Goal: Task Accomplishment & Management: Use online tool/utility

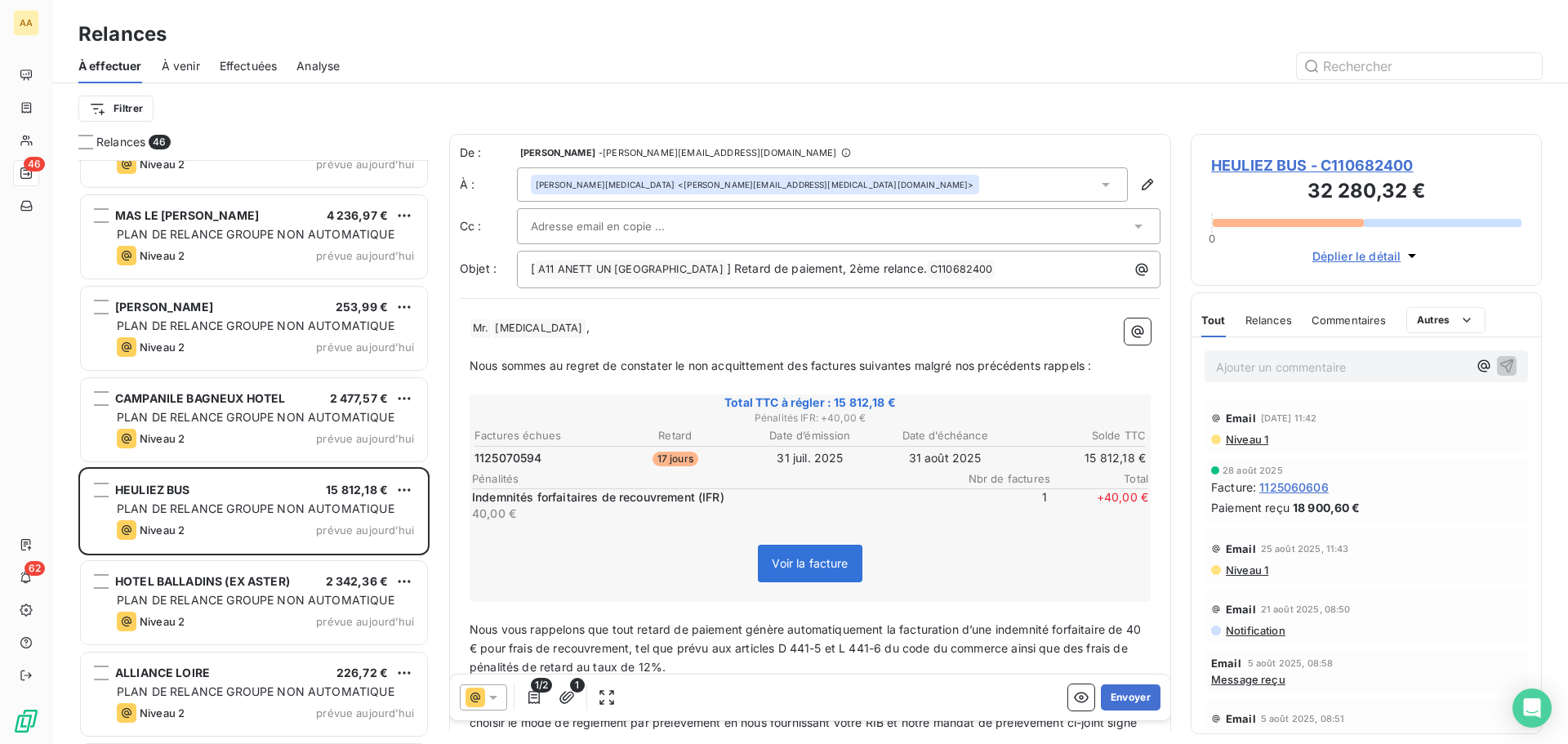
scroll to position [572, 339]
click at [1245, 359] on p "Ajouter un commentaire ﻿" at bounding box center [1341, 367] width 251 height 21
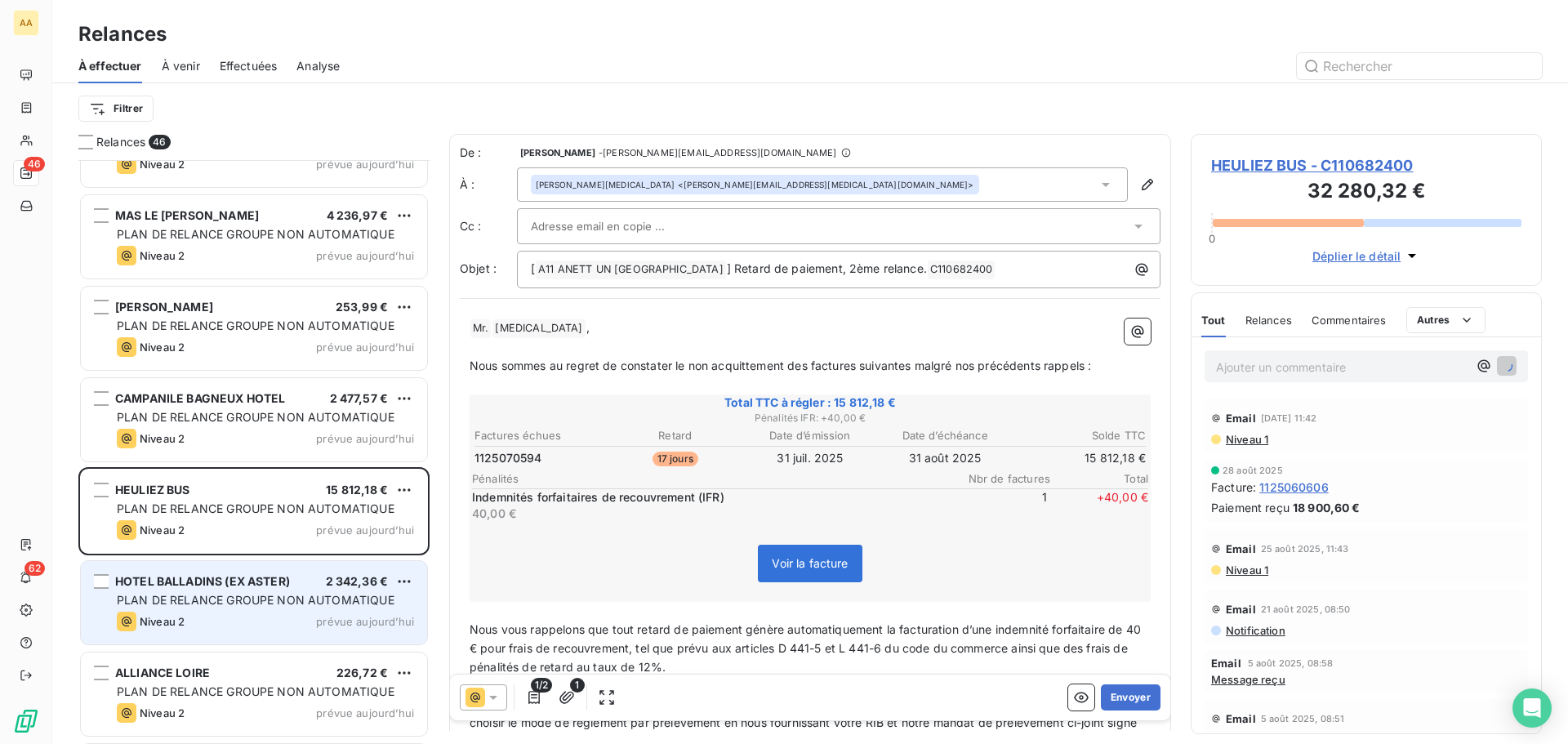
click at [221, 607] on div "PLAN DE RELANCE GROUPE NON AUTOMATIQUE" at bounding box center [265, 600] width 297 height 16
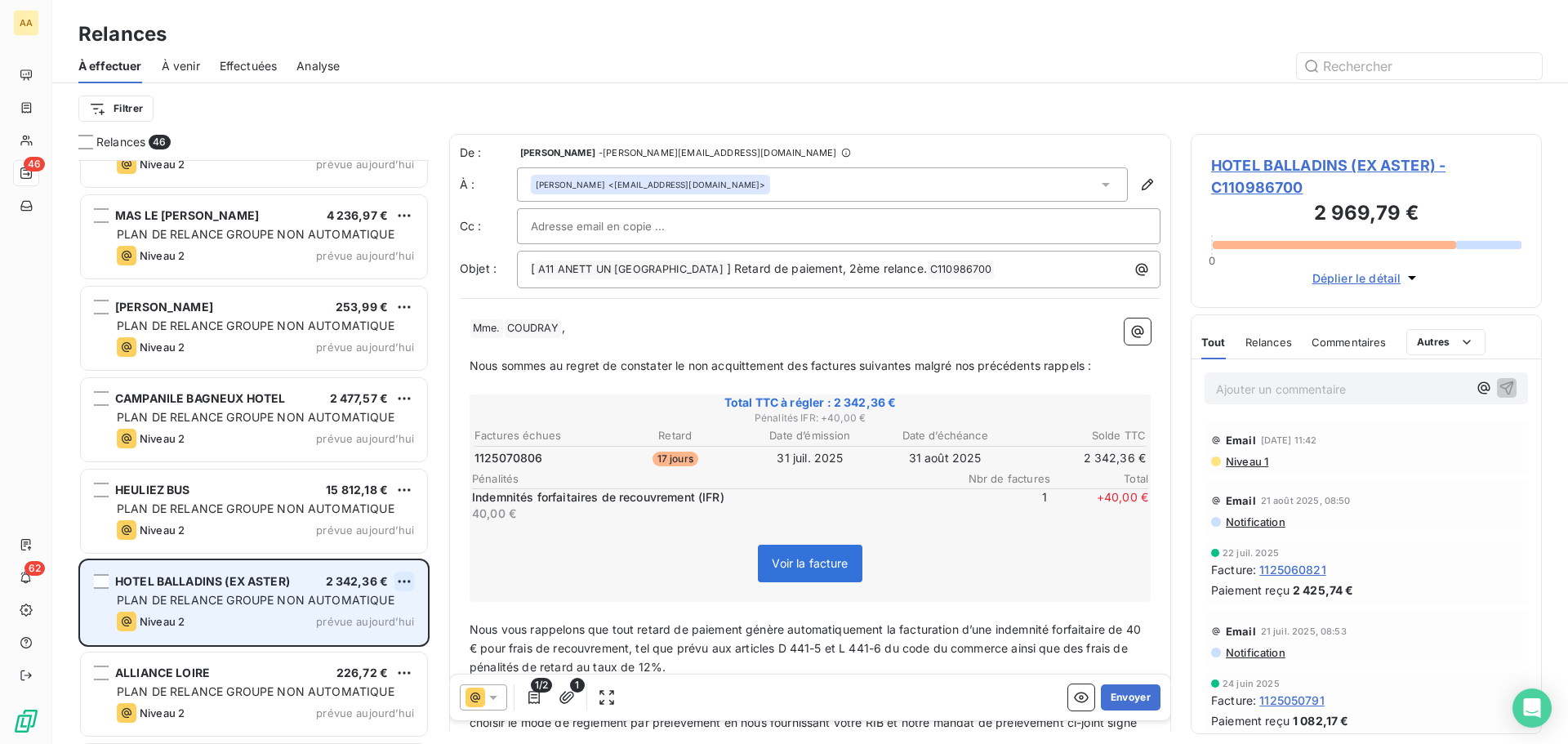
click at [399, 579] on html "AA 46 62 Relances À effectuer À venir Effectuées Analyse Filtrer Relances 46 FO…" at bounding box center [784, 372] width 1568 height 744
click at [358, 644] on div "Passer cette action" at bounding box center [333, 644] width 146 height 26
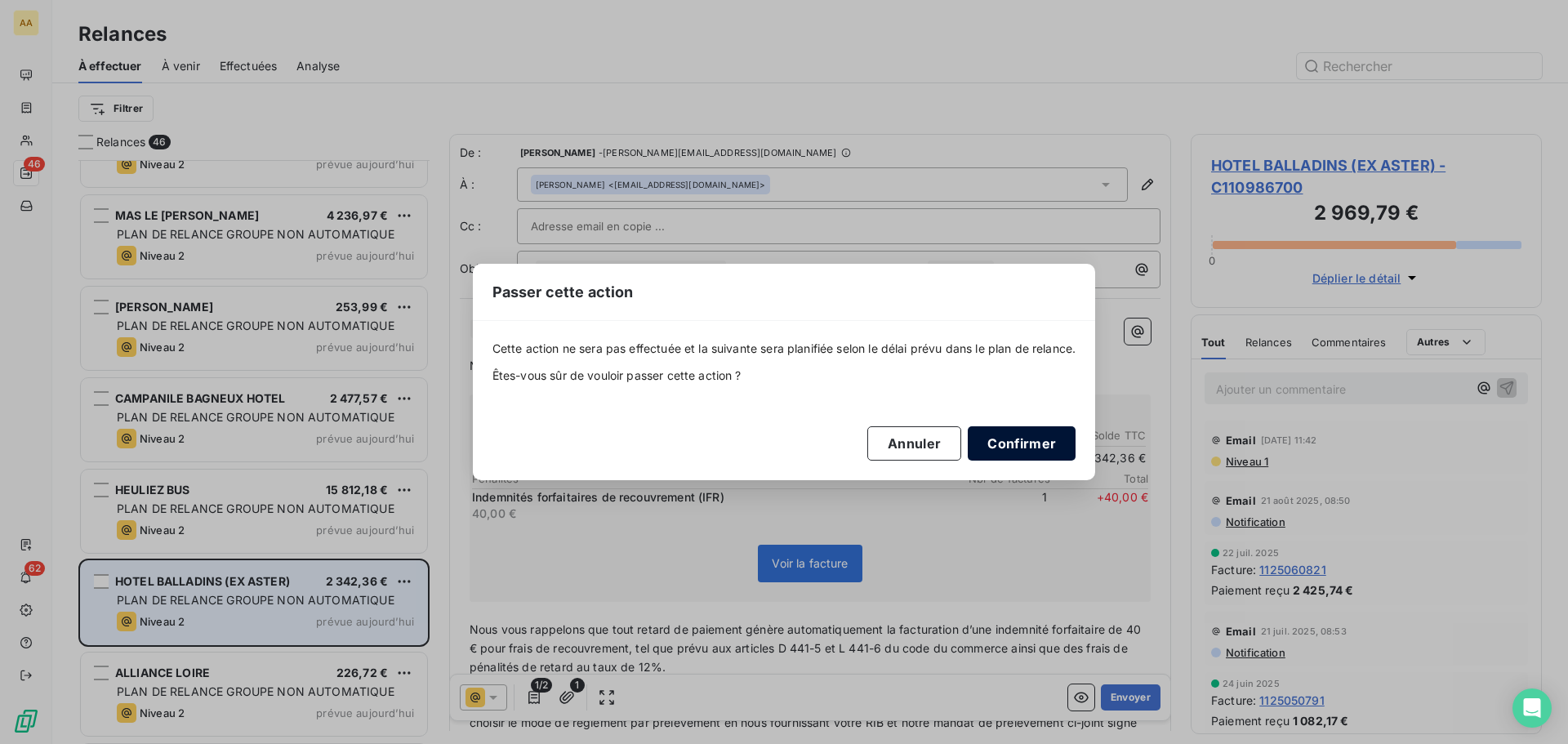
click at [1023, 446] on button "Confirmer" at bounding box center [1021, 443] width 108 height 34
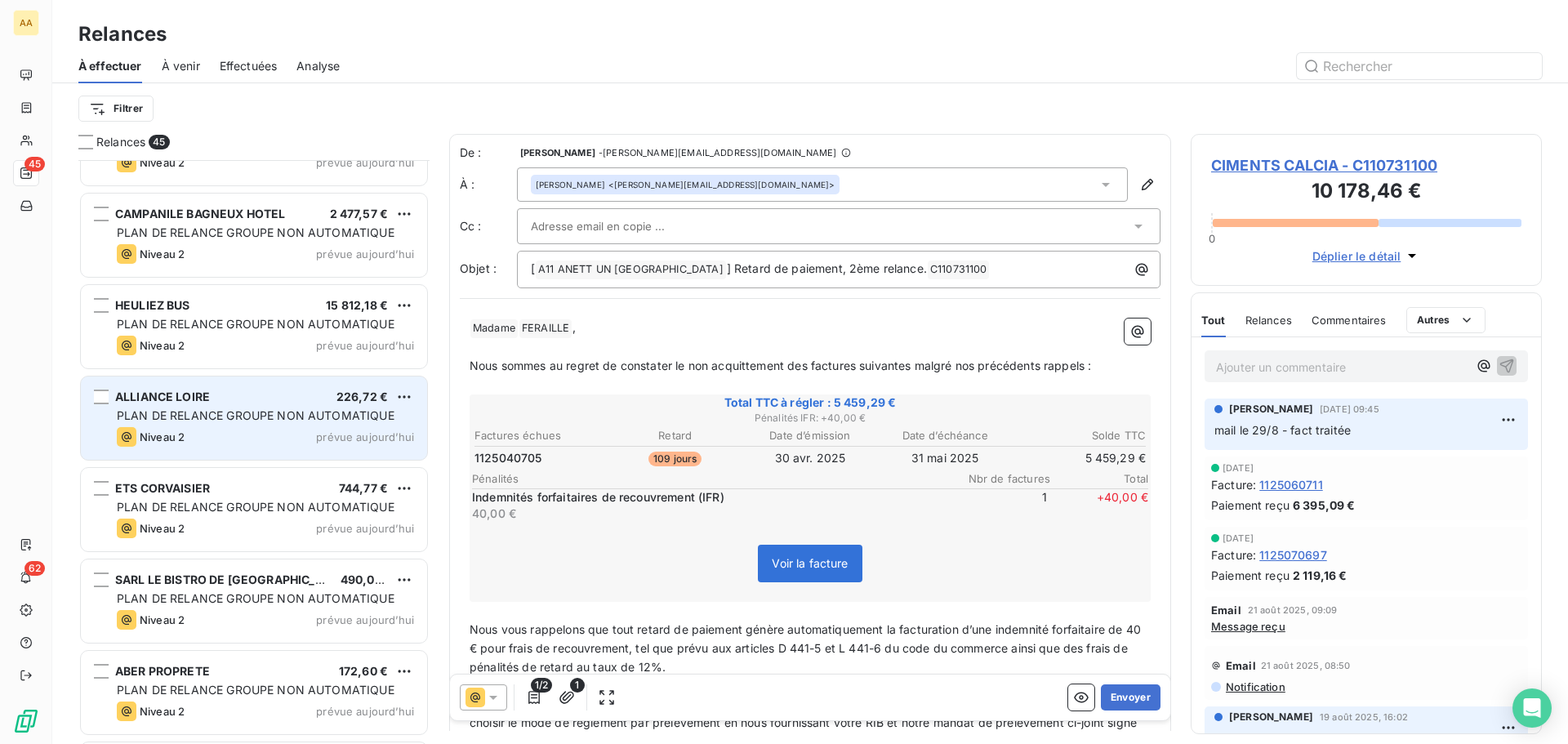
scroll to position [2043, 0]
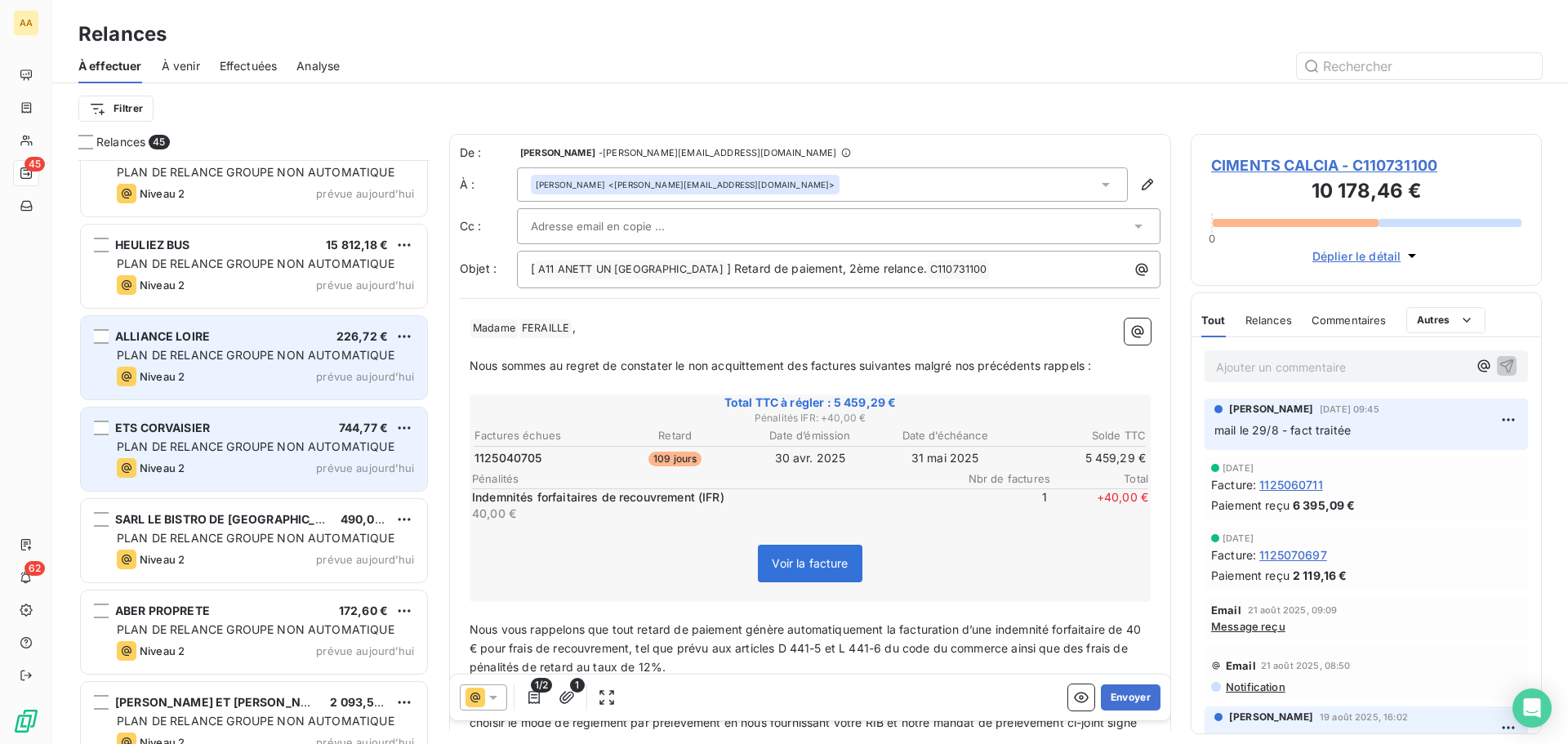
click at [293, 451] on span "PLAN DE RELANCE GROUPE NON AUTOMATIQUE" at bounding box center [255, 446] width 277 height 14
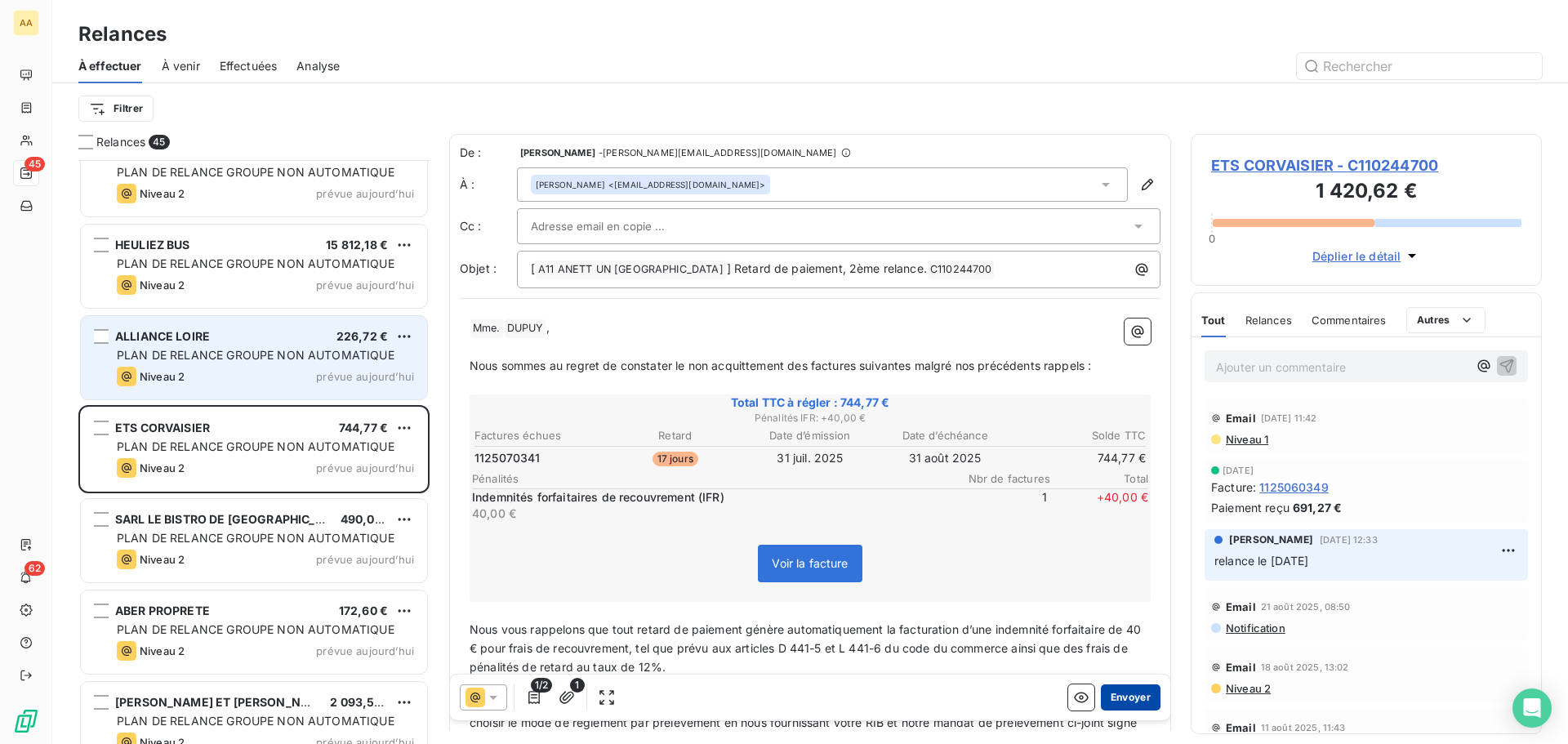
click at [1132, 701] on button "Envoyer" at bounding box center [1130, 698] width 60 height 26
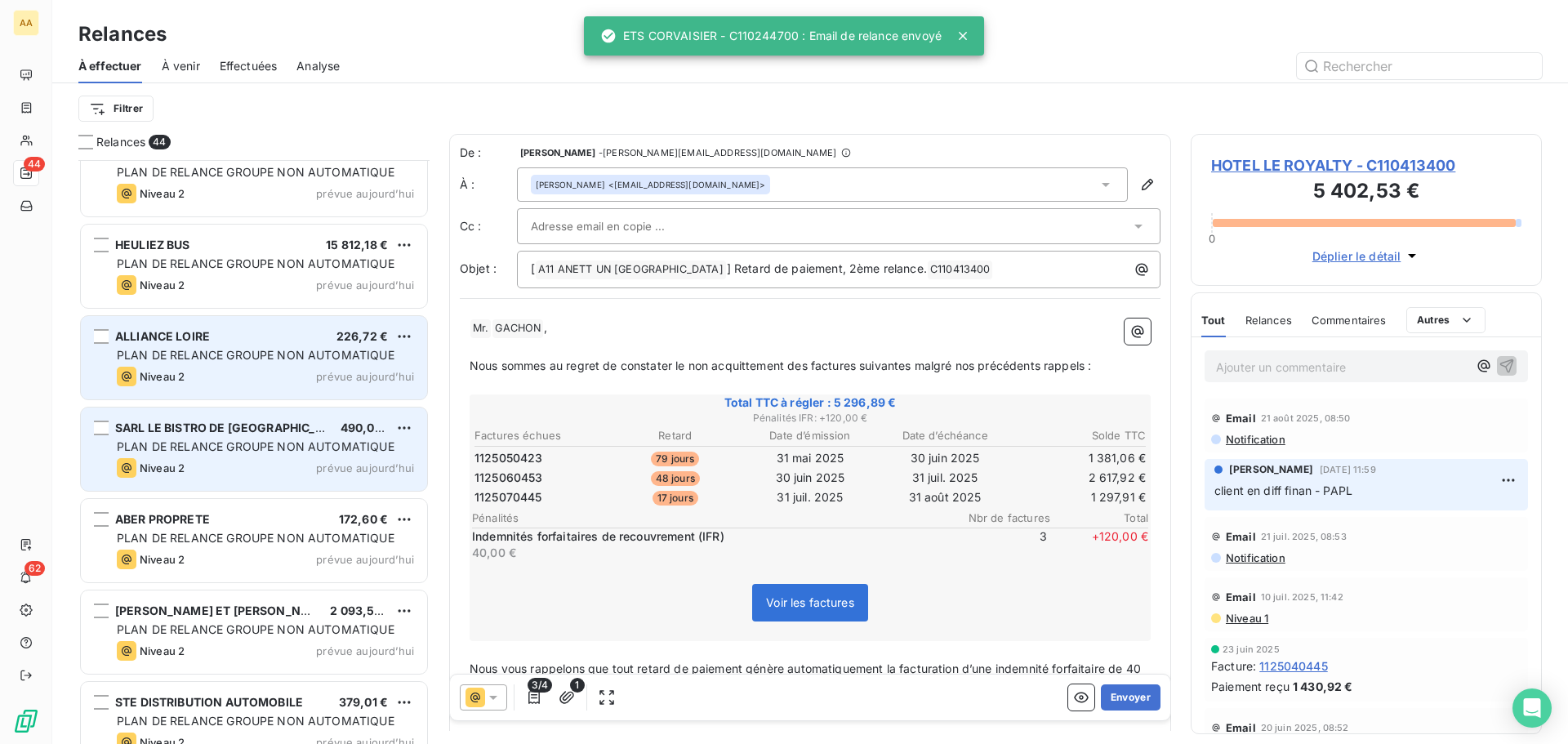
click at [244, 434] on span "SARL LE BISTRO DE [GEOGRAPHIC_DATA]" at bounding box center [232, 427] width 234 height 14
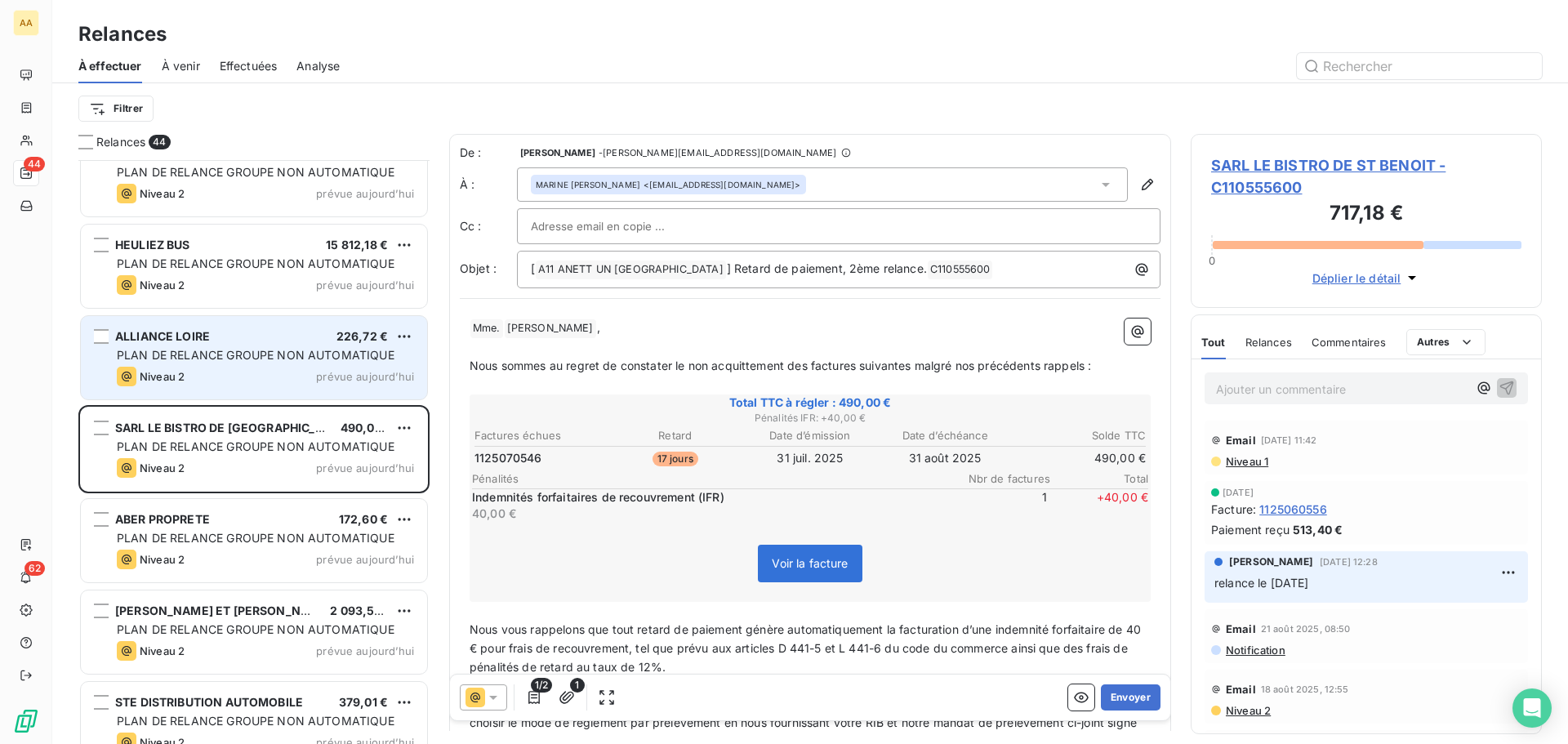
click at [296, 365] on div "ALLIANCE LOIRE 226,72 € PLAN DE RELANCE GROUPE NON AUTOMATIQUE Niveau 2 prévue …" at bounding box center [254, 357] width 346 height 83
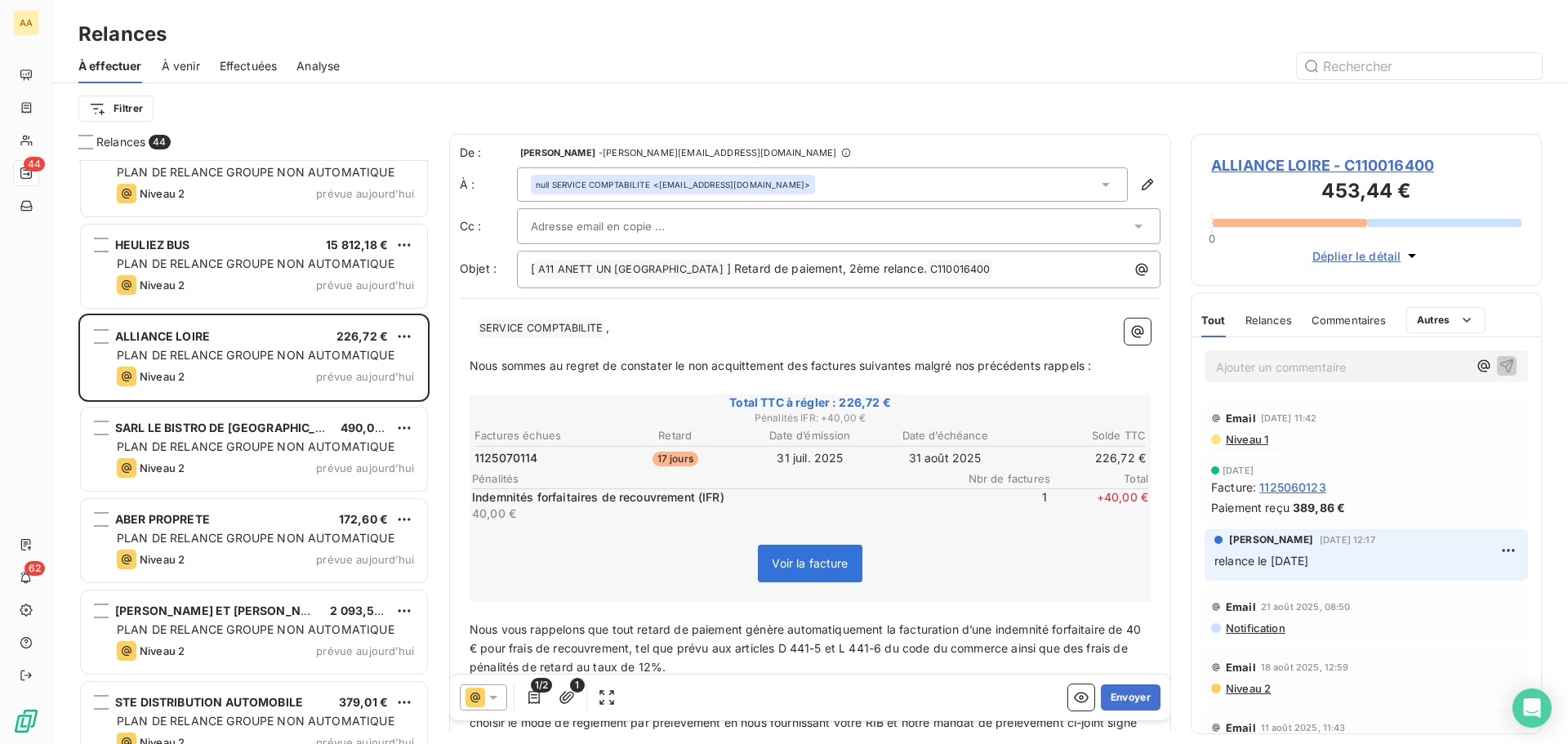
click at [547, 329] on span "SERVICE COMPTABILITE ﻿" at bounding box center [541, 328] width 128 height 19
drag, startPoint x: 597, startPoint y: 334, endPoint x: 543, endPoint y: 324, distance: 54.9
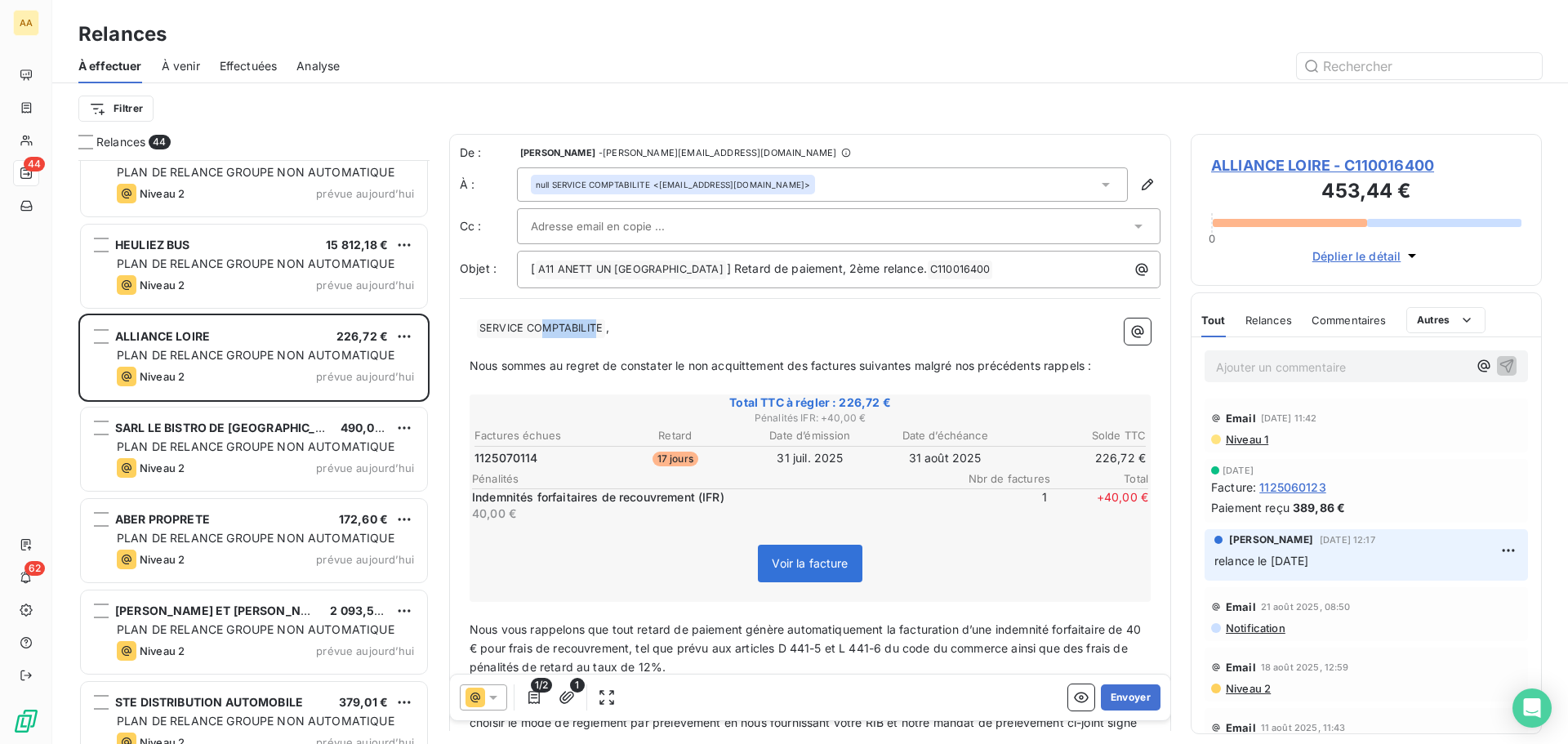
click at [543, 324] on span "SERVICE COMPTABILITE ﻿" at bounding box center [541, 328] width 128 height 19
click at [553, 352] on p "﻿" at bounding box center [810, 347] width 681 height 19
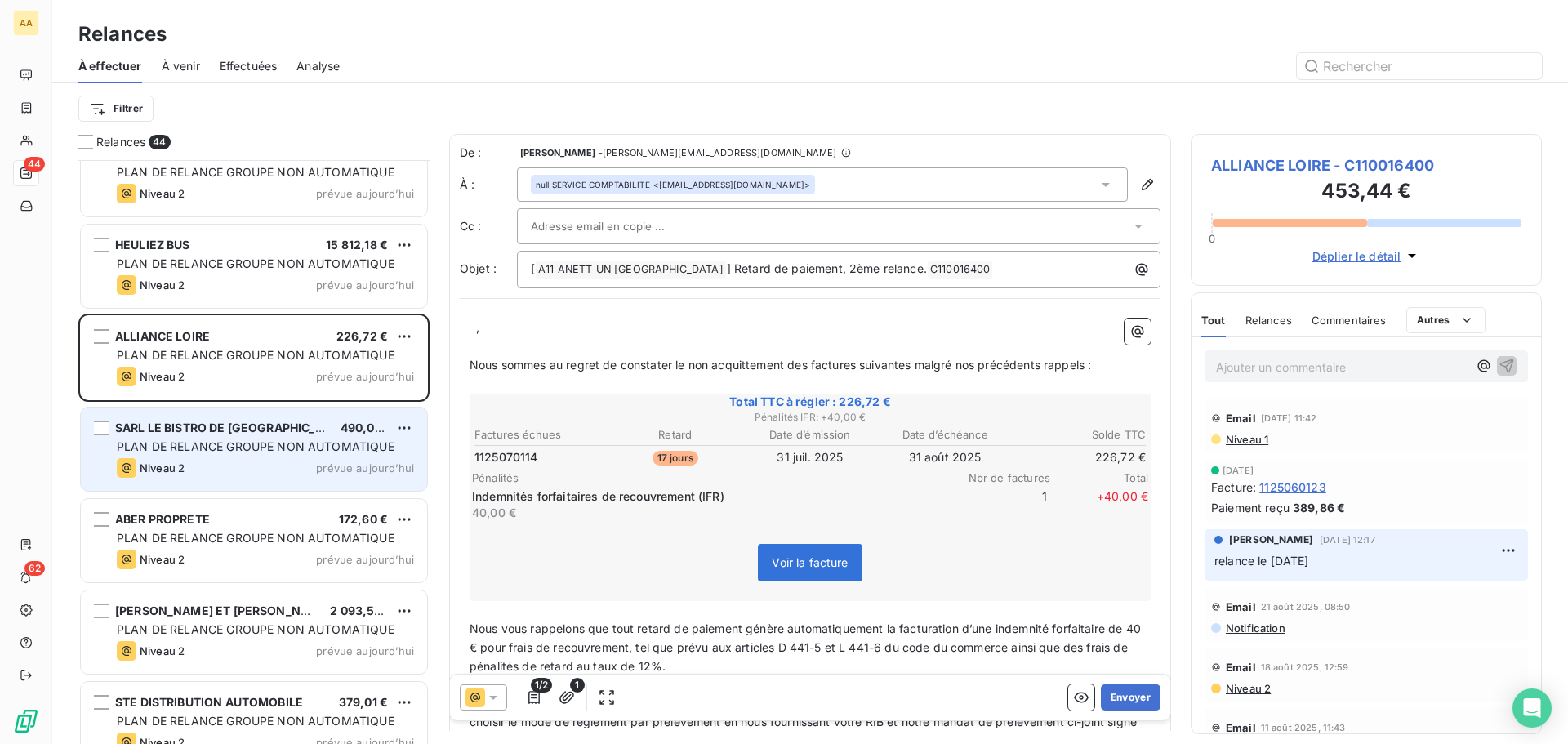
click at [218, 457] on div "SARL LE BISTRO DE ST BENOIT 490,00 € PLAN DE RELANCE GROUPE NON AUTOMATIQUE Niv…" at bounding box center [254, 448] width 346 height 83
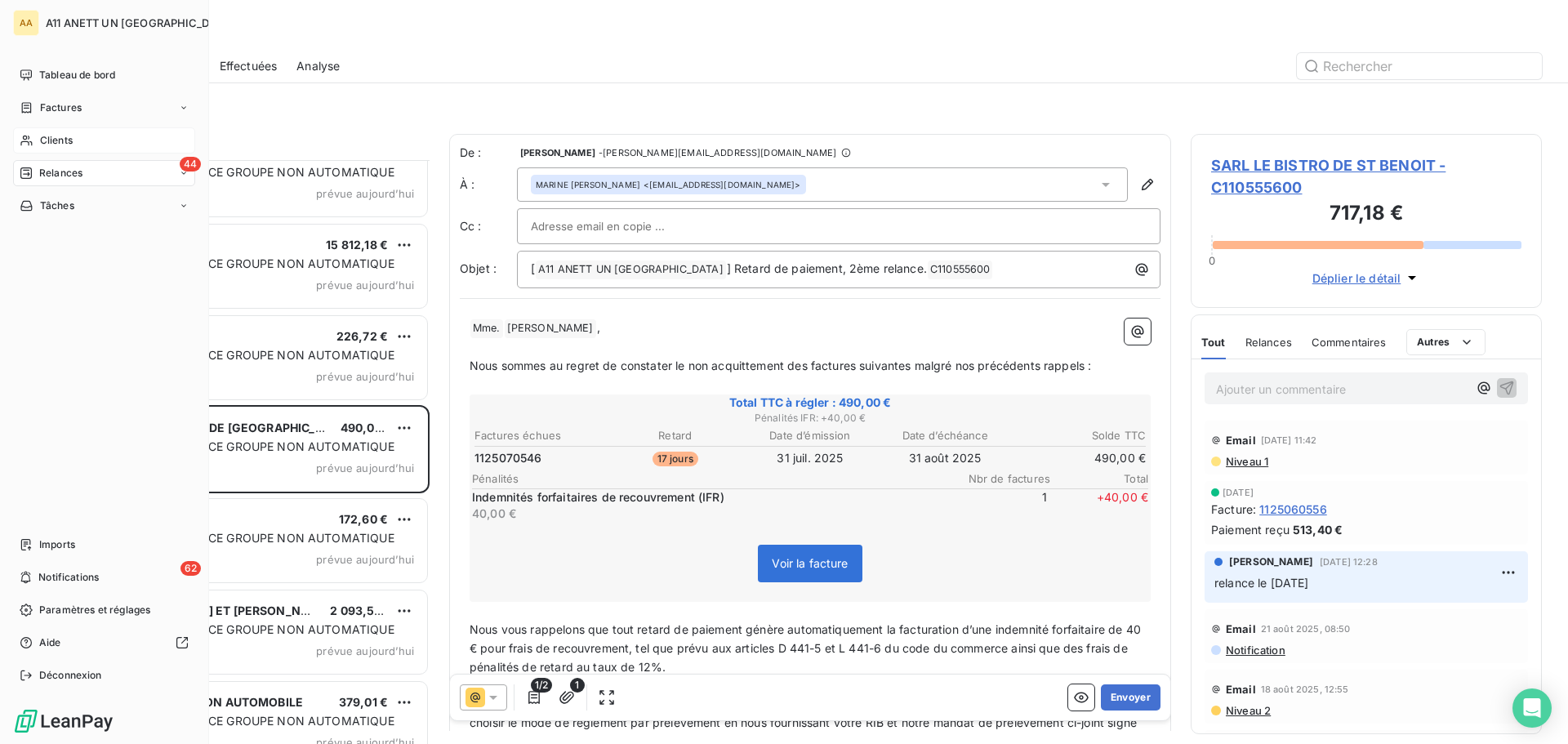
click at [59, 141] on span "Clients" at bounding box center [57, 140] width 33 height 15
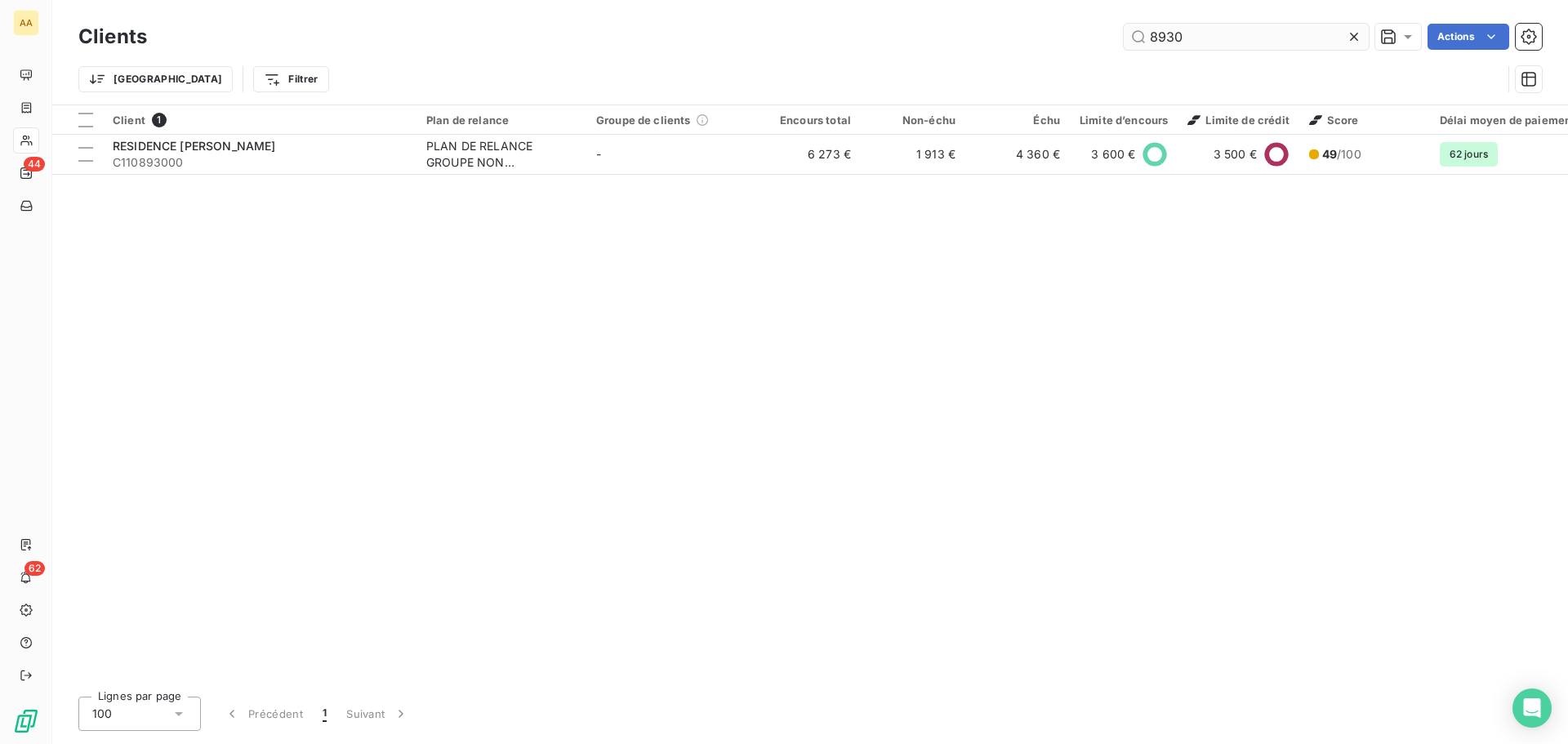
click at [1202, 38] on input "8930" at bounding box center [1246, 37] width 245 height 26
drag, startPoint x: 1203, startPoint y: 39, endPoint x: 1002, endPoint y: 38, distance: 201.0
click at [1002, 38] on div "8930 Actions" at bounding box center [854, 37] width 1375 height 26
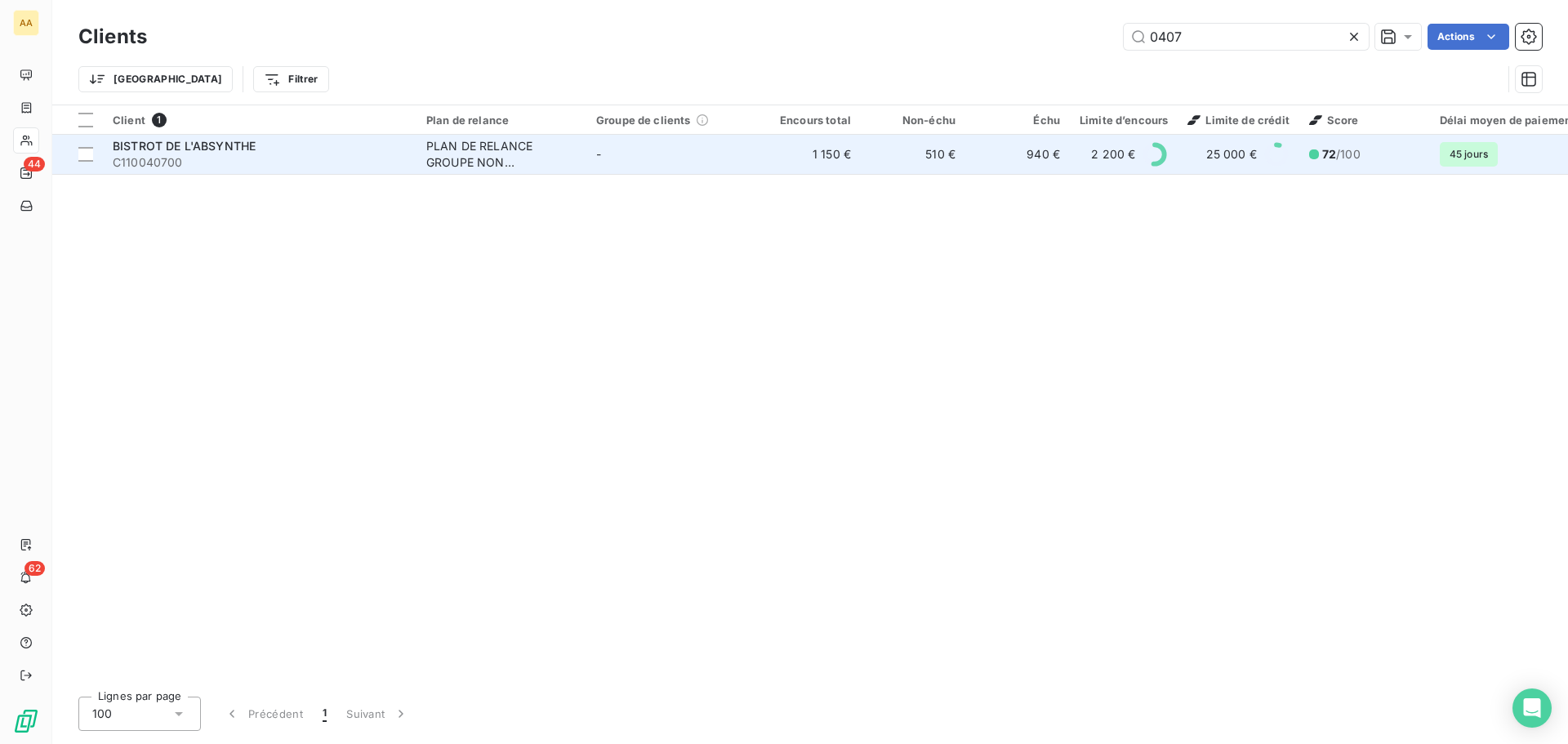
type input "0407"
click at [242, 145] on span "BISTROT DE L'ABSYNTHE" at bounding box center [184, 145] width 143 height 14
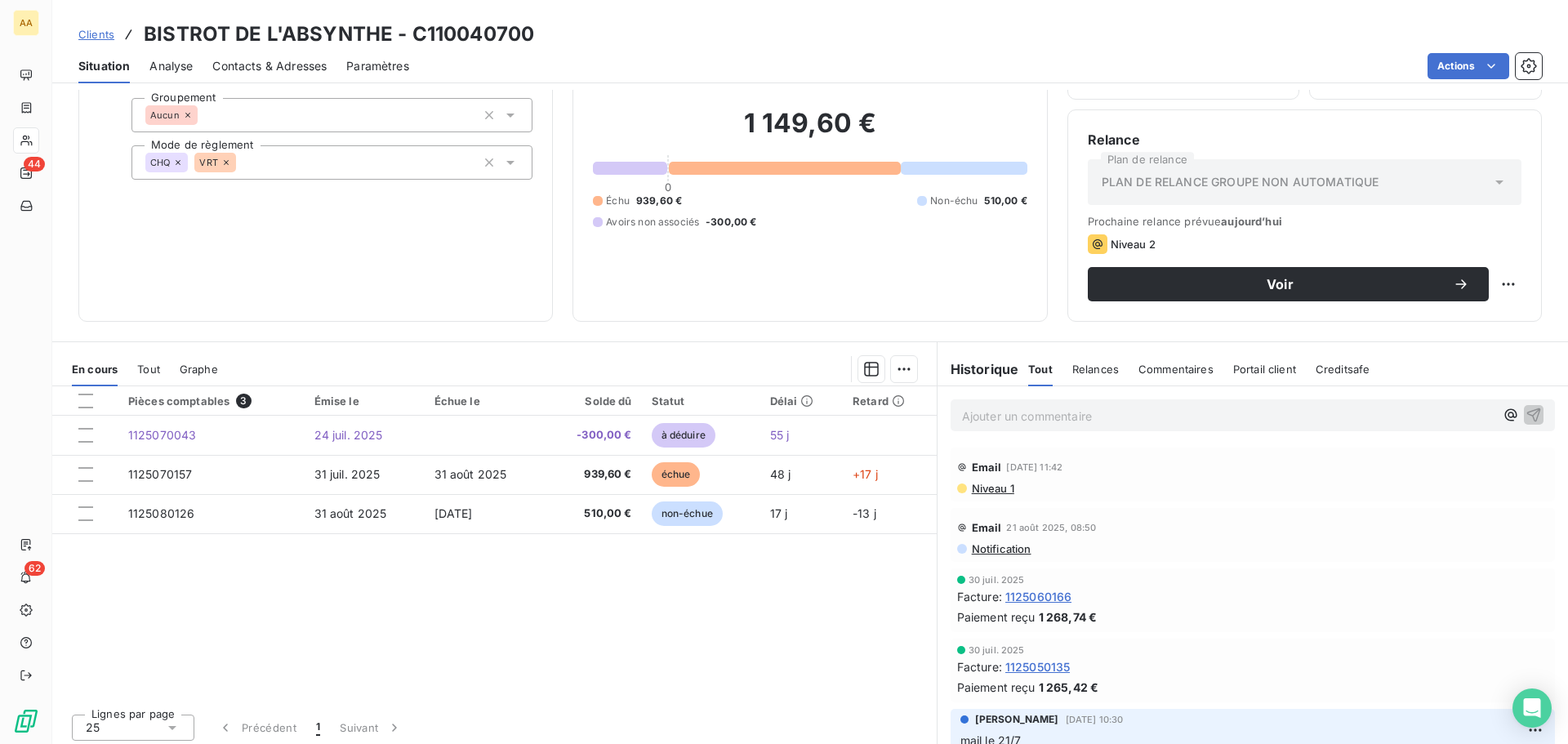
scroll to position [110, 0]
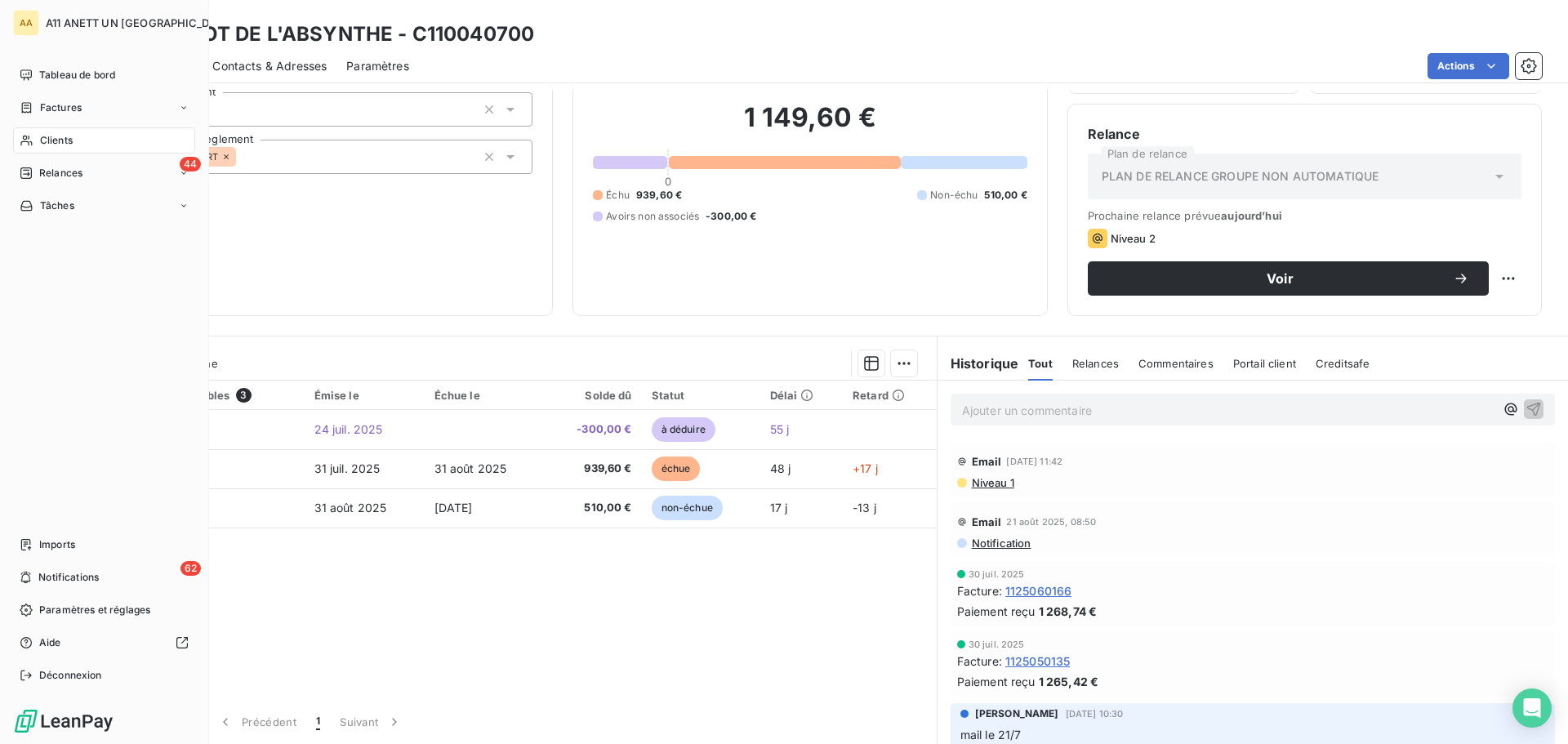
click at [59, 140] on span "Clients" at bounding box center [57, 140] width 33 height 15
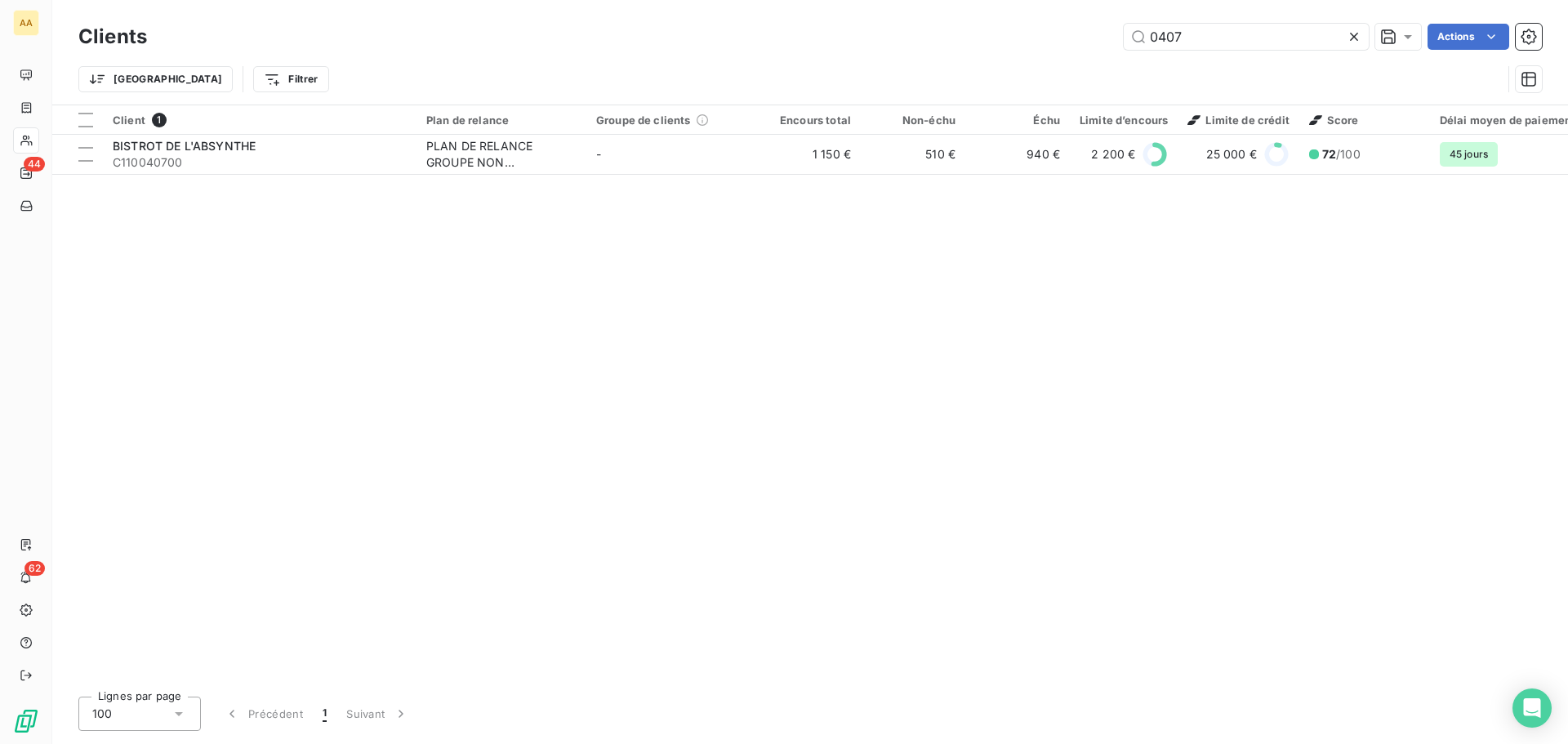
drag, startPoint x: 1206, startPoint y: 39, endPoint x: 1091, endPoint y: 33, distance: 115.2
click at [1093, 25] on div "0407 Actions" at bounding box center [854, 37] width 1375 height 26
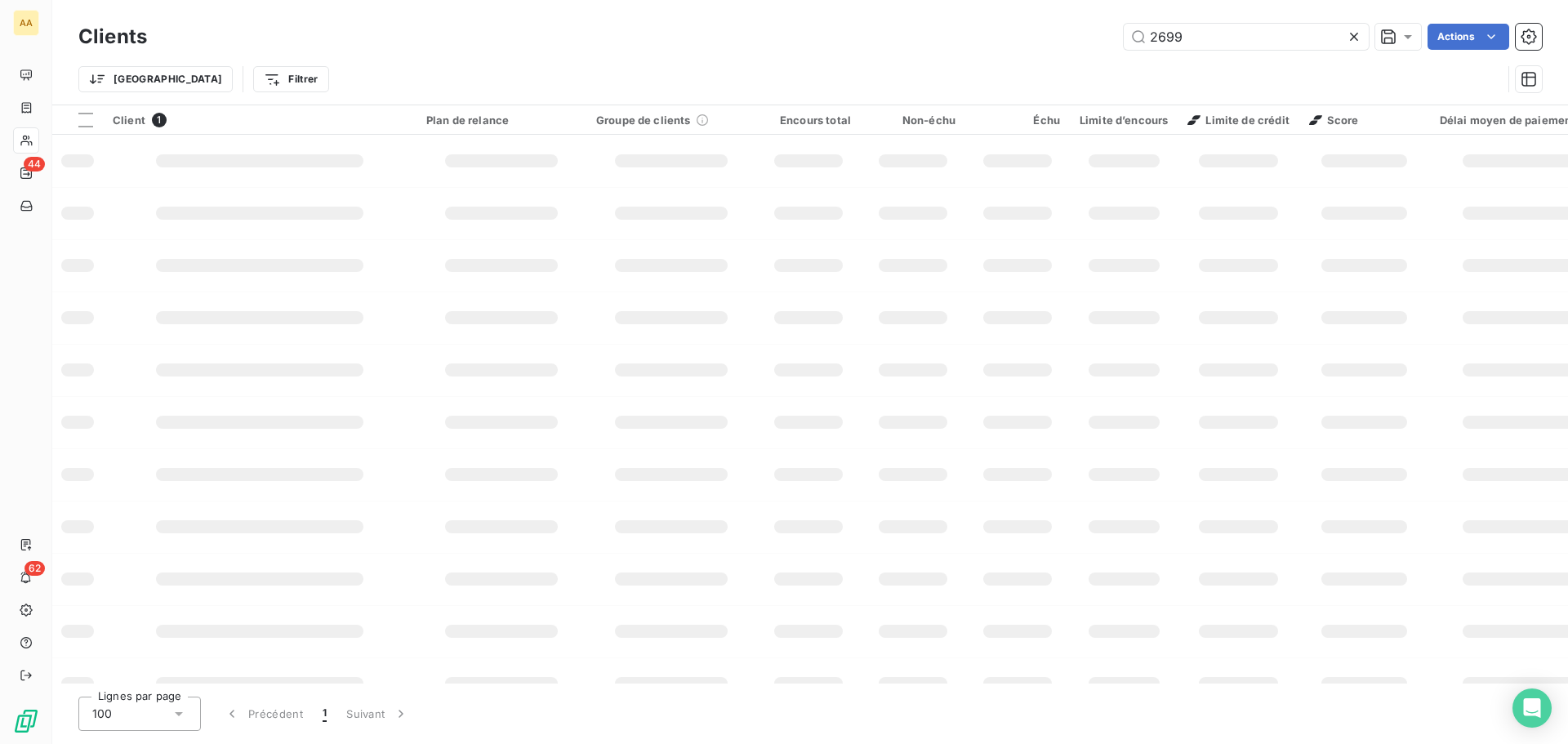
type input "2699"
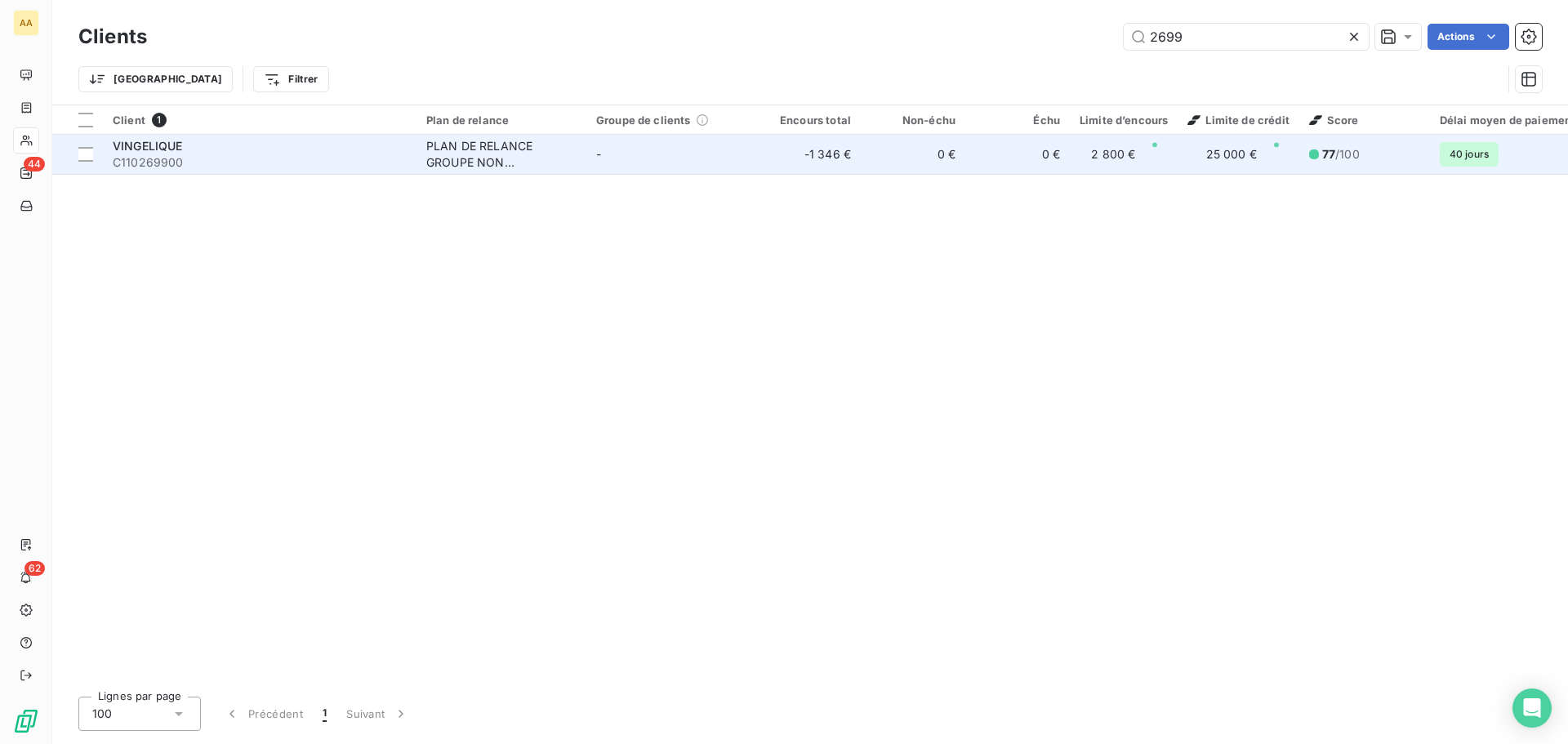
click at [145, 162] on span "C110269900" at bounding box center [259, 163] width 294 height 16
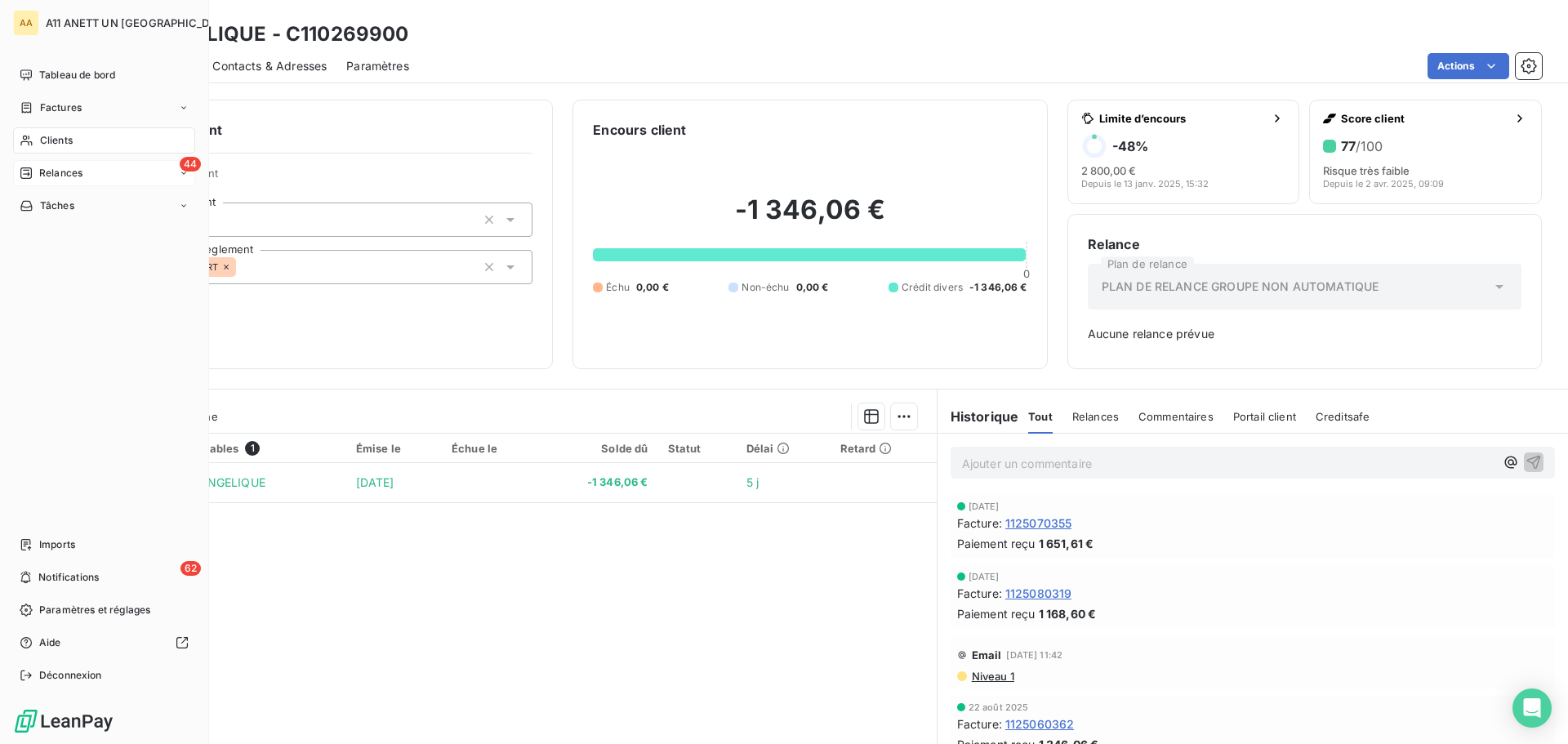
click at [60, 177] on span "Relances" at bounding box center [61, 173] width 44 height 15
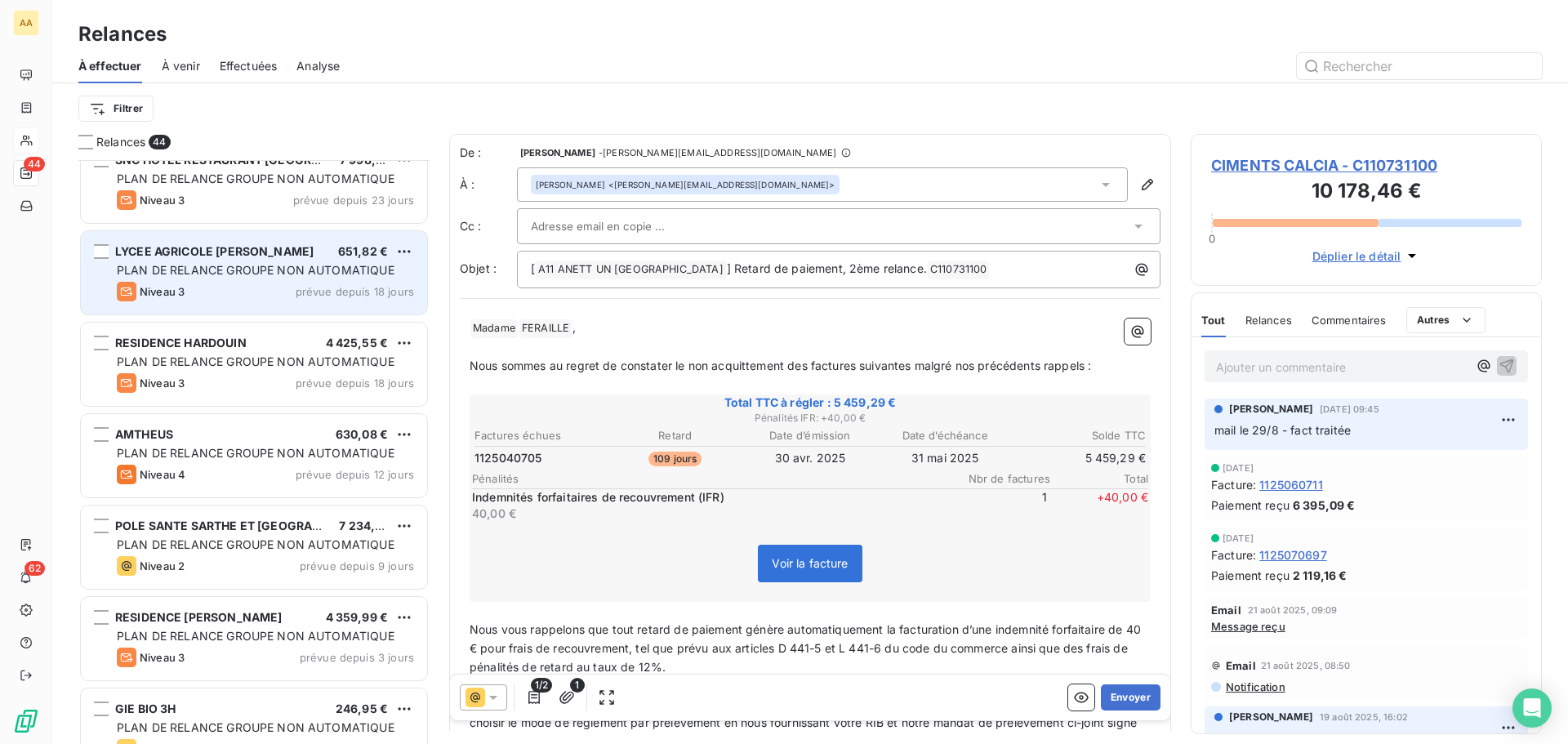
scroll to position [491, 0]
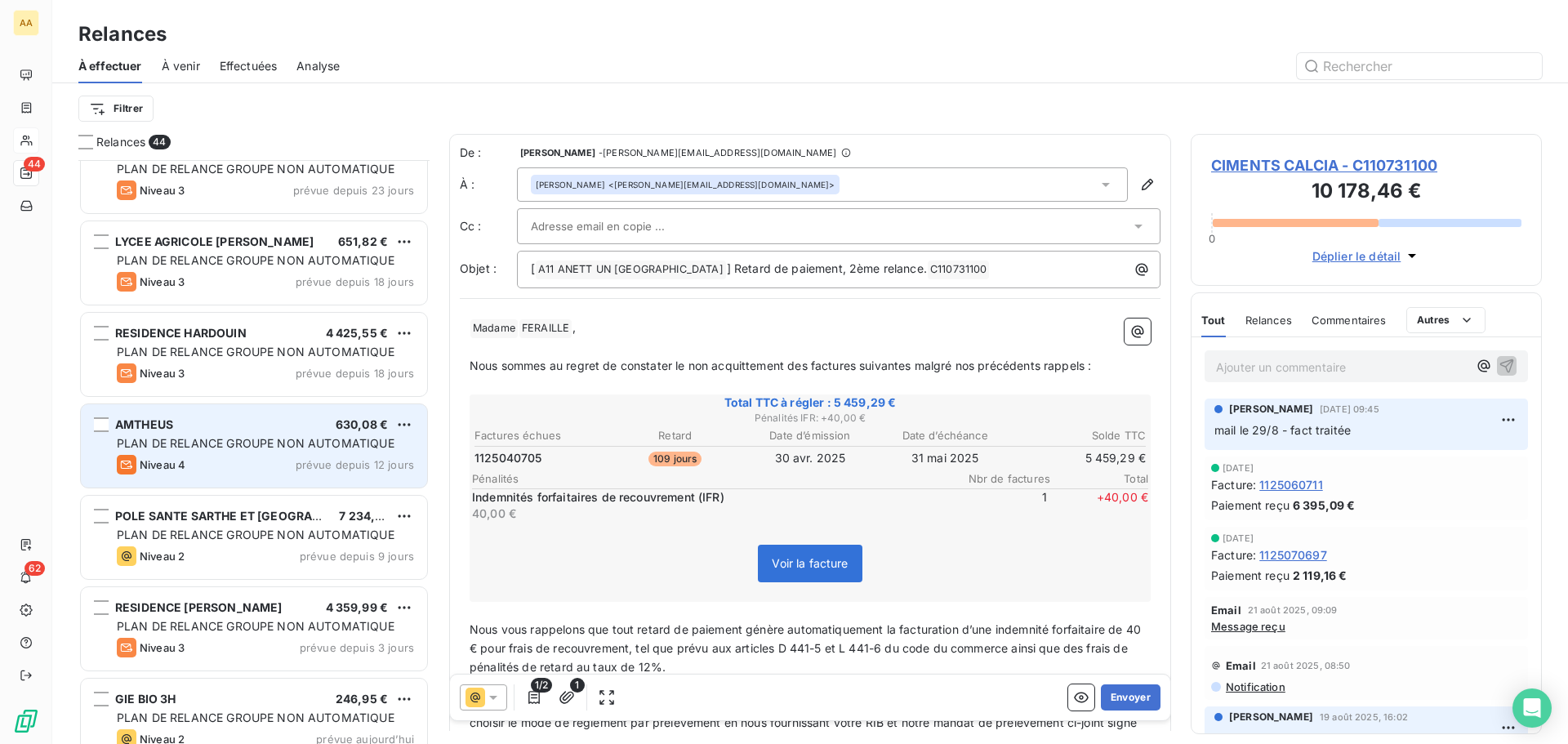
click at [296, 454] on div "AMTHEUS 630,08 € PLAN DE RELANCE GROUPE NON AUTOMATIQUE Niveau 4 prévue depuis …" at bounding box center [254, 445] width 346 height 83
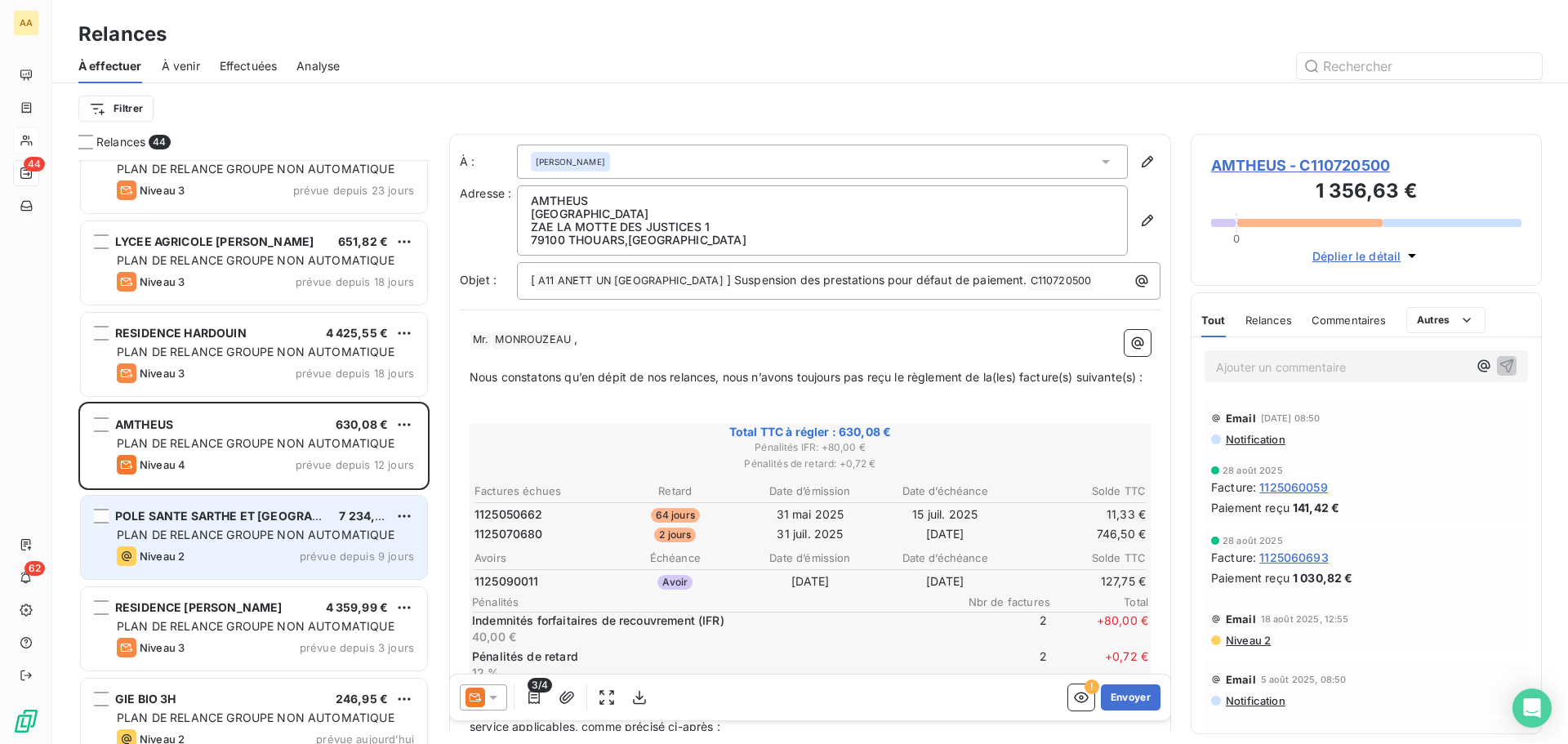
click at [245, 530] on span "PLAN DE RELANCE GROUPE NON AUTOMATIQUE" at bounding box center [255, 535] width 277 height 14
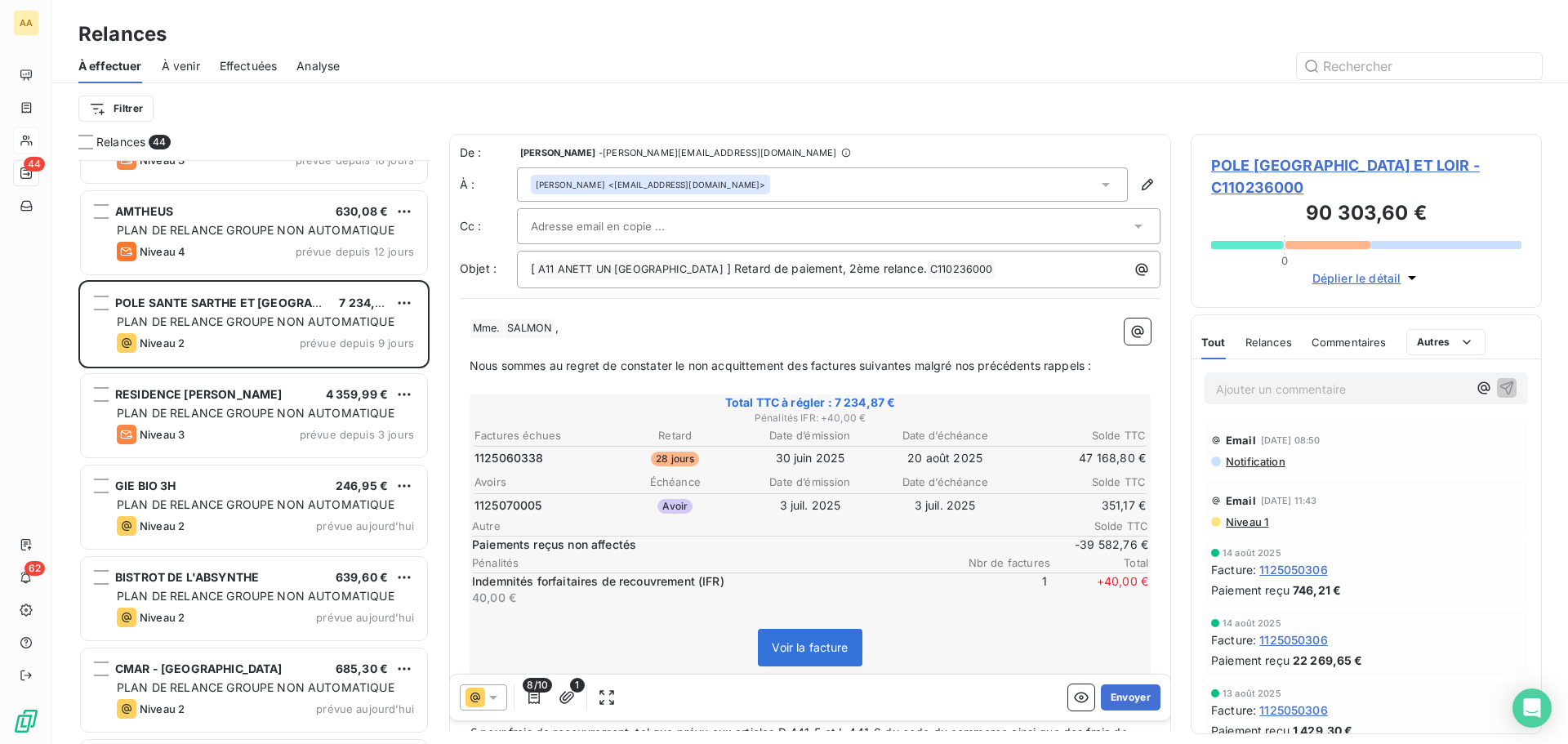
scroll to position [736, 0]
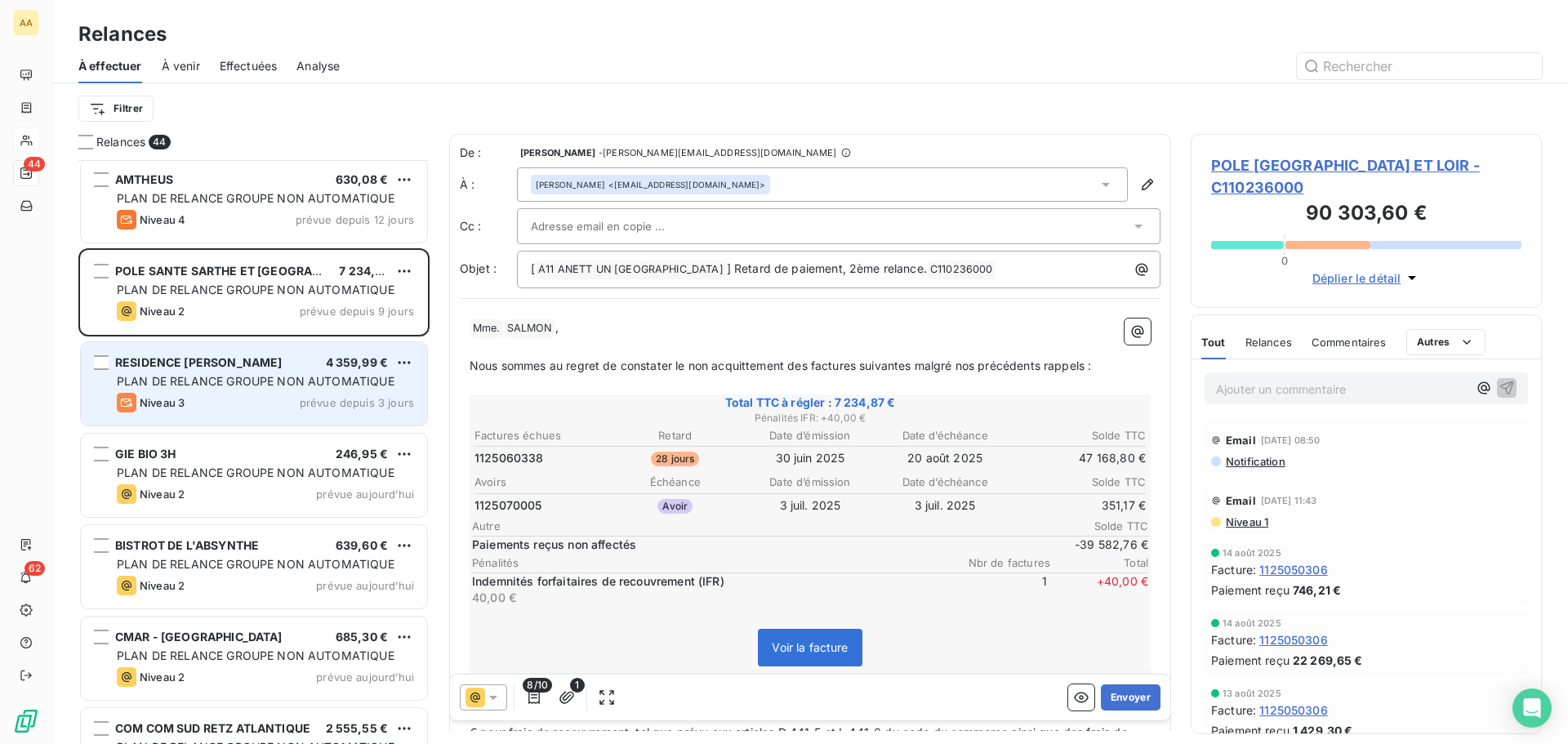
click at [270, 382] on span "PLAN DE RELANCE GROUPE NON AUTOMATIQUE" at bounding box center [255, 381] width 277 height 14
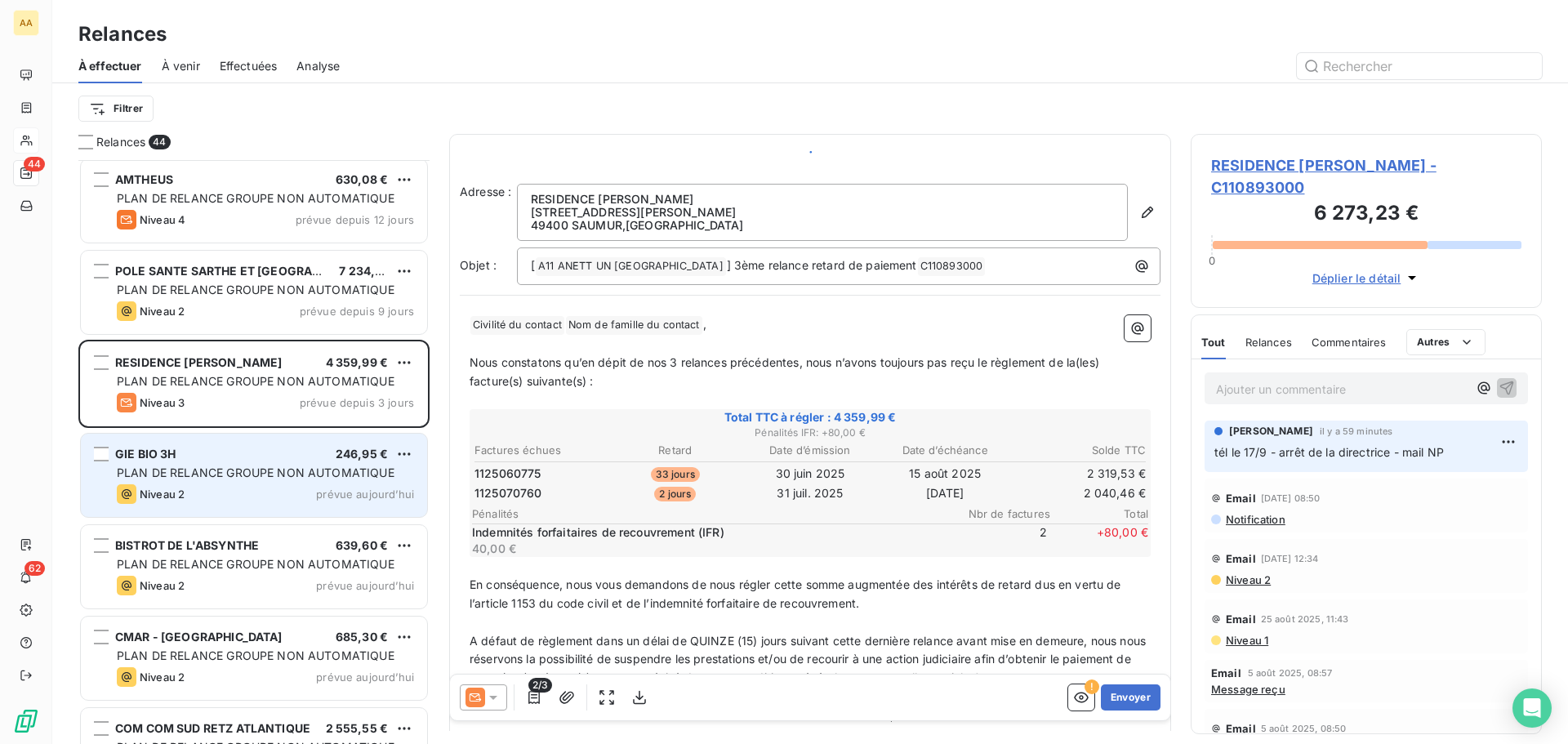
click at [250, 464] on div "GIE BIO 3H 246,95 € PLAN DE RELANCE GROUPE NON AUTOMATIQUE Niveau 2 prévue [DAT…" at bounding box center [254, 475] width 346 height 83
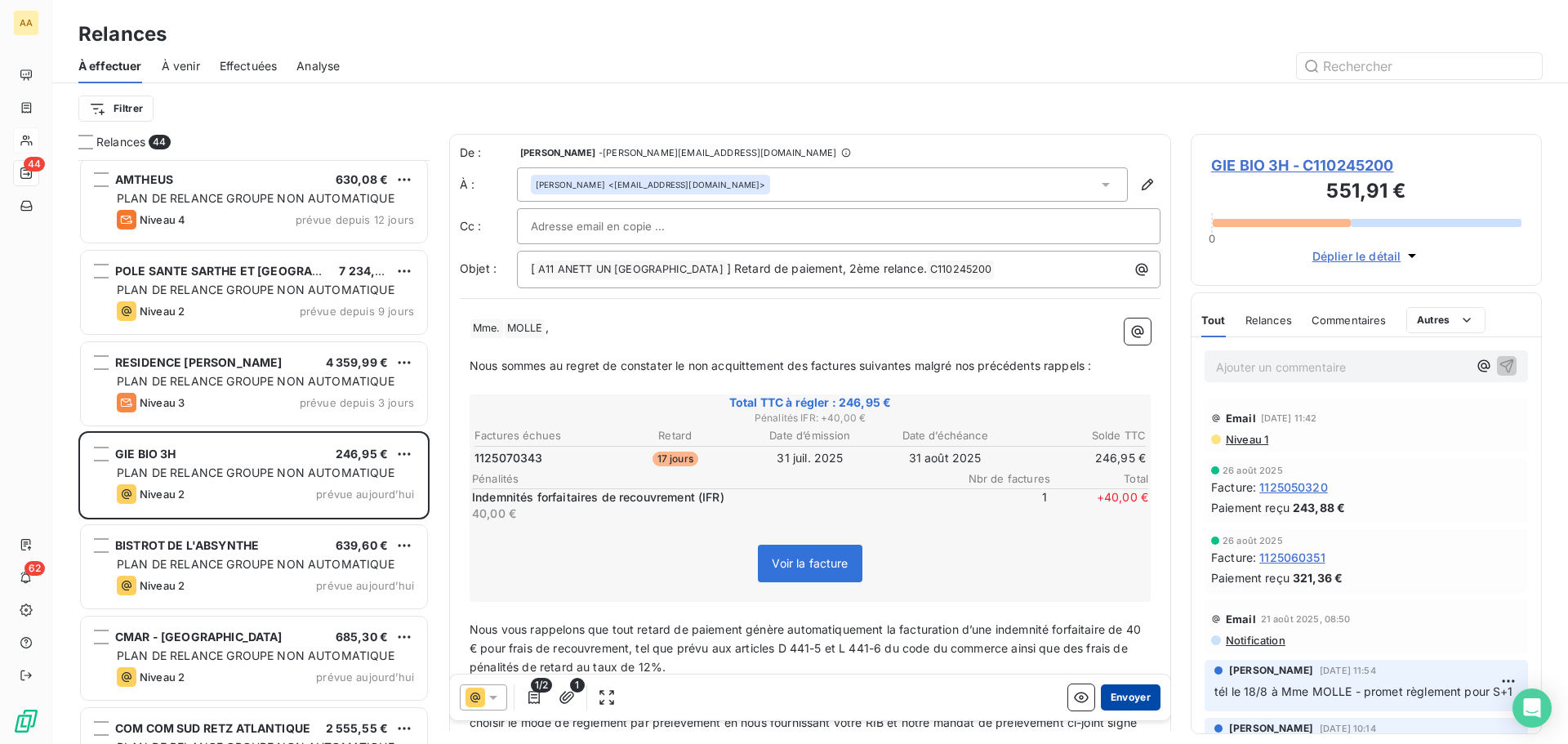
click at [1127, 694] on button "Envoyer" at bounding box center [1130, 698] width 60 height 26
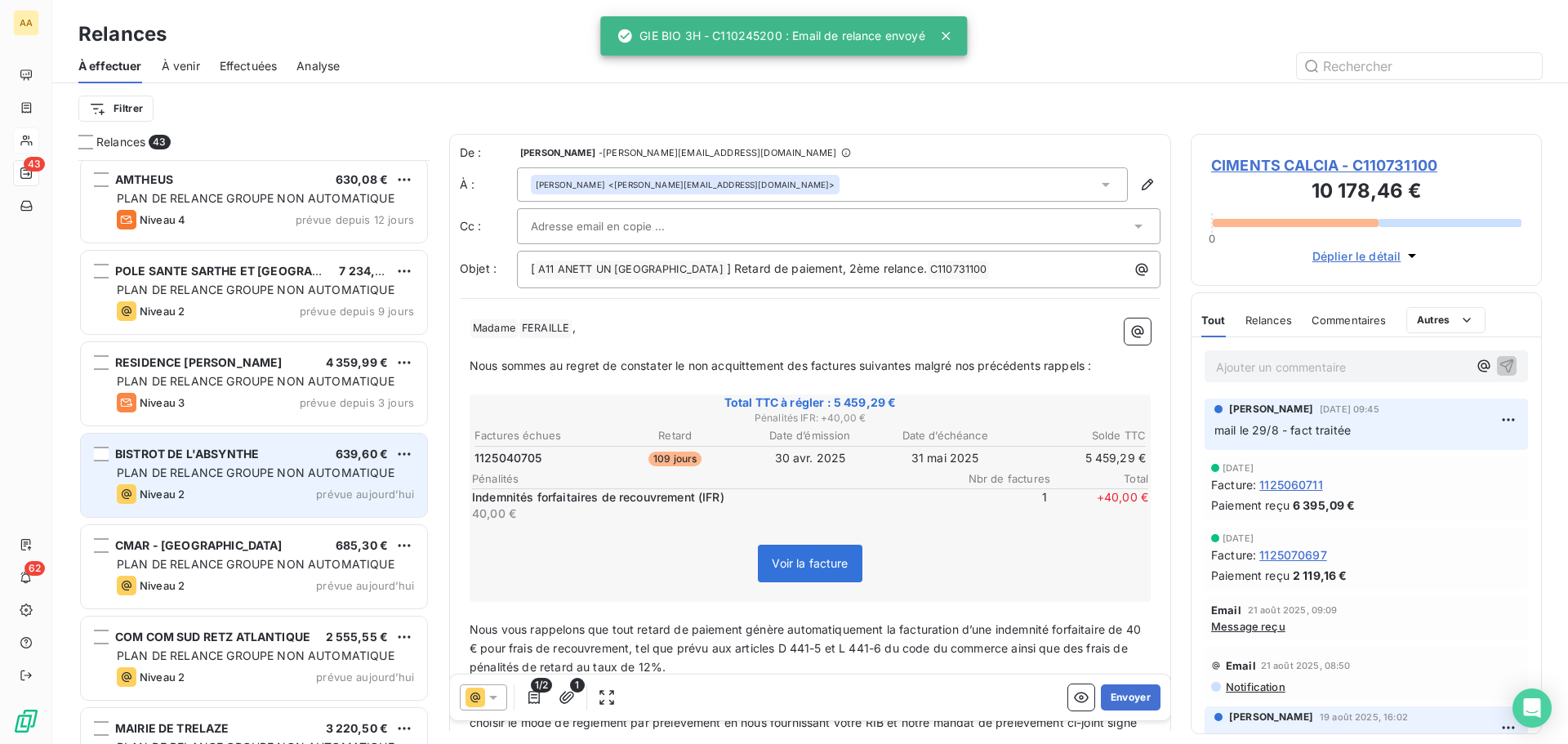
click at [205, 467] on span "PLAN DE RELANCE GROUPE NON AUTOMATIQUE" at bounding box center [255, 472] width 277 height 14
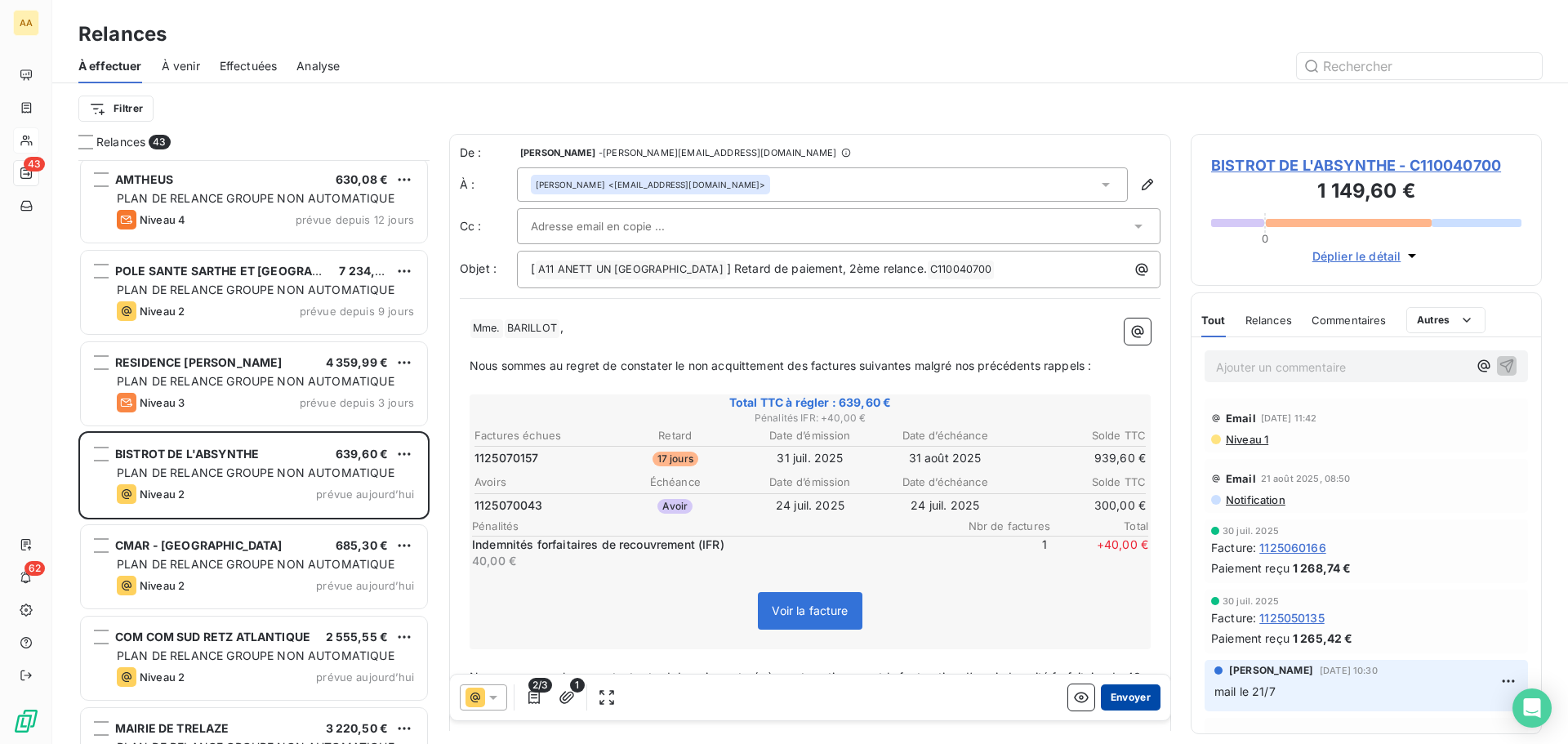
click at [1120, 700] on button "Envoyer" at bounding box center [1130, 698] width 60 height 26
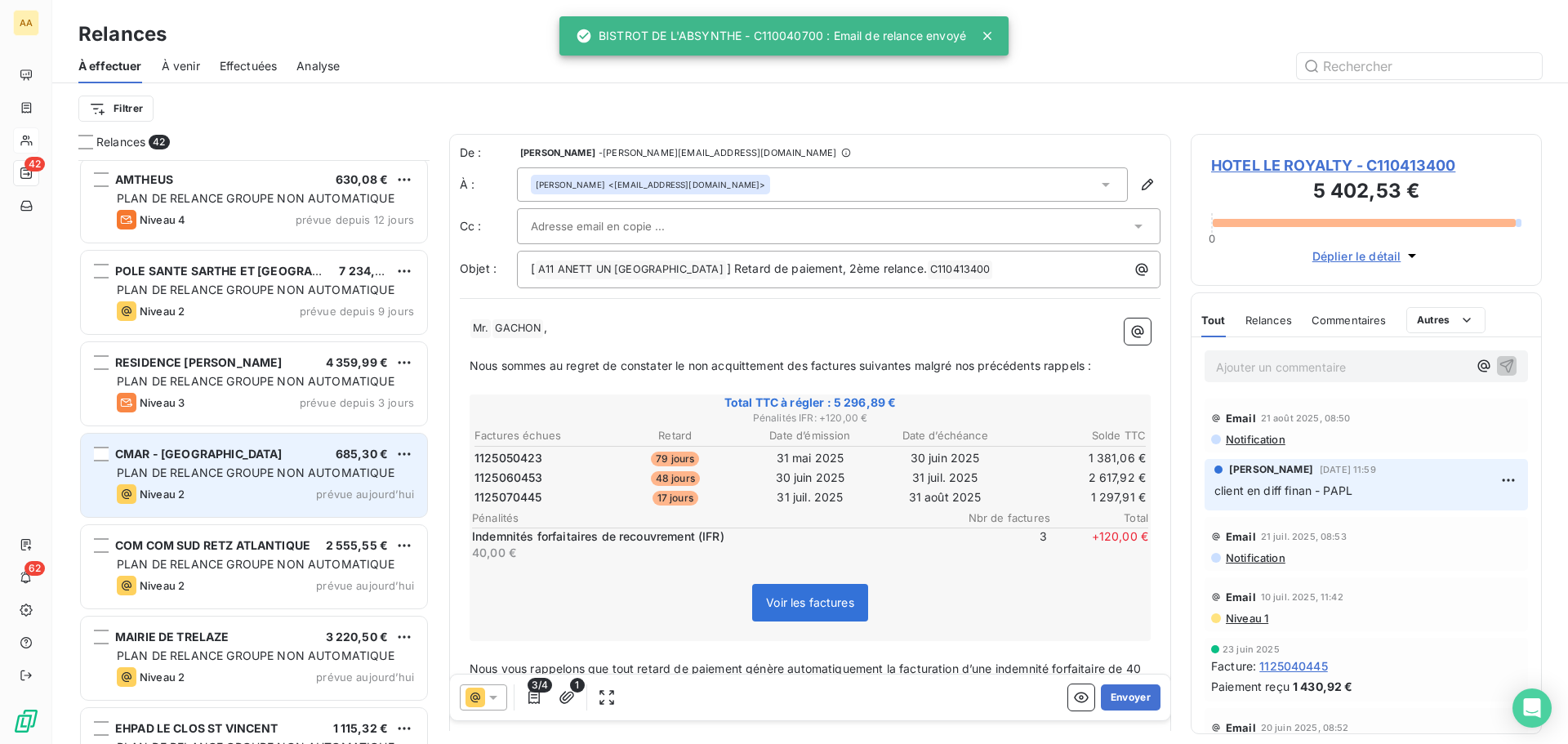
click at [283, 486] on div "Niveau 2 prévue aujourd’hui" at bounding box center [265, 494] width 297 height 20
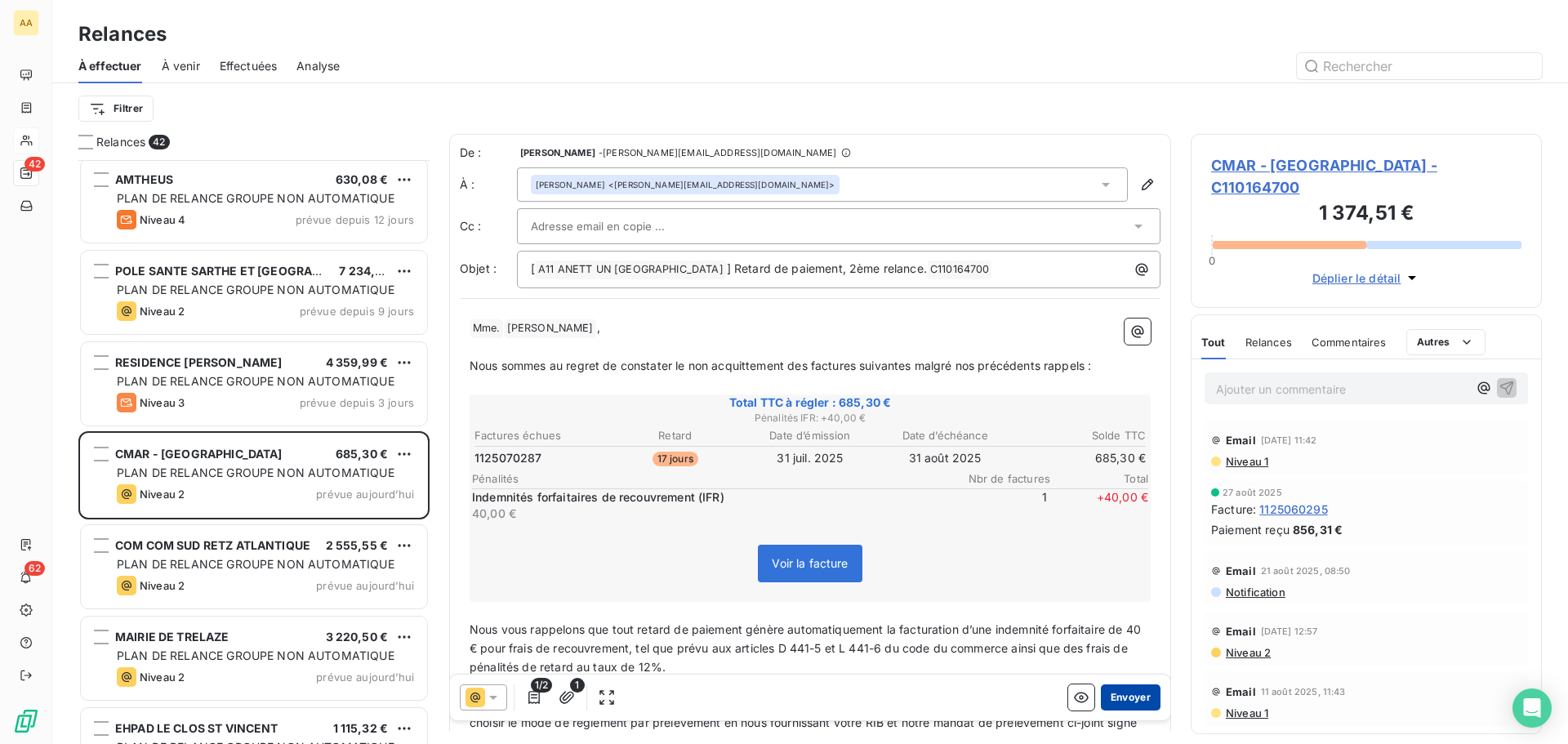
click at [1105, 692] on button "Envoyer" at bounding box center [1130, 698] width 60 height 26
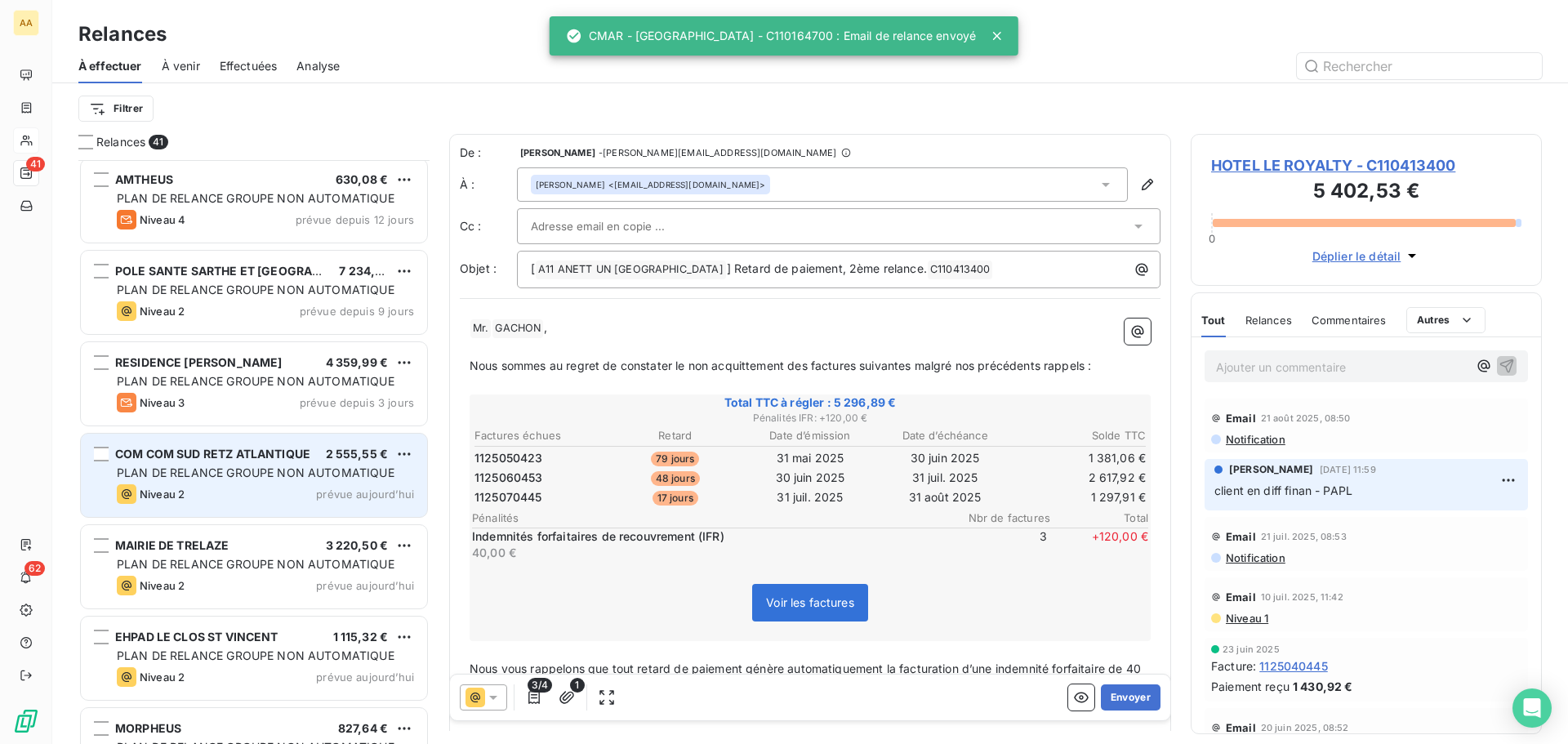
click at [265, 482] on div "COM COM SUD RETZ ATLANTIQUE 2 555,55 € PLAN DE RELANCE GROUPE NON AUTOMATIQUE N…" at bounding box center [254, 475] width 346 height 83
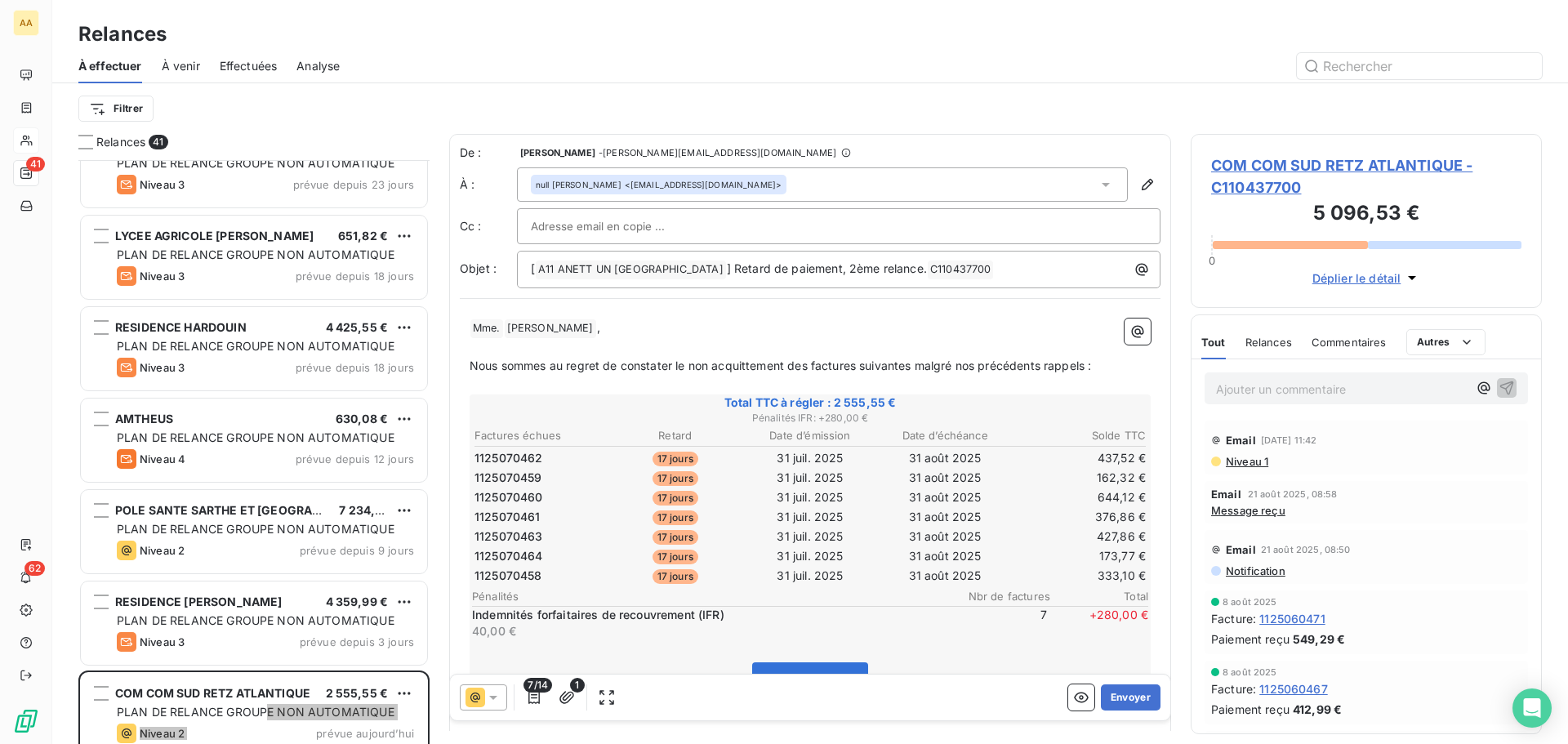
scroll to position [491, 0]
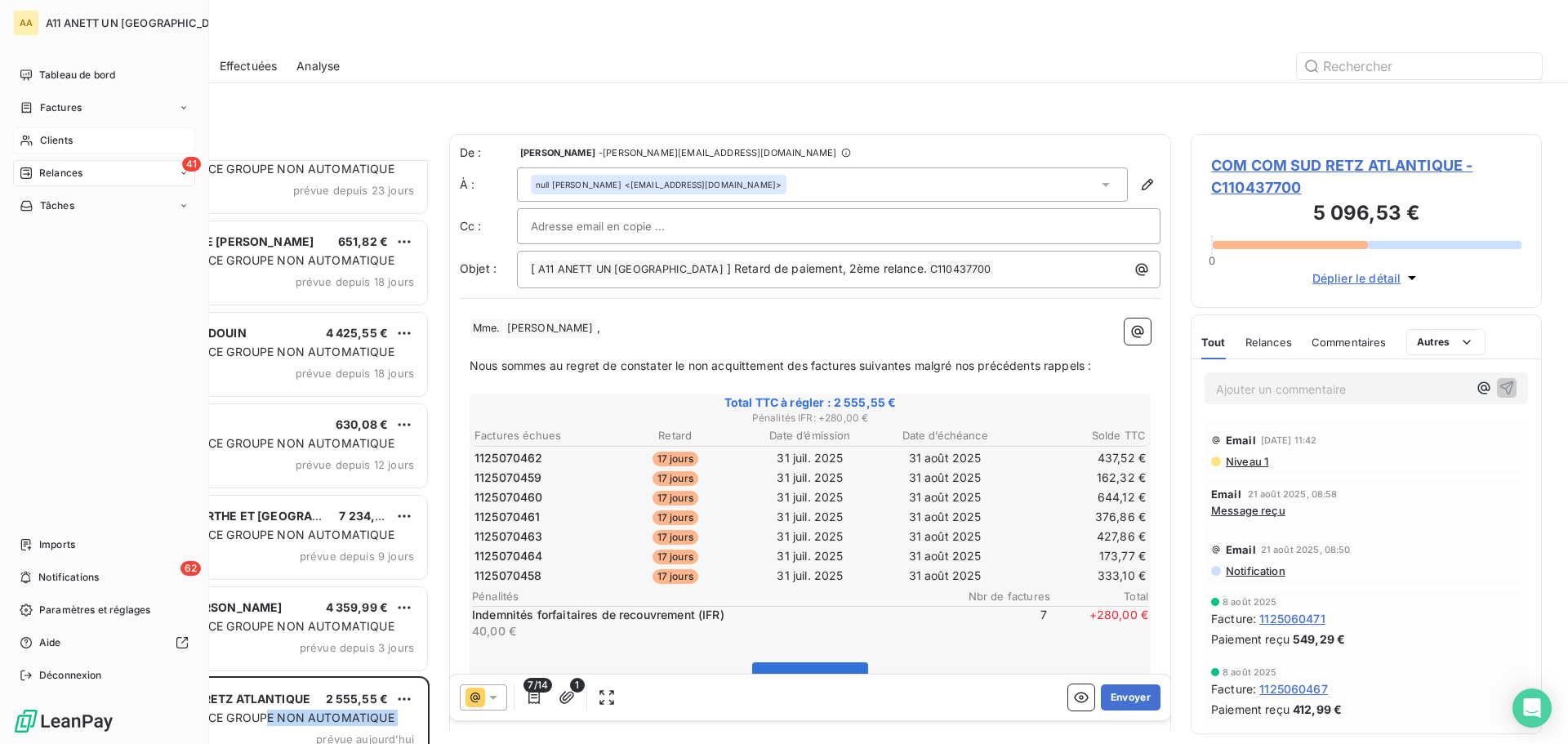
click at [58, 142] on span "Clients" at bounding box center [57, 140] width 33 height 15
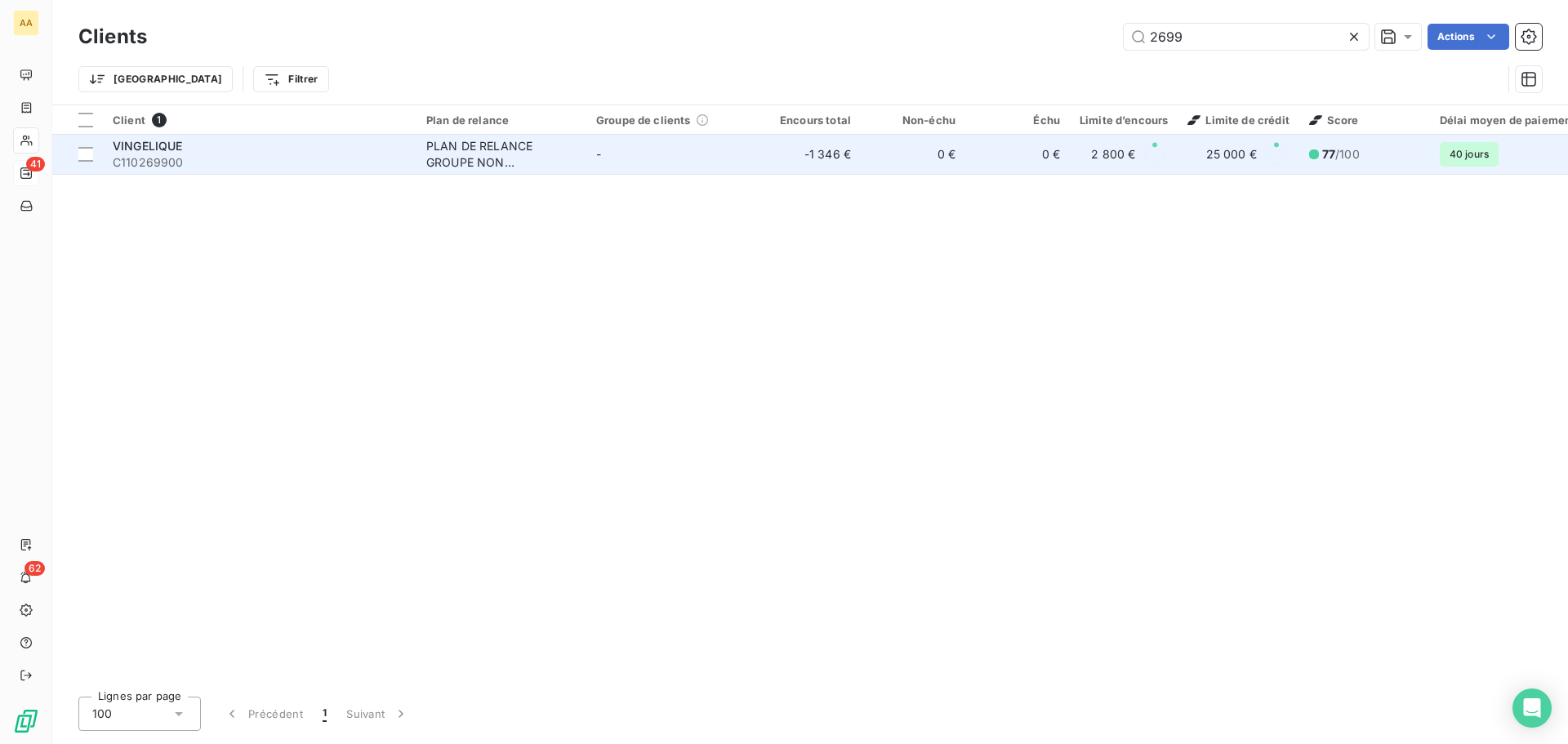
click at [144, 152] on span "VINGELIQUE" at bounding box center [148, 145] width 71 height 14
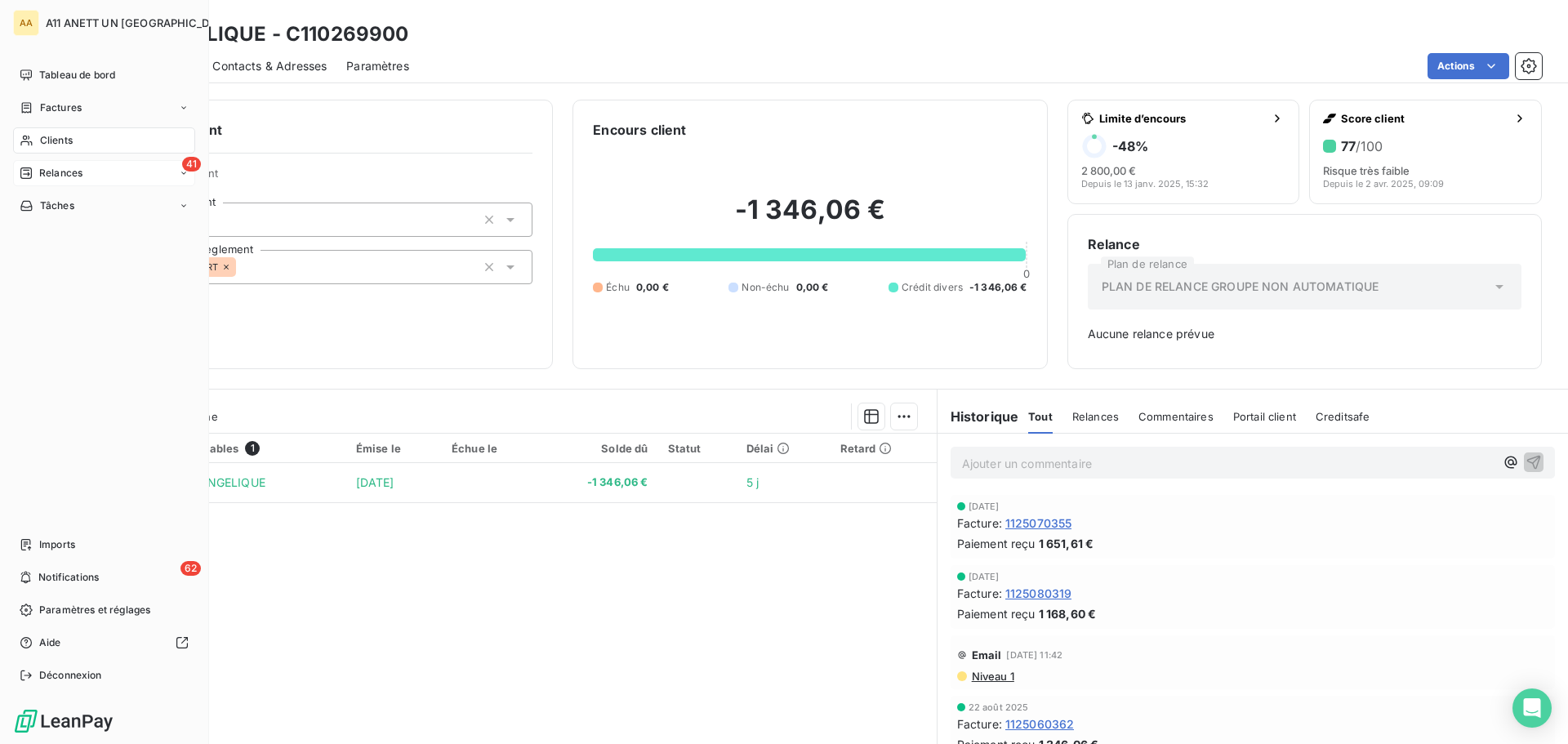
click at [45, 173] on span "Relances" at bounding box center [61, 173] width 44 height 15
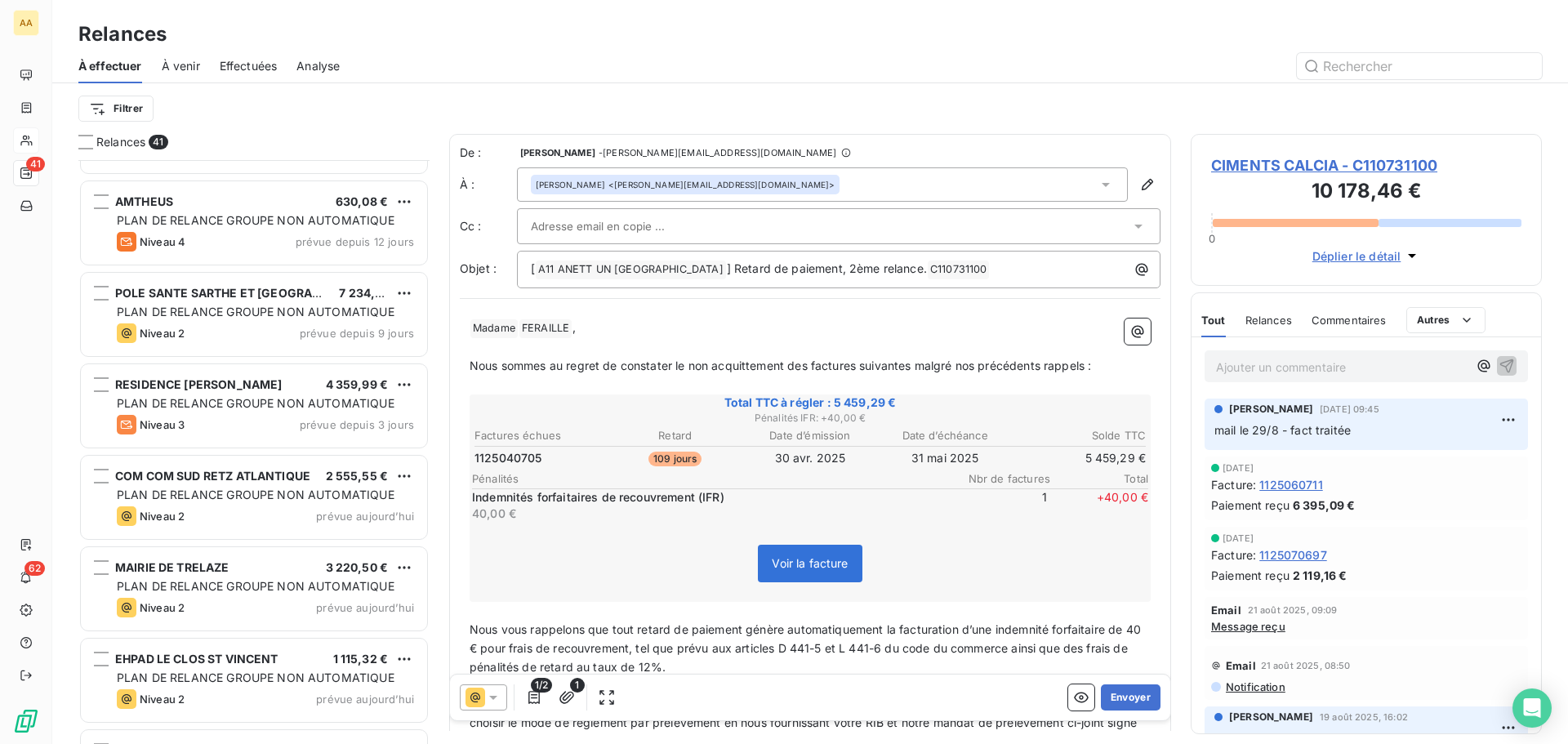
scroll to position [736, 0]
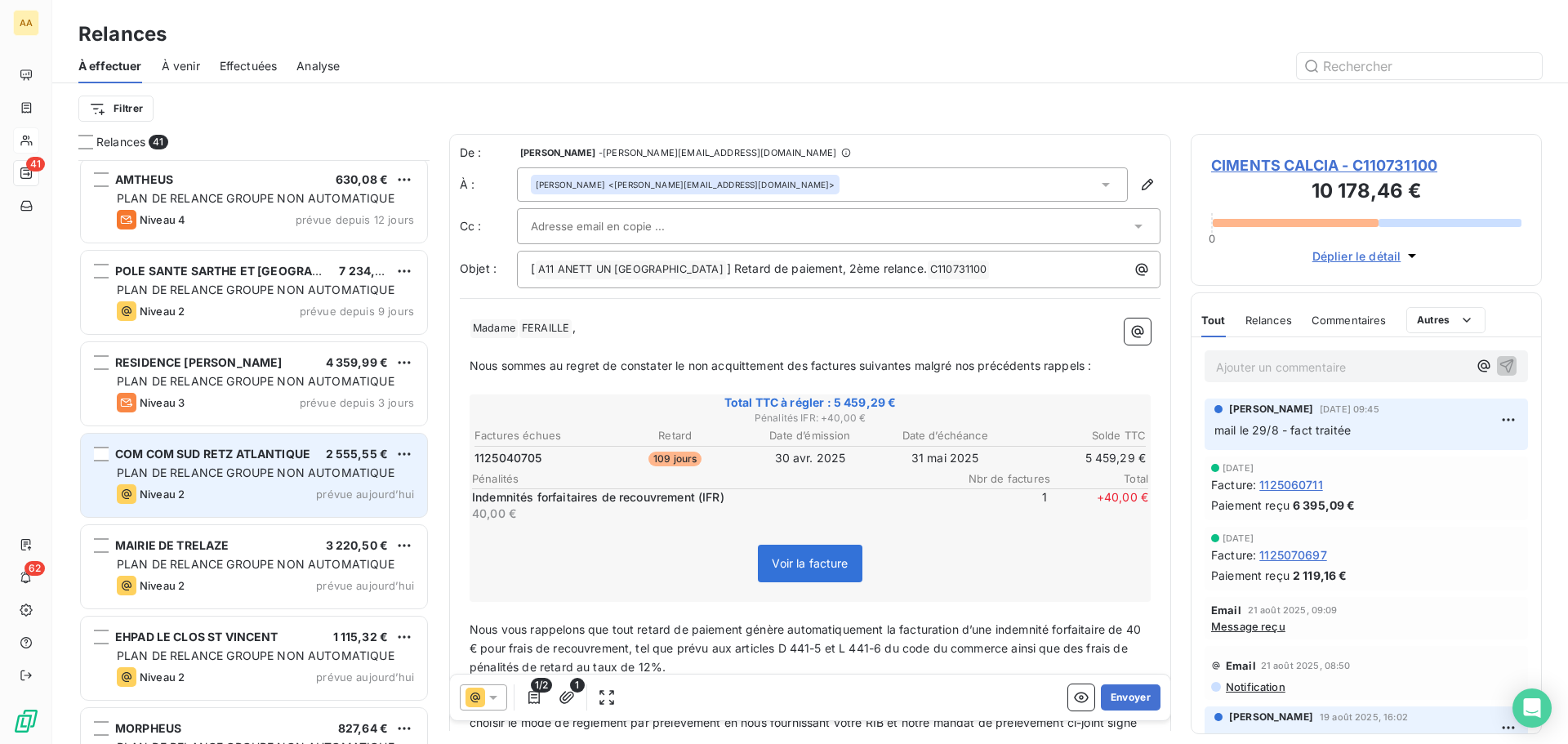
click at [245, 469] on span "PLAN DE RELANCE GROUPE NON AUTOMATIQUE" at bounding box center [255, 472] width 277 height 14
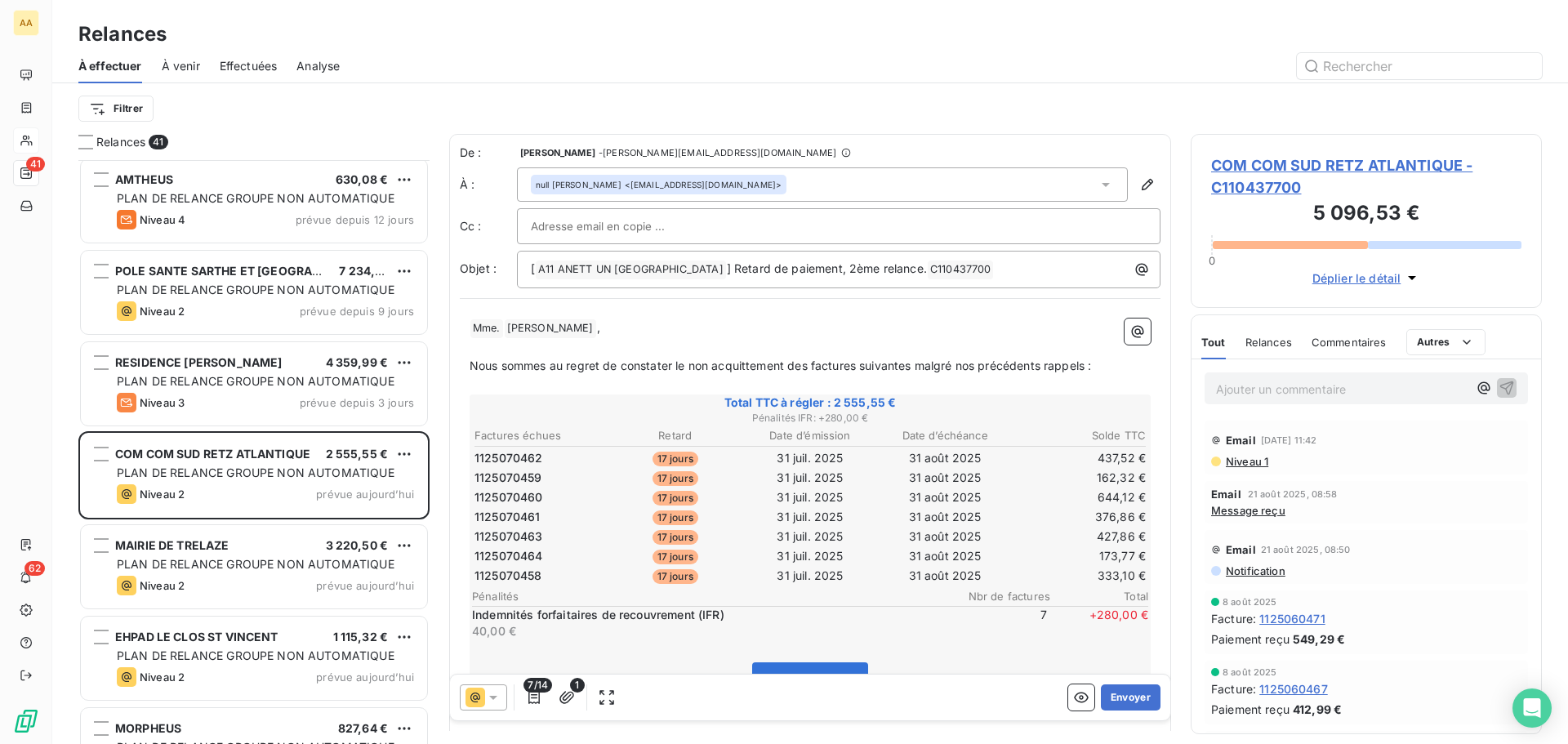
click at [1224, 386] on p "Ajouter un commentaire ﻿" at bounding box center [1341, 389] width 251 height 21
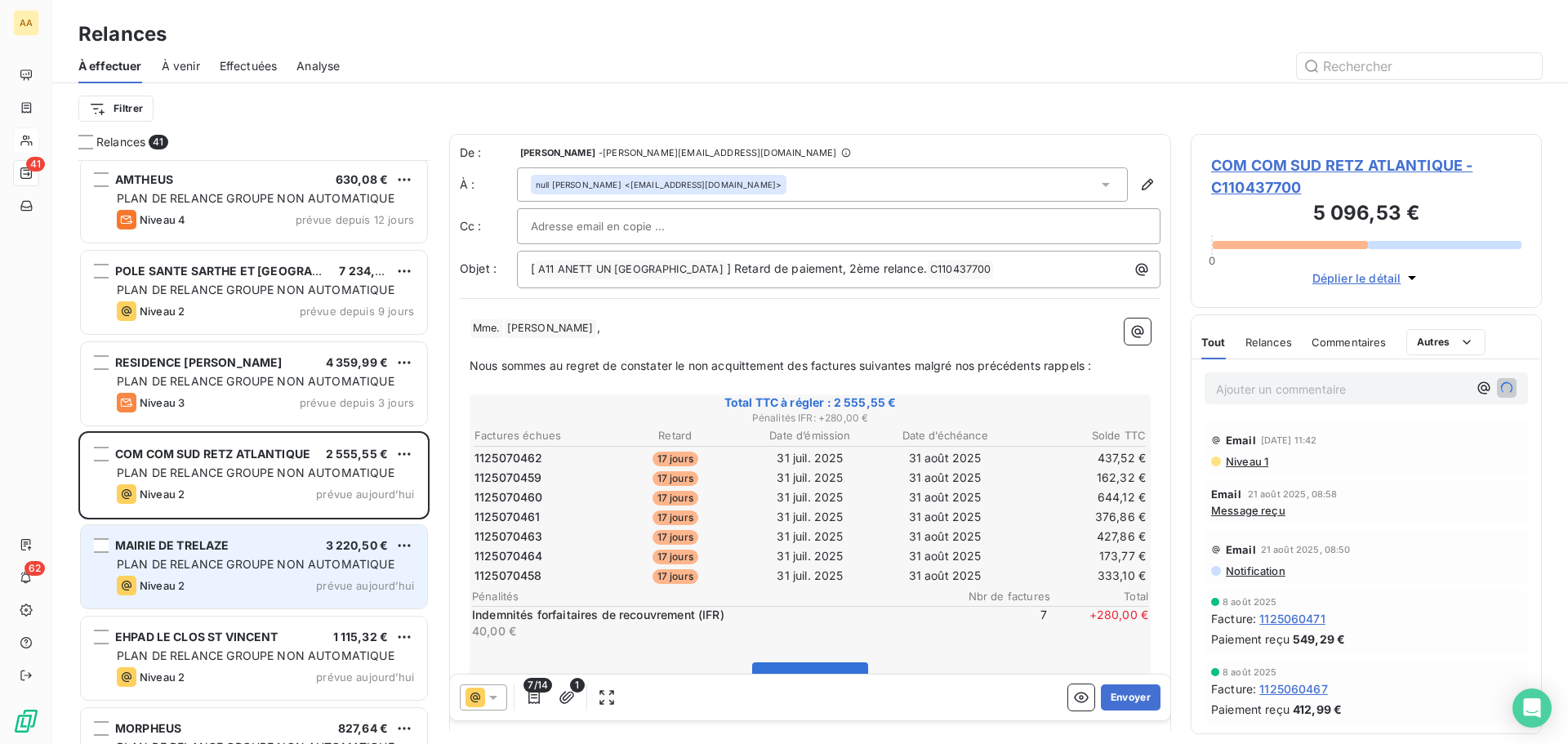
click at [205, 564] on span "PLAN DE RELANCE GROUPE NON AUTOMATIQUE" at bounding box center [255, 563] width 277 height 14
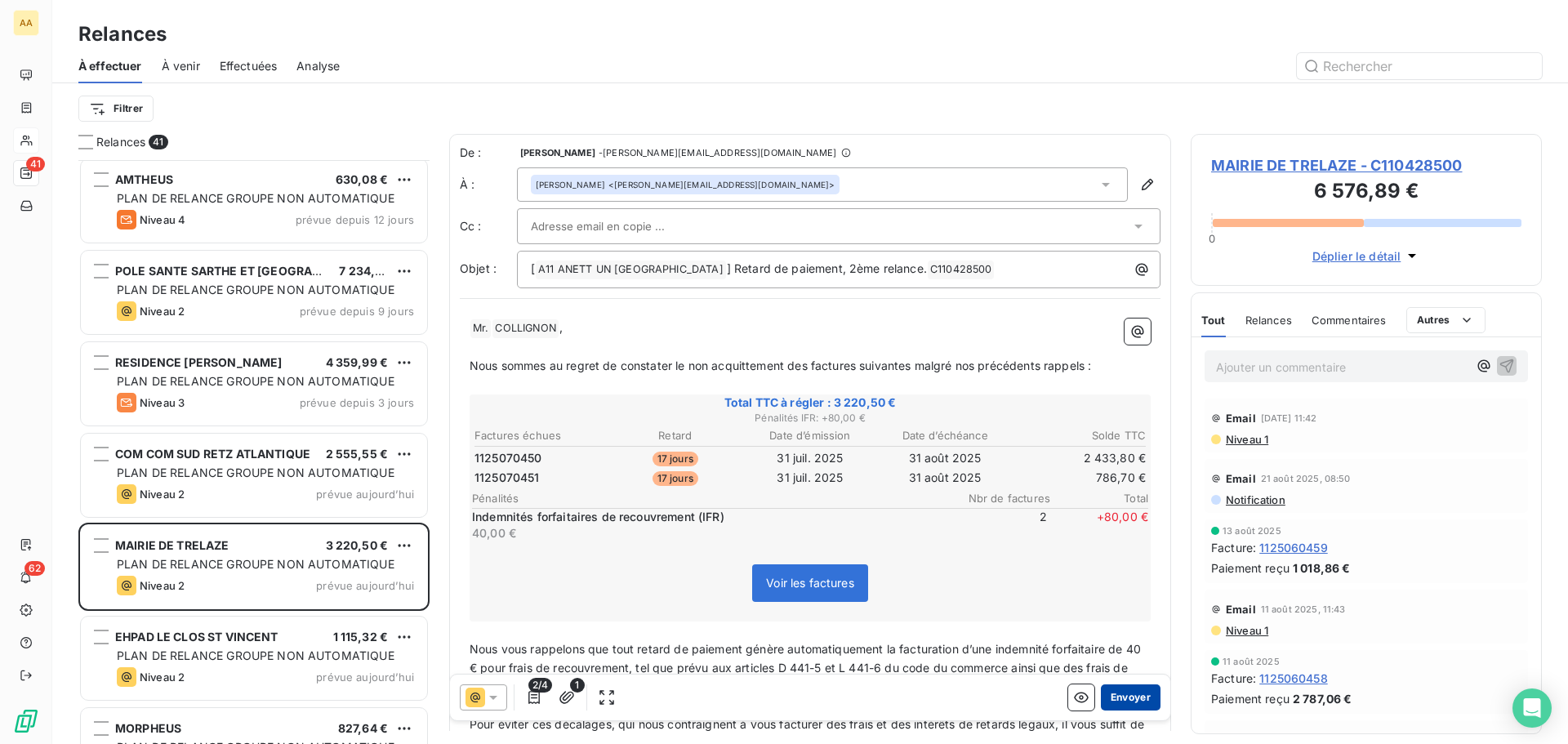
click at [1117, 703] on button "Envoyer" at bounding box center [1130, 698] width 60 height 26
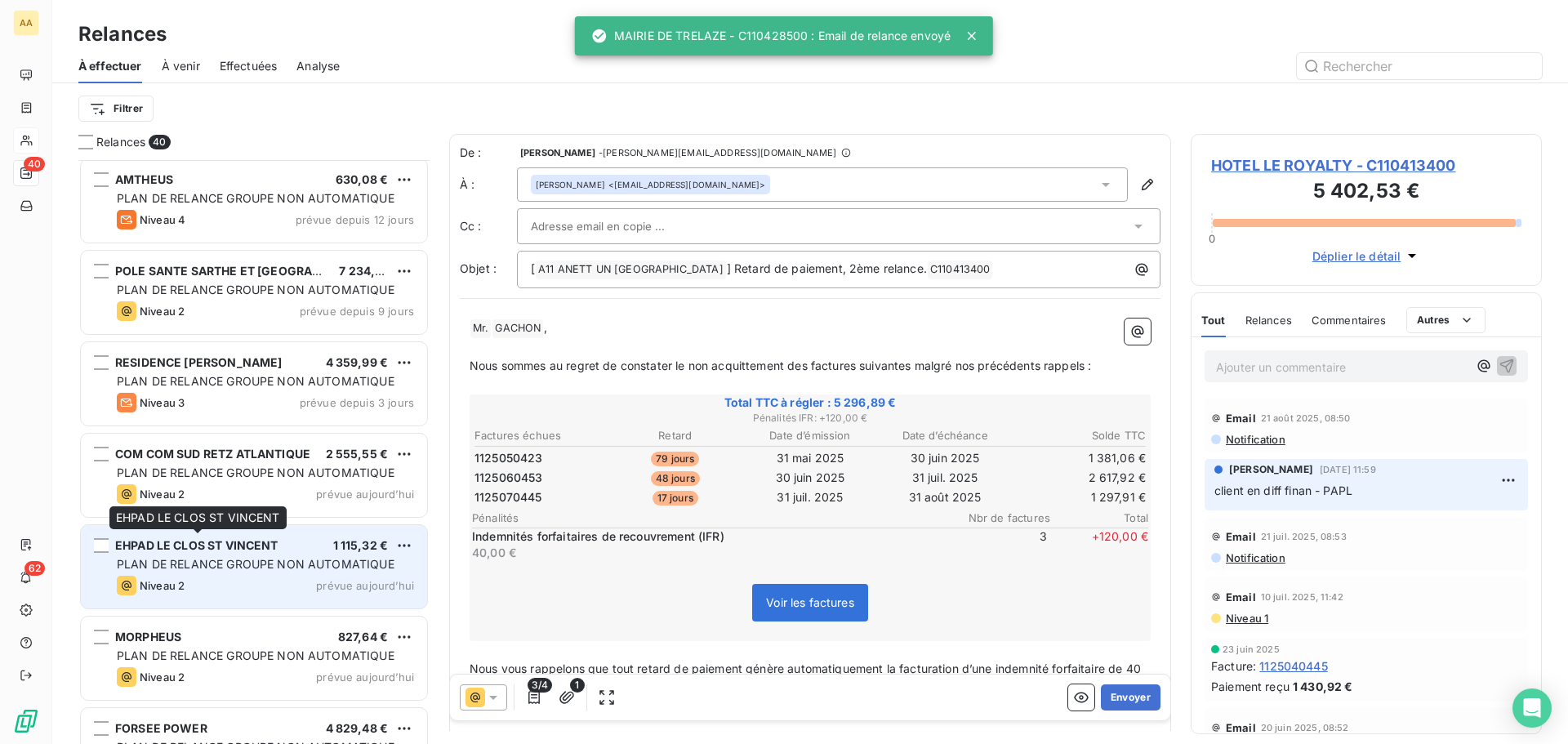
click at [174, 551] on span "EHPAD LE CLOS ST VINCENT" at bounding box center [196, 545] width 163 height 14
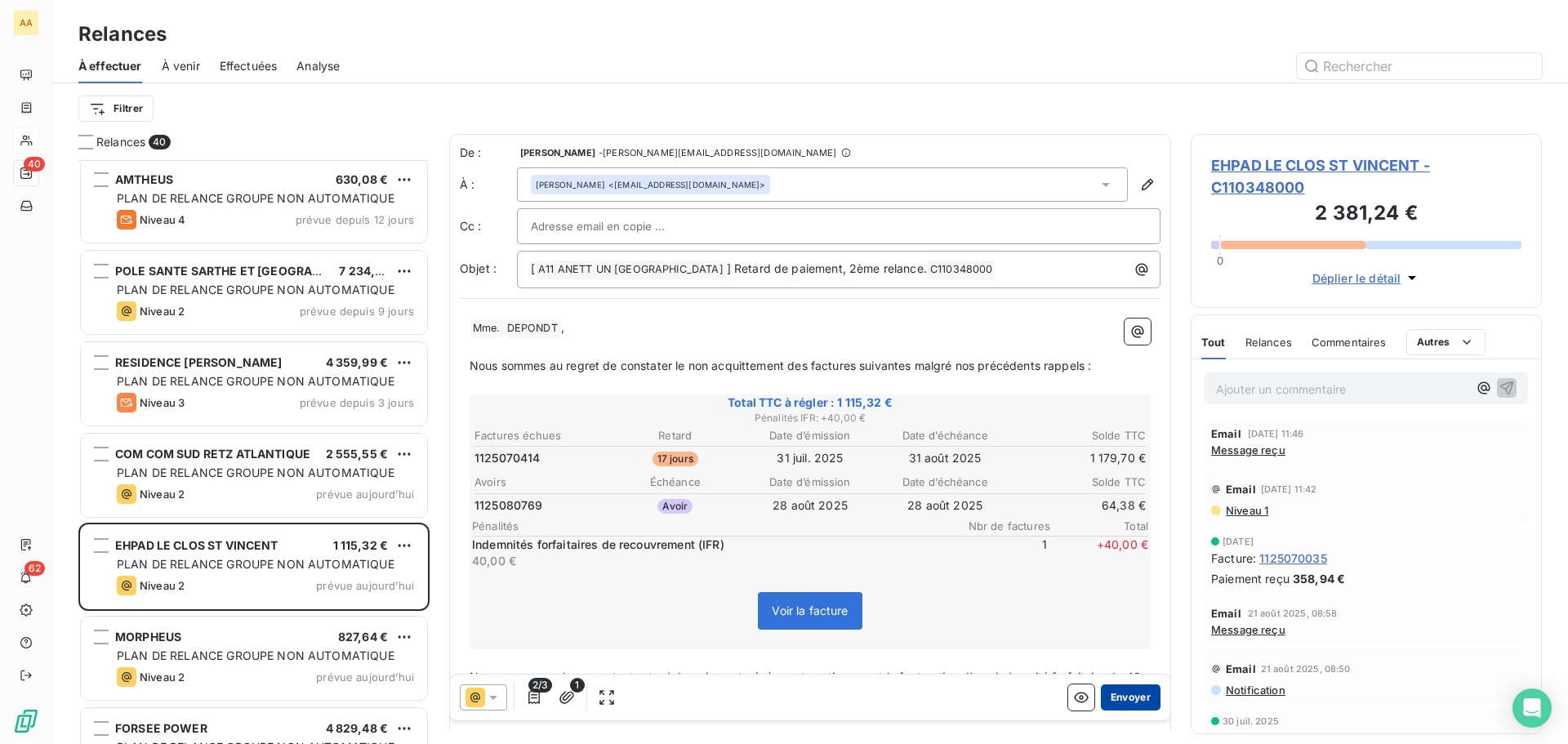
click at [1110, 697] on button "Envoyer" at bounding box center [1130, 698] width 60 height 26
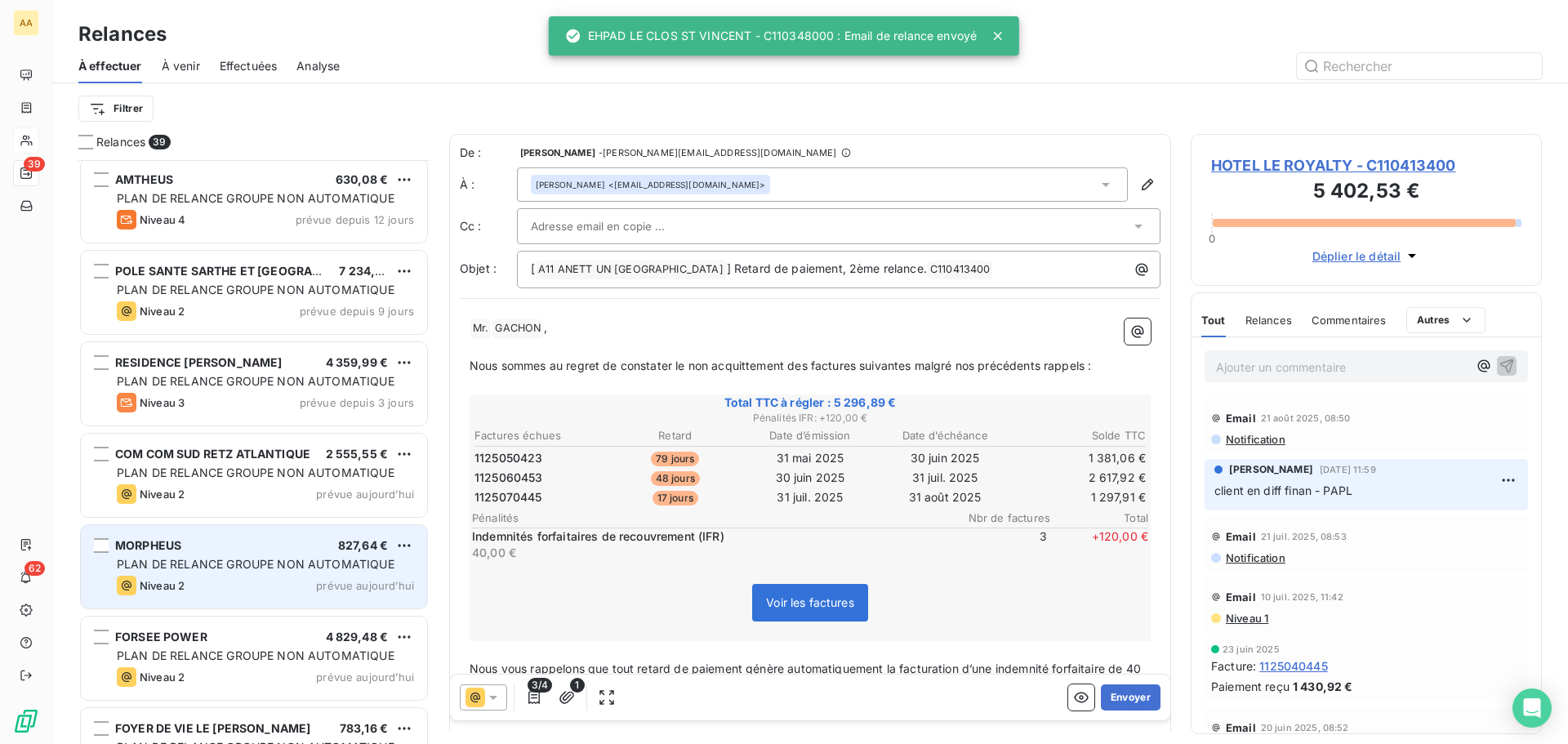
click at [289, 573] on div "MORPHEUS 827,64 € PLAN DE RELANCE GROUPE NON AUTOMATIQUE Niveau 2 prévue [DATE]" at bounding box center [254, 567] width 346 height 83
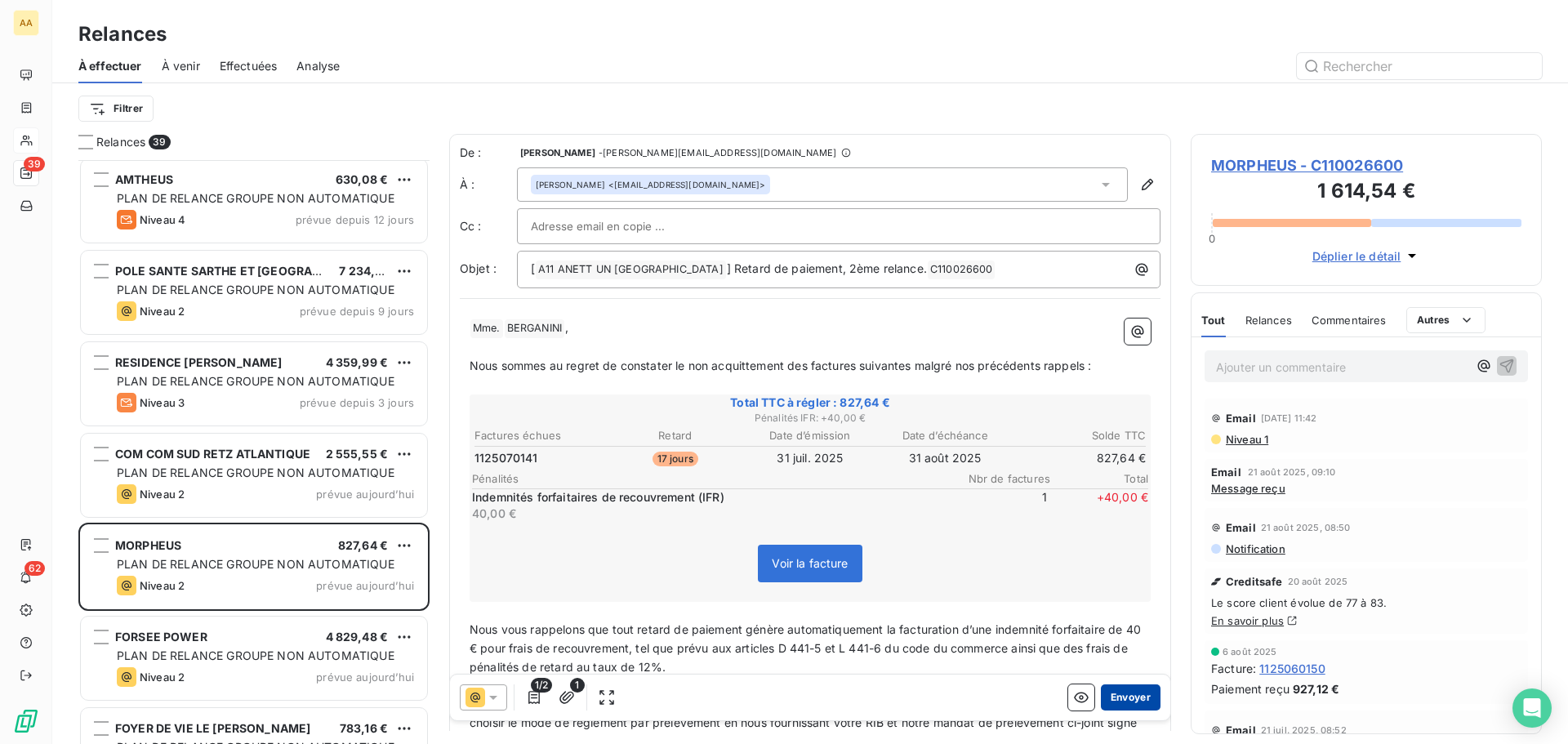
click at [1122, 696] on button "Envoyer" at bounding box center [1130, 698] width 60 height 26
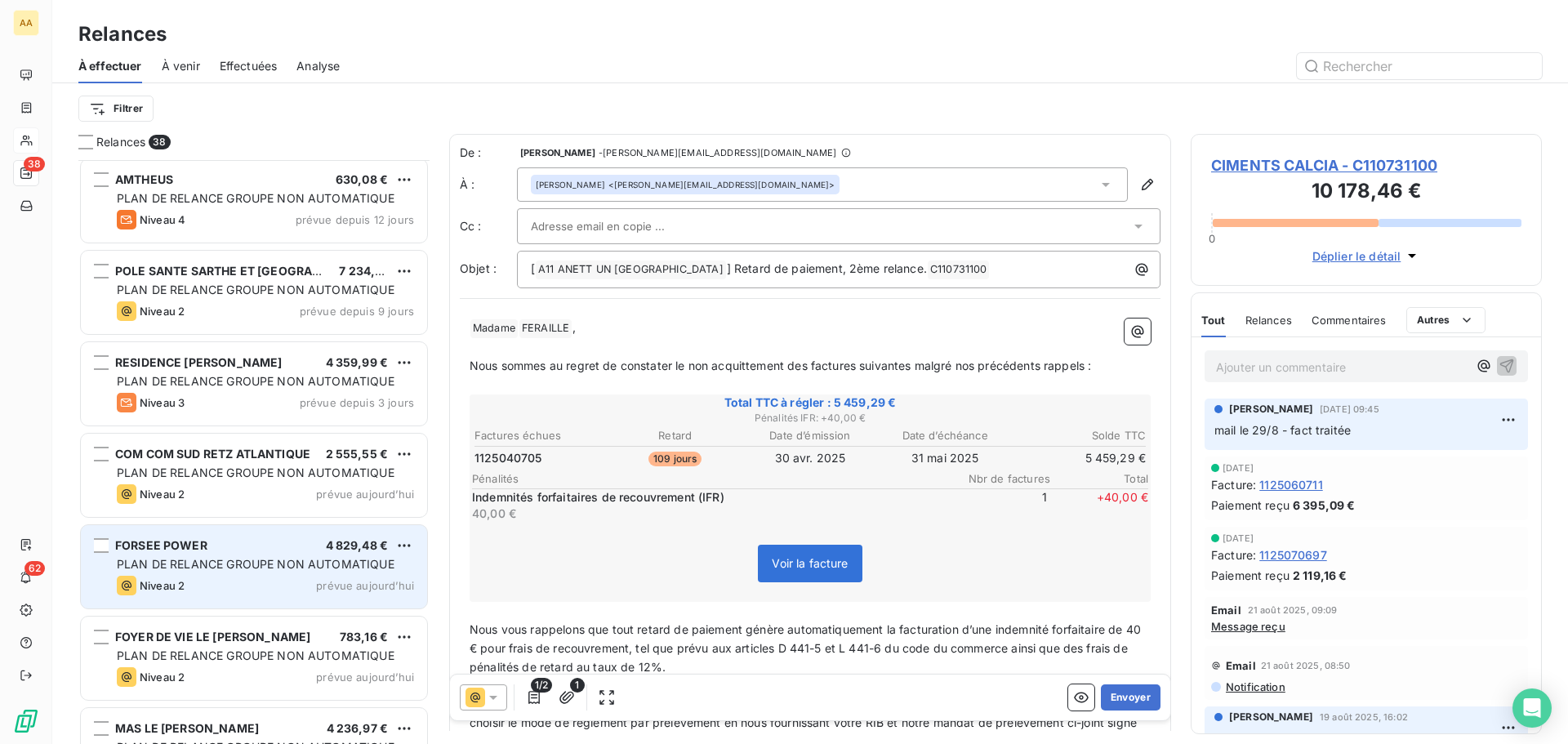
click at [245, 546] on div "FORSEE POWER 4 829,48 €" at bounding box center [265, 546] width 297 height 15
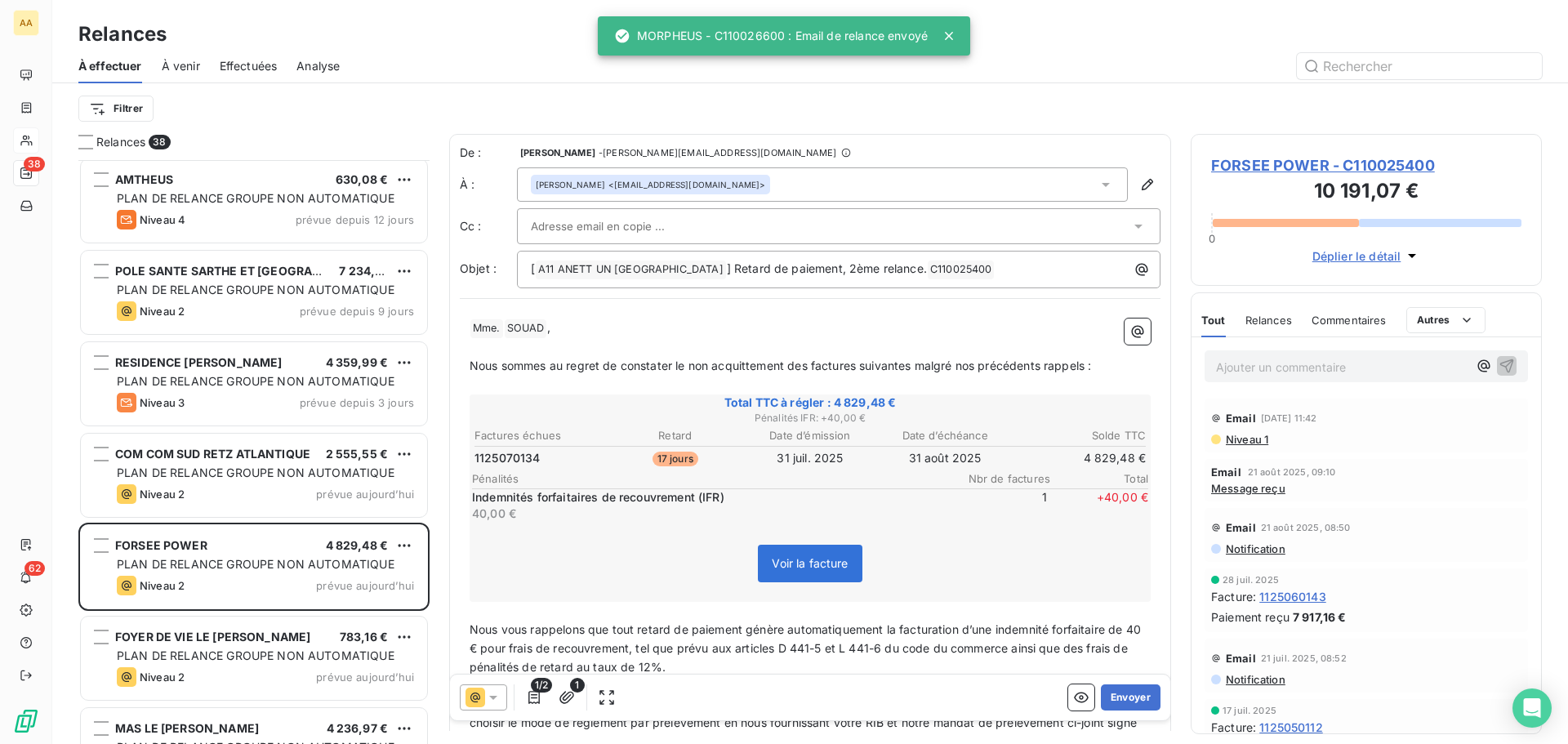
click at [1249, 367] on p "Ajouter un commentaire ﻿" at bounding box center [1341, 367] width 251 height 21
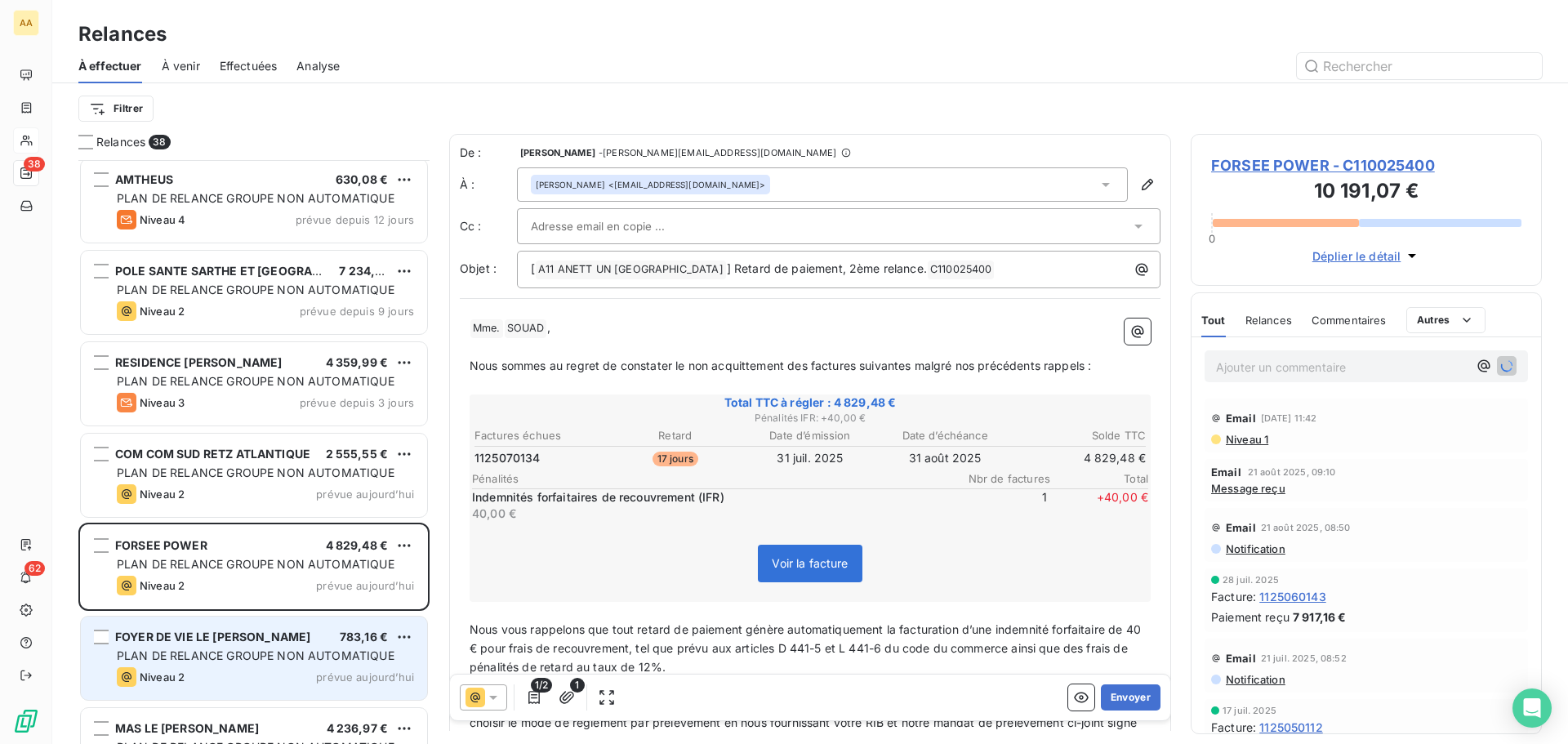
click at [257, 664] on div "FOYER DE VIE LE GIBERTIN-ALAHM 783,16 € PLAN DE RELANCE GROUPE NON AUTOMATIQUE …" at bounding box center [254, 658] width 346 height 83
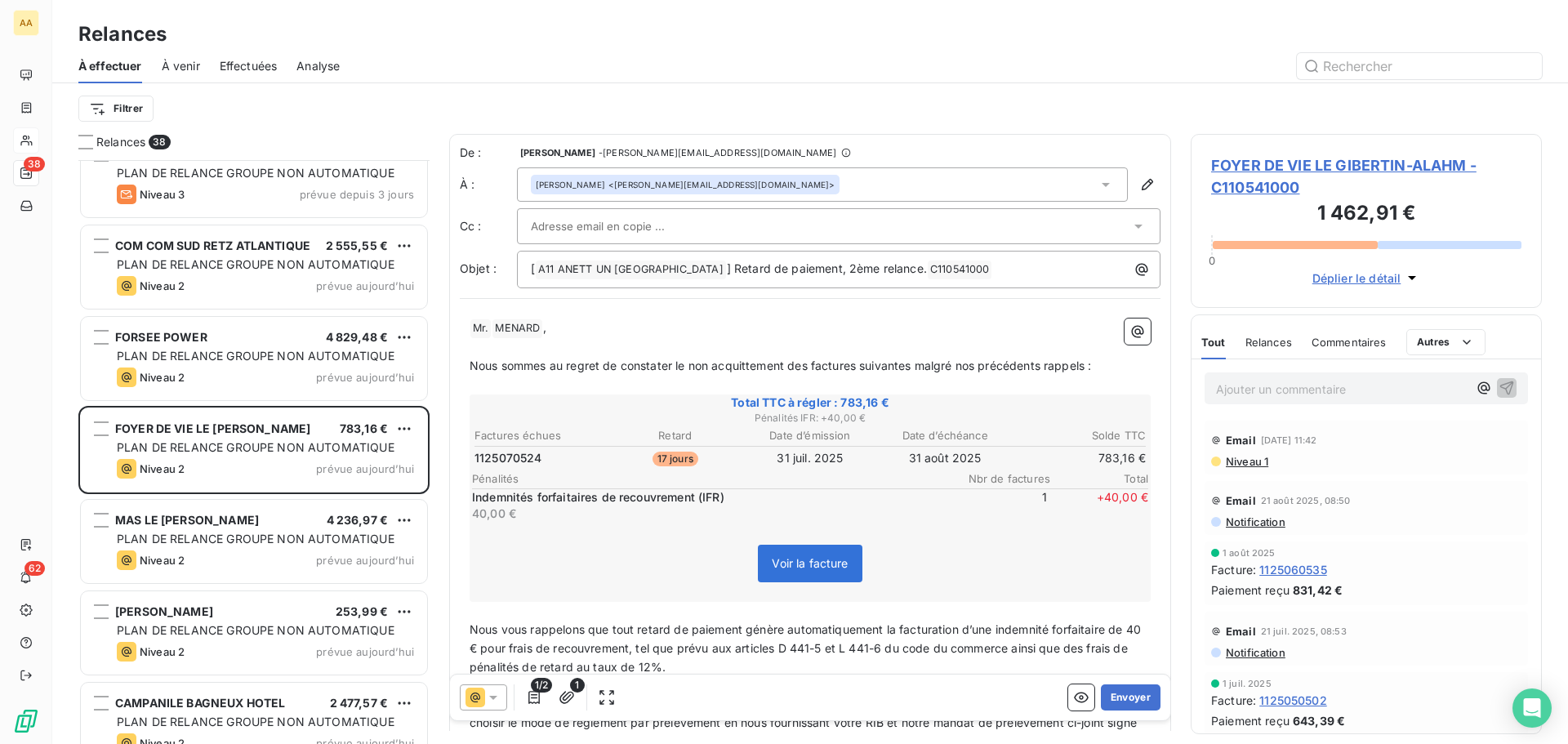
scroll to position [981, 0]
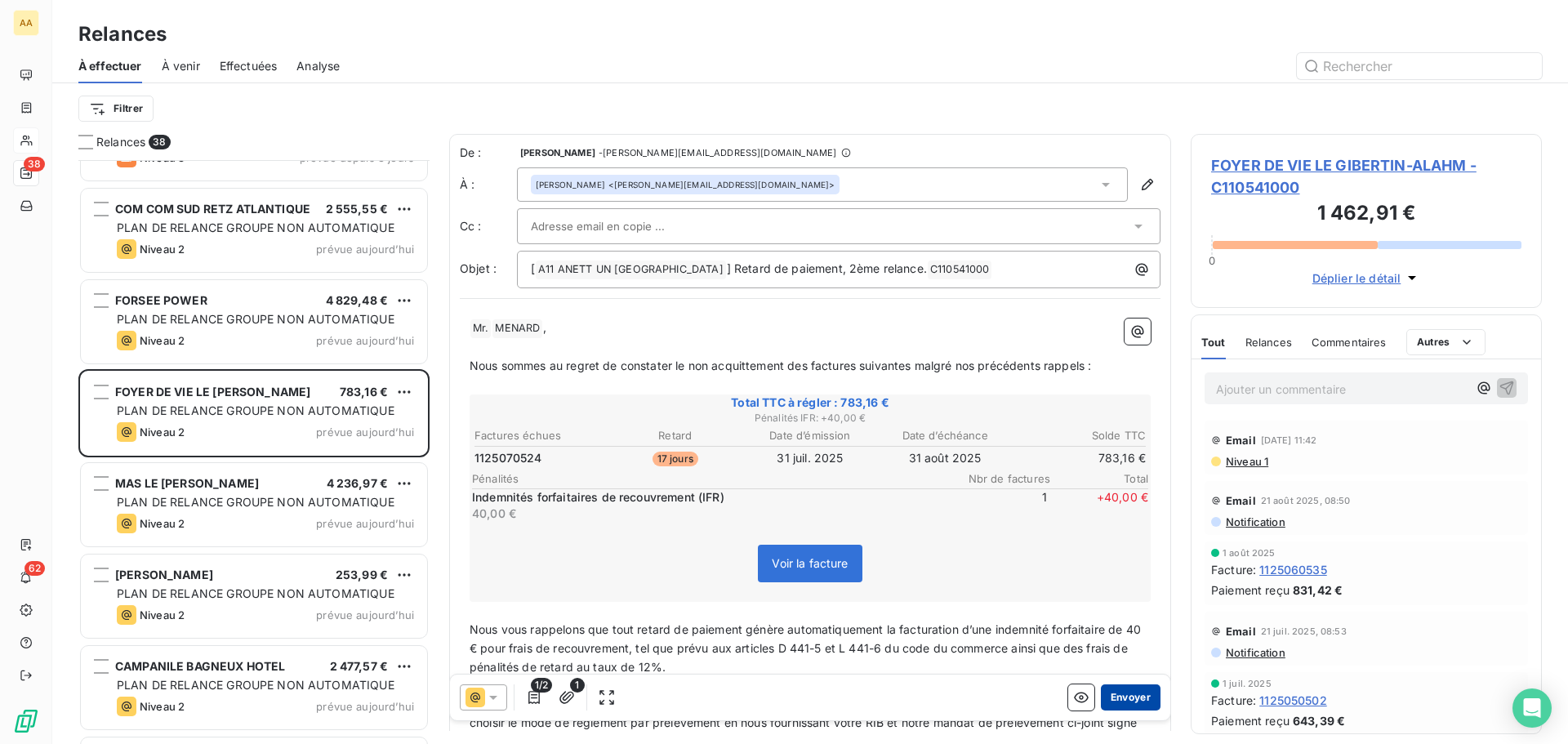
click at [1129, 702] on button "Envoyer" at bounding box center [1130, 698] width 60 height 26
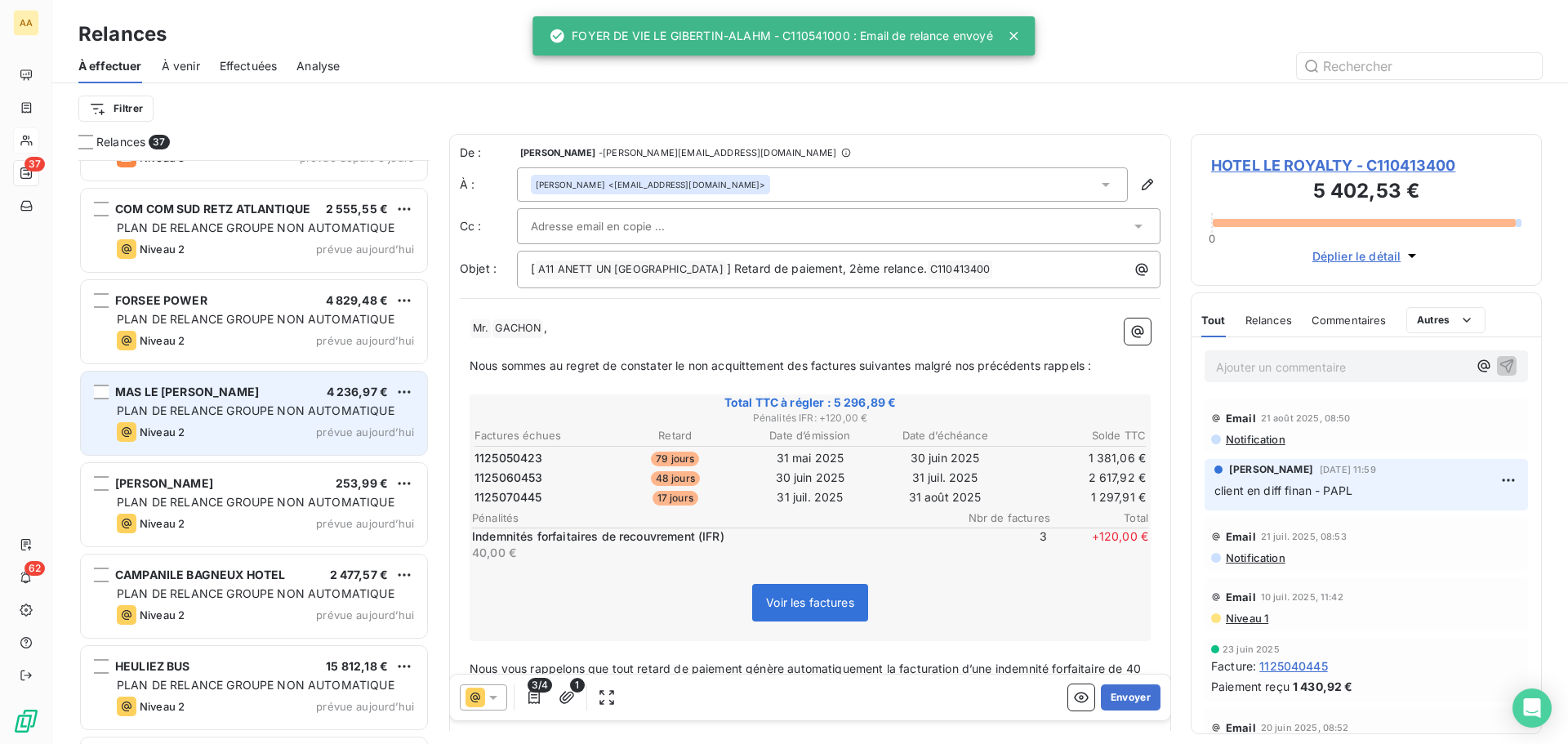
click at [262, 427] on div "Niveau 2 prévue aujourd’hui" at bounding box center [265, 432] width 297 height 20
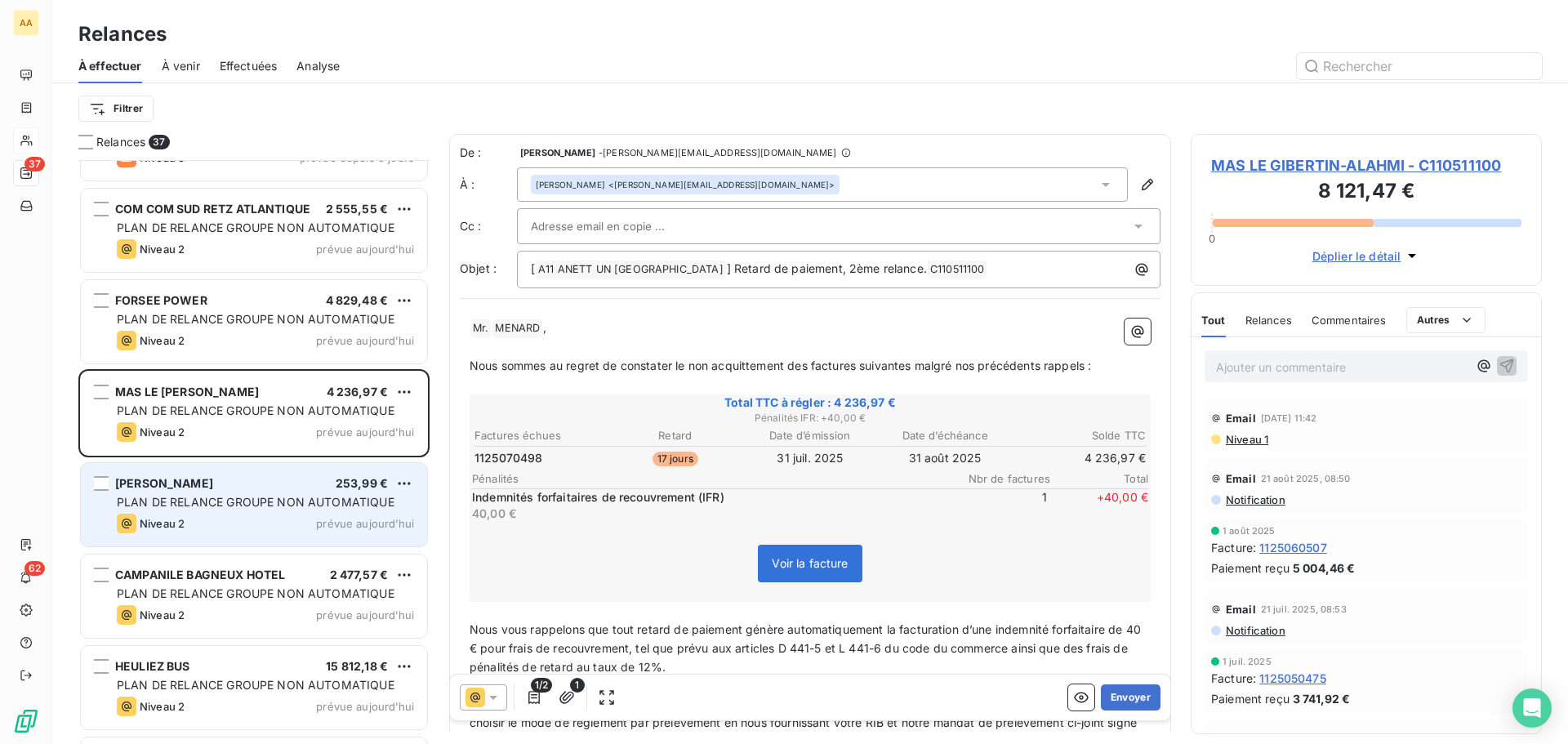
click at [255, 502] on span "PLAN DE RELANCE GROUPE NON AUTOMATIQUE" at bounding box center [255, 502] width 277 height 14
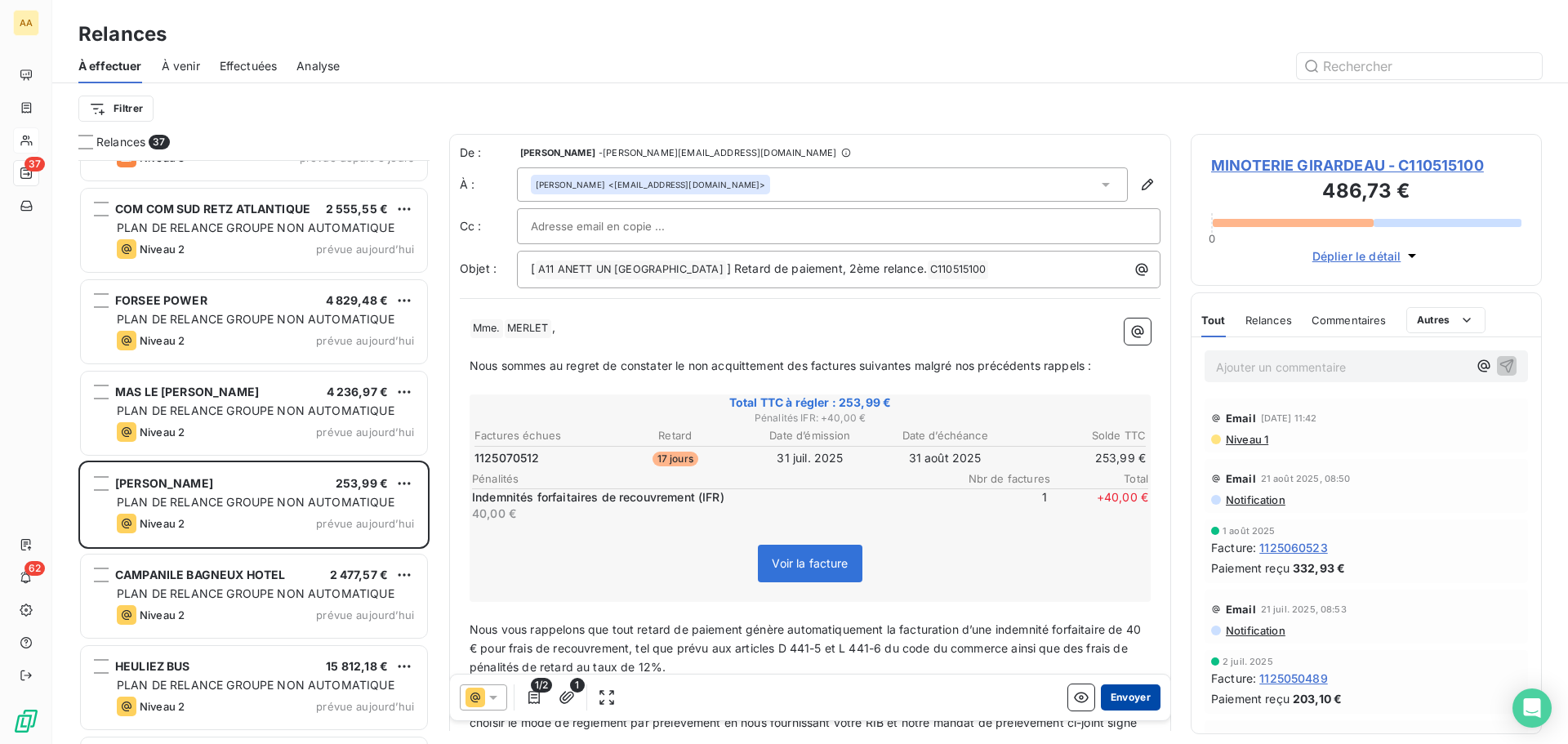
click at [1117, 703] on button "Envoyer" at bounding box center [1130, 698] width 60 height 26
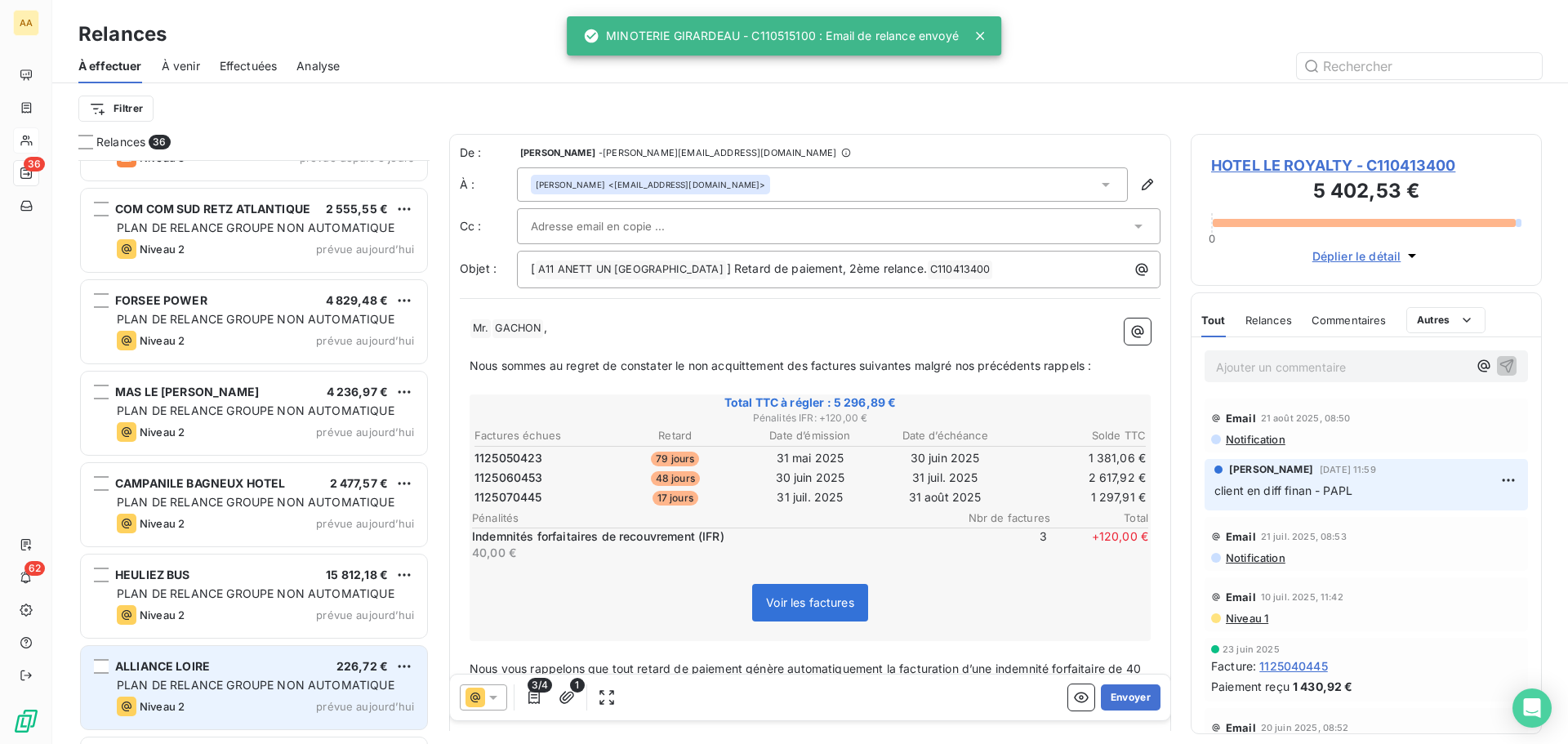
click at [204, 688] on span "PLAN DE RELANCE GROUPE NON AUTOMATIQUE" at bounding box center [255, 685] width 277 height 14
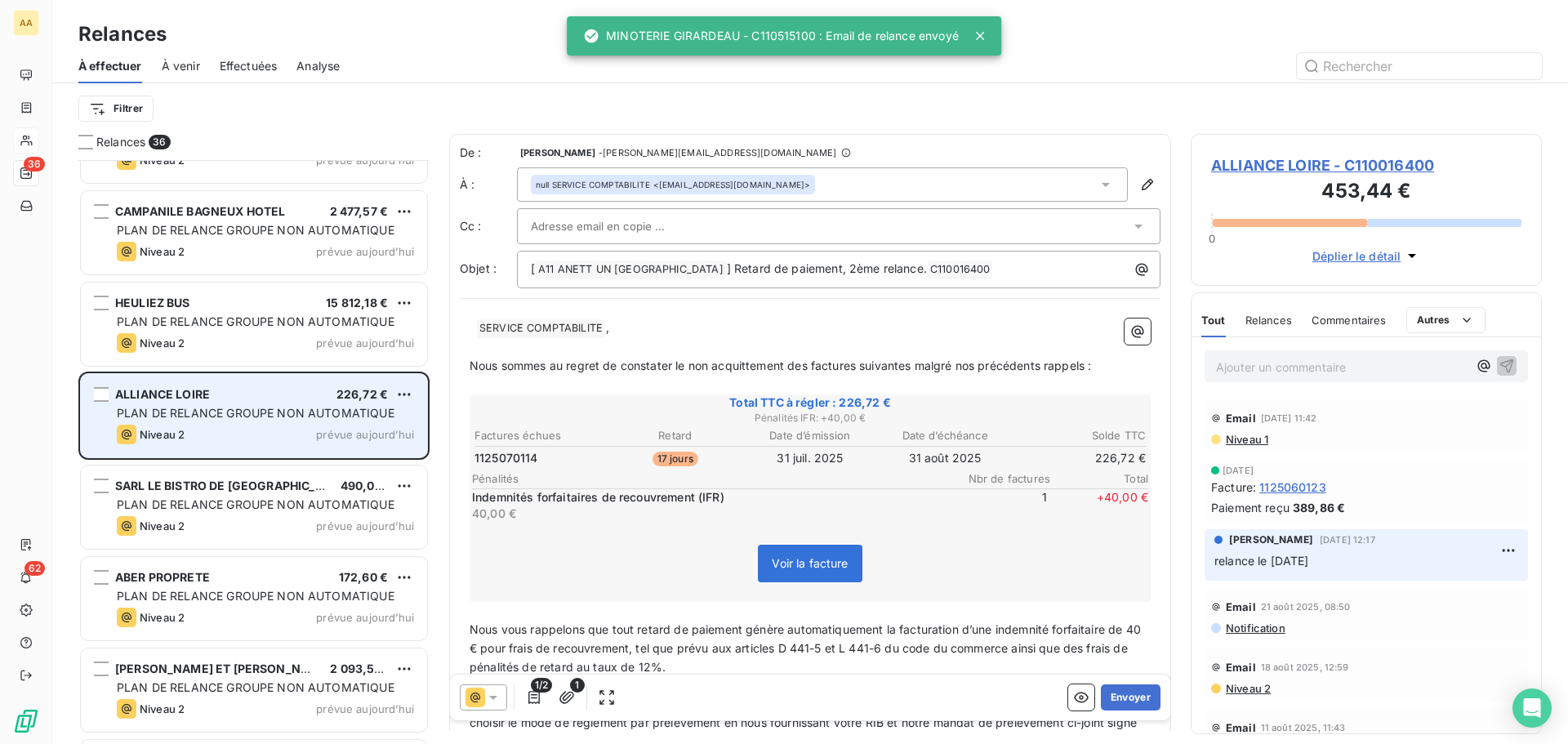
scroll to position [1308, 0]
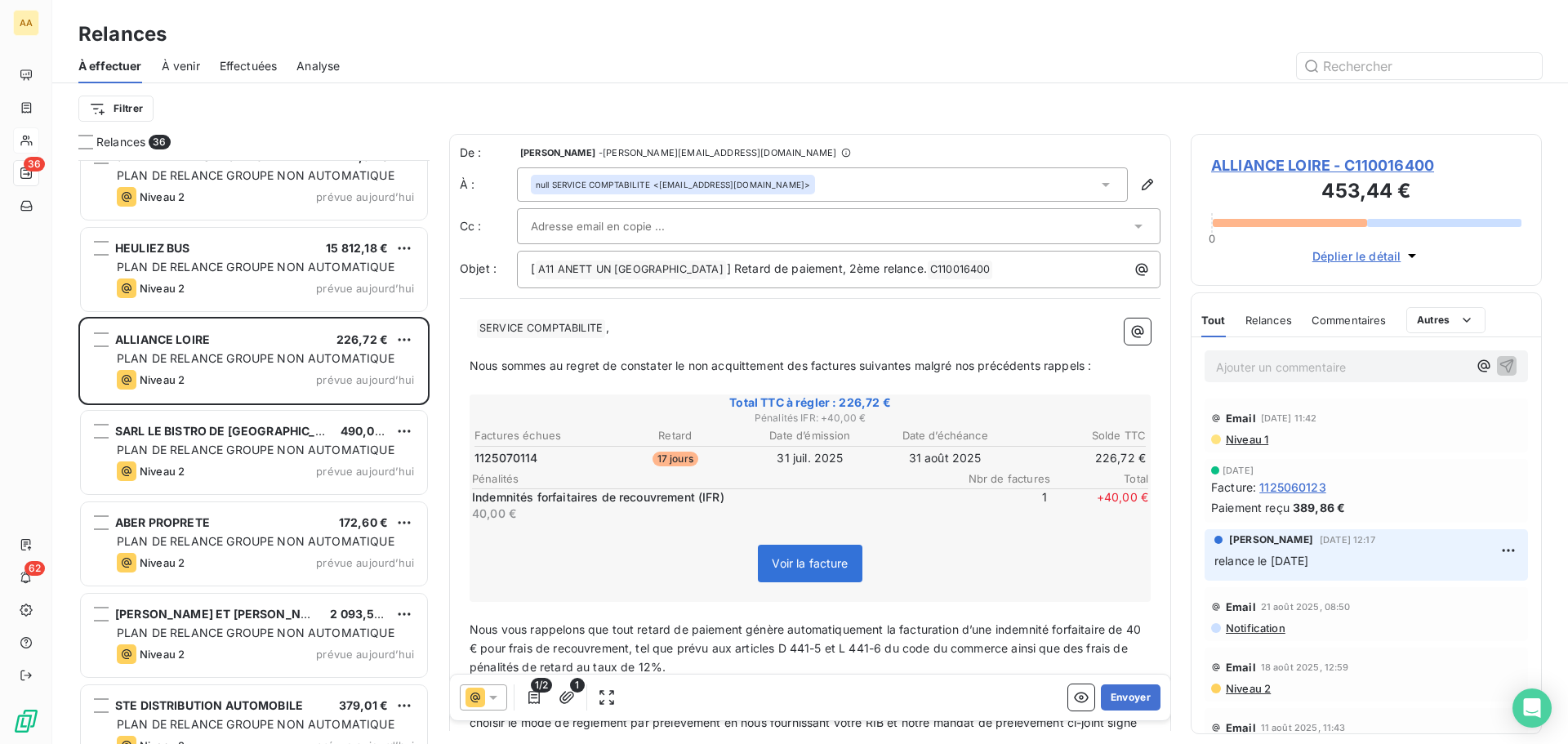
click at [1231, 367] on p "Ajouter un commentaire ﻿" at bounding box center [1341, 367] width 251 height 21
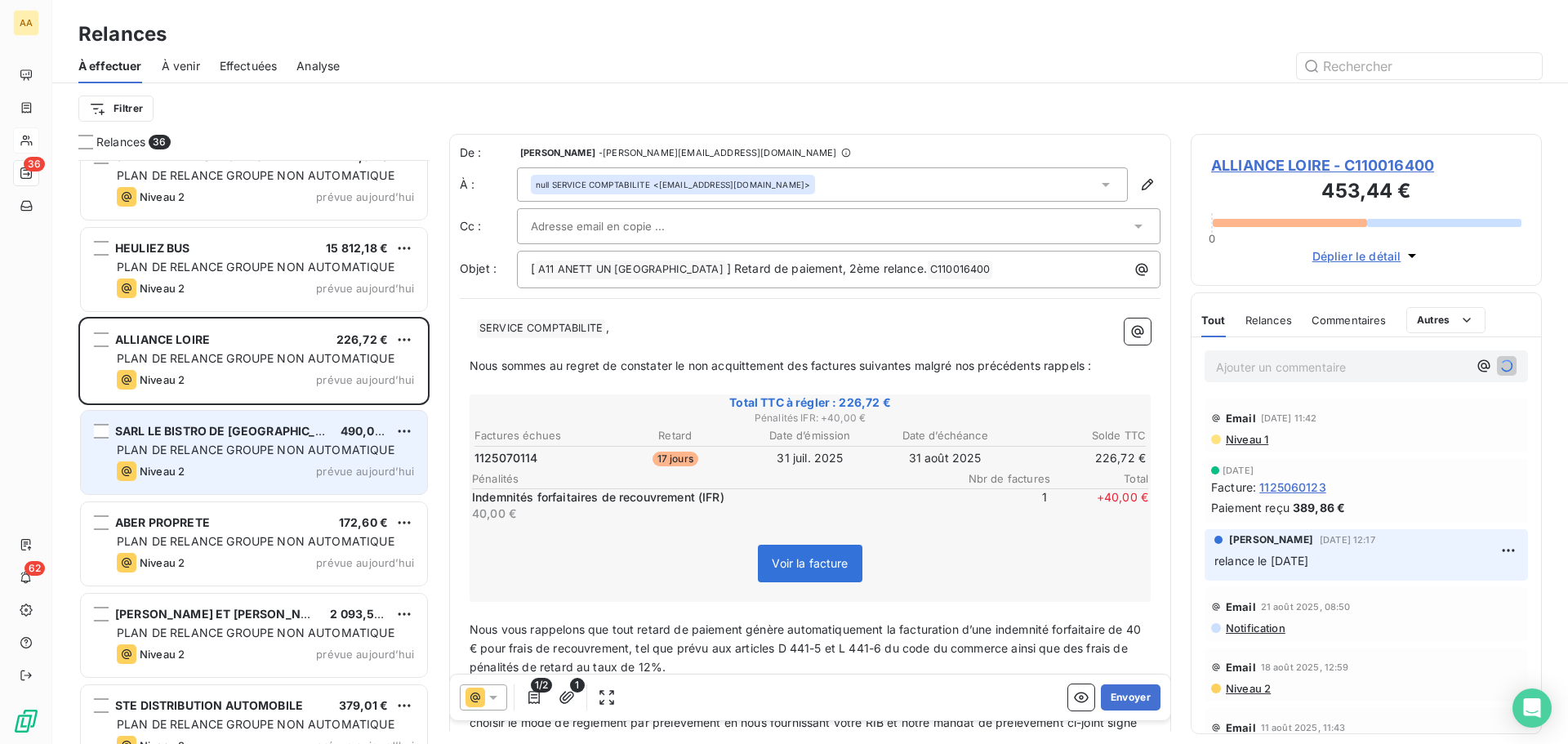
click at [307, 444] on span "PLAN DE RELANCE GROUPE NON AUTOMATIQUE" at bounding box center [255, 449] width 277 height 14
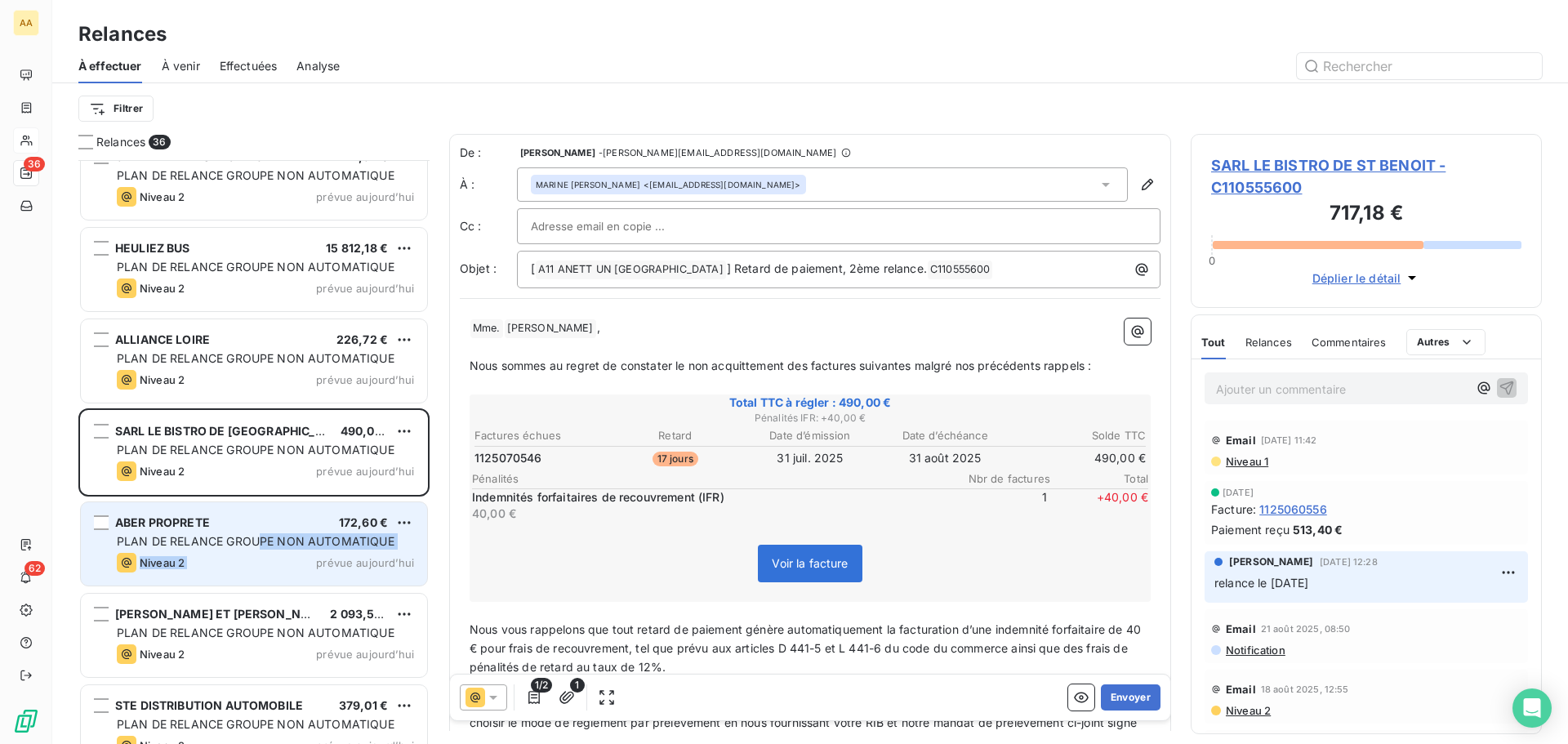
click at [256, 549] on div "ABER PROPRETE 172,60 € PLAN DE RELANCE GROUPE NON AUTOMATIQUE Niveau 2 prévue […" at bounding box center [254, 544] width 346 height 83
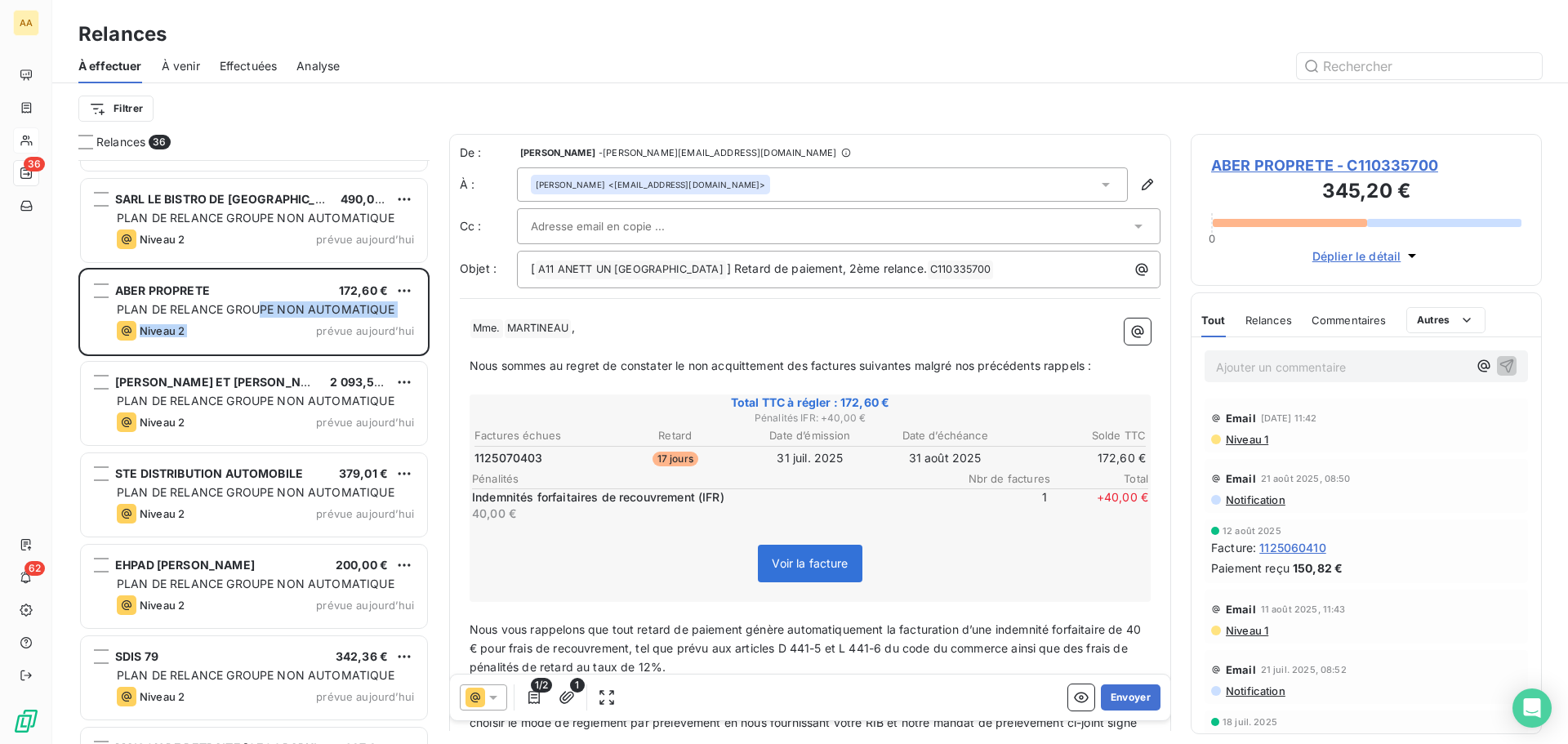
scroll to position [1553, 0]
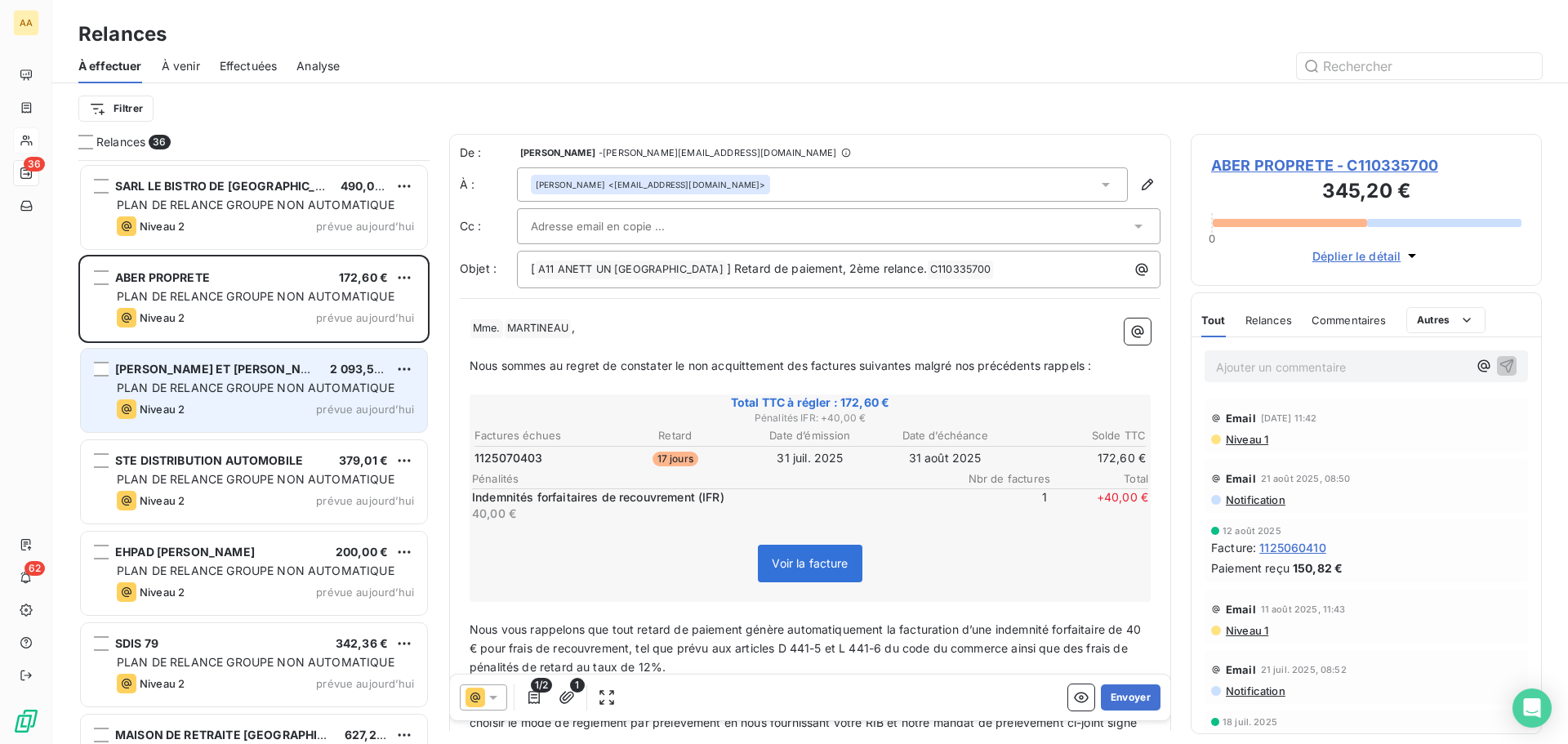
click at [268, 384] on span "PLAN DE RELANCE GROUPE NON AUTOMATIQUE" at bounding box center [255, 388] width 277 height 14
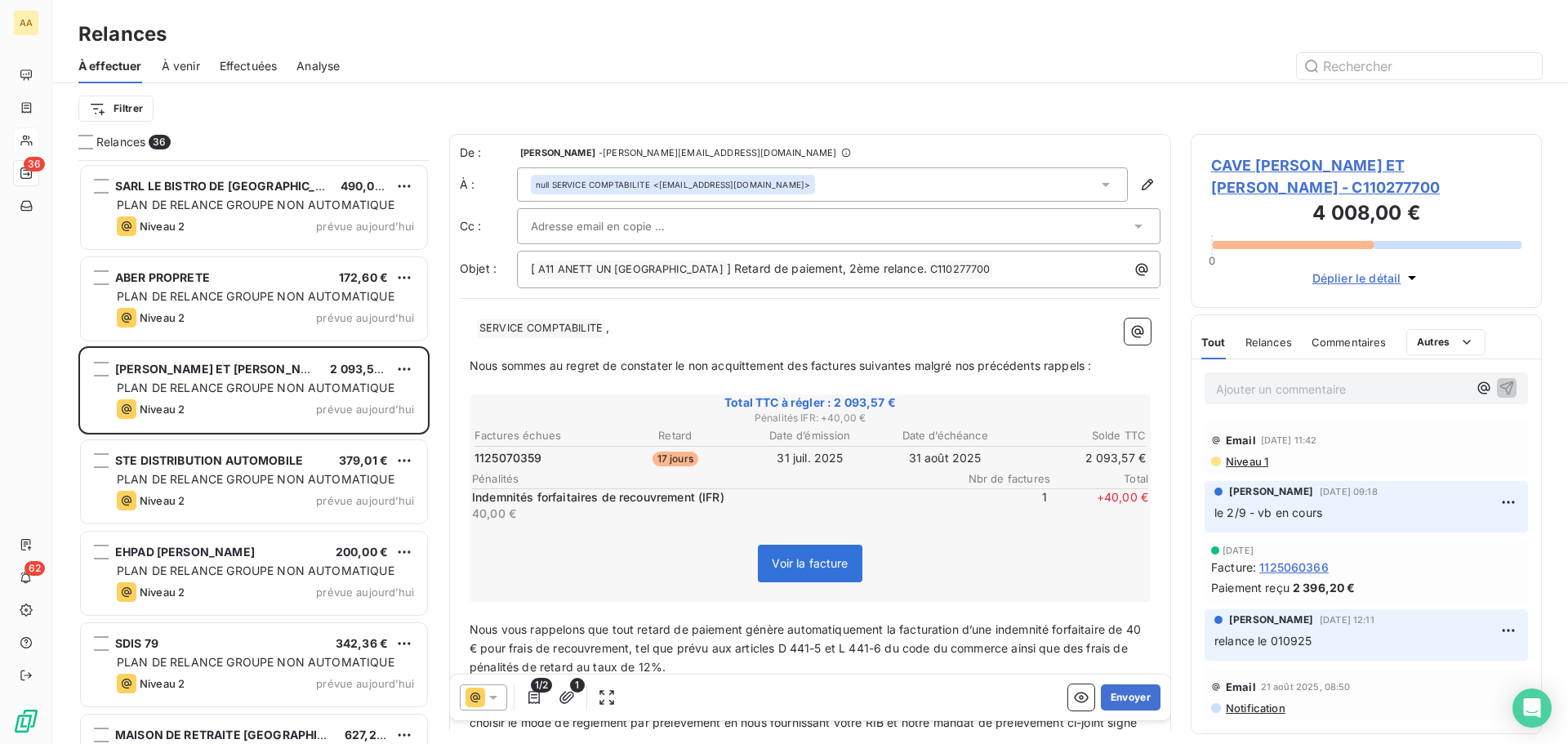
click at [1248, 379] on p "Ajouter un commentaire ﻿" at bounding box center [1341, 389] width 251 height 21
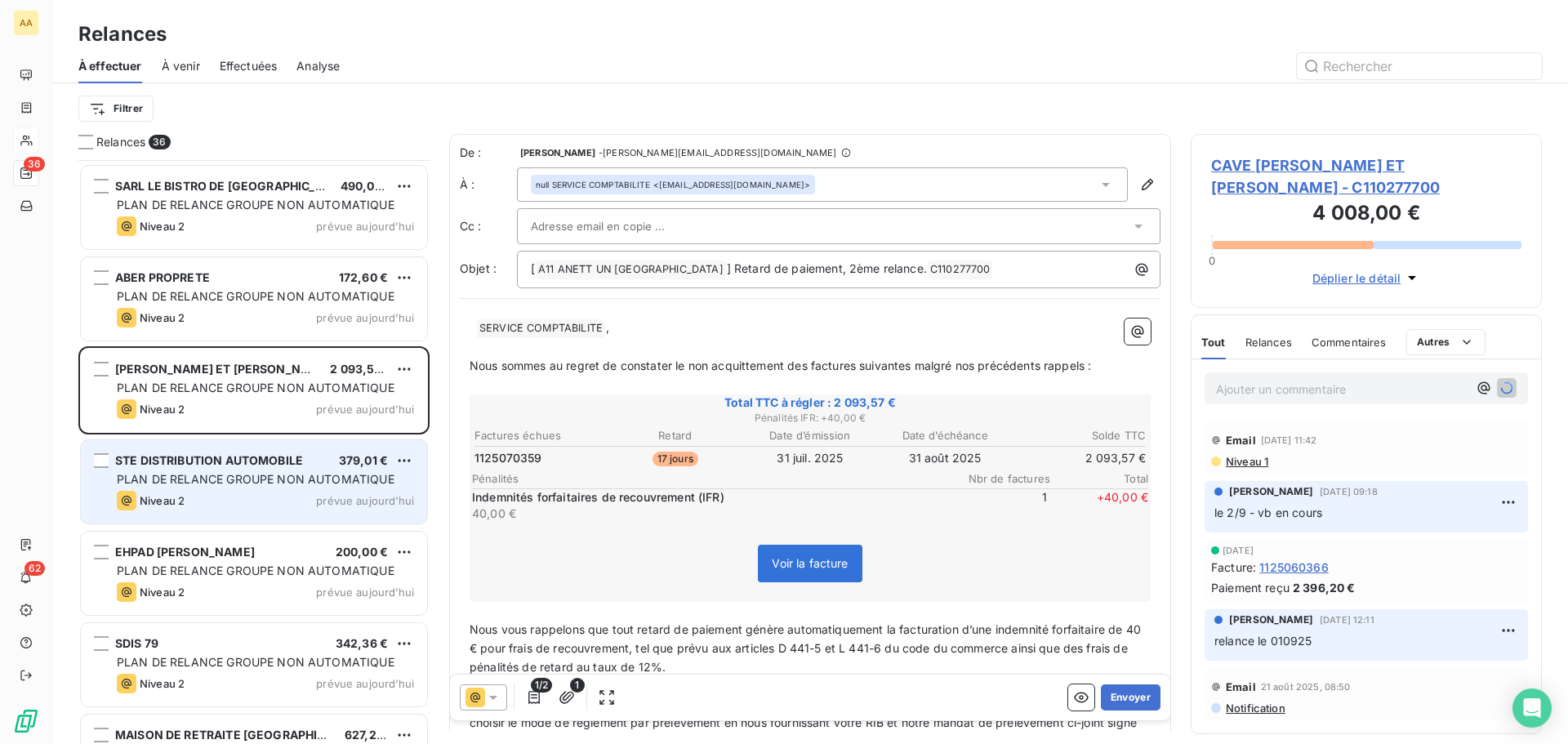
click at [262, 493] on div "Niveau 2 prévue aujourd’hui" at bounding box center [265, 501] width 297 height 20
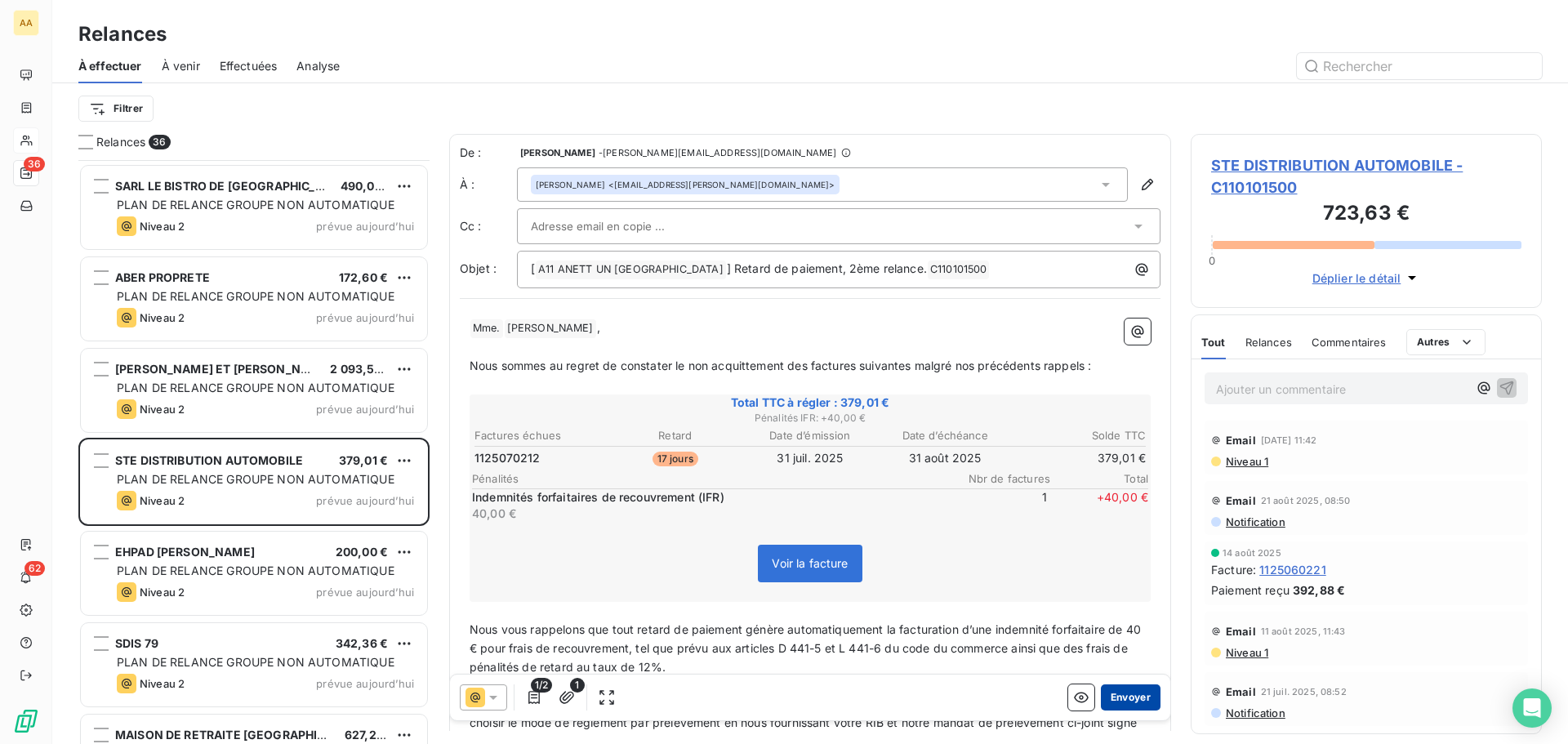
click at [1135, 695] on button "Envoyer" at bounding box center [1130, 698] width 60 height 26
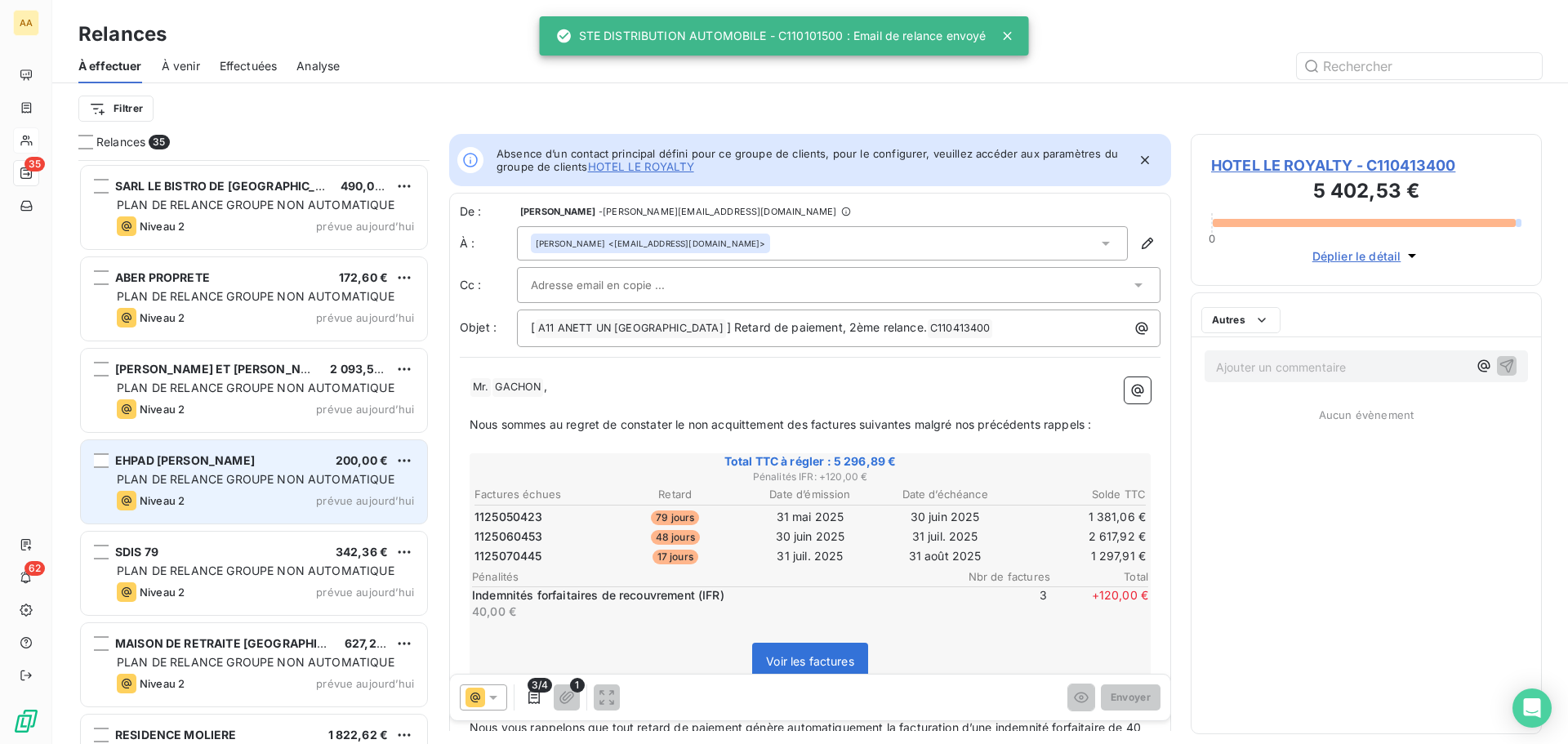
click at [239, 492] on div "Niveau 2 prévue aujourd’hui" at bounding box center [265, 501] width 297 height 20
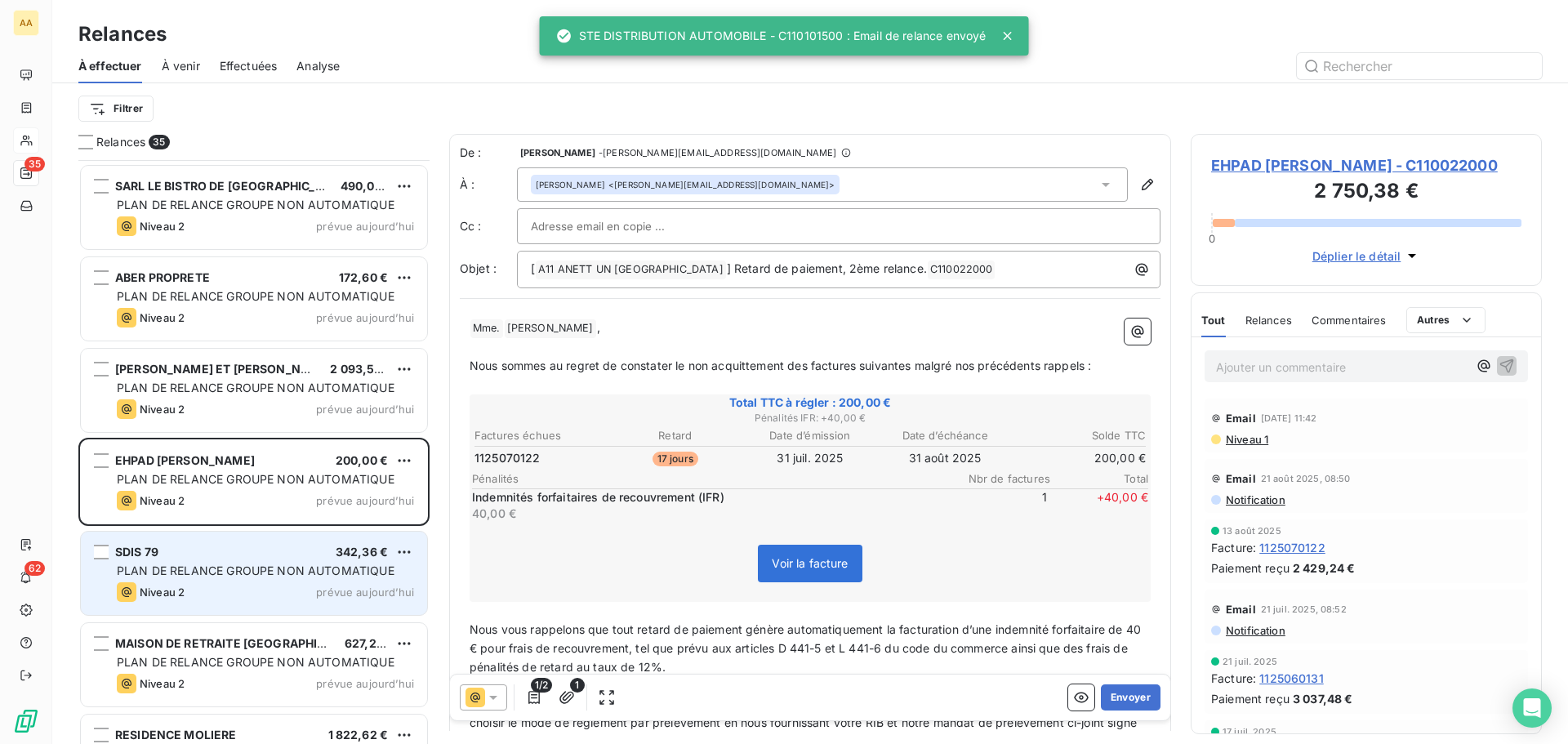
click at [213, 586] on div "Niveau 2 prévue aujourd’hui" at bounding box center [265, 592] width 297 height 20
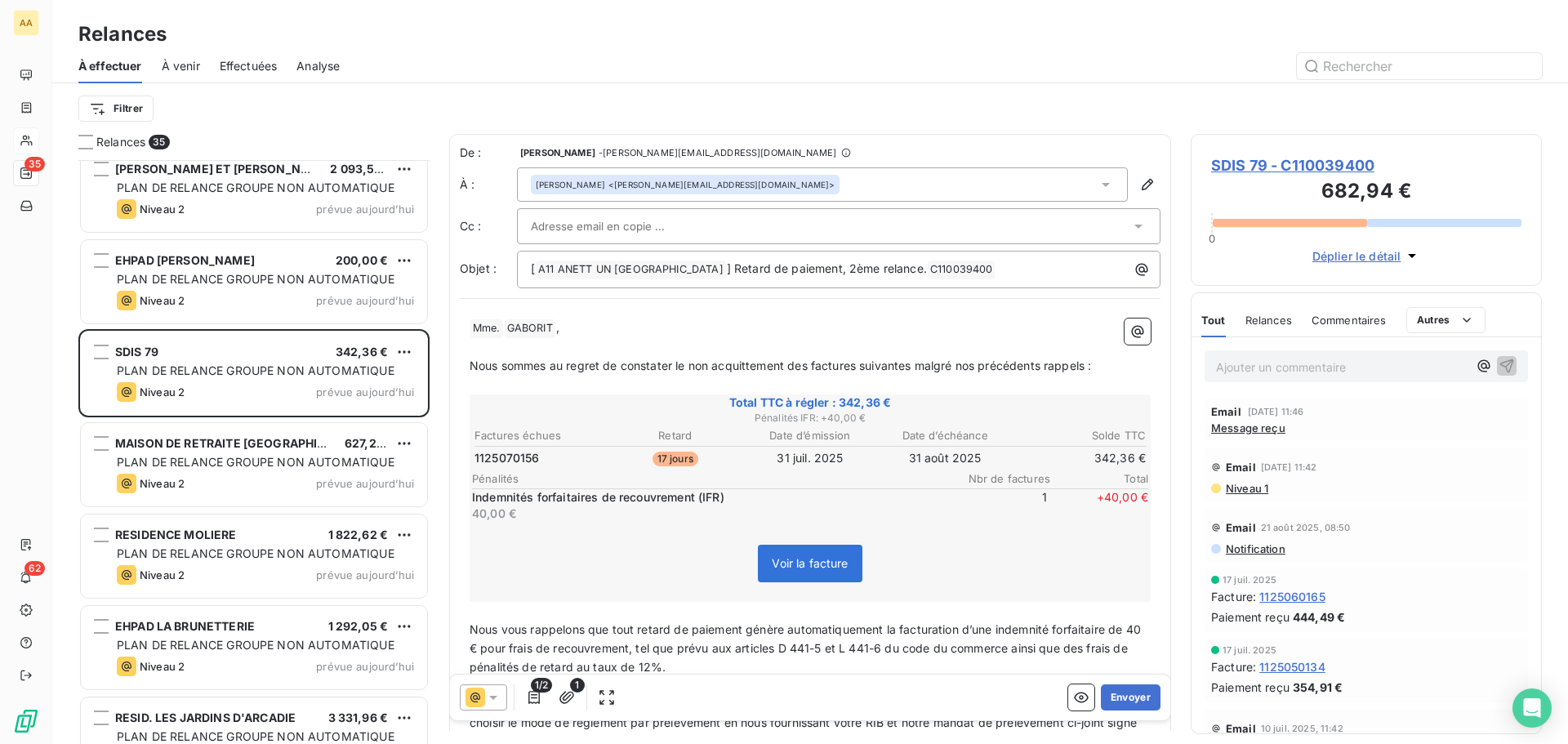
scroll to position [1720, 0]
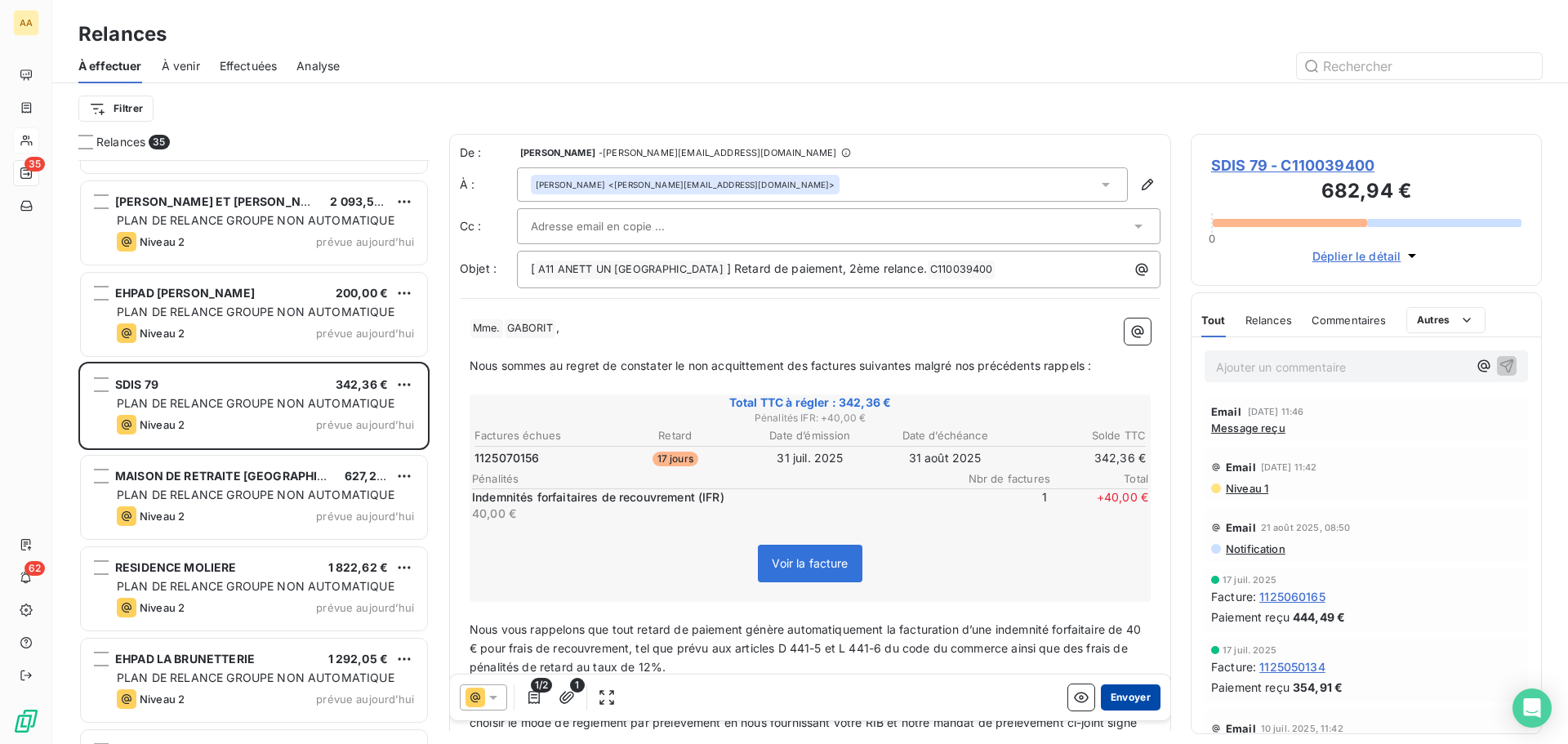
click at [1130, 707] on button "Envoyer" at bounding box center [1130, 698] width 60 height 26
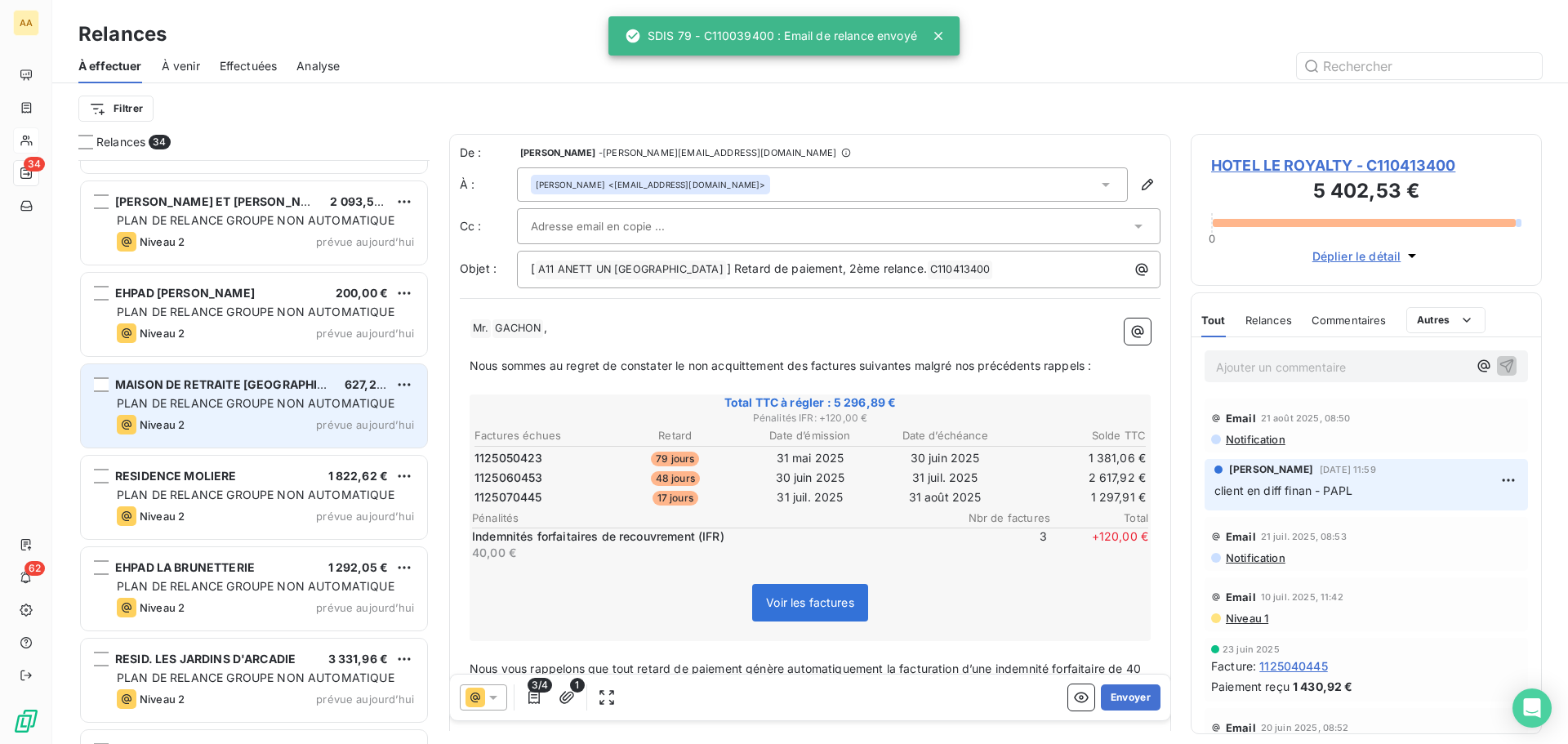
click at [211, 405] on span "PLAN DE RELANCE GROUPE NON AUTOMATIQUE" at bounding box center [255, 402] width 277 height 14
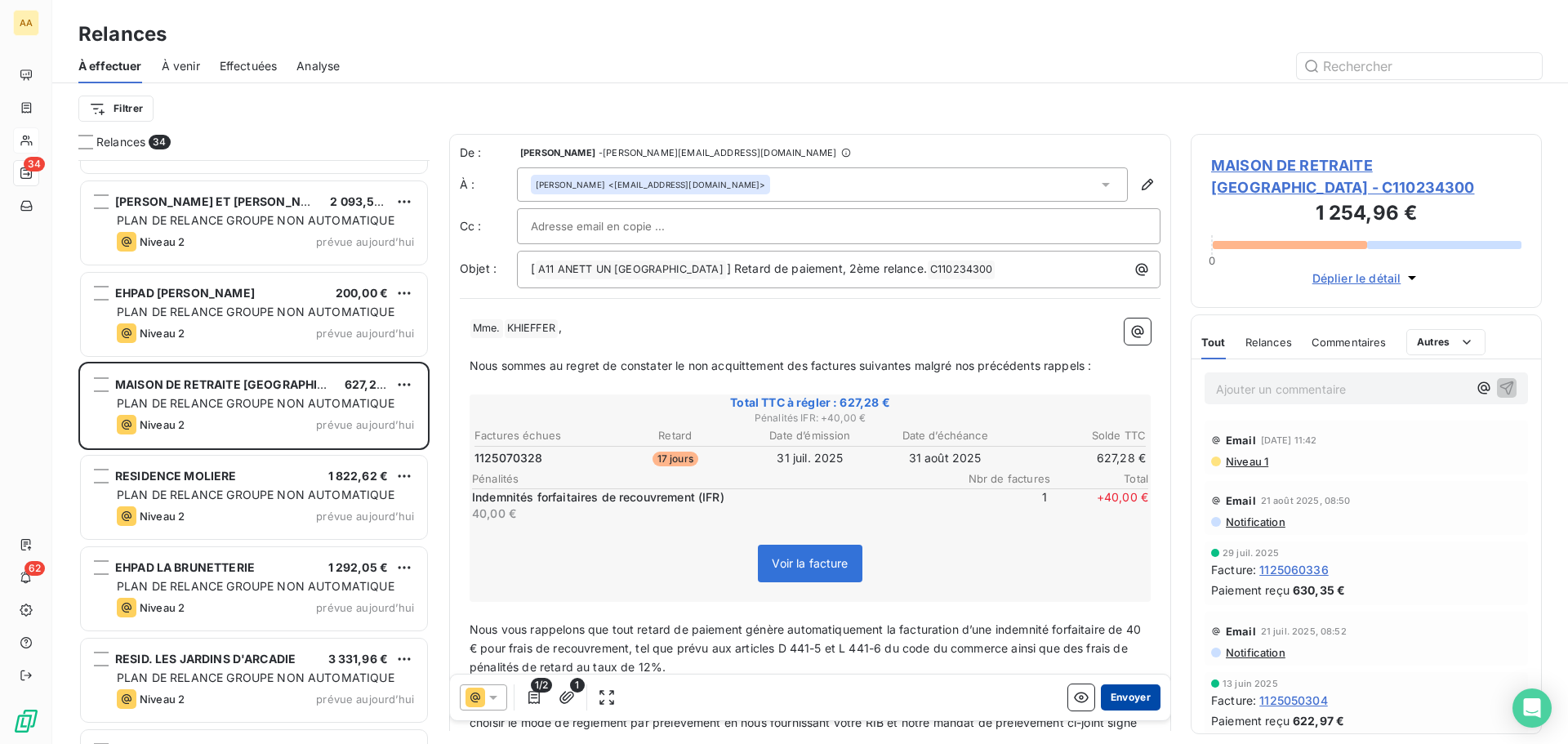
click at [1115, 701] on button "Envoyer" at bounding box center [1130, 698] width 60 height 26
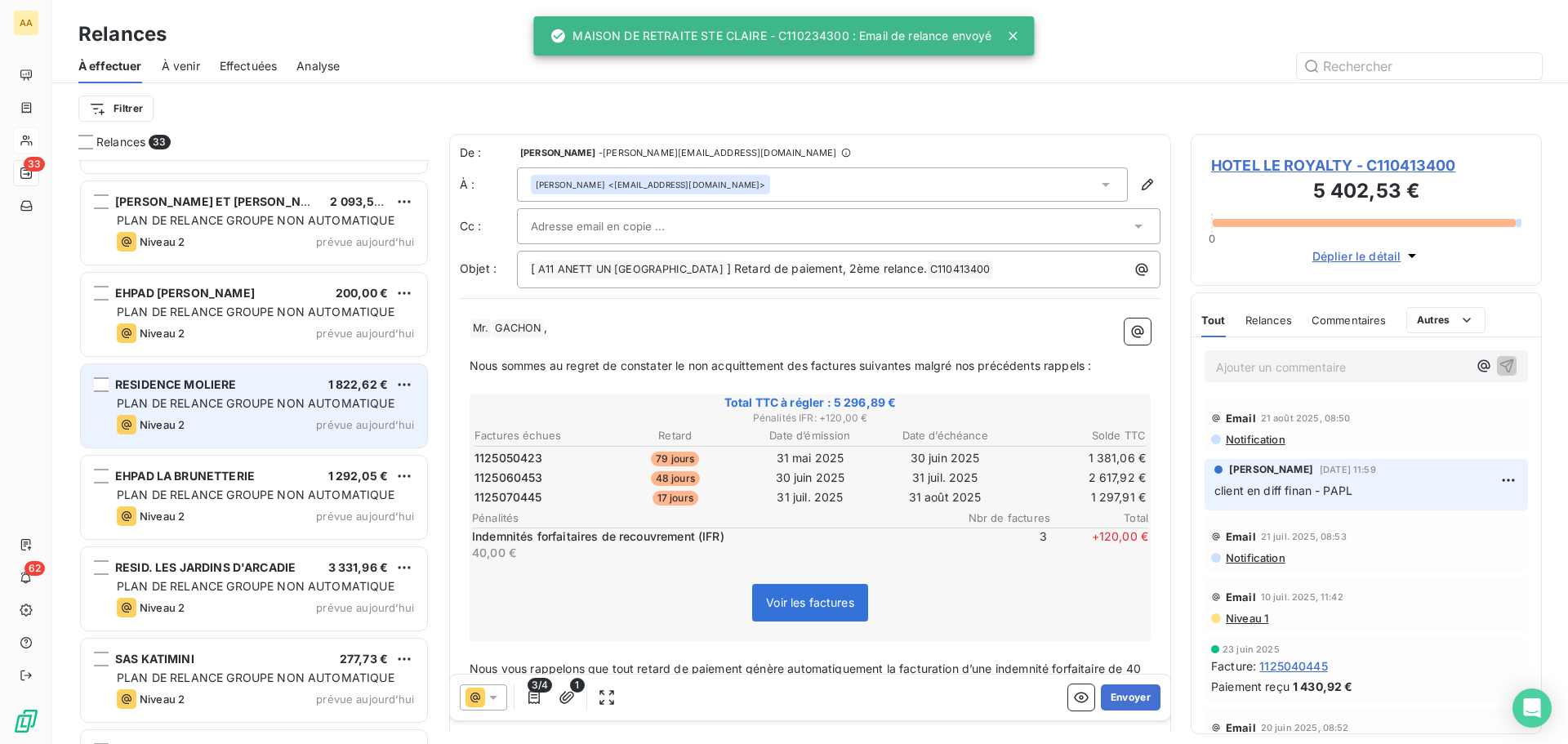
click at [262, 395] on div "PLAN DE RELANCE GROUPE NON AUTOMATIQUE" at bounding box center [265, 403] width 297 height 16
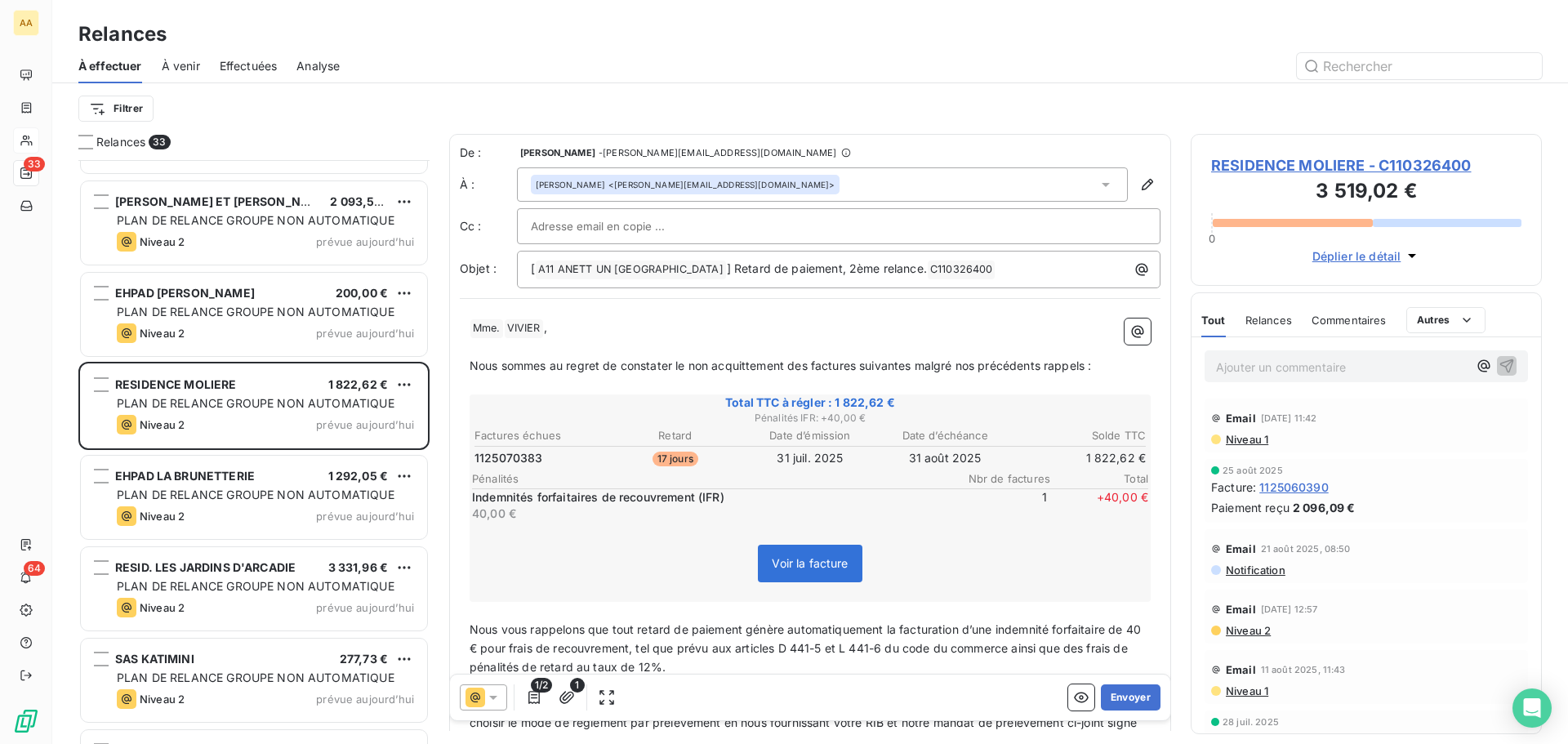
click at [530, 333] on span "VIVIER ﻿" at bounding box center [524, 328] width 39 height 19
click at [527, 328] on span "VIVIER ﻿" at bounding box center [524, 328] width 39 height 19
click at [534, 325] on span "VIVIER ﻿" at bounding box center [524, 328] width 39 height 19
drag, startPoint x: 542, startPoint y: 328, endPoint x: 507, endPoint y: 324, distance: 35.2
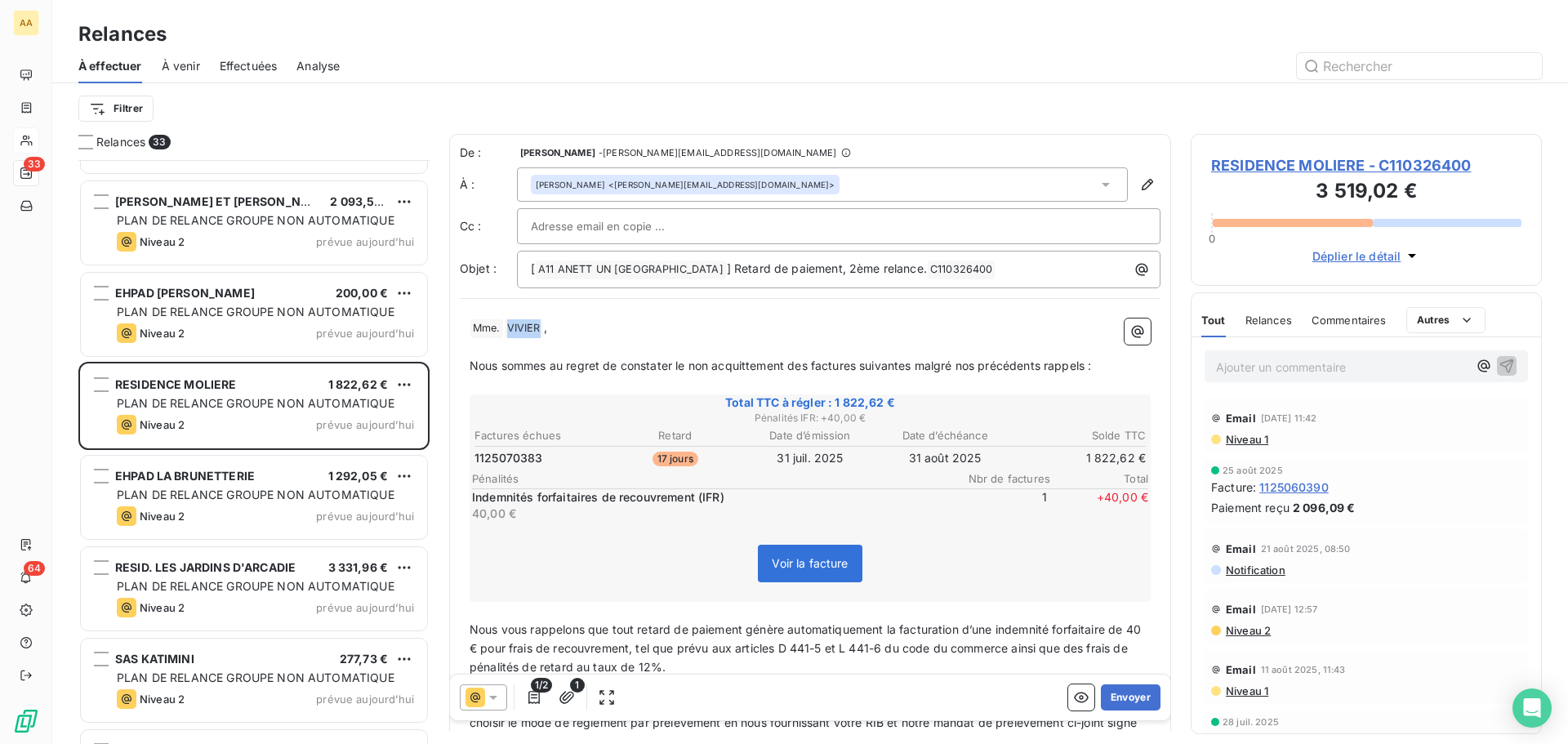
click at [507, 324] on span "VIVIER ﻿" at bounding box center [524, 328] width 39 height 19
click at [548, 321] on p "﻿ Mme. ﻿ ﻿ VIVIER ﻿ ," at bounding box center [810, 328] width 681 height 20
click at [525, 328] on span "VIVIER ﻿" at bounding box center [524, 328] width 39 height 19
click at [524, 328] on span "VIVIER ﻿" at bounding box center [524, 328] width 39 height 19
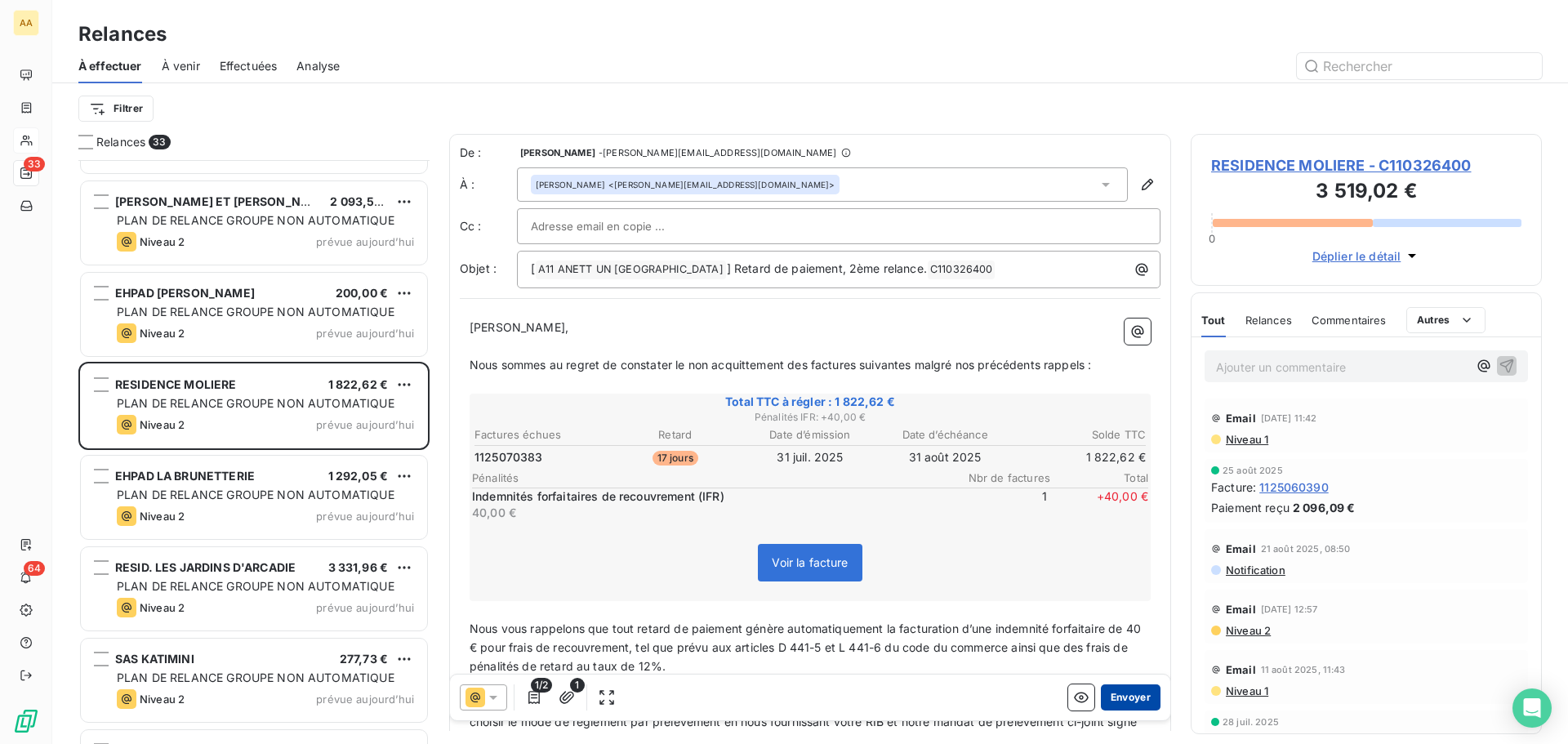
click at [1123, 696] on button "Envoyer" at bounding box center [1130, 698] width 60 height 26
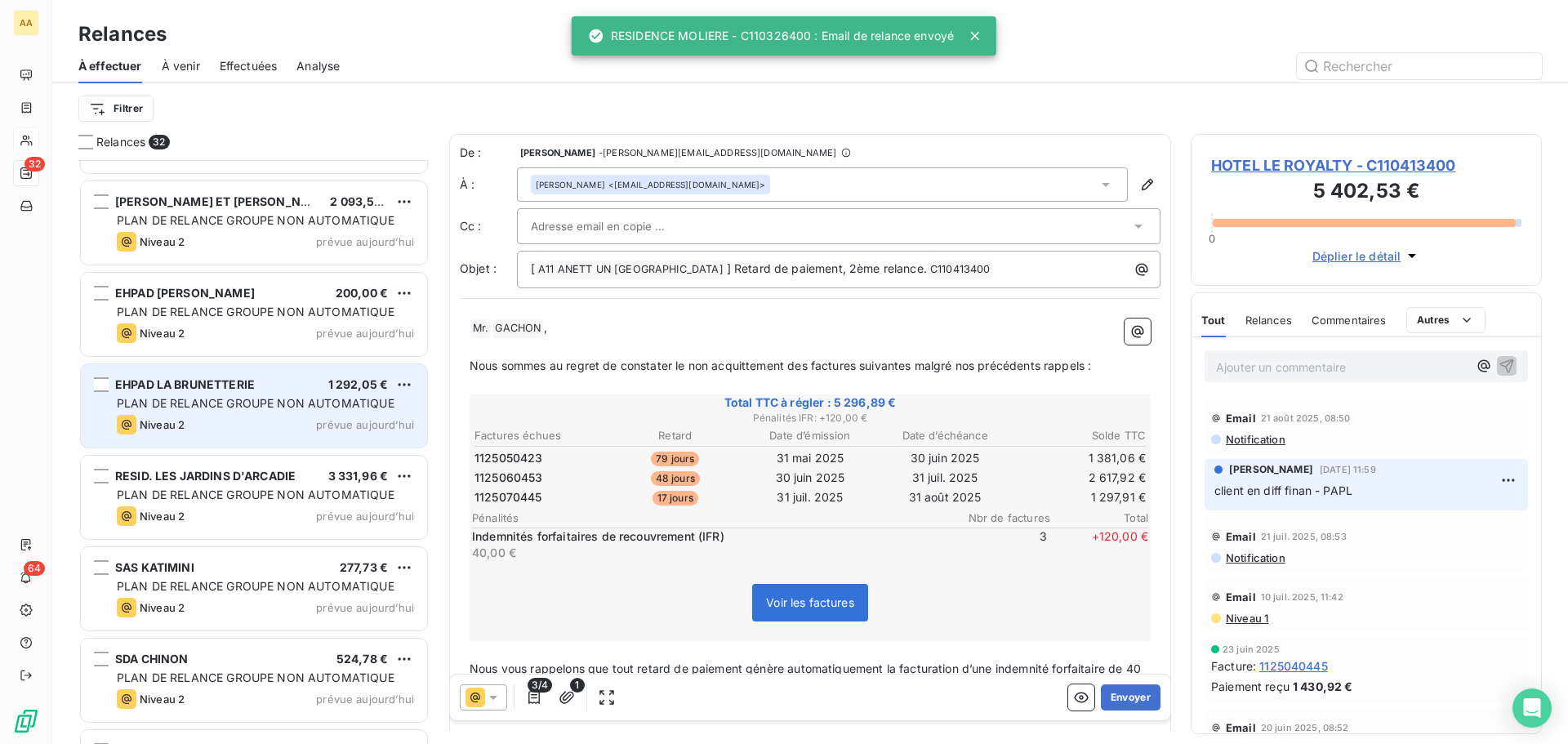
click at [209, 409] on span "PLAN DE RELANCE GROUPE NON AUTOMATIQUE" at bounding box center [255, 402] width 277 height 14
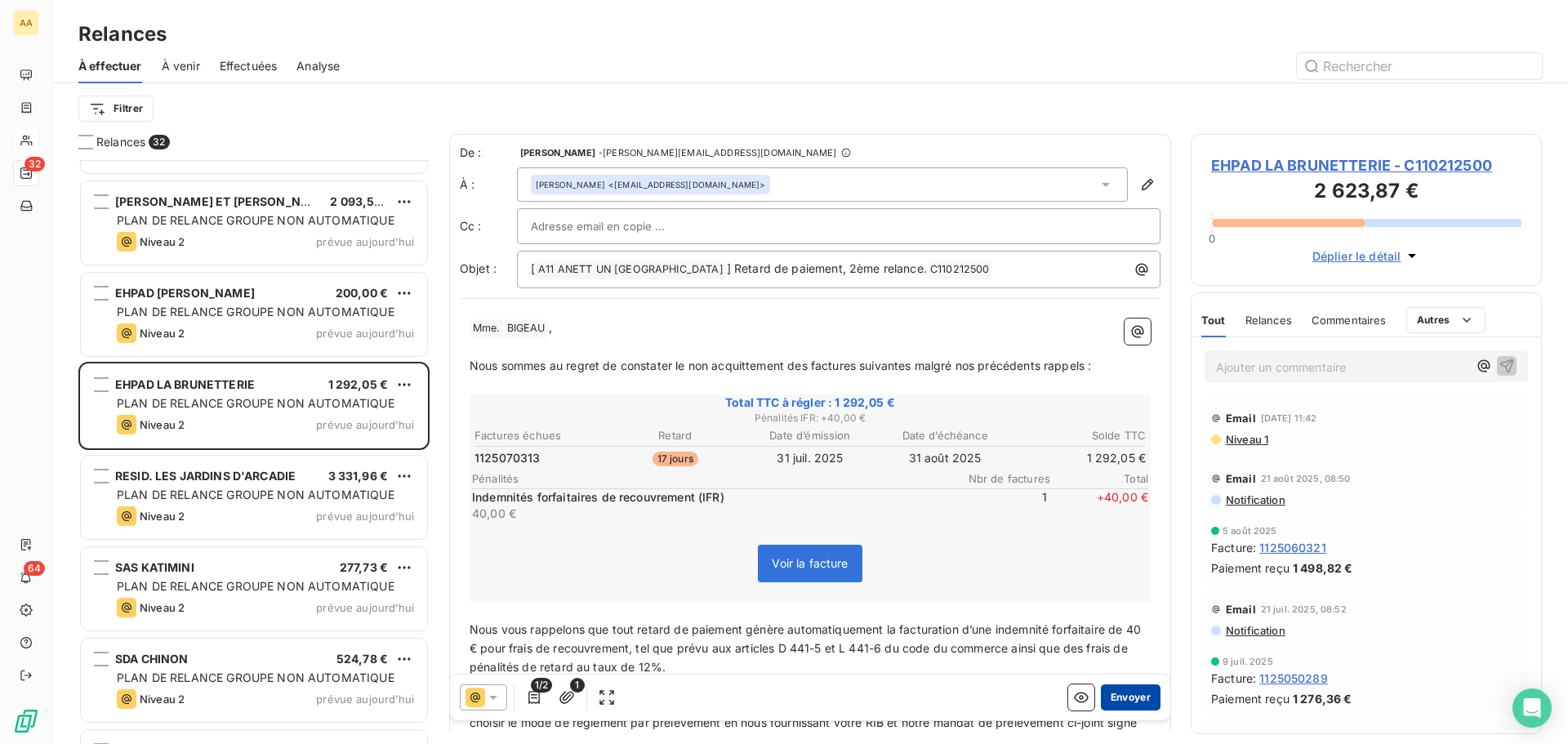
click at [1123, 694] on button "Envoyer" at bounding box center [1130, 698] width 60 height 26
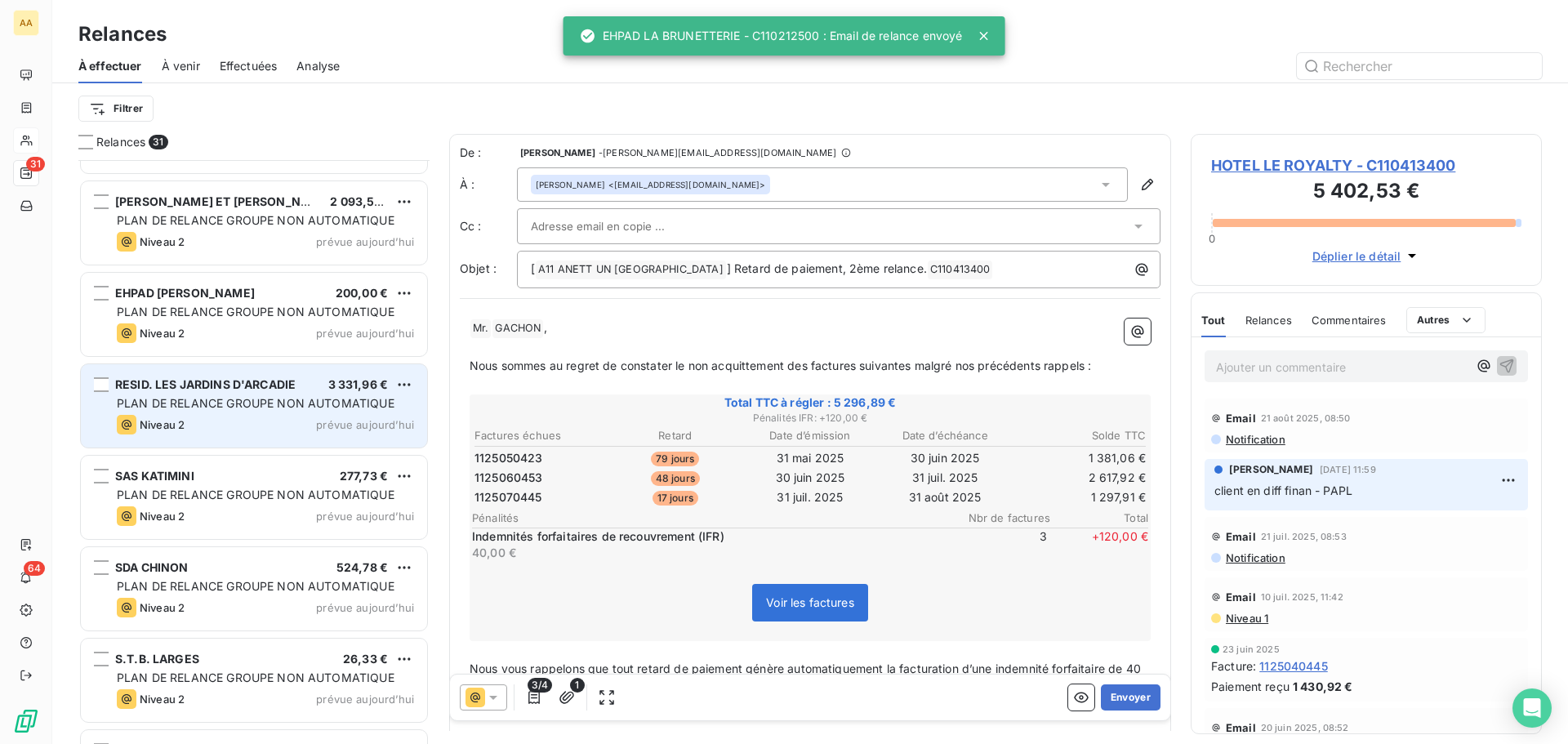
click at [239, 420] on div "Niveau 2 prévue aujourd’hui" at bounding box center [265, 425] width 297 height 20
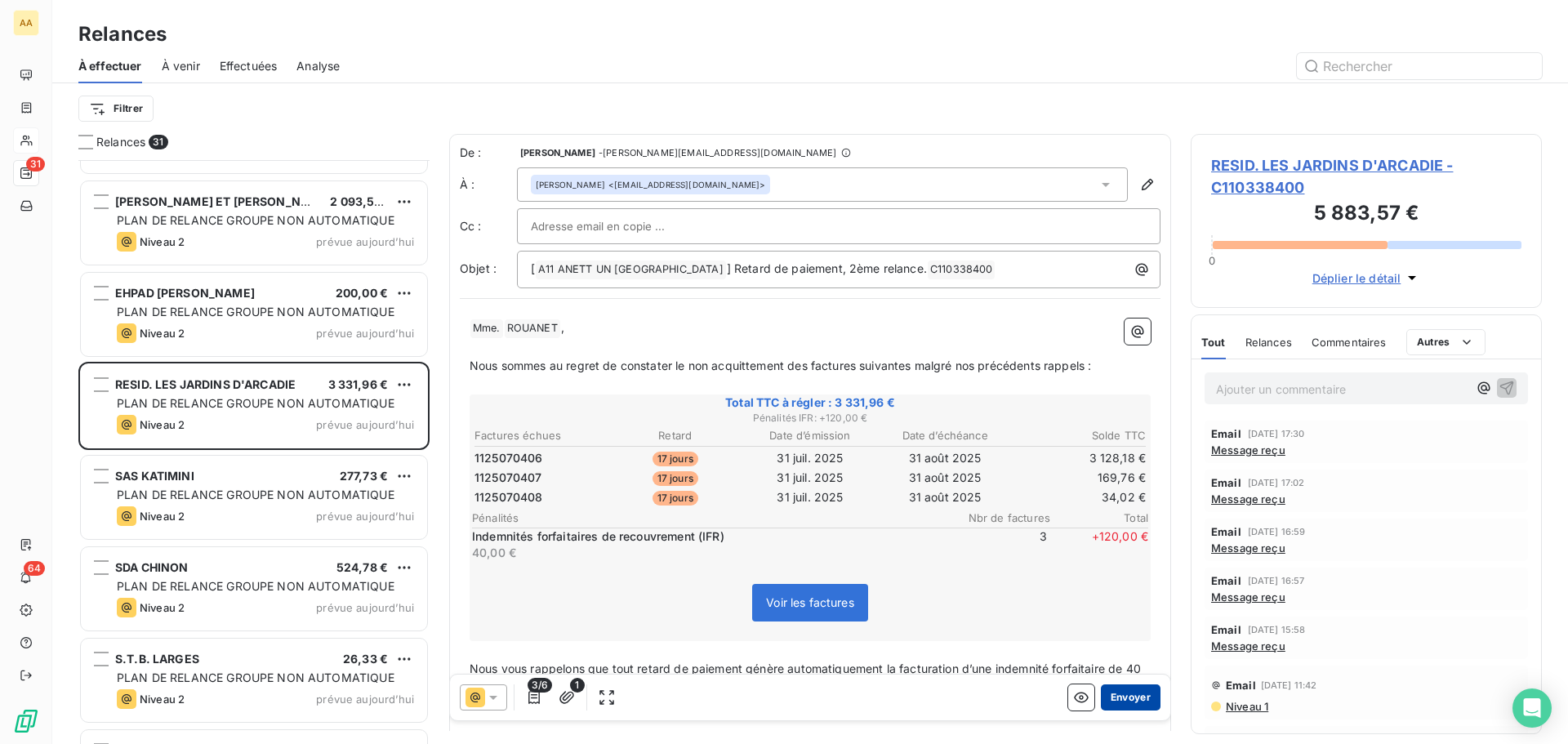
click at [1132, 700] on button "Envoyer" at bounding box center [1130, 698] width 60 height 26
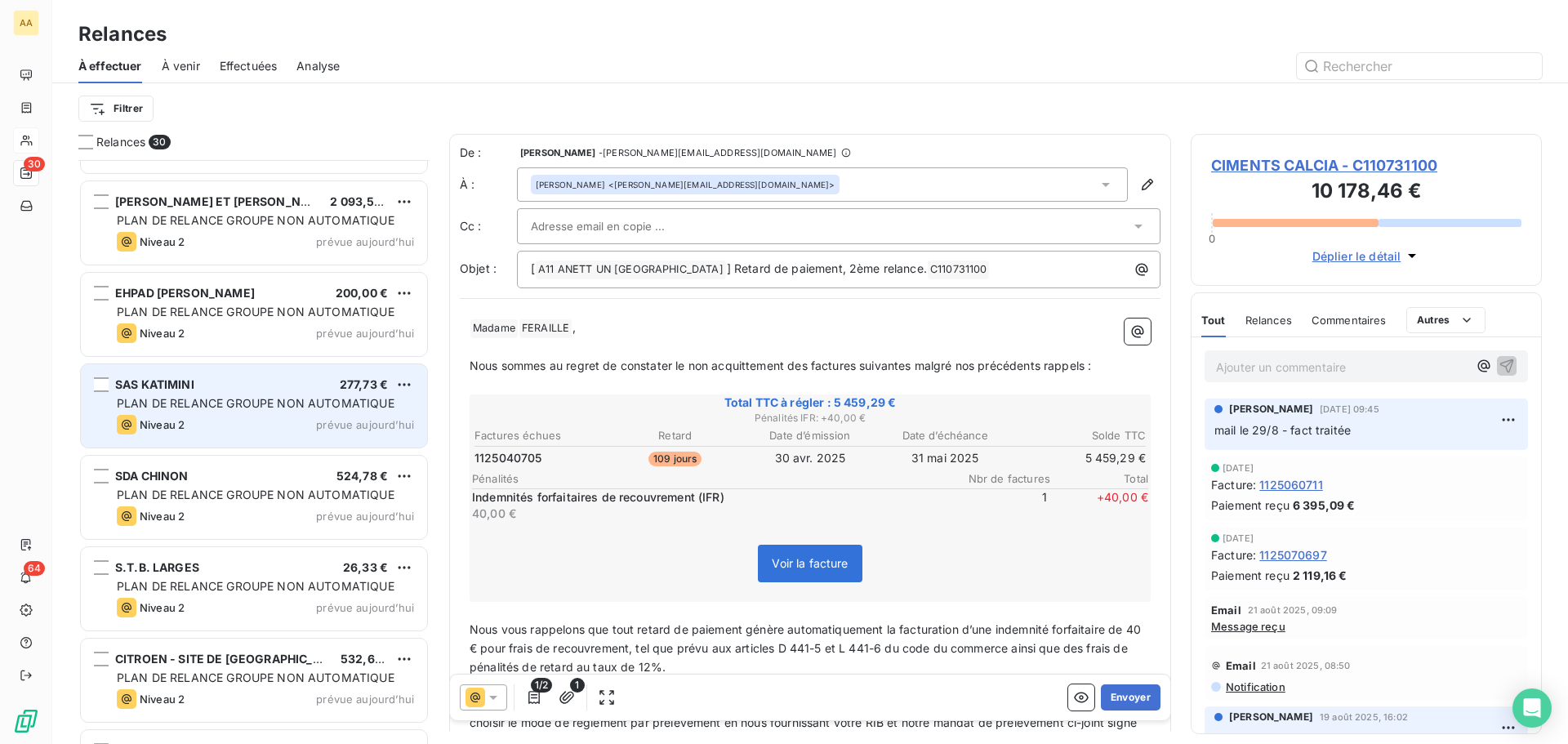
click at [173, 416] on div "Niveau 2" at bounding box center [150, 425] width 68 height 20
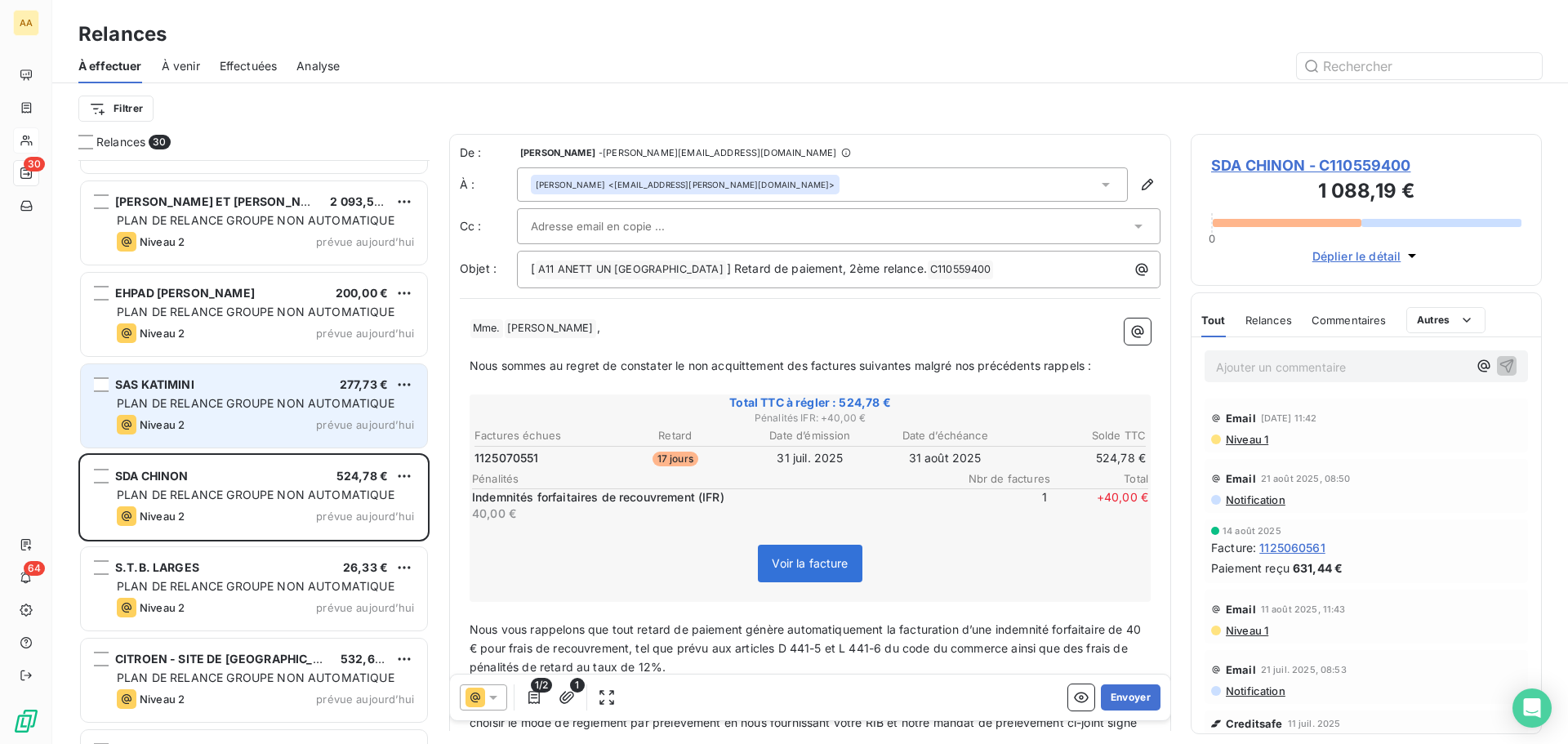
click at [217, 397] on span "PLAN DE RELANCE GROUPE NON AUTOMATIQUE" at bounding box center [255, 402] width 277 height 14
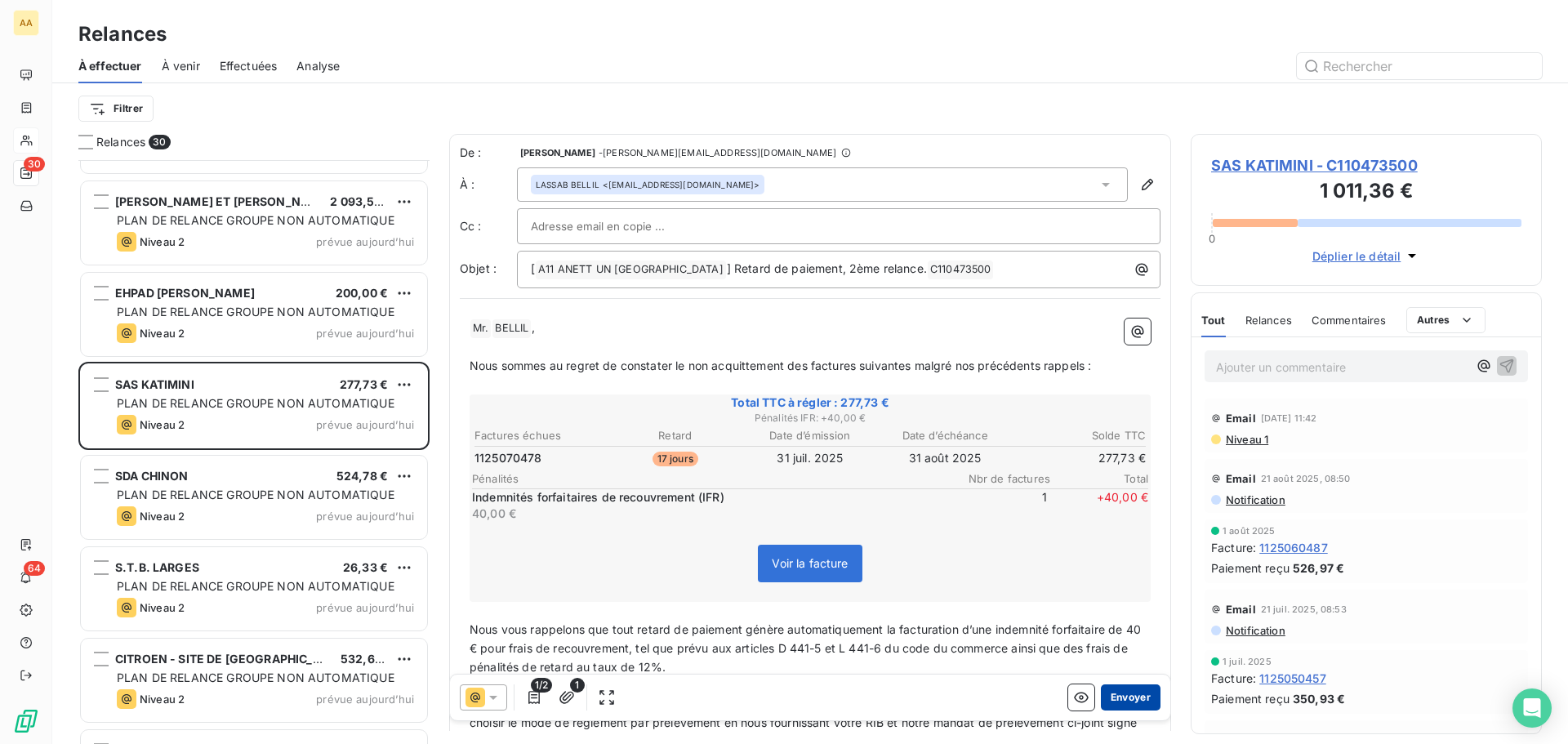
click at [1118, 699] on button "Envoyer" at bounding box center [1130, 698] width 60 height 26
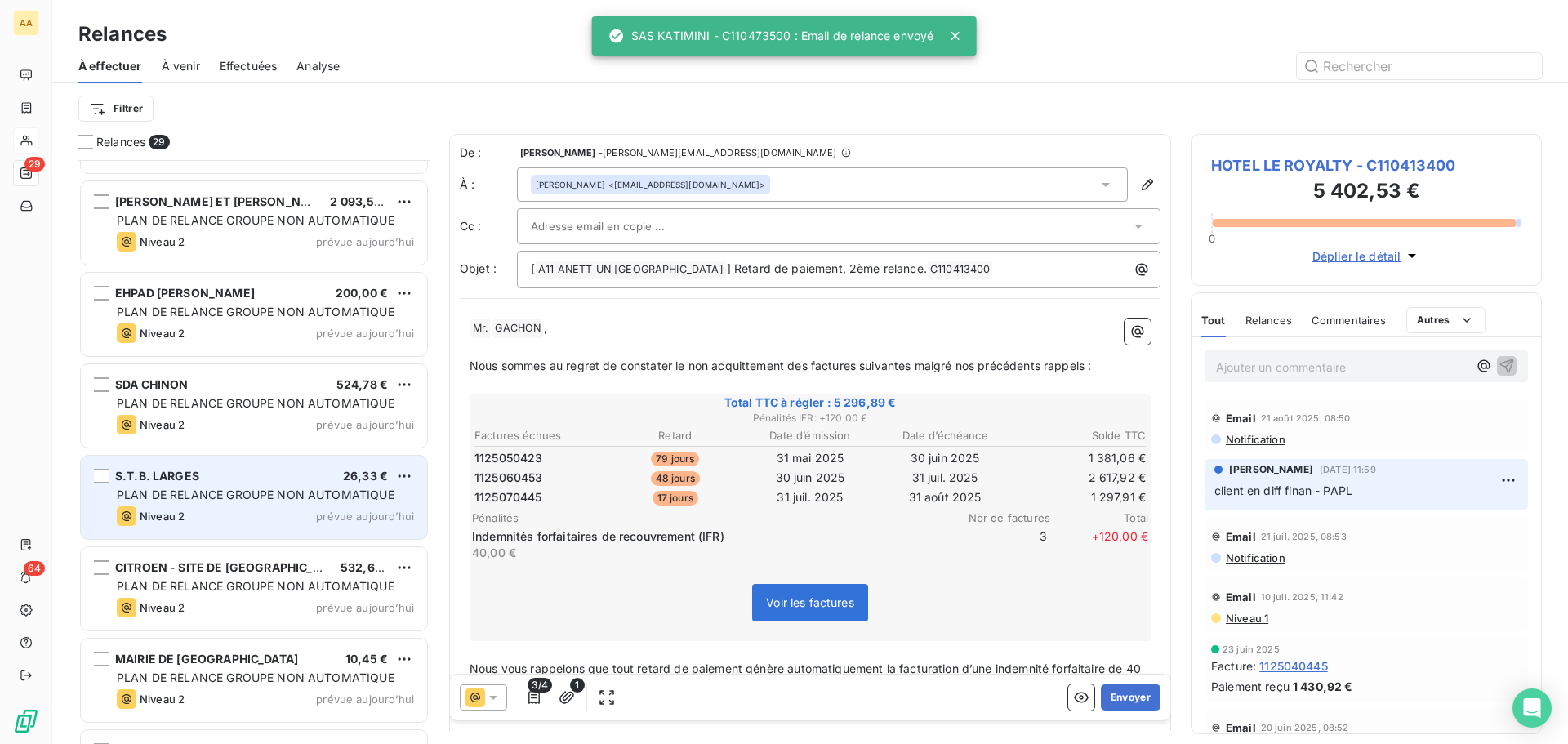
click at [329, 485] on div "S.T.B. LARGES 26,33 € PLAN DE RELANCE GROUPE NON AUTOMATIQUE Niveau 2 prévue [D…" at bounding box center [254, 497] width 346 height 83
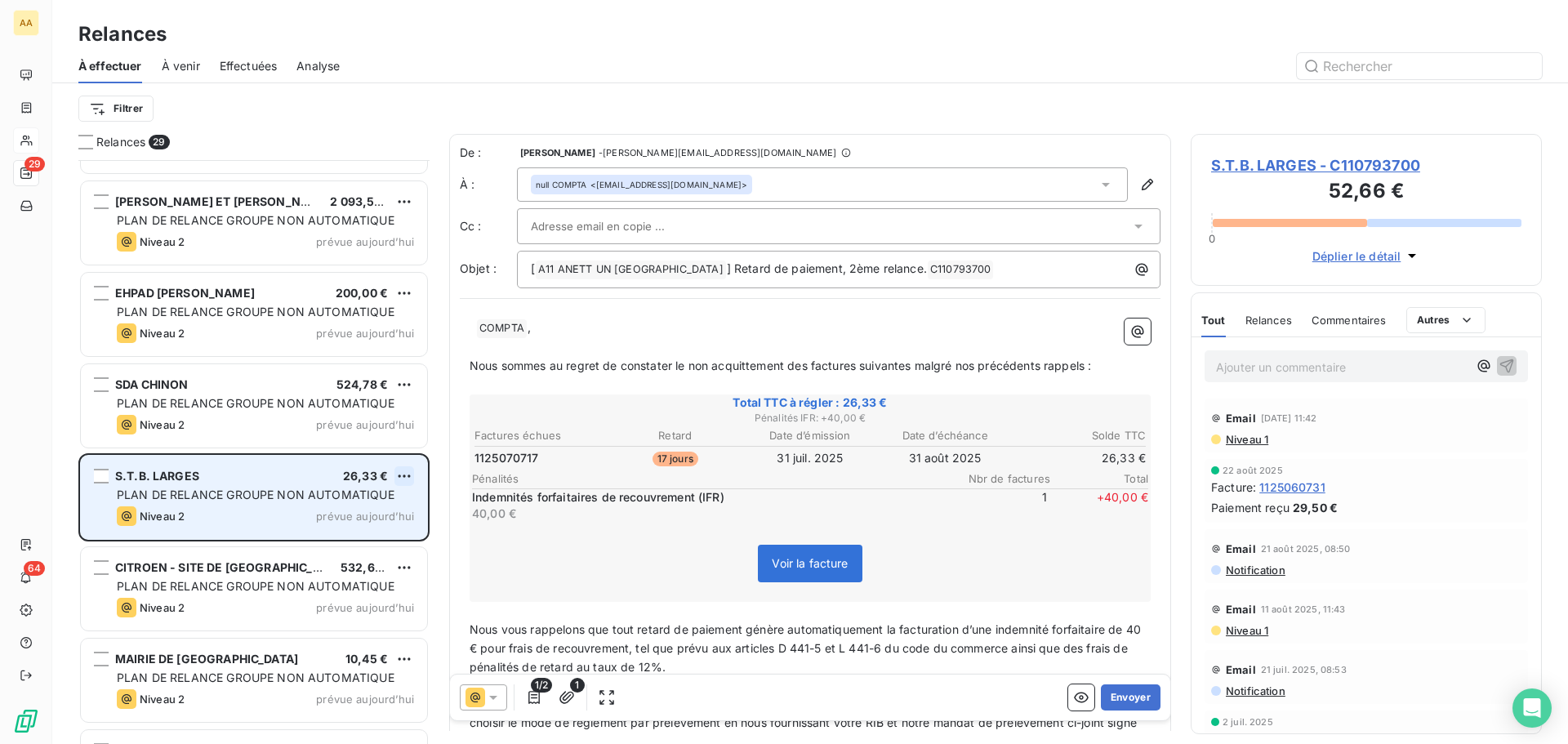
click at [404, 474] on html "AA 29 64 Relances À effectuer À venir Effectuées Analyse Filtrer Relances 29 AM…" at bounding box center [784, 372] width 1568 height 744
click at [351, 544] on div "Passer cette action" at bounding box center [333, 539] width 146 height 26
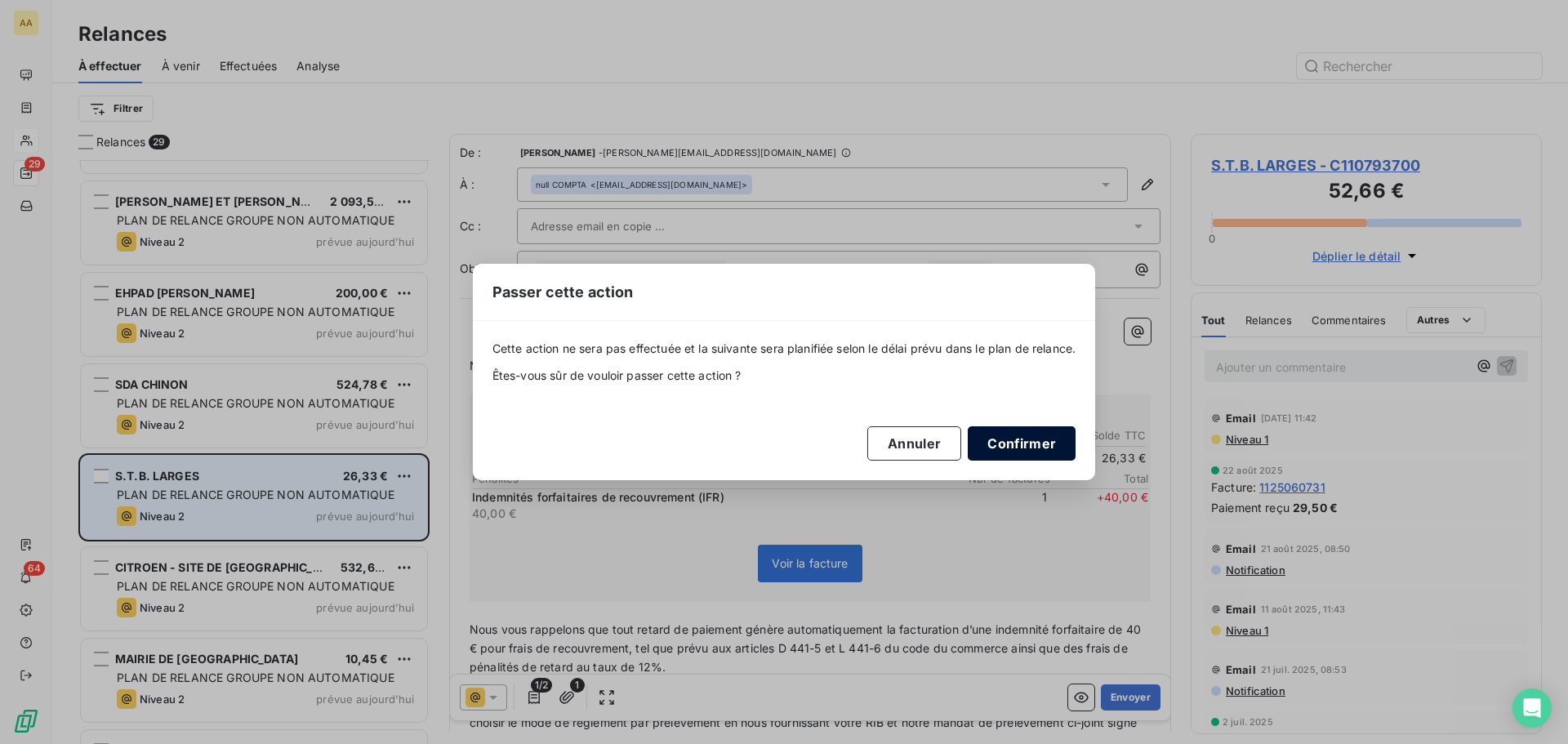
click at [1038, 437] on button "Confirmer" at bounding box center [1021, 443] width 108 height 34
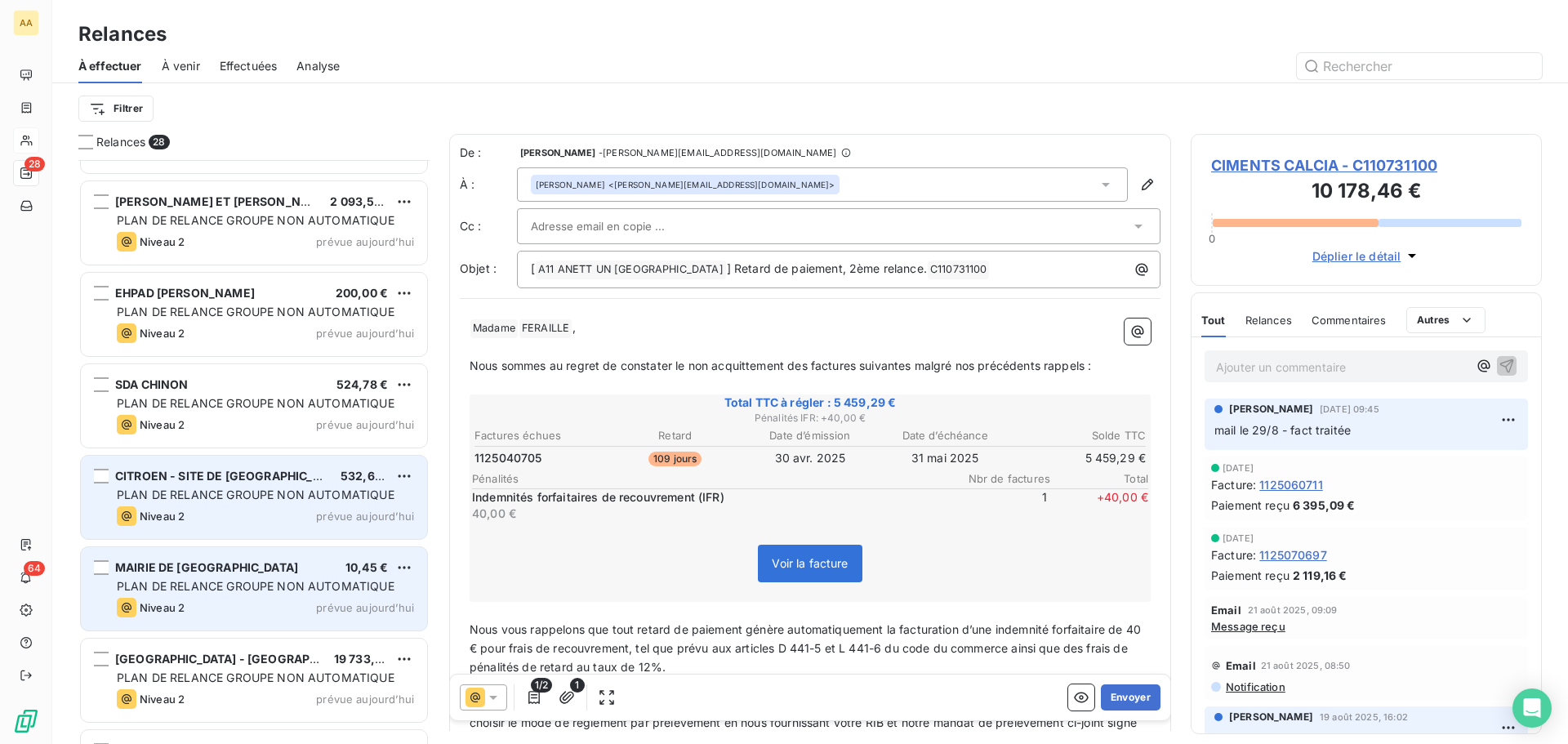
click at [213, 604] on div "Niveau 2 prévue aujourd’hui" at bounding box center [265, 608] width 297 height 20
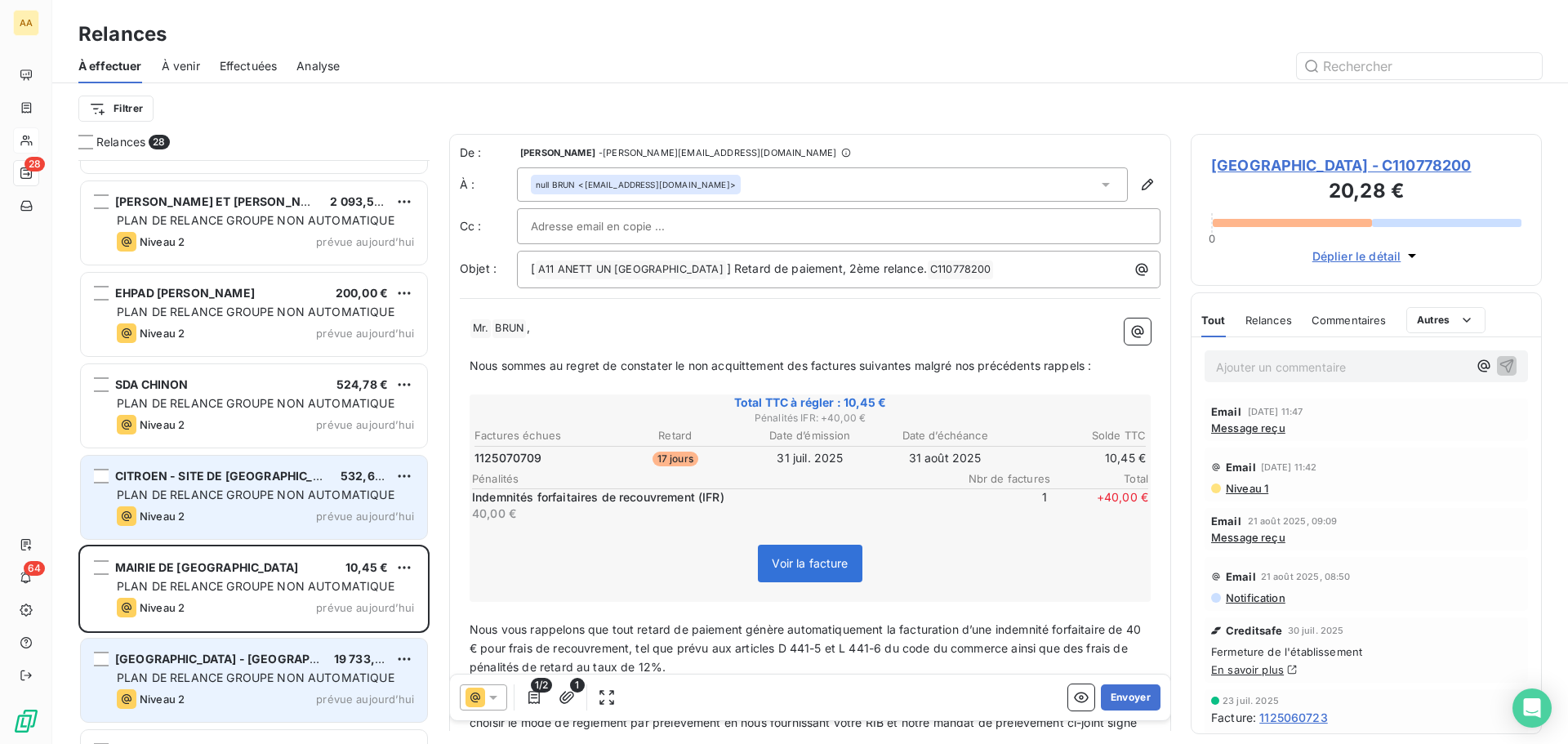
click at [246, 679] on span "PLAN DE RELANCE GROUPE NON AUTOMATIQUE" at bounding box center [255, 677] width 277 height 14
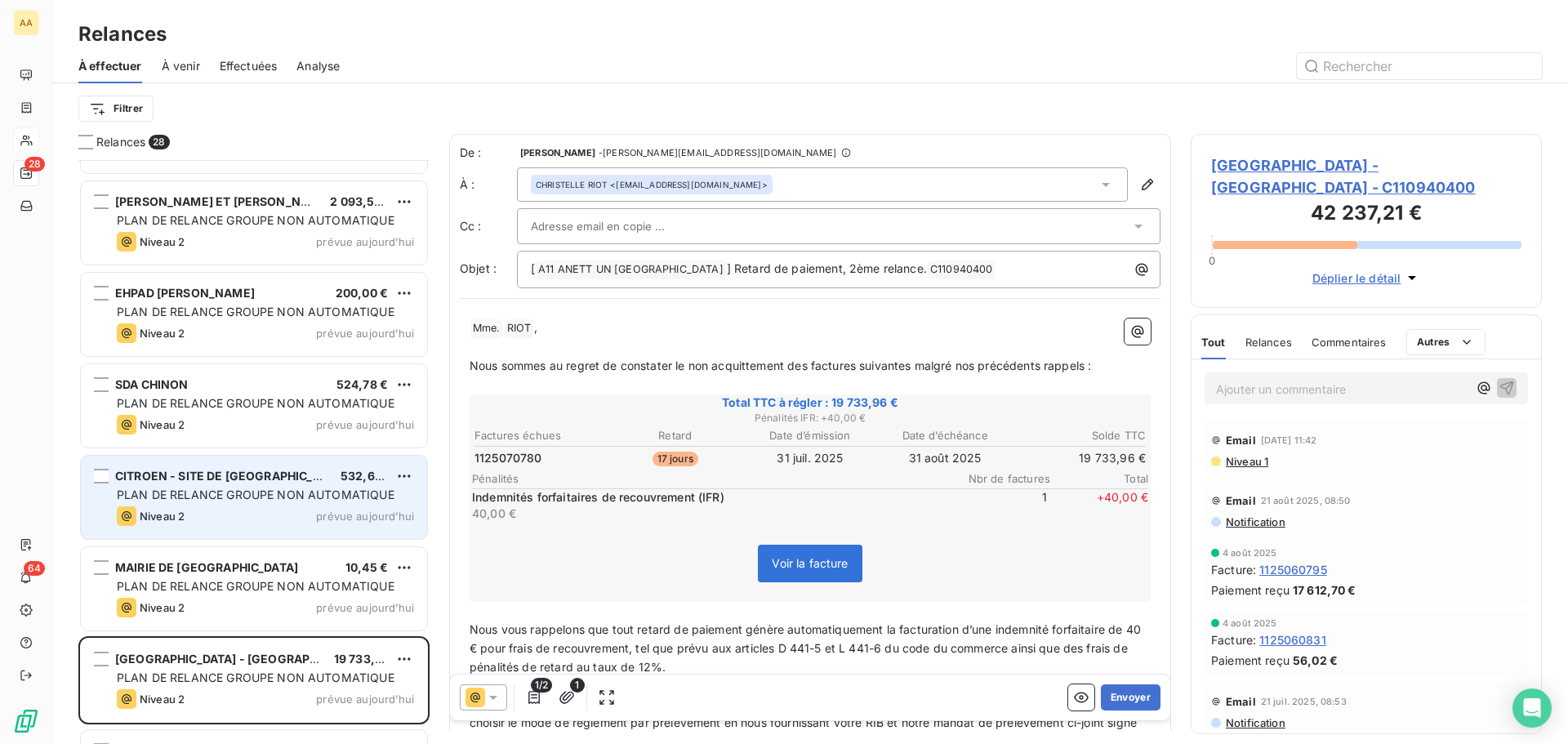
click at [1271, 387] on p "Ajouter un commentaire ﻿" at bounding box center [1341, 389] width 251 height 21
click at [1436, 383] on p "tél le 17/9 - en clôture de compte - VB" at bounding box center [1341, 388] width 251 height 19
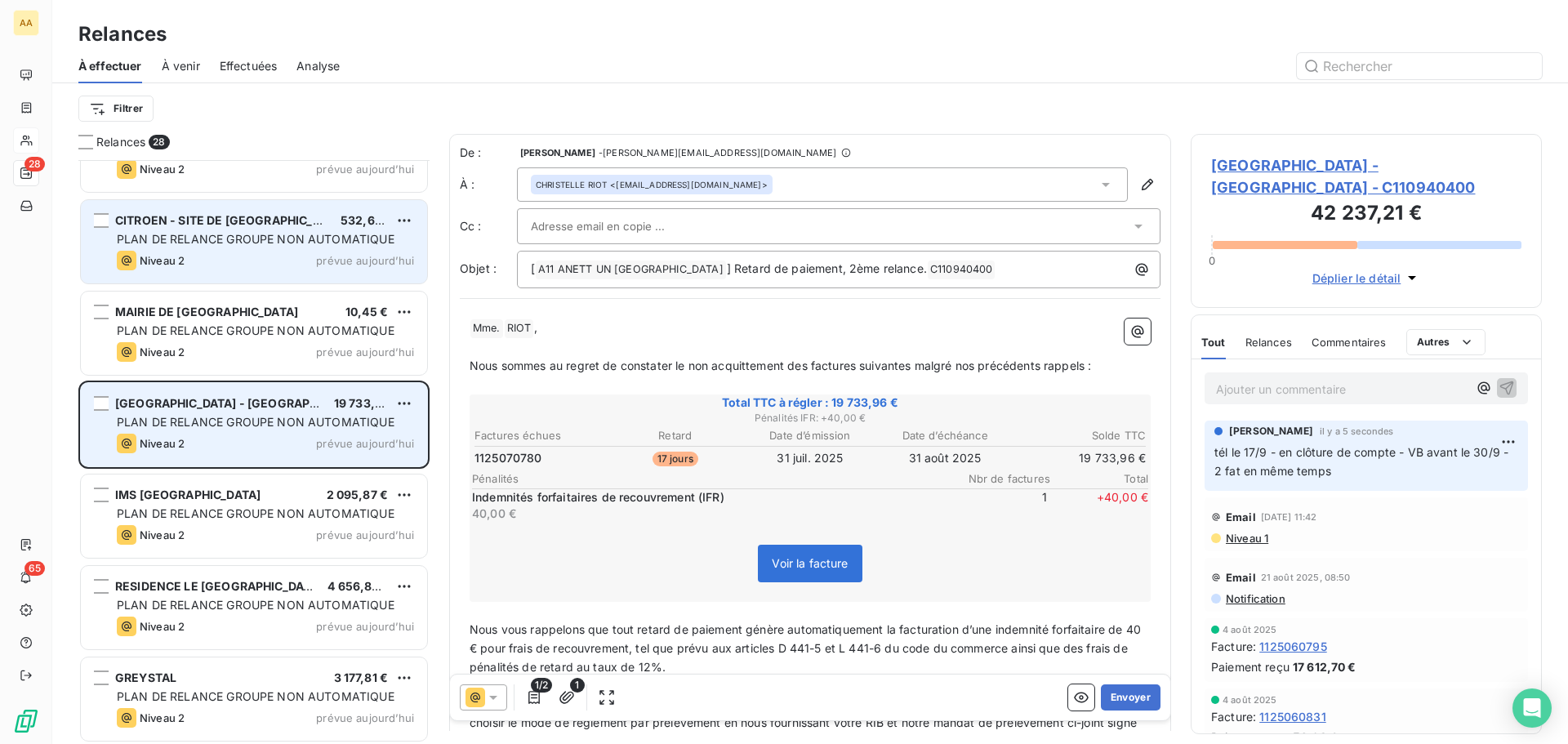
scroll to position [1978, 0]
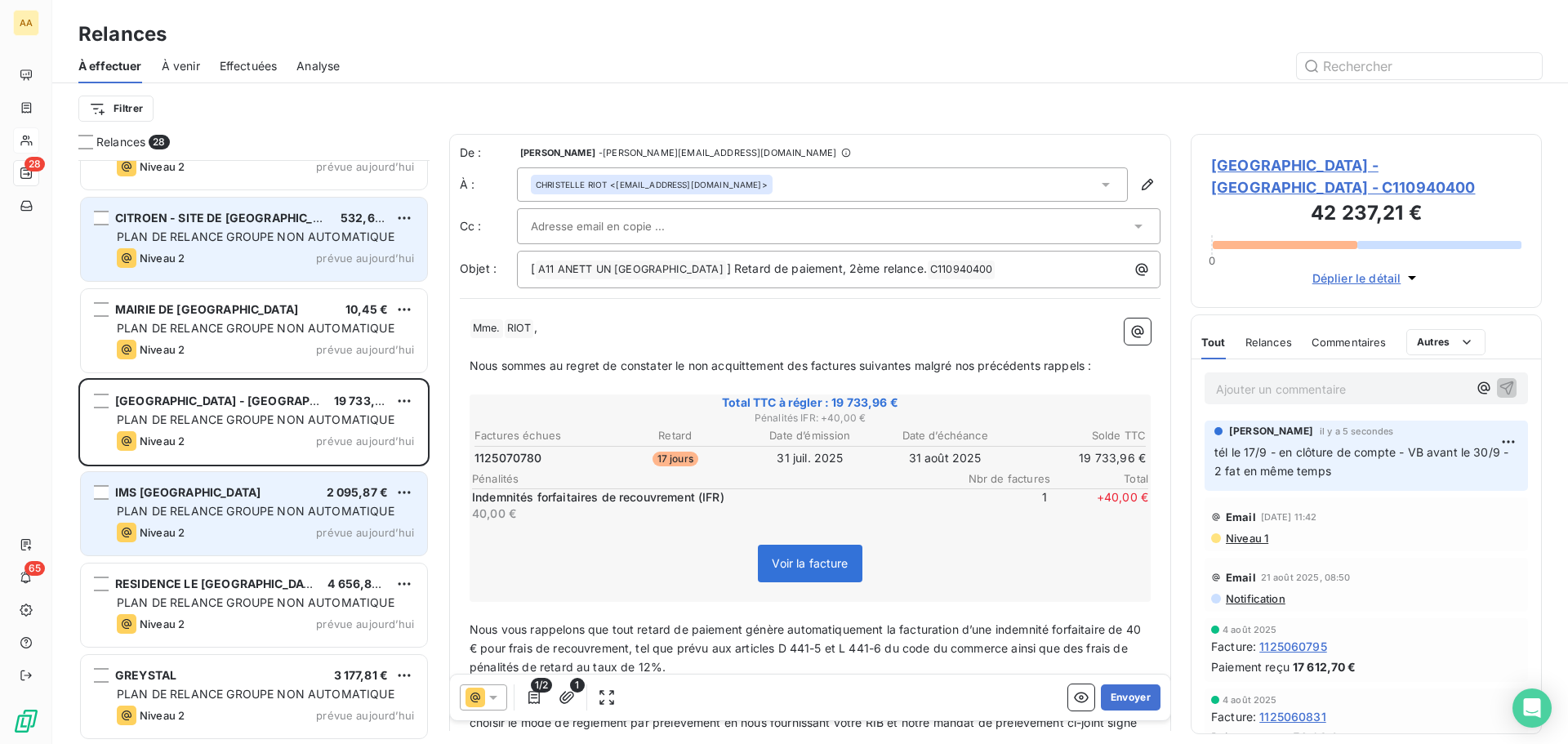
click at [239, 517] on span "PLAN DE RELANCE GROUPE NON AUTOMATIQUE" at bounding box center [255, 511] width 277 height 14
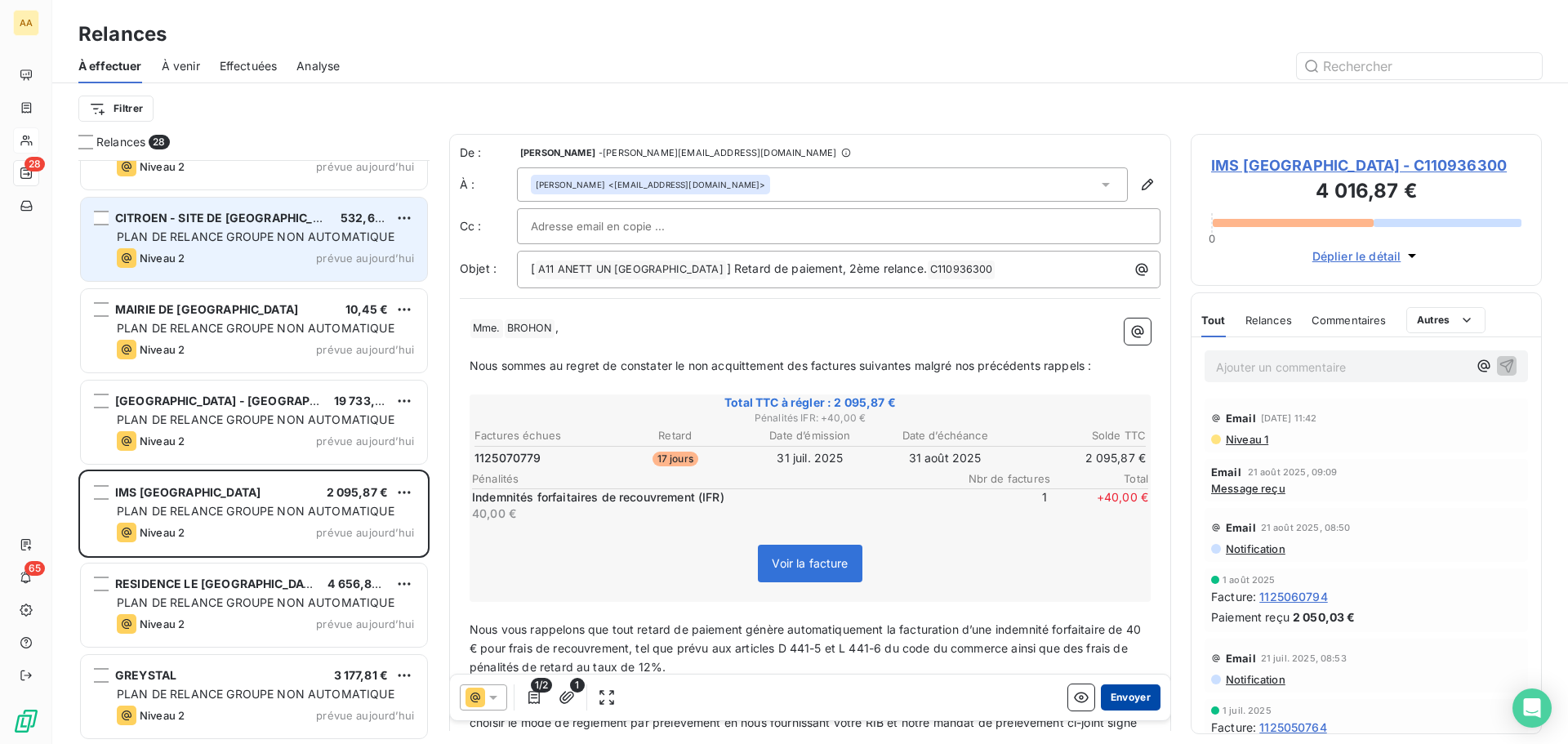
click at [1114, 704] on button "Envoyer" at bounding box center [1130, 698] width 60 height 26
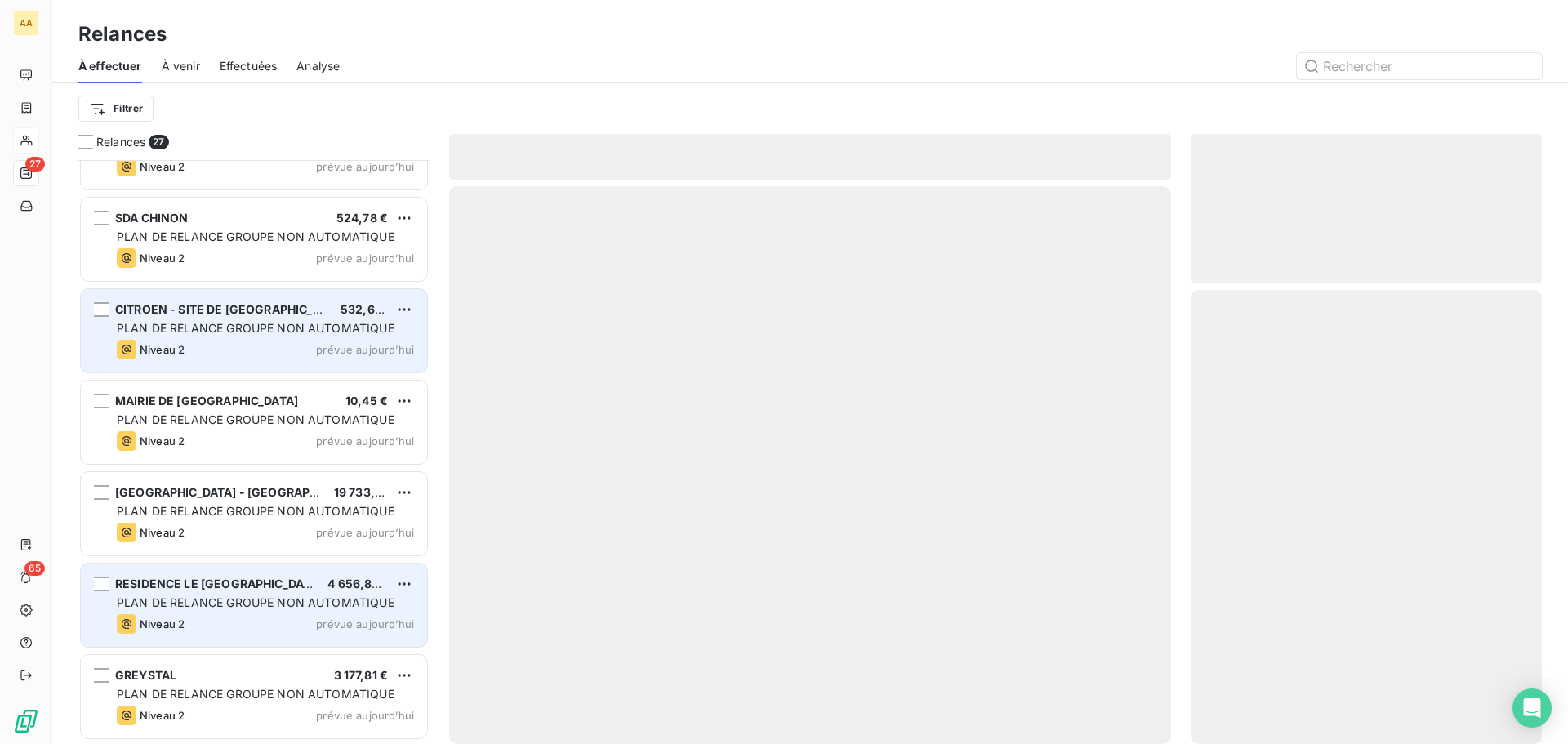
scroll to position [1886, 0]
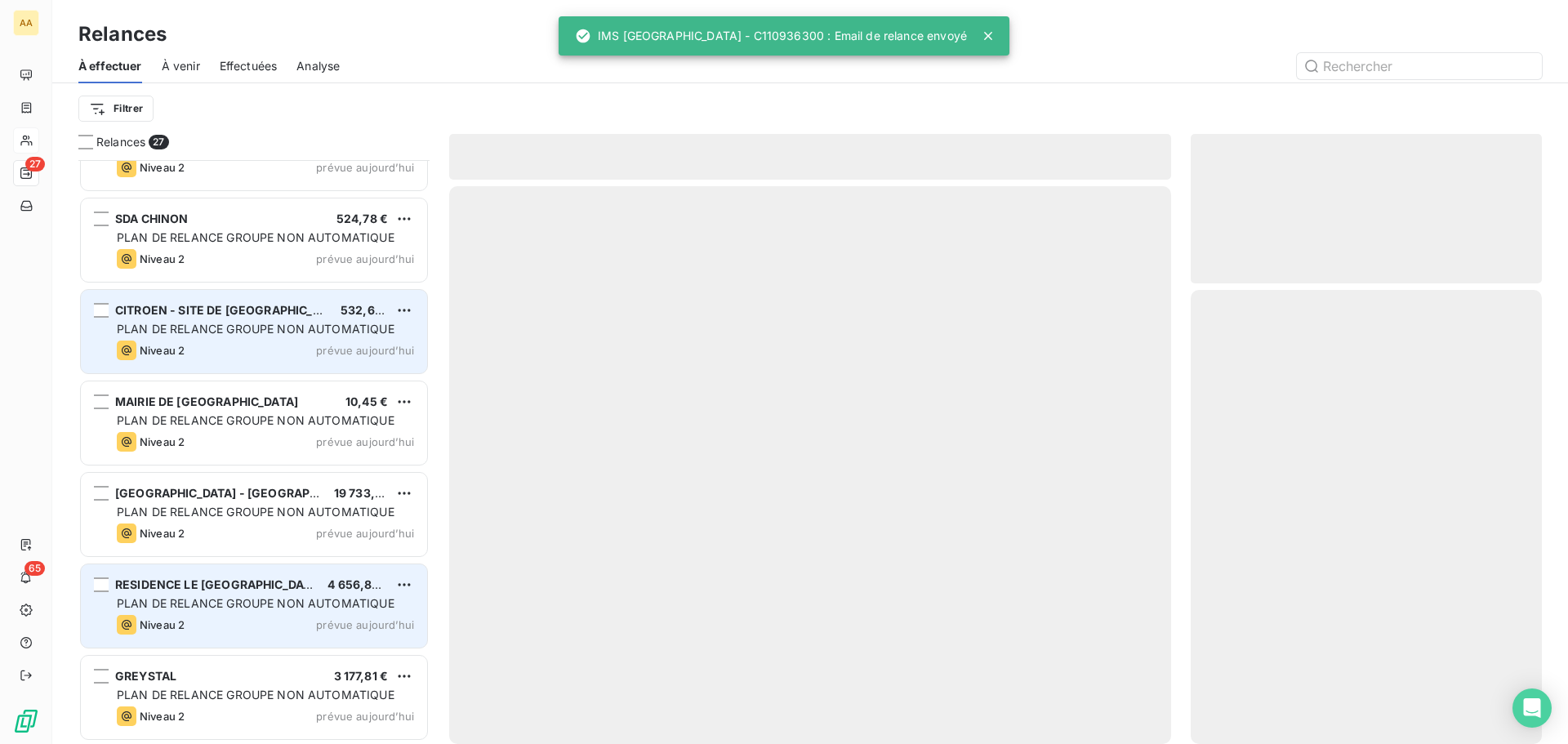
click at [217, 617] on div "Niveau 2 prévue aujourd’hui" at bounding box center [265, 625] width 297 height 20
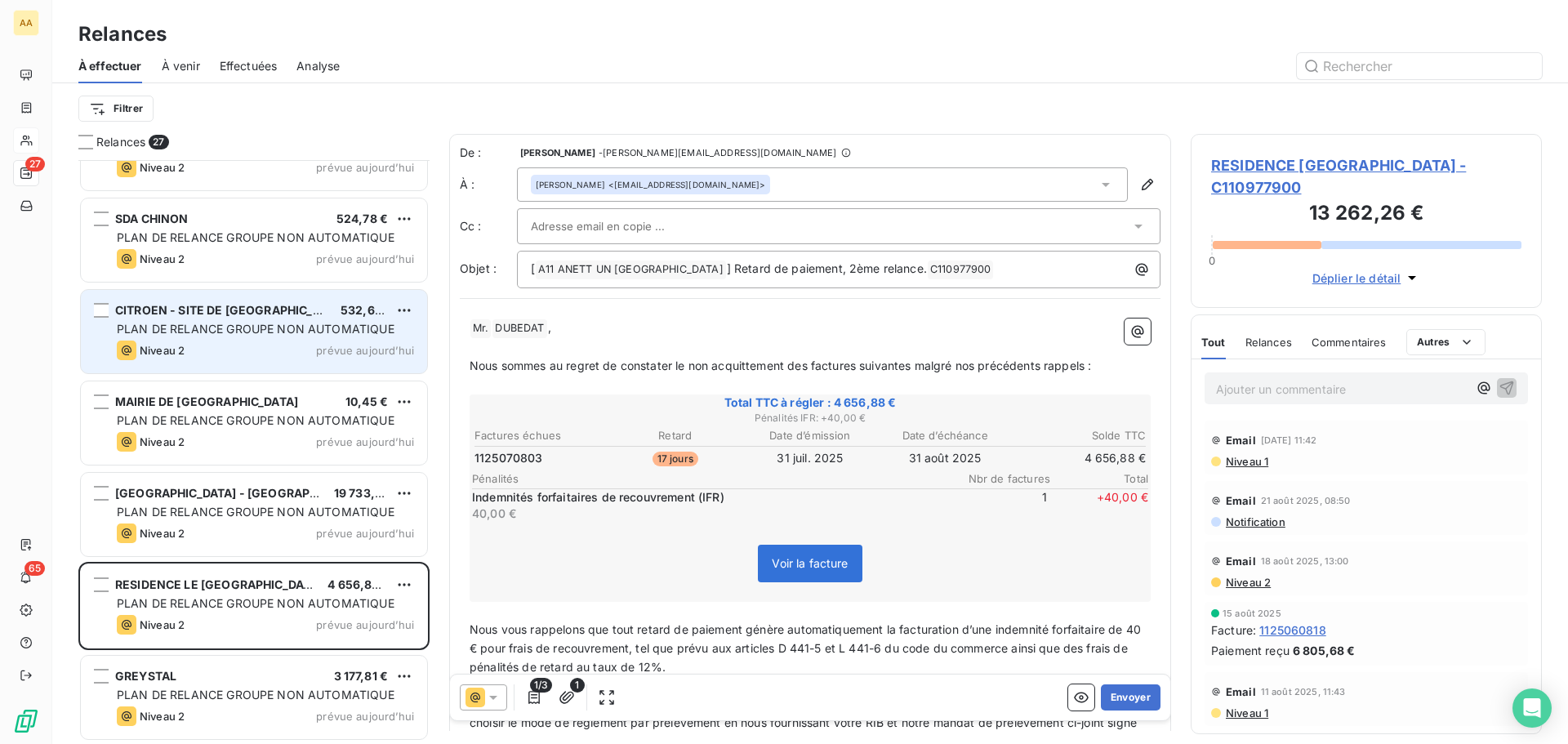
scroll to position [1887, 0]
click at [1289, 394] on p "Ajouter un commentaire ﻿" at bounding box center [1341, 389] width 251 height 21
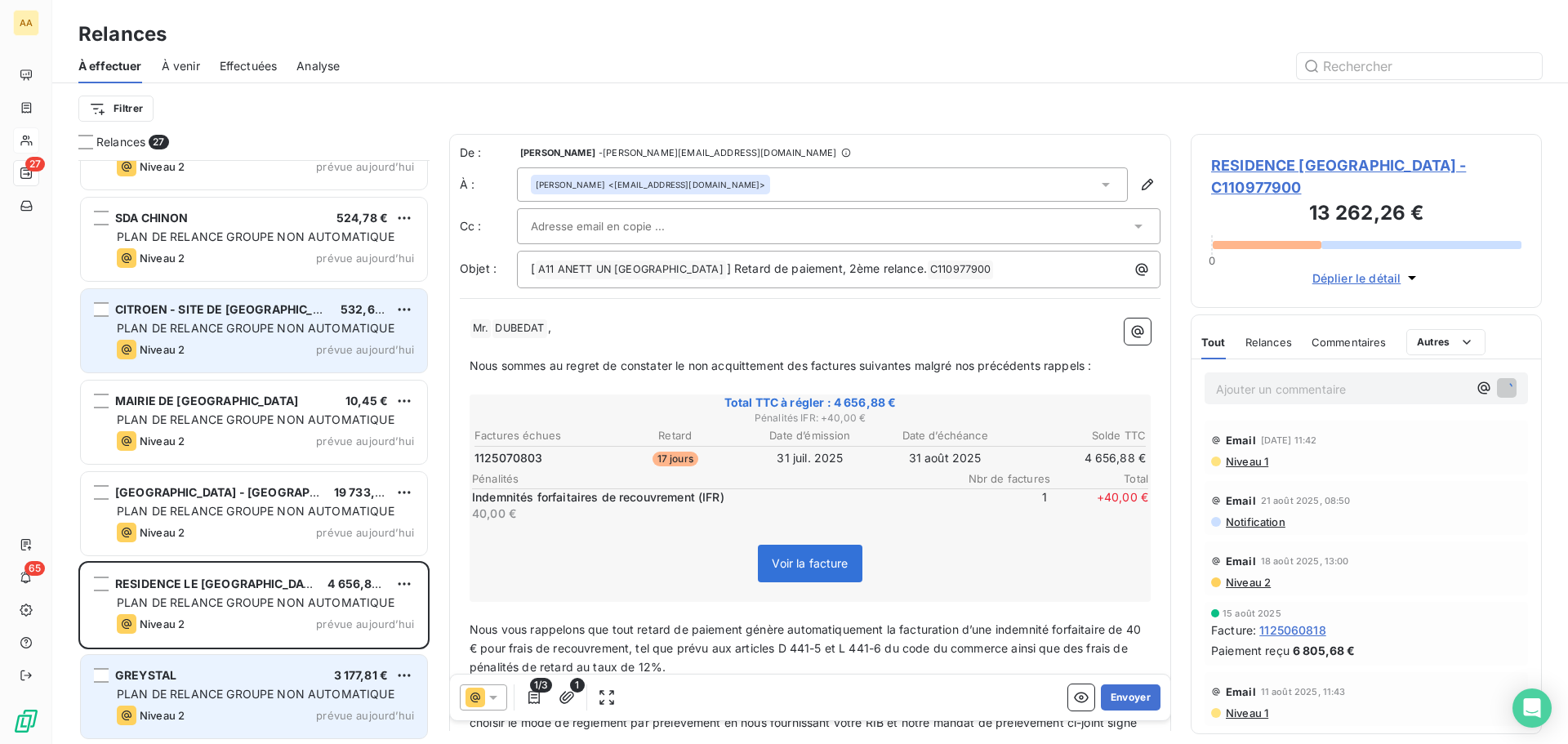
click at [269, 701] on div "PLAN DE RELANCE GROUPE NON AUTOMATIQUE" at bounding box center [265, 695] width 297 height 16
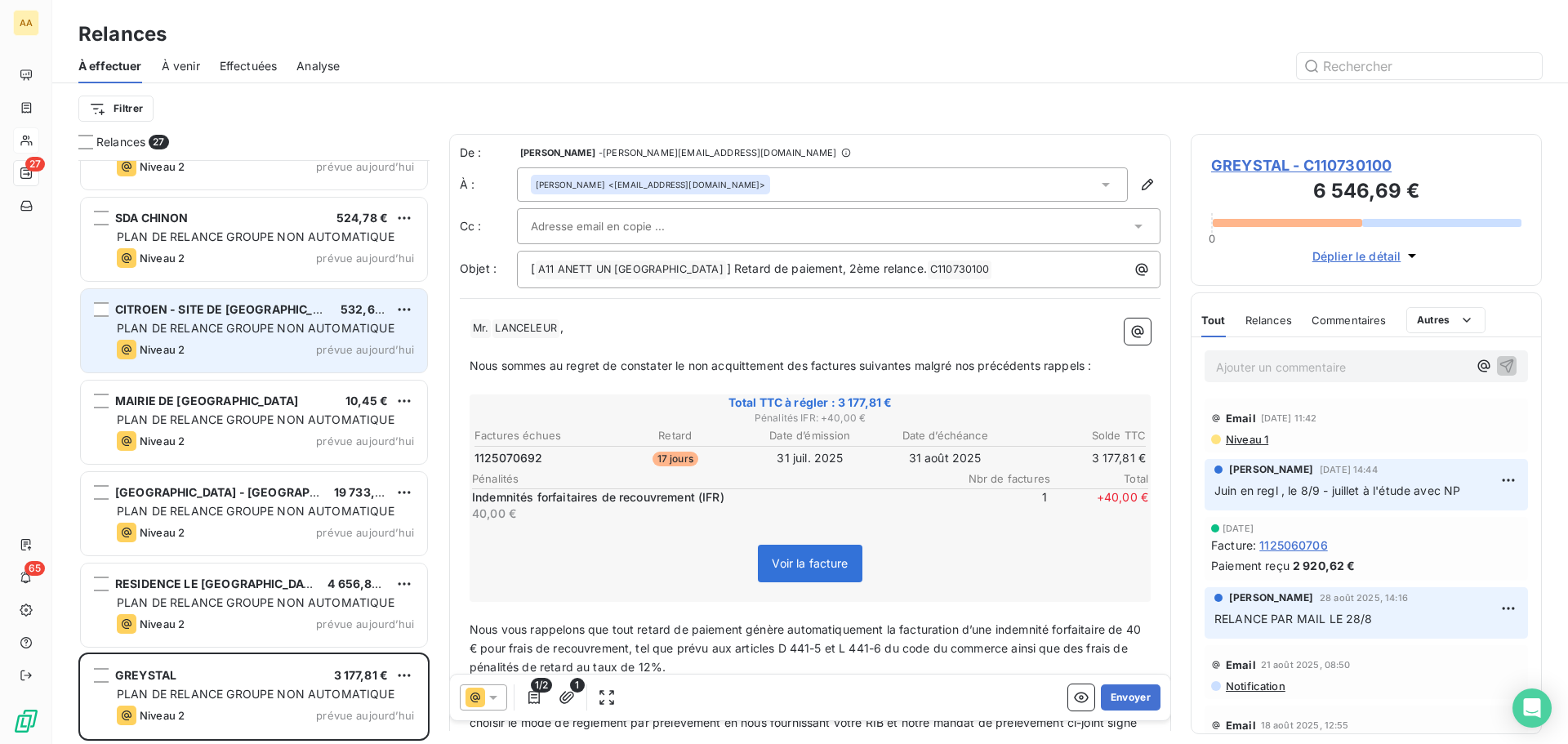
click at [1284, 363] on p "Ajouter un commentaire ﻿" at bounding box center [1341, 367] width 251 height 21
click at [1230, 363] on p "Ajouter un commentaire ﻿" at bounding box center [1341, 367] width 251 height 21
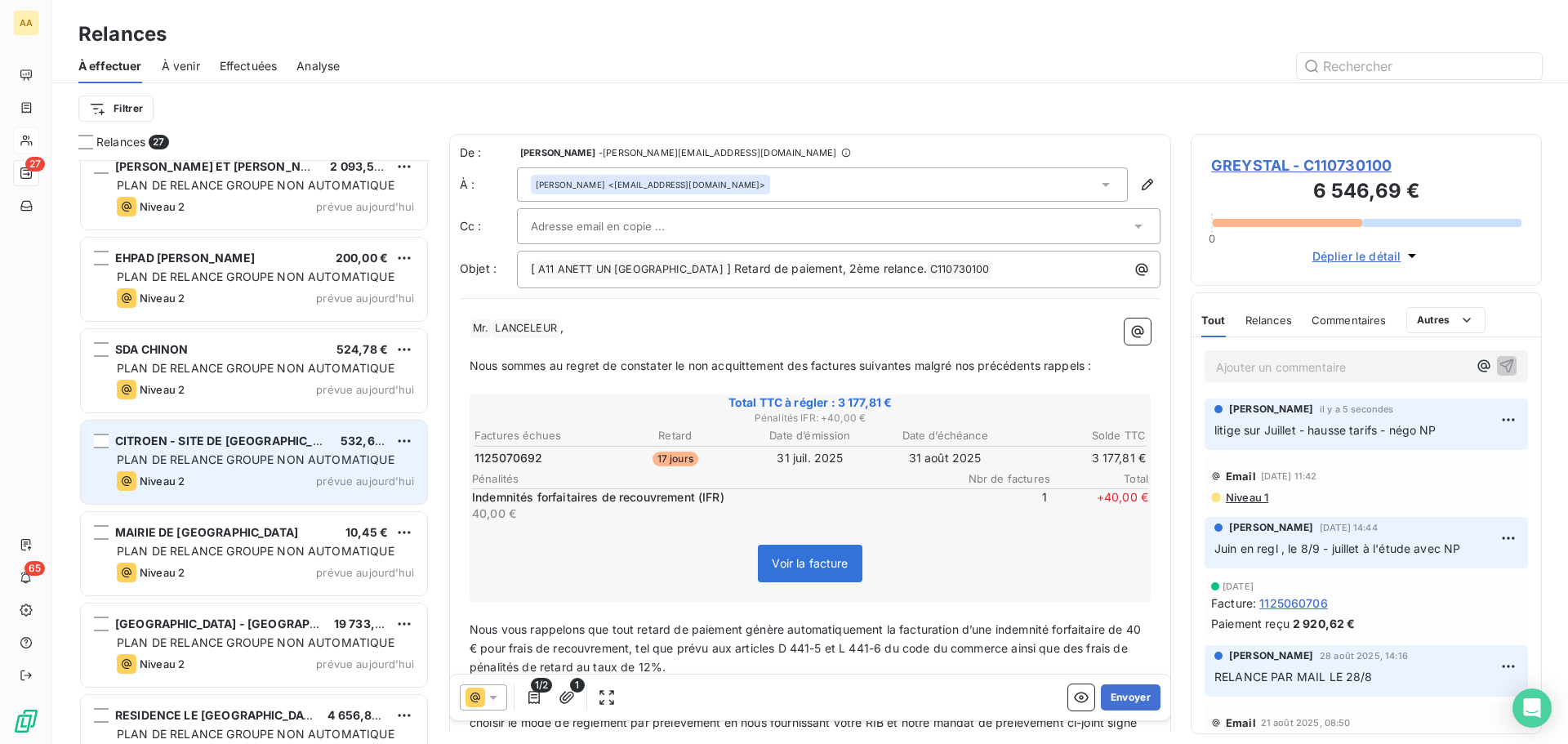
scroll to position [1805, 0]
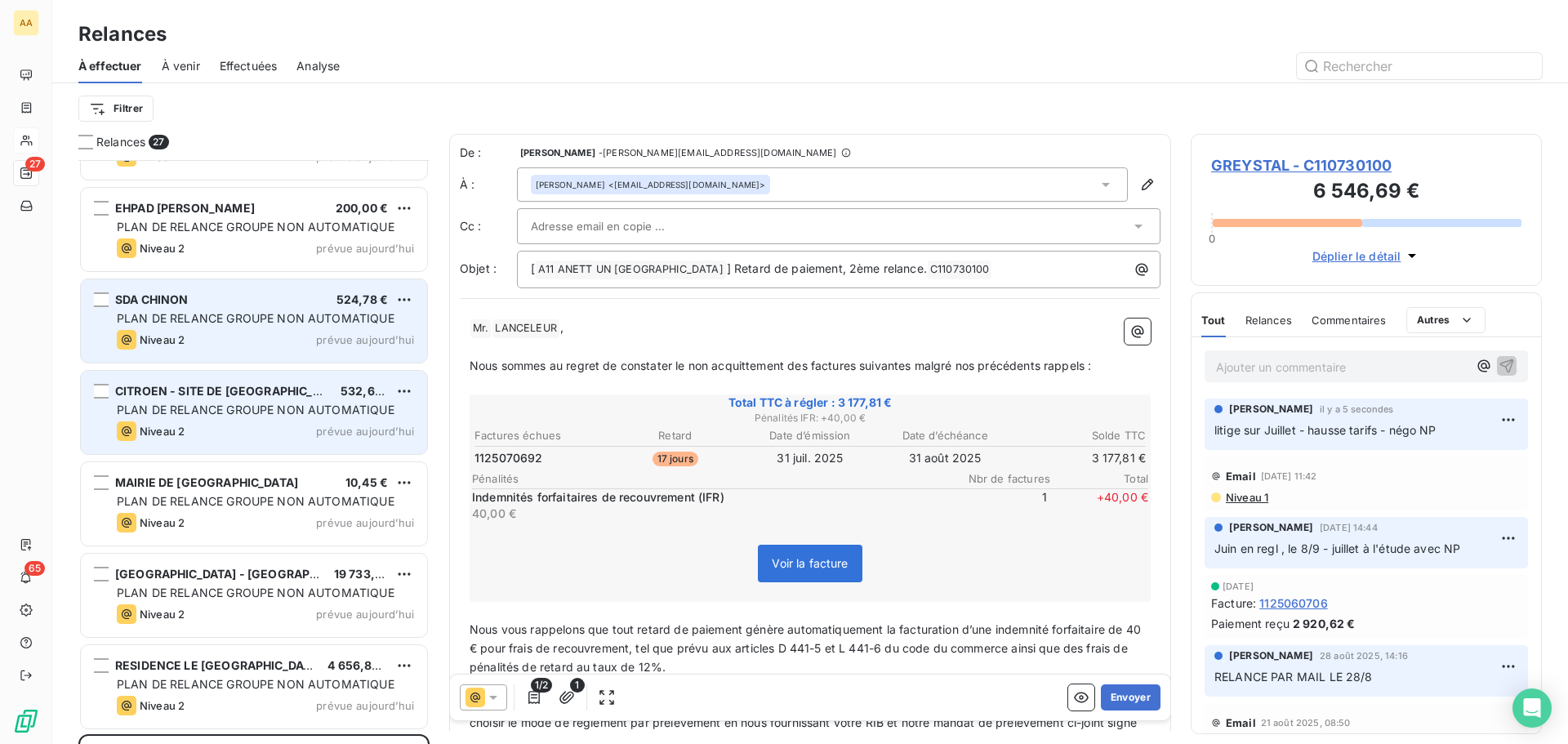
click at [298, 319] on span "PLAN DE RELANCE GROUPE NON AUTOMATIQUE" at bounding box center [255, 318] width 277 height 14
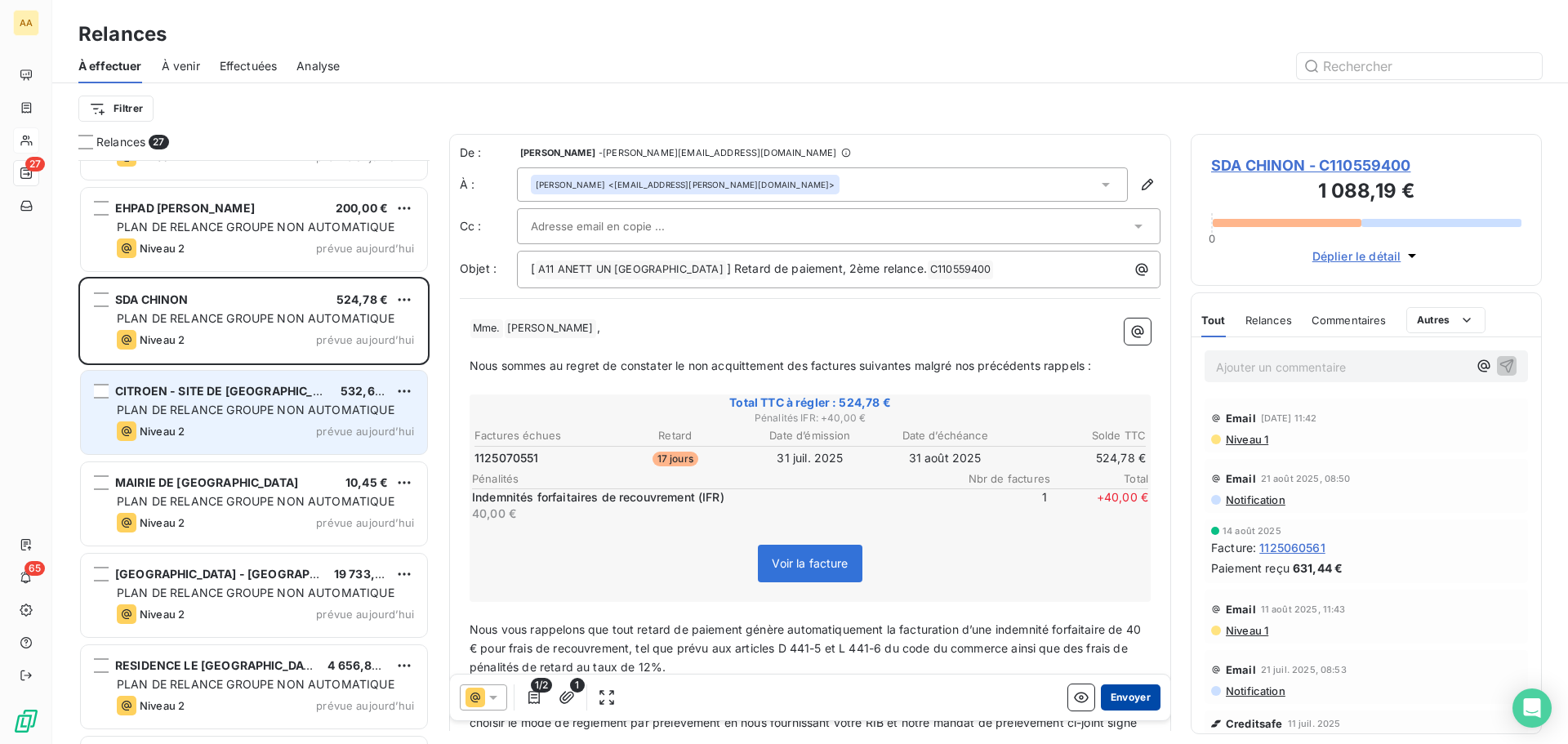
click at [1119, 692] on button "Envoyer" at bounding box center [1130, 698] width 60 height 26
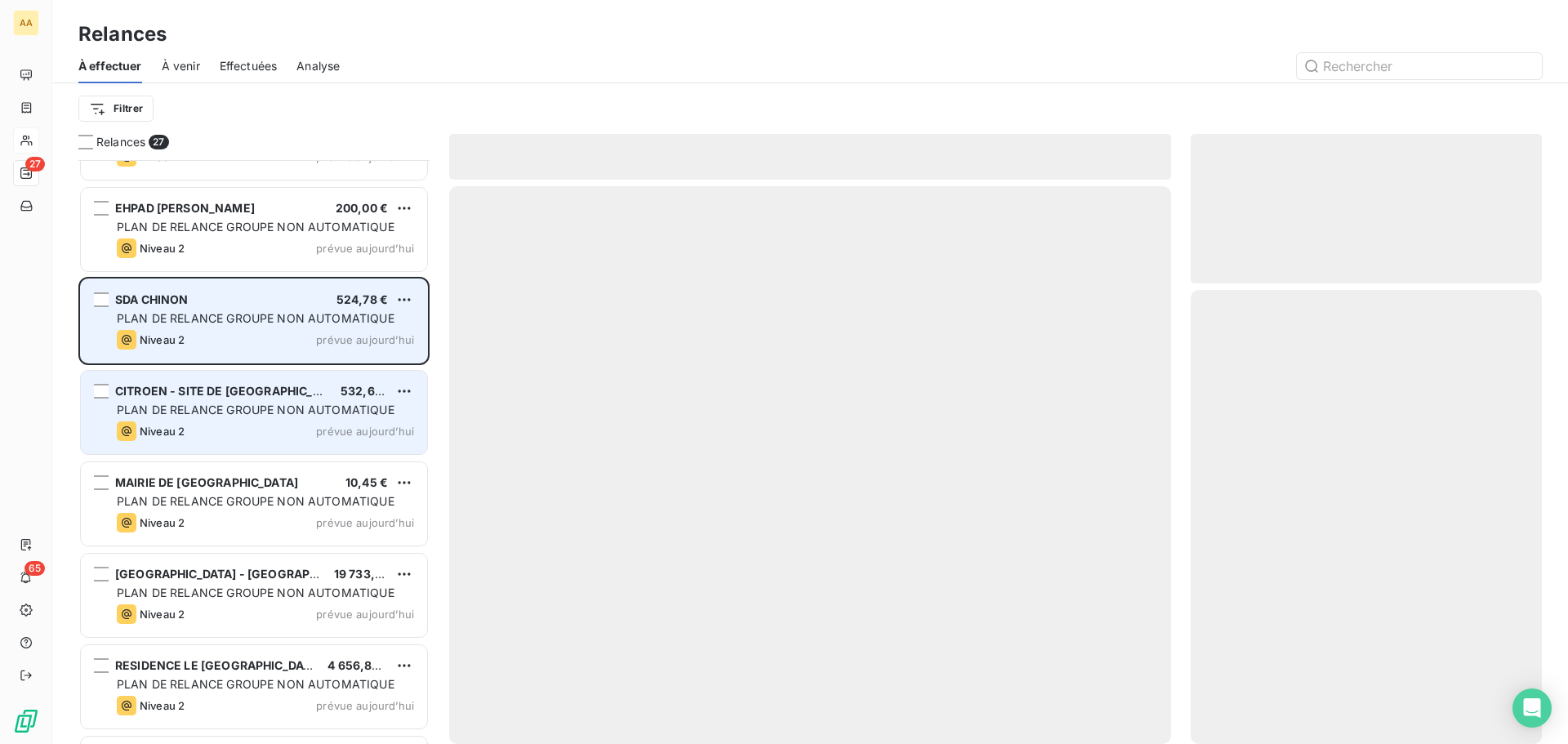
scroll to position [1795, 0]
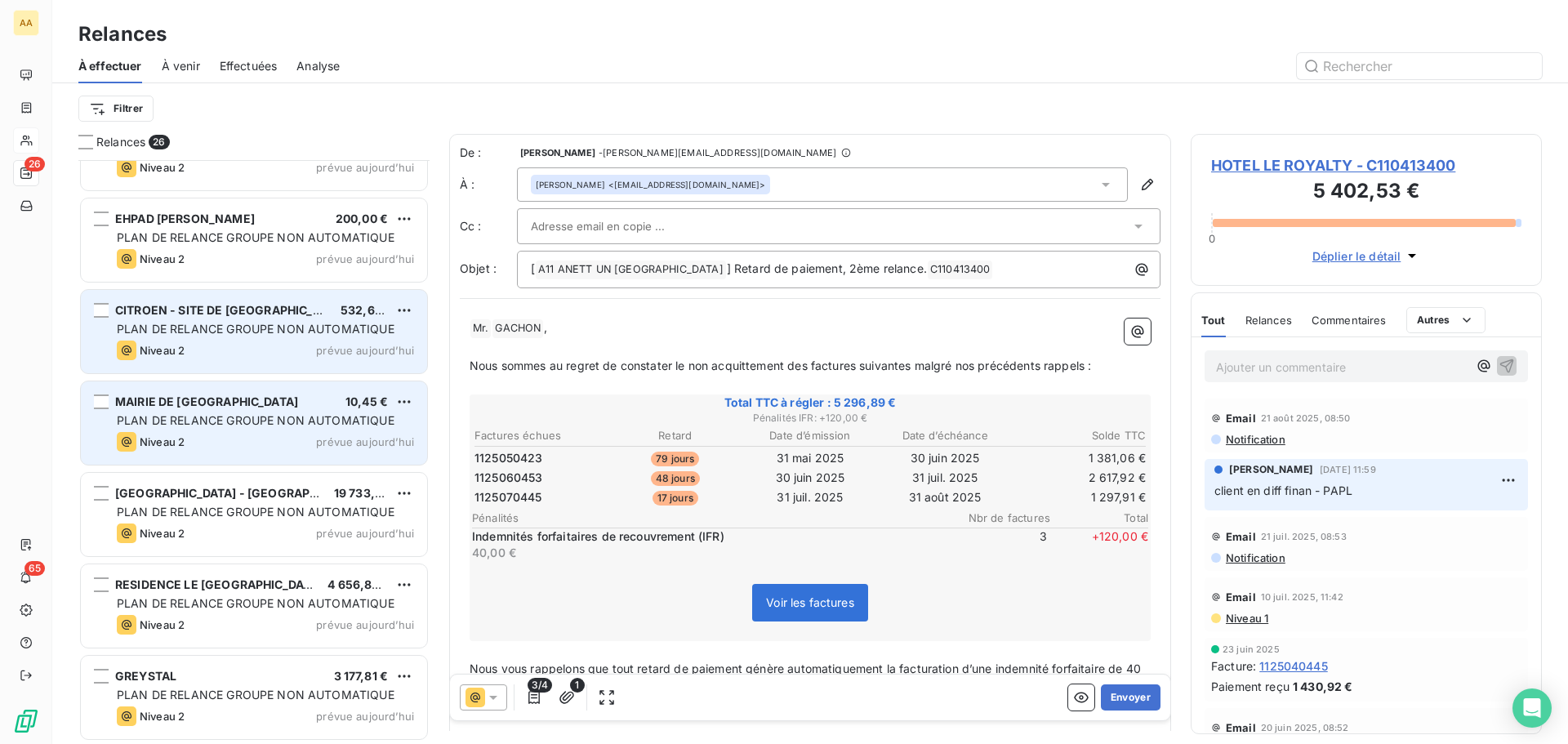
click at [231, 310] on span "CITROEN - SITE DE [GEOGRAPHIC_DATA]" at bounding box center [231, 310] width 232 height 14
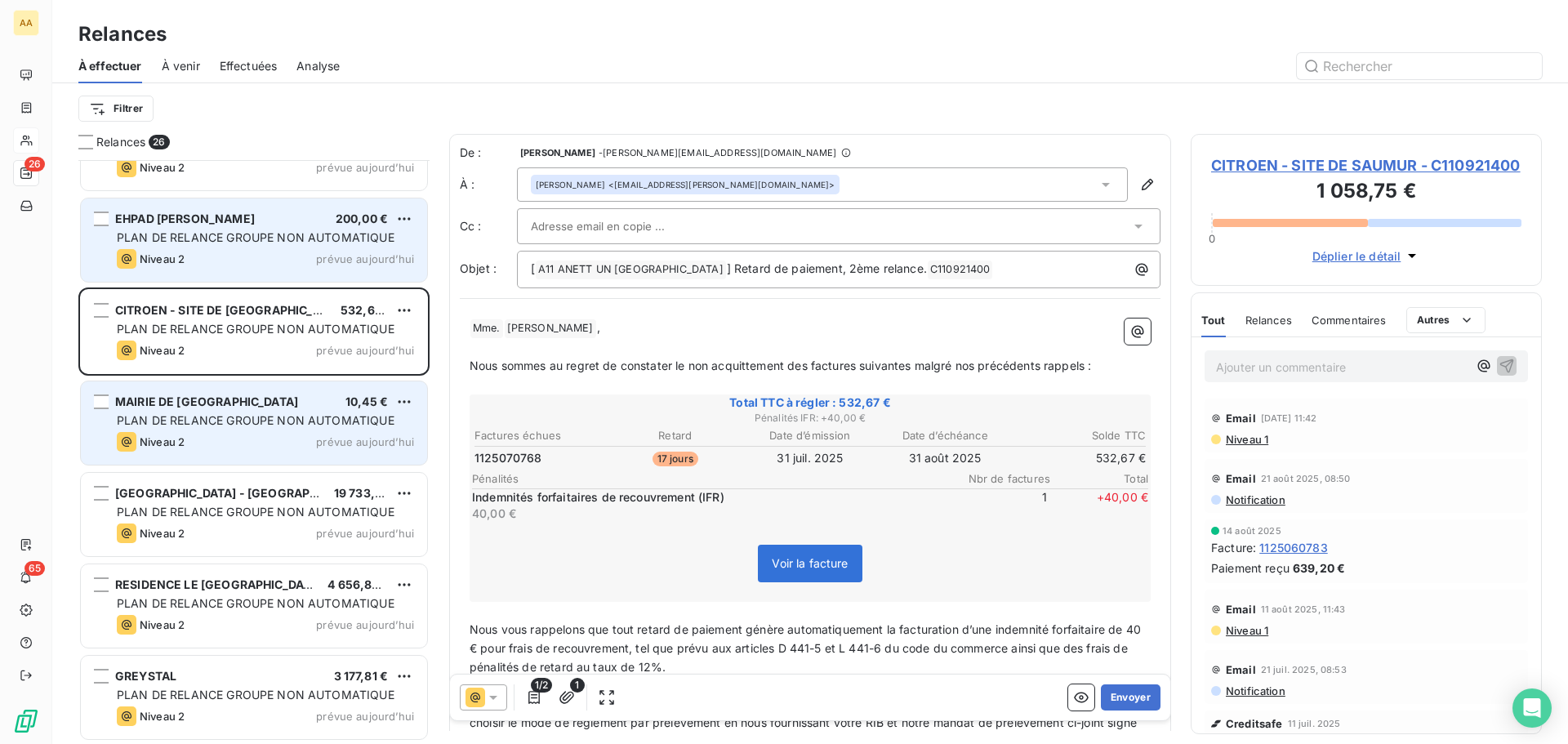
click at [235, 242] on span "PLAN DE RELANCE GROUPE NON AUTOMATIQUE" at bounding box center [255, 237] width 277 height 14
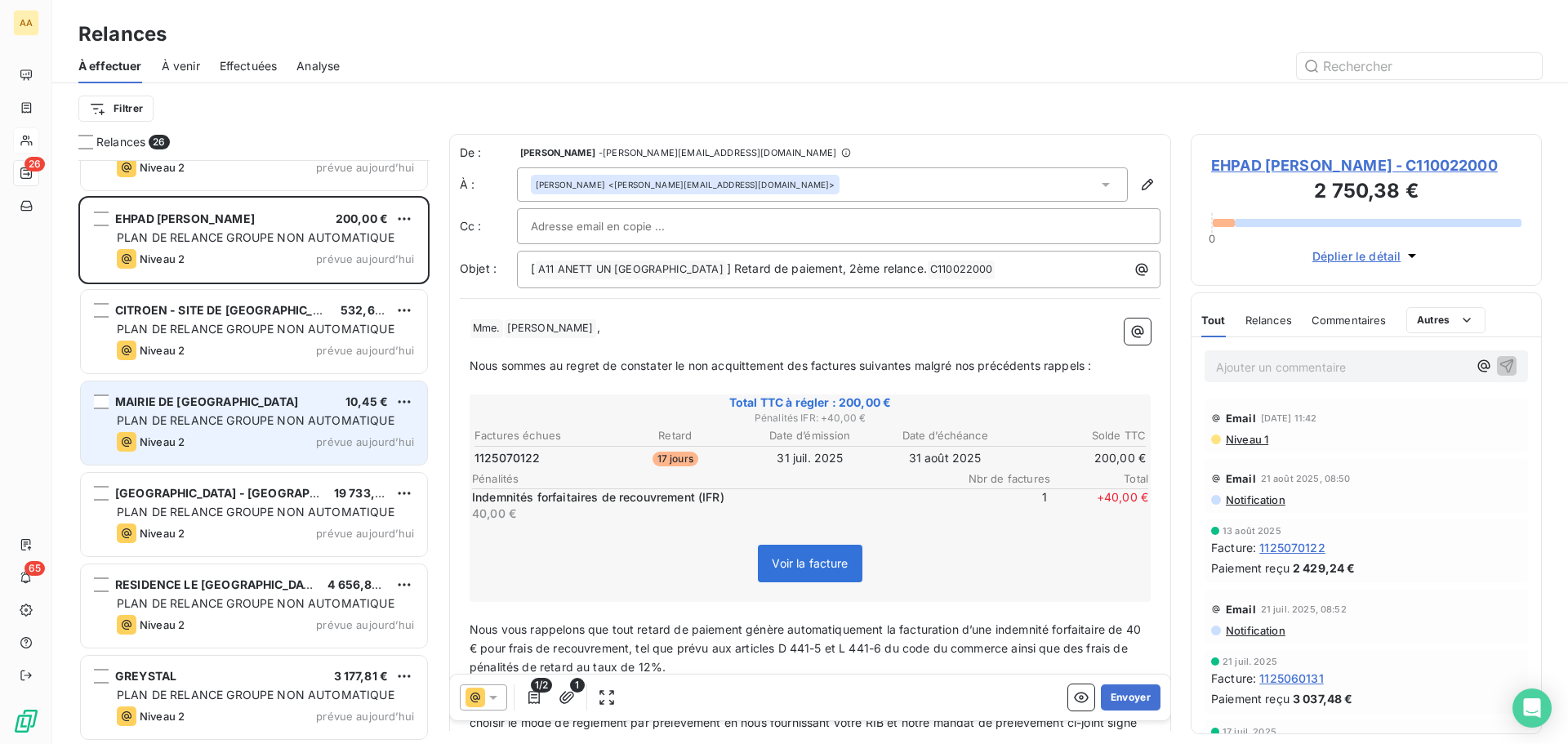
click at [182, 68] on span "À venir" at bounding box center [181, 67] width 39 height 16
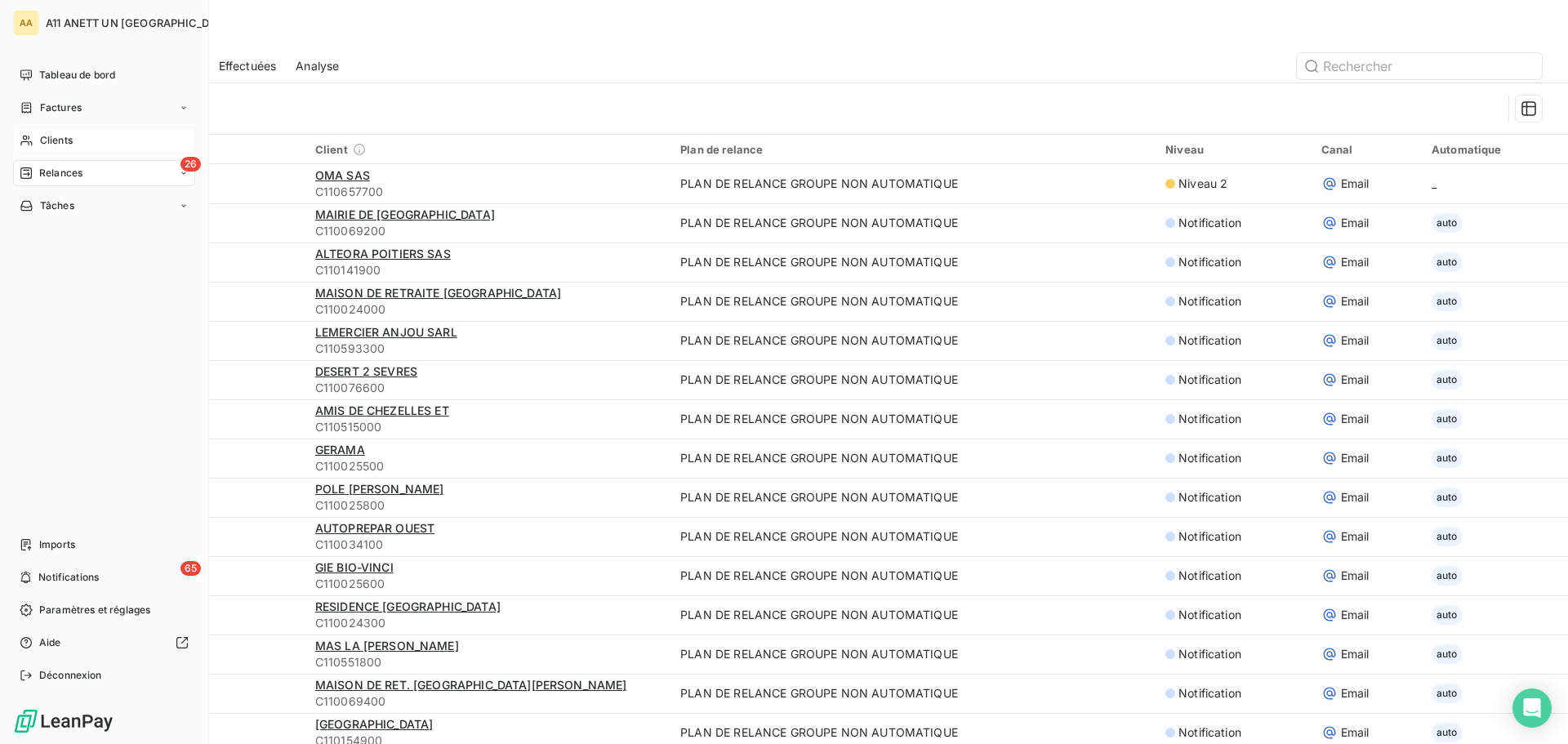
click at [52, 177] on span "Relances" at bounding box center [61, 173] width 44 height 15
click at [53, 141] on span "Clients" at bounding box center [57, 140] width 33 height 15
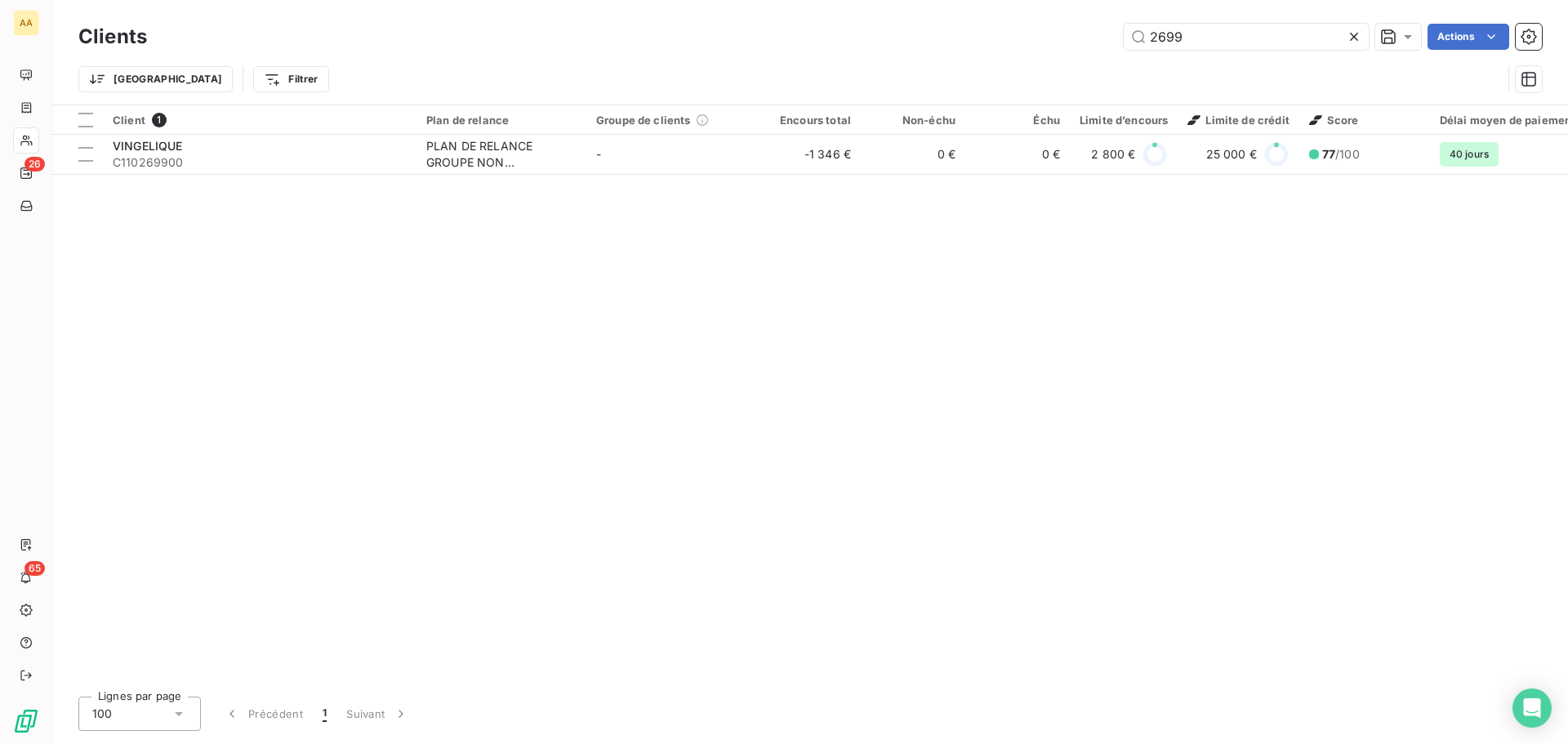
drag, startPoint x: 1192, startPoint y: 28, endPoint x: 1011, endPoint y: 17, distance: 181.3
click at [1011, 17] on div "Clients 2699 Actions Trier Filtrer" at bounding box center [810, 52] width 1515 height 104
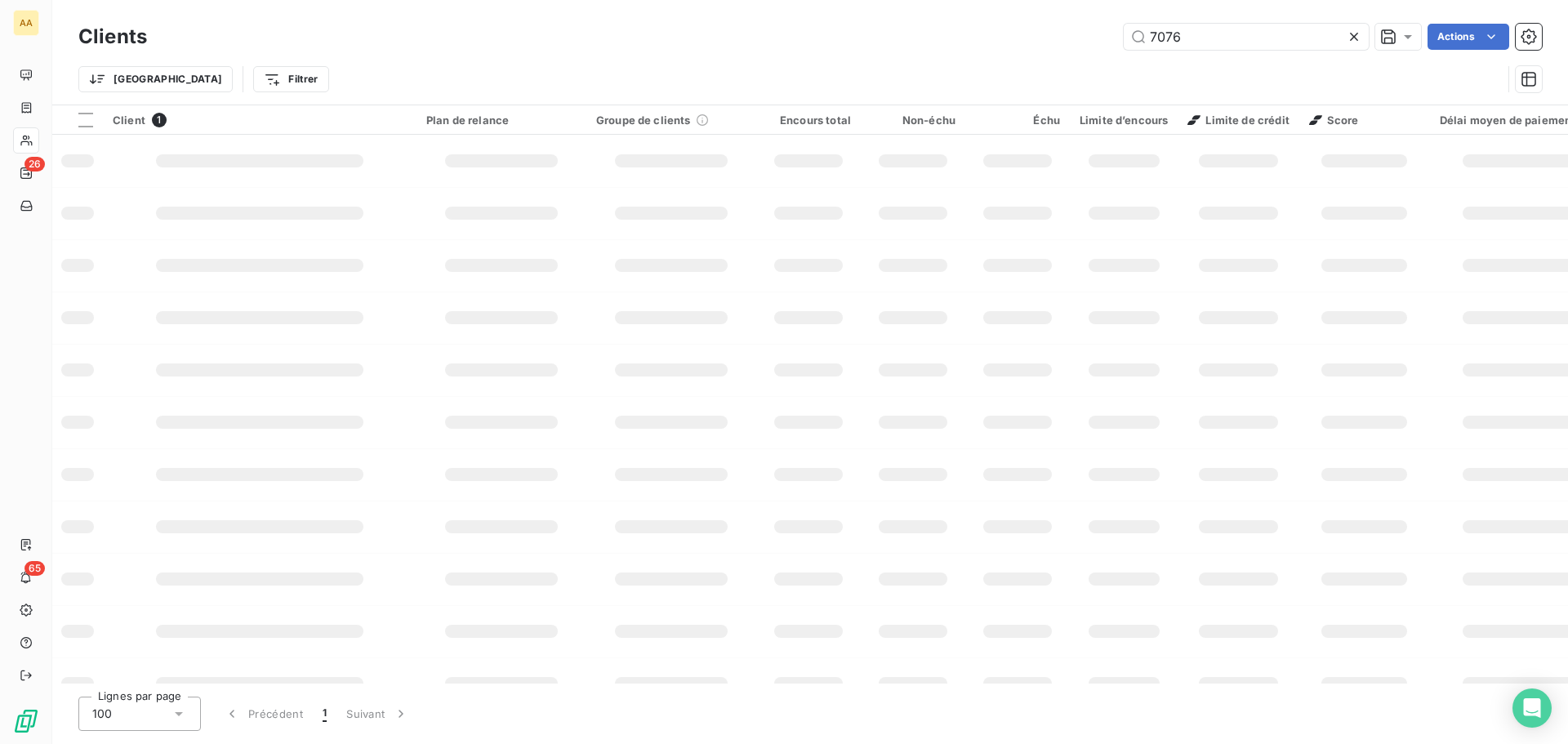
type input "7076"
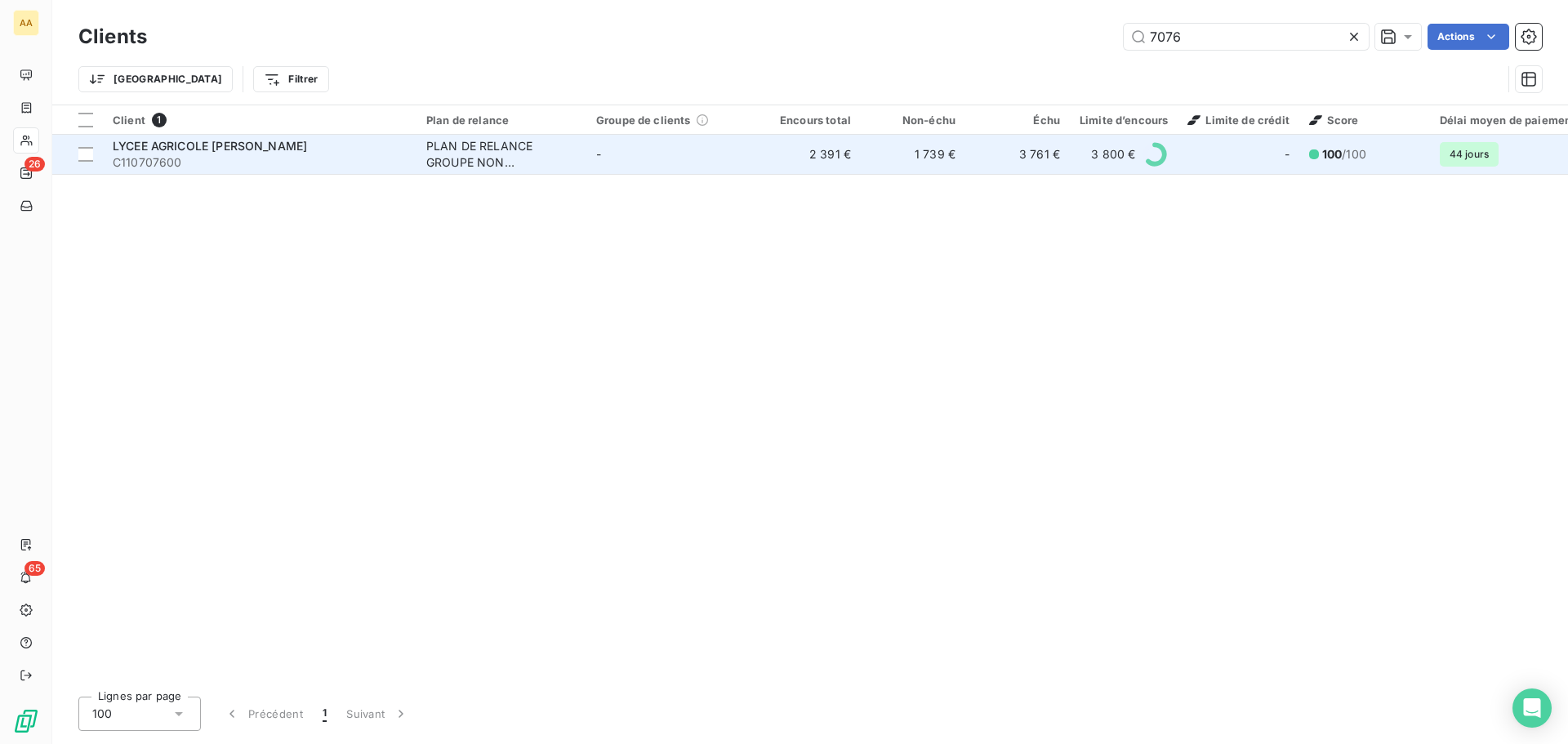
click at [248, 149] on span "LYCEE AGRICOLE [PERSON_NAME]" at bounding box center [209, 145] width 195 height 14
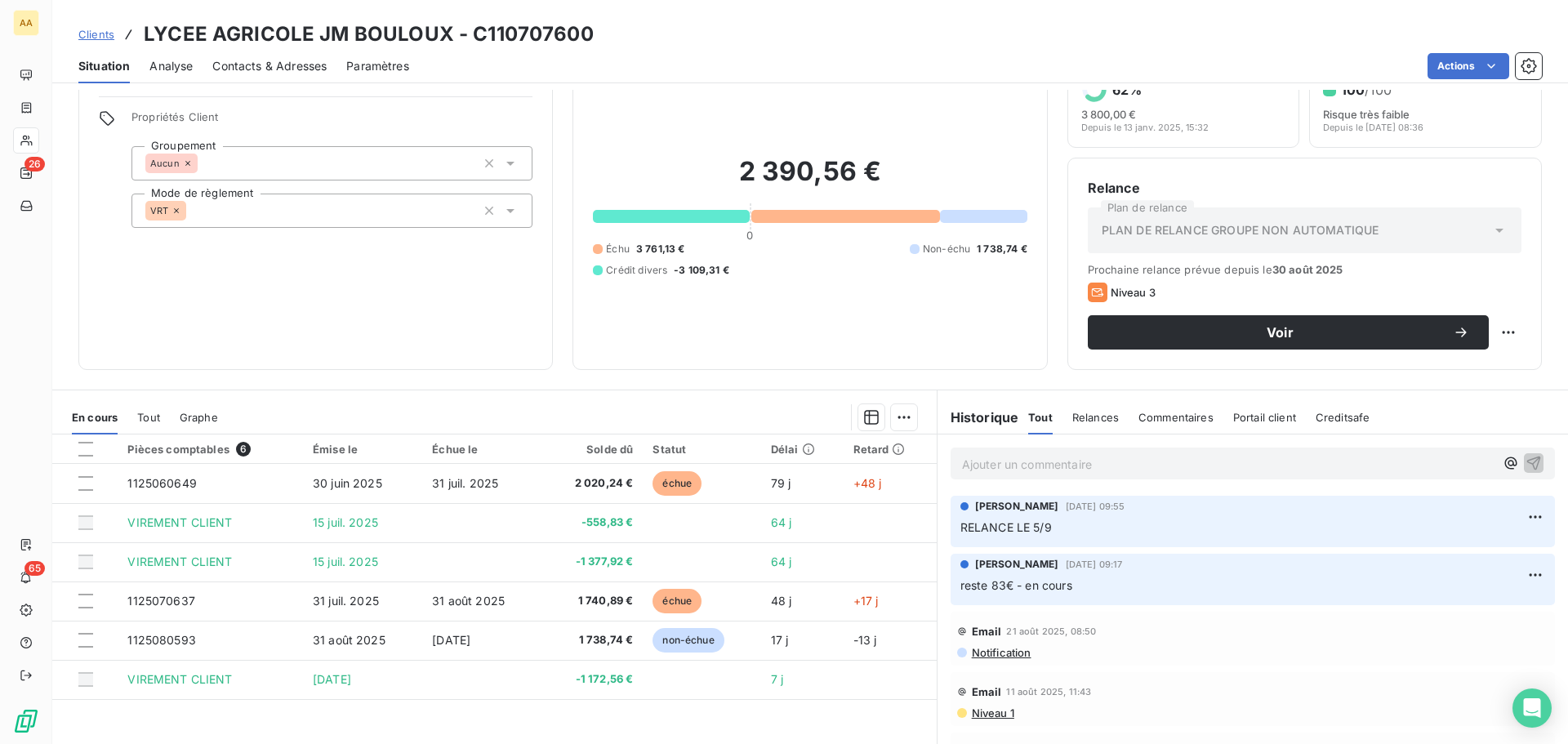
scroll to position [110, 0]
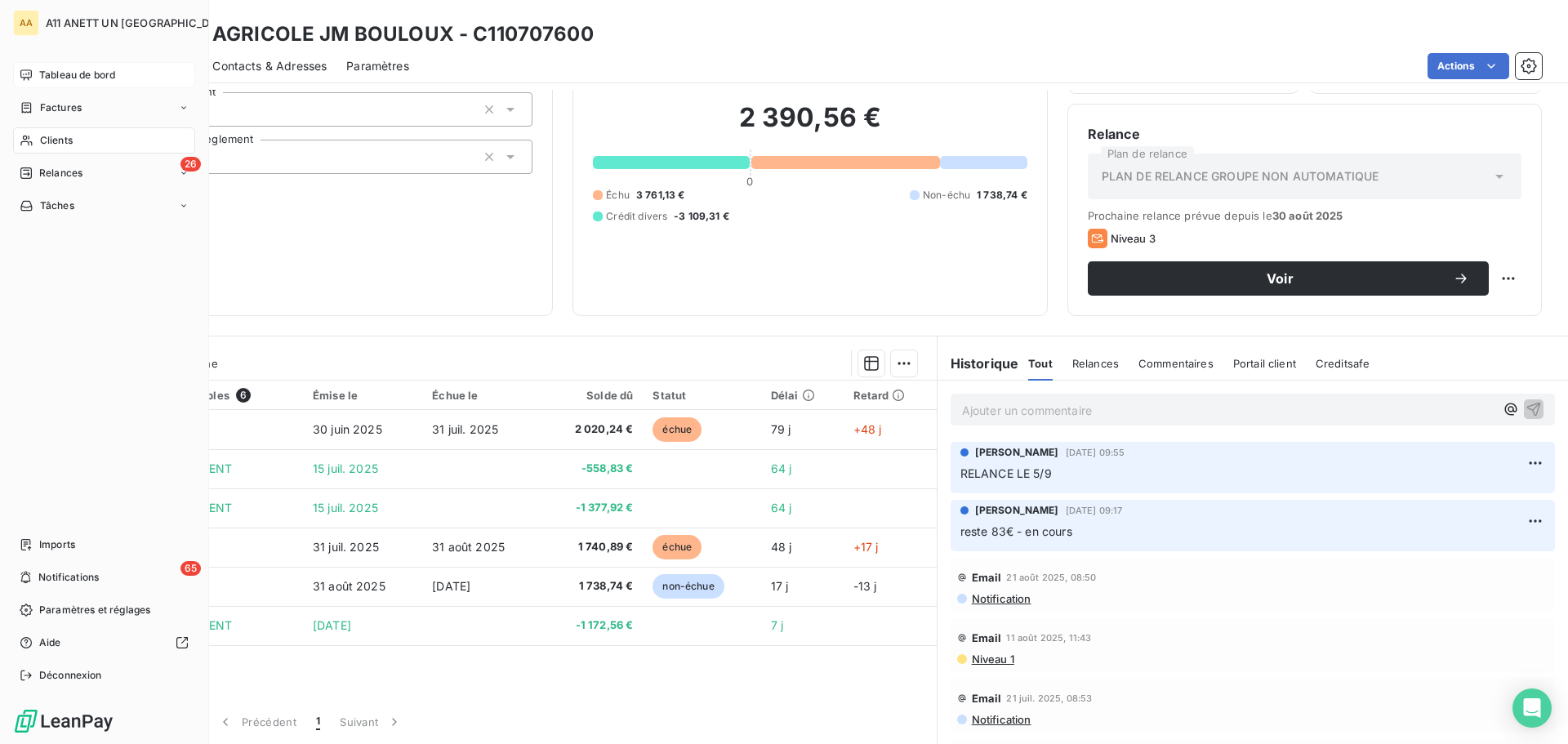
click at [57, 74] on span "Tableau de bord" at bounding box center [77, 76] width 76 height 15
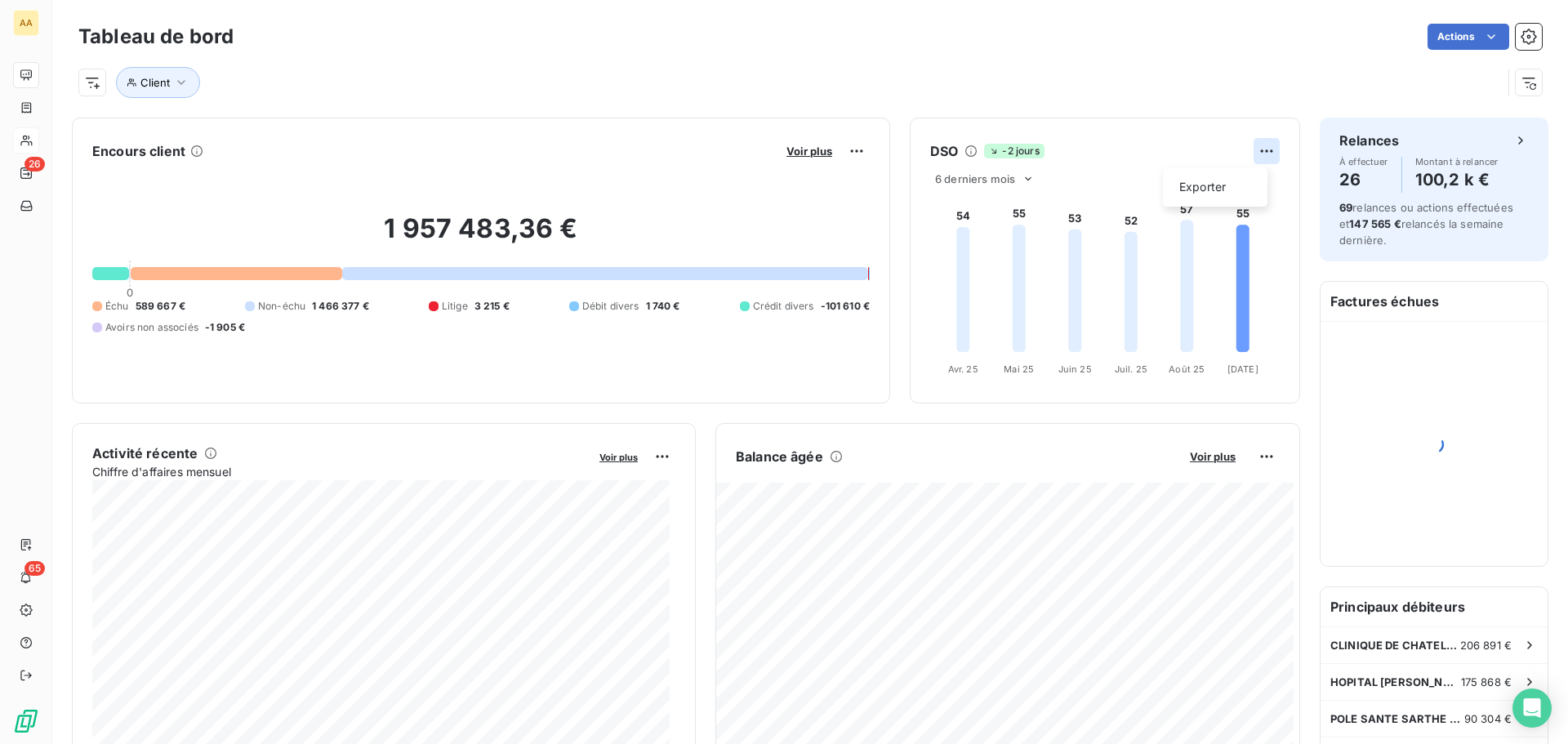
click at [1248, 145] on html "AA 26 65 Tableau de bord Actions Client Encours client Voir plus 1 957 483,36 €…" at bounding box center [784, 372] width 1568 height 744
click at [1202, 189] on div "Exporter" at bounding box center [1215, 187] width 91 height 26
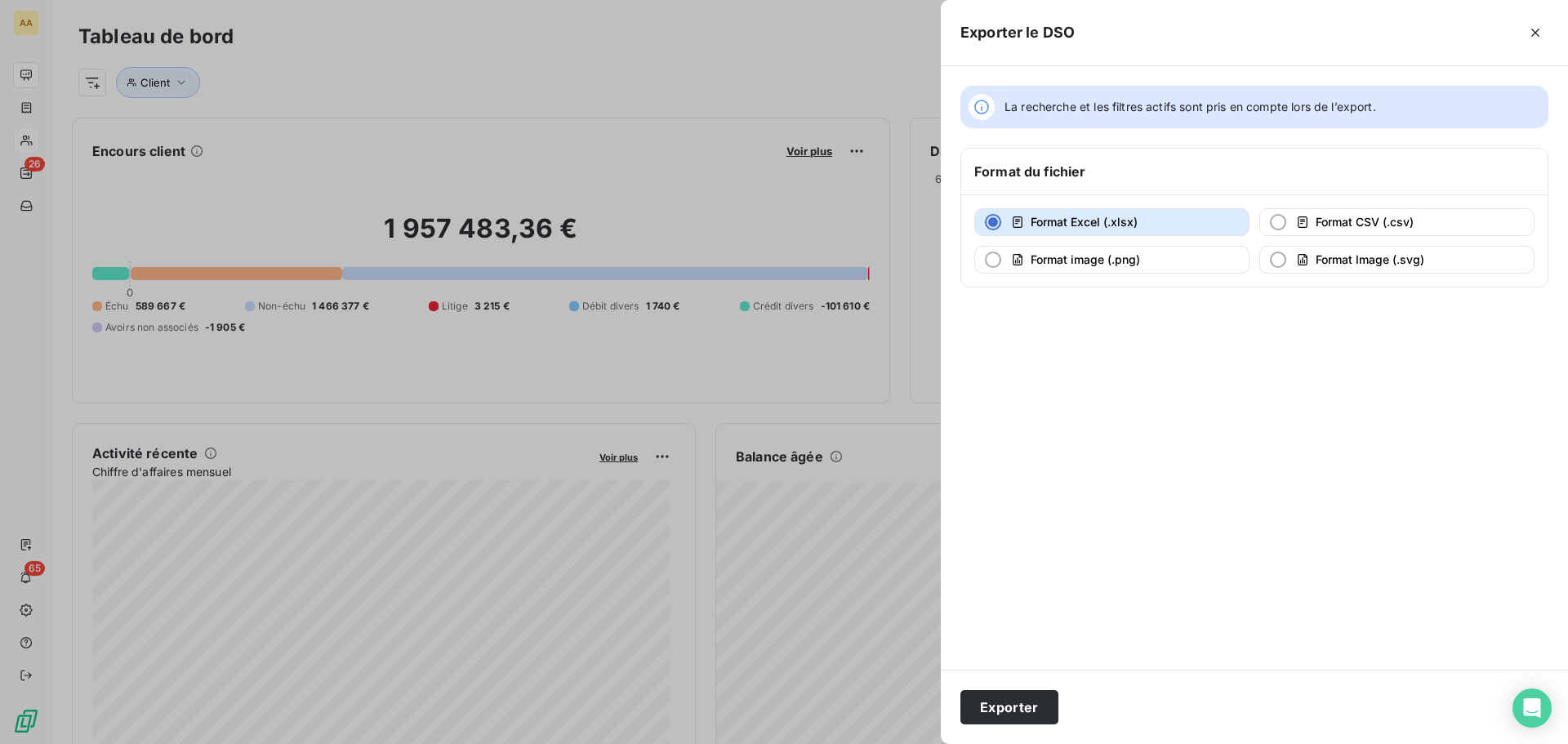
click at [831, 89] on div at bounding box center [784, 372] width 1568 height 744
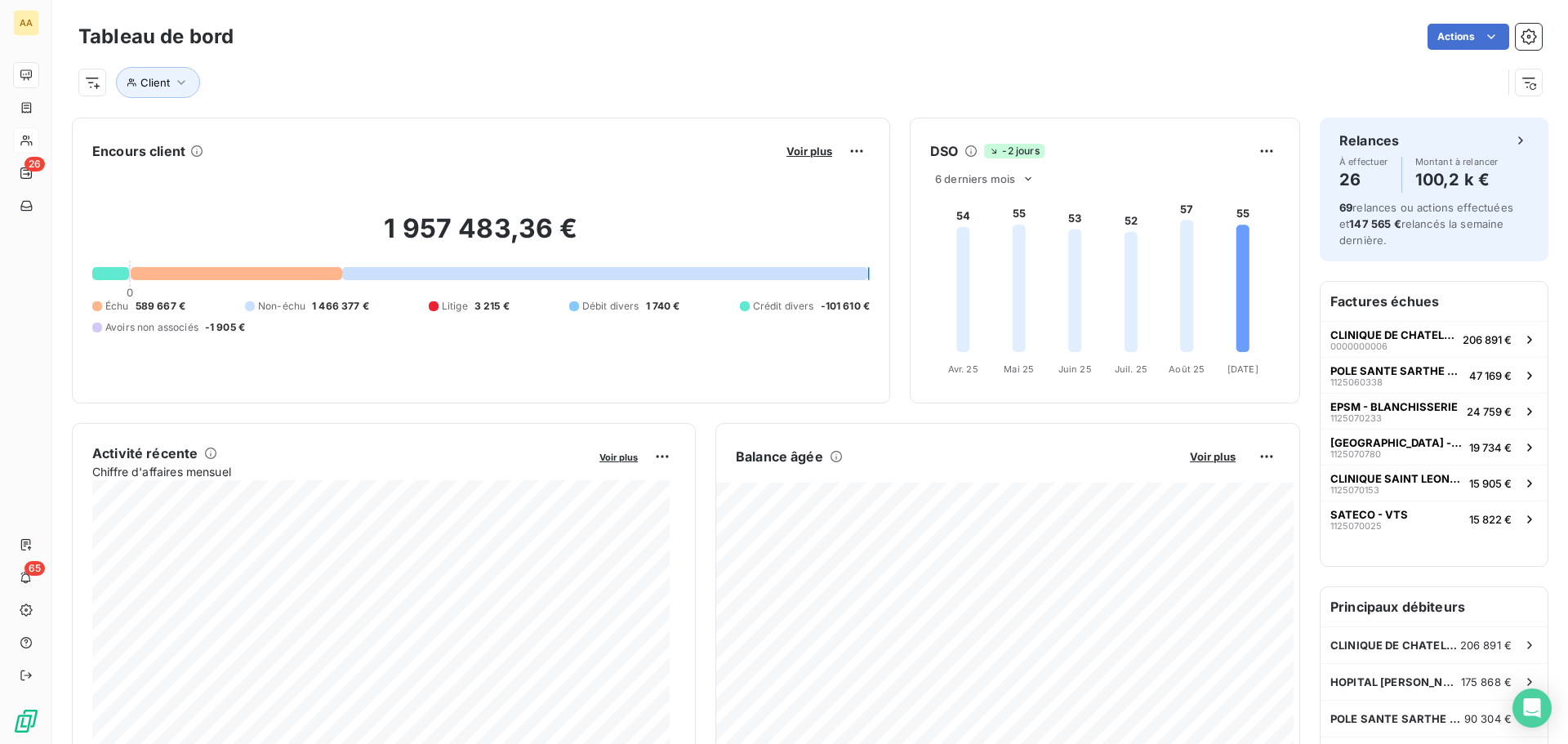
click at [1208, 464] on div "Balance âgée Voir plus" at bounding box center [1007, 457] width 583 height 26
click at [1257, 457] on html "AA 26 65 Tableau de bord Actions Client Encours client Voir plus 1 957 483,36 €…" at bounding box center [784, 372] width 1568 height 744
click at [1190, 493] on div "Exporter" at bounding box center [1215, 493] width 91 height 26
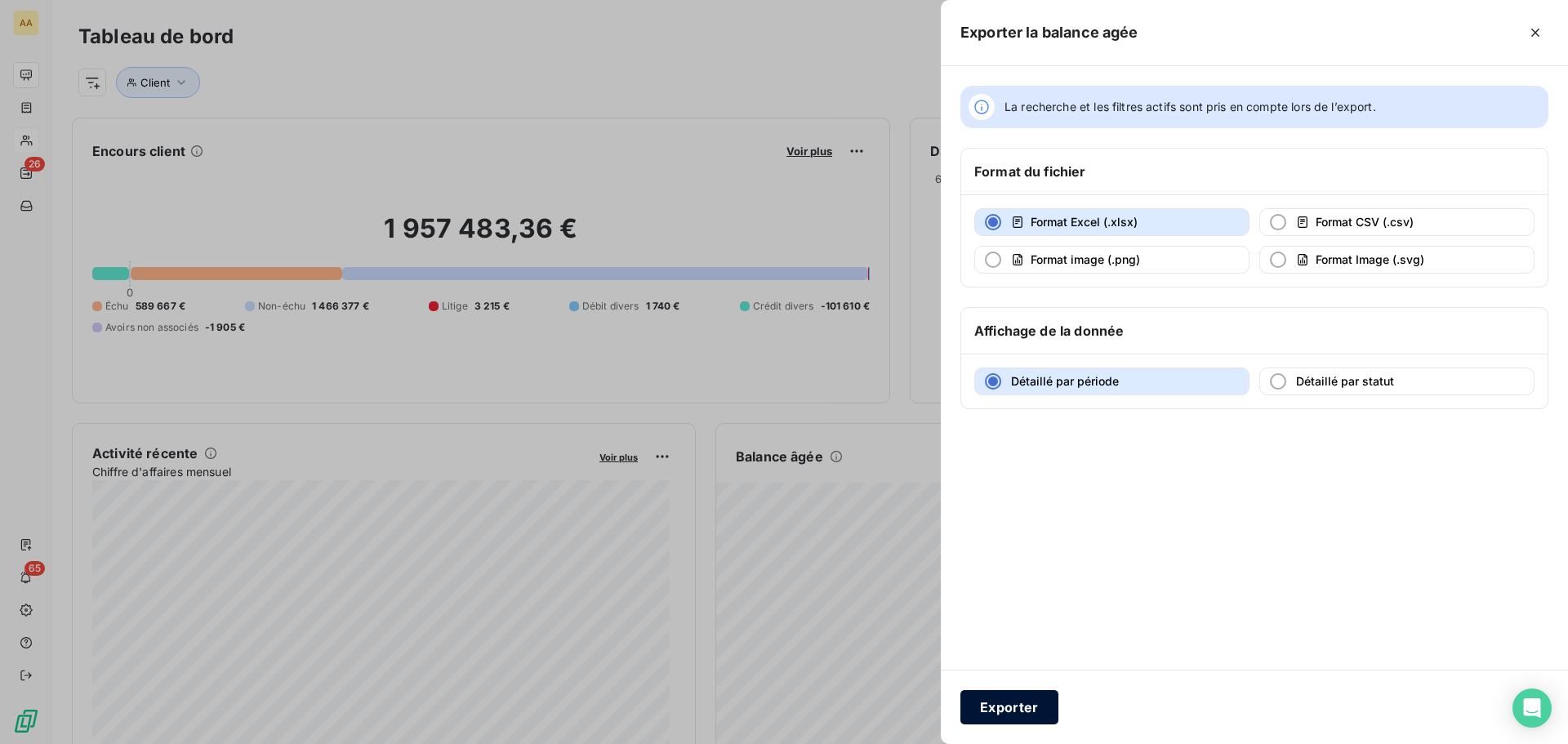
click at [1012, 704] on button "Exporter" at bounding box center [1009, 708] width 98 height 34
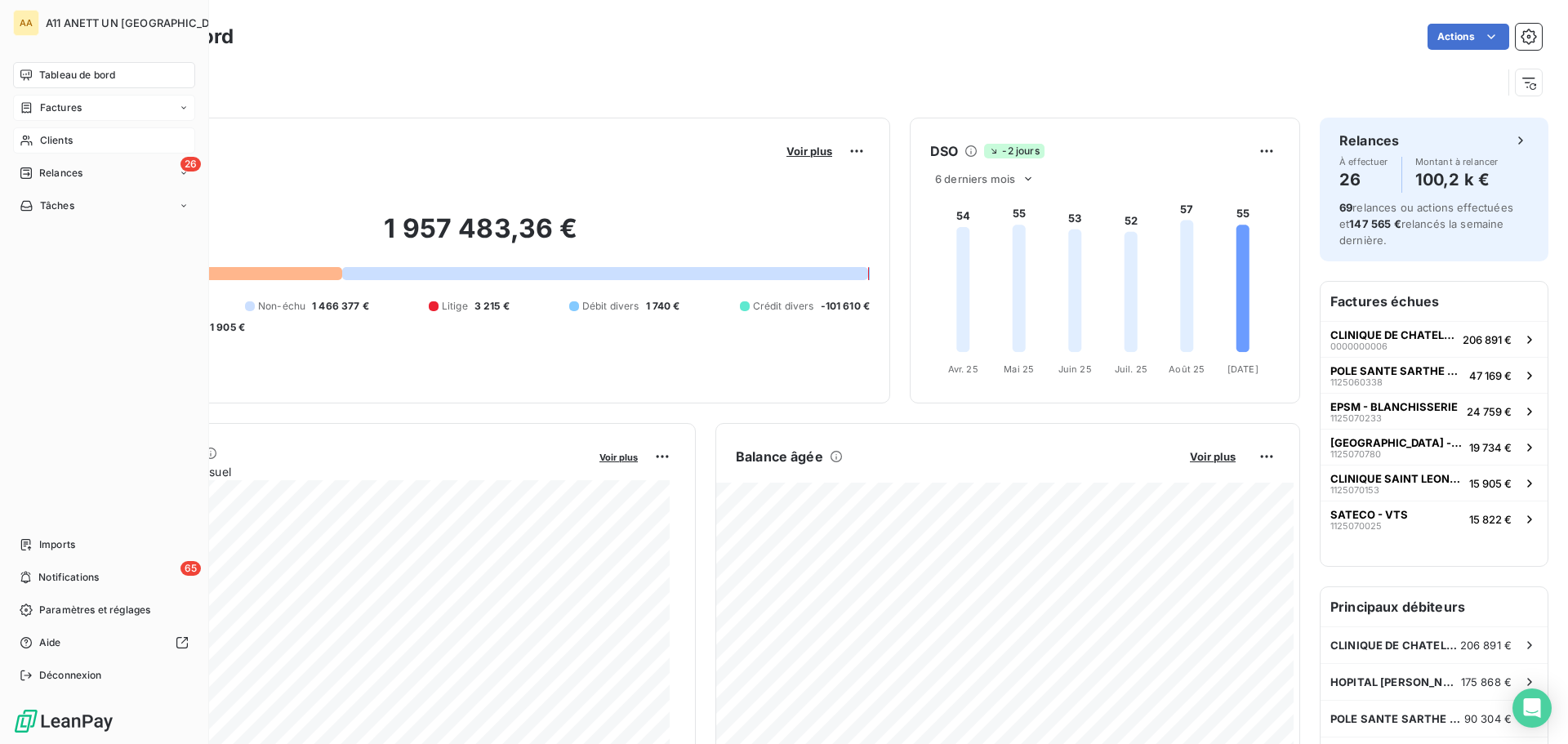
click at [48, 108] on span "Factures" at bounding box center [61, 108] width 42 height 15
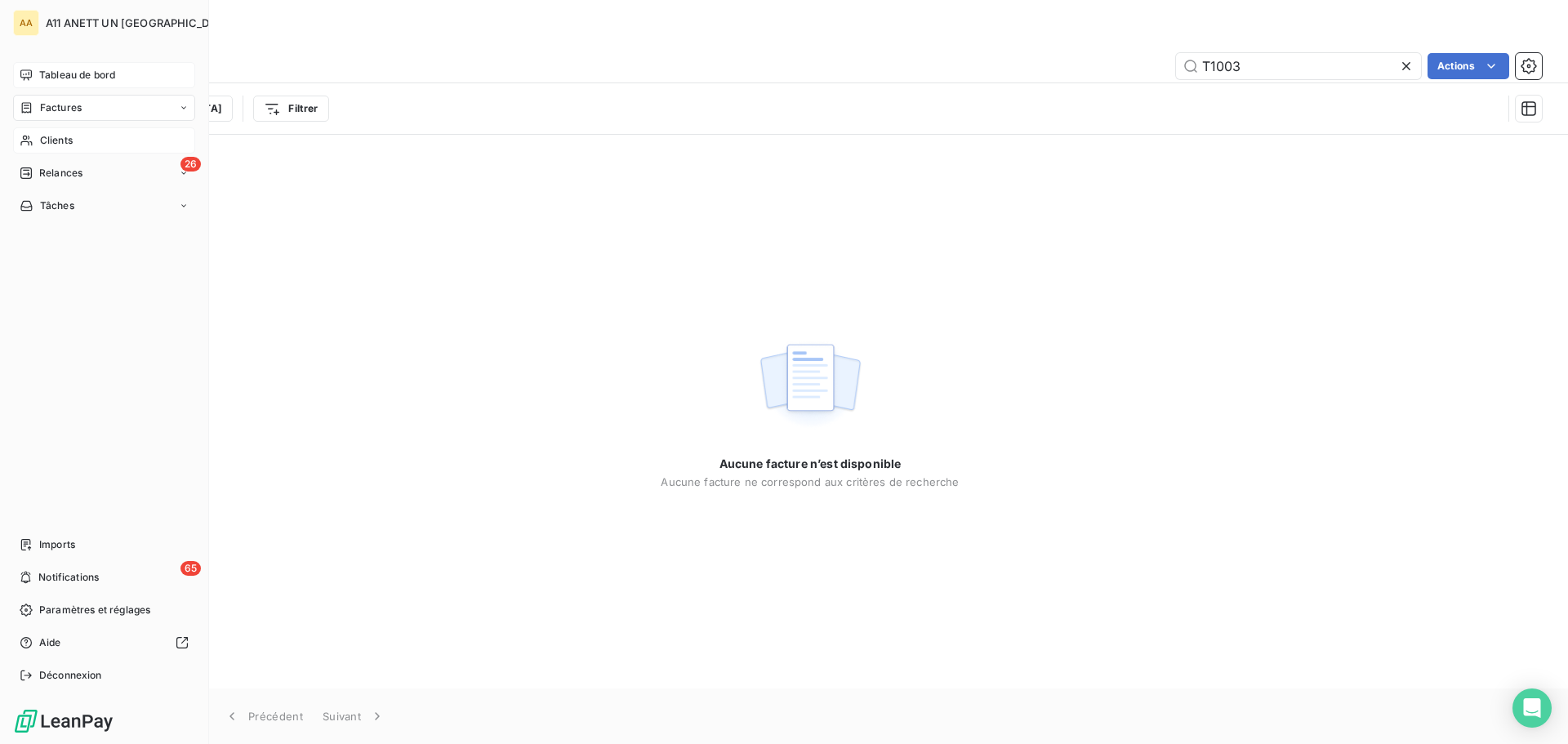
click at [53, 112] on span "Factures" at bounding box center [61, 108] width 42 height 15
click at [57, 206] on span "Clients" at bounding box center [57, 206] width 33 height 15
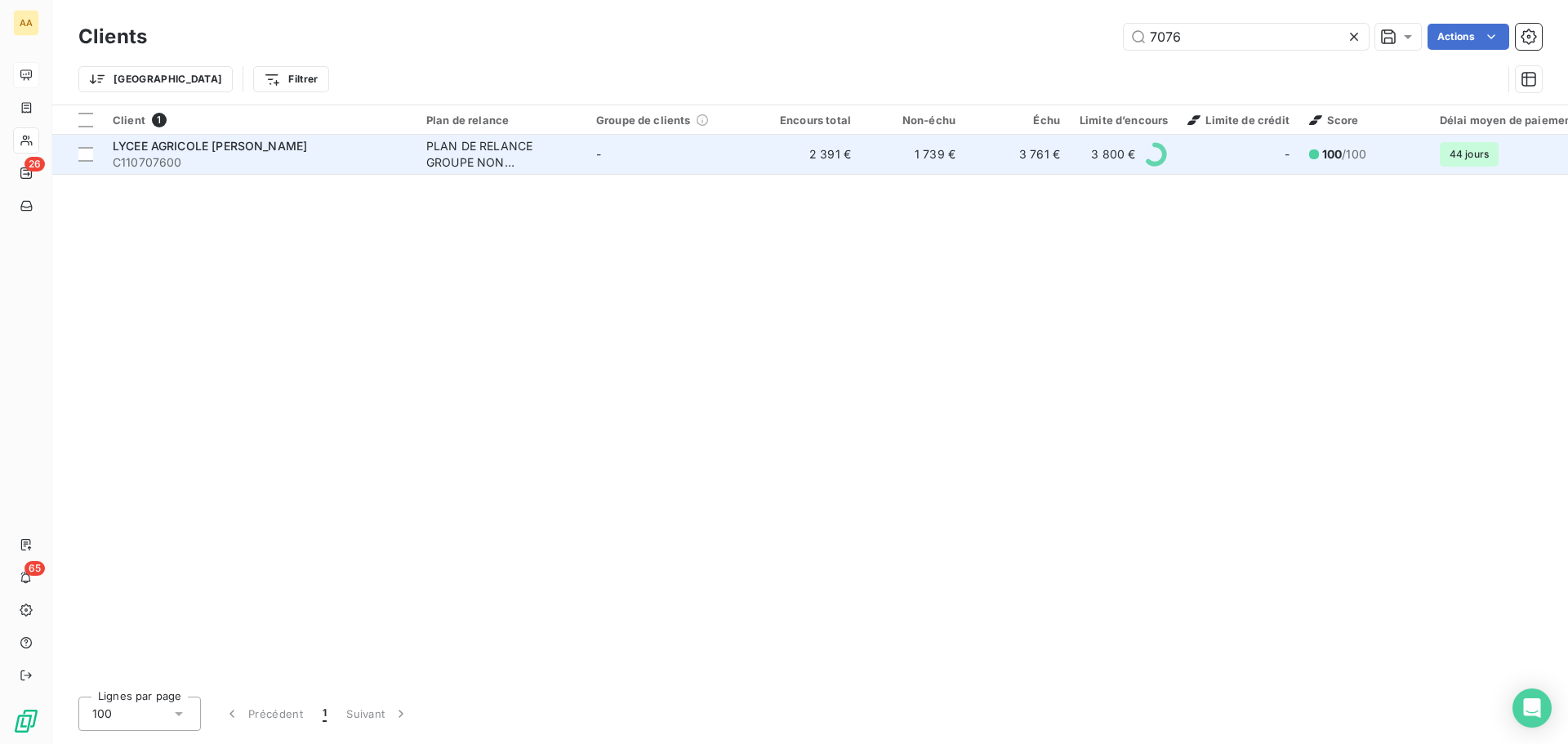
click at [200, 144] on span "LYCEE AGRICOLE [PERSON_NAME]" at bounding box center [209, 145] width 195 height 14
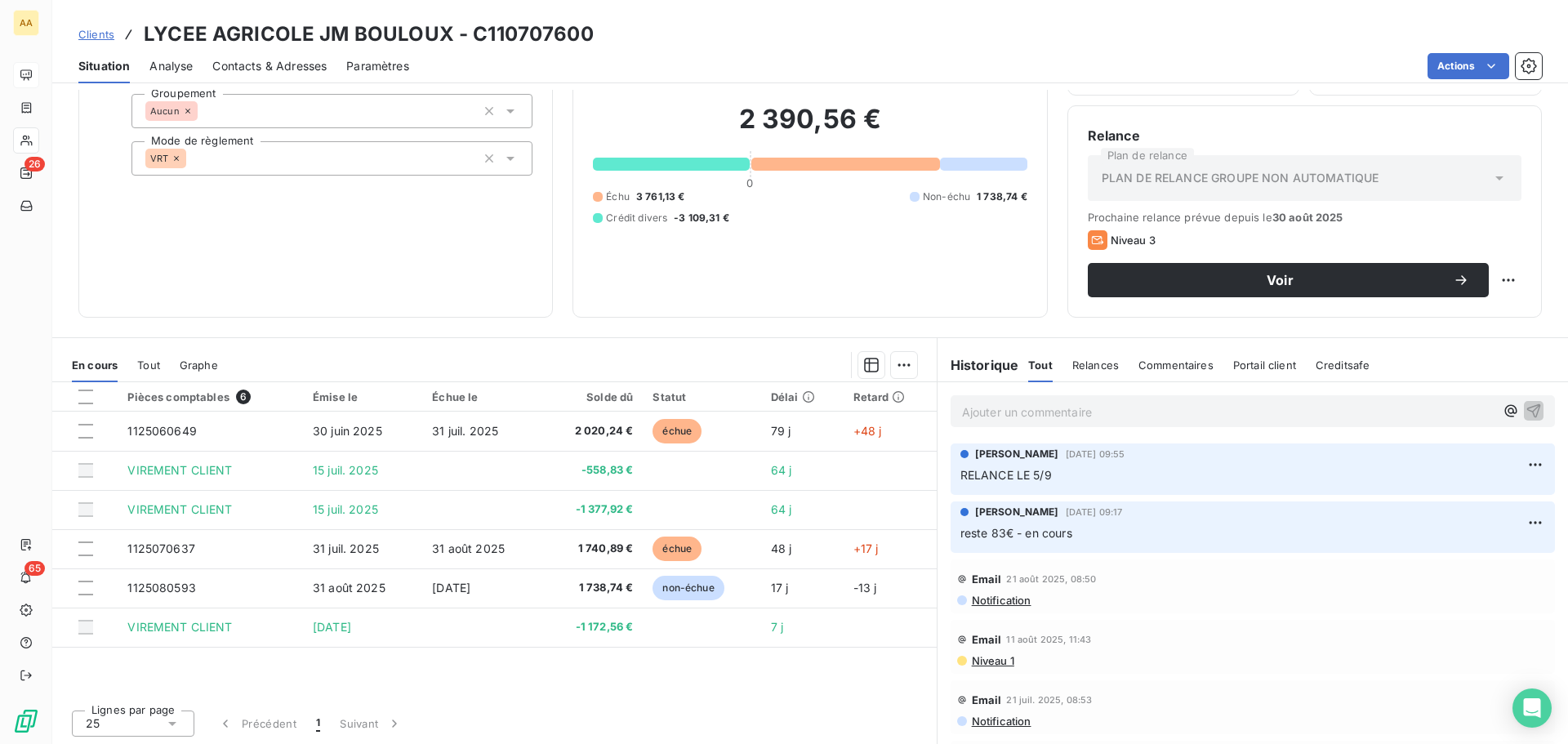
scroll to position [110, 0]
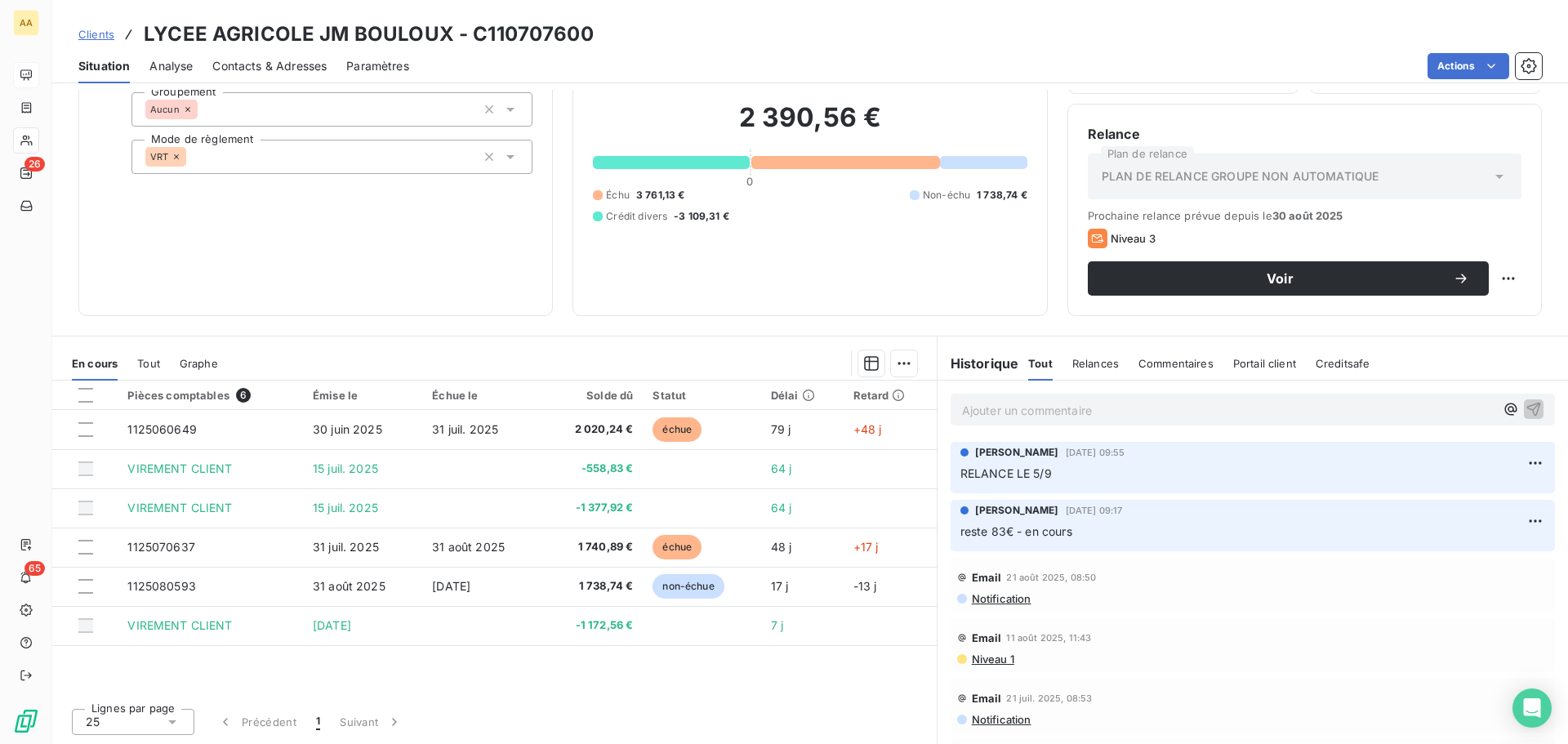
click at [997, 403] on p "Ajouter un commentaire ﻿" at bounding box center [1228, 410] width 533 height 21
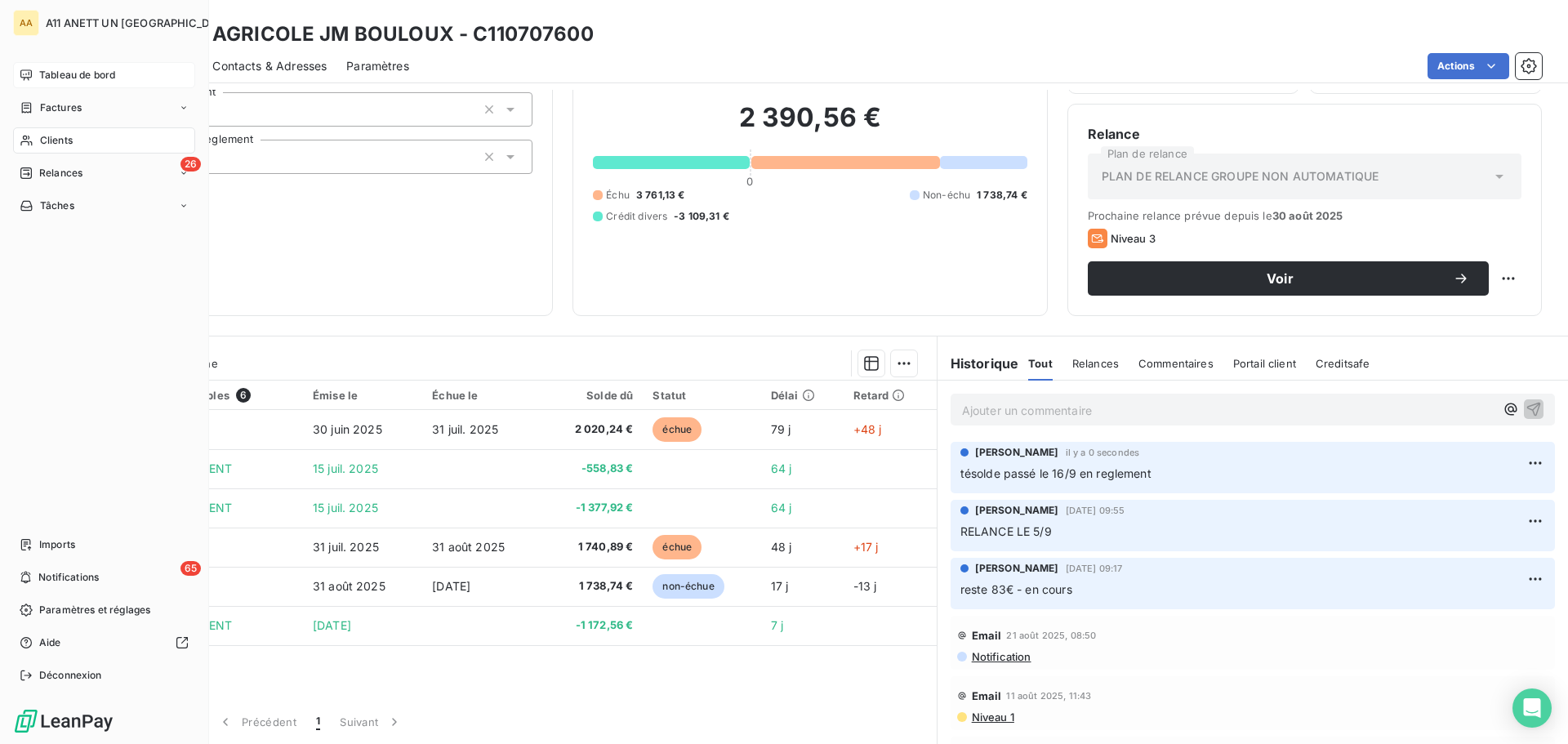
click at [56, 137] on span "Clients" at bounding box center [57, 140] width 33 height 15
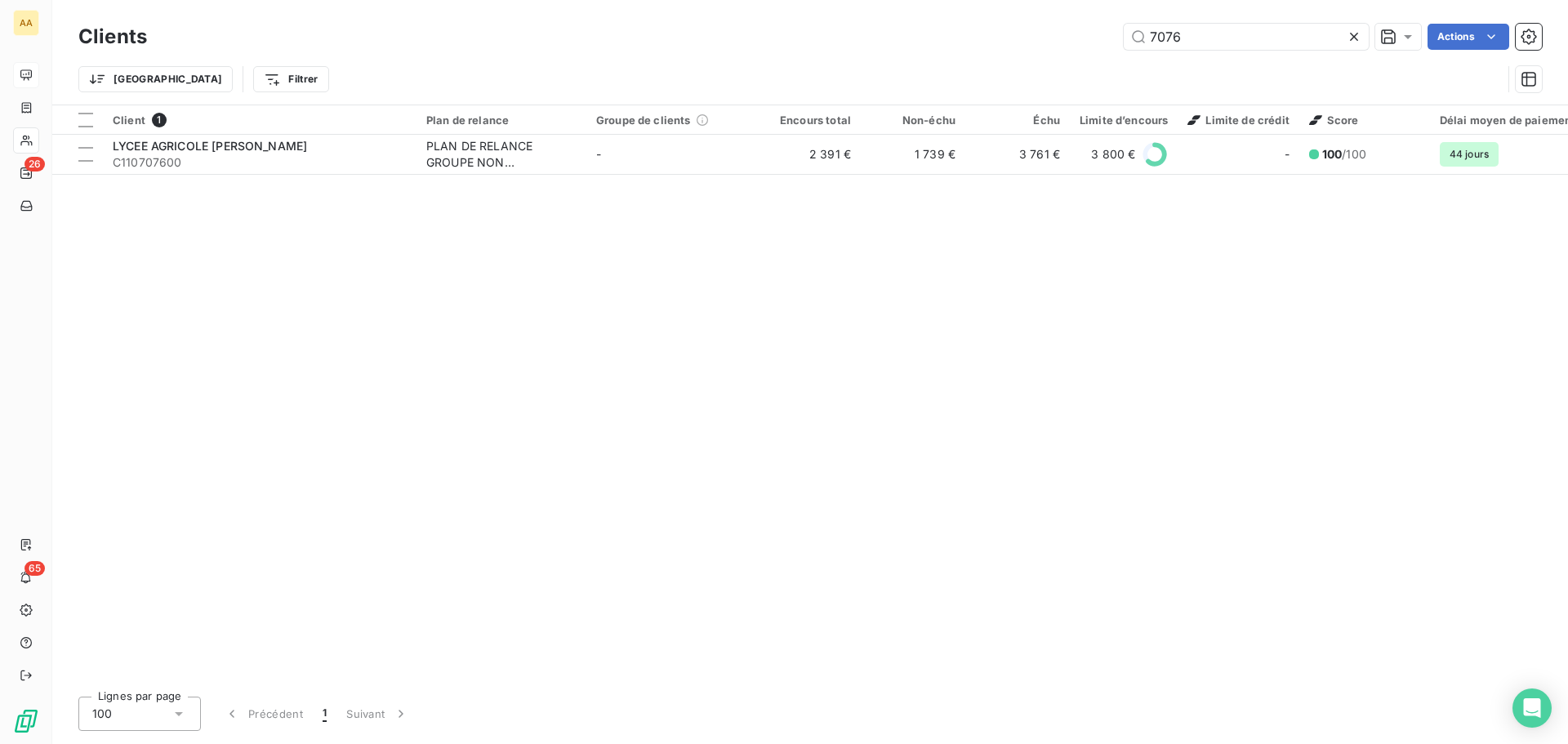
drag, startPoint x: 1189, startPoint y: 33, endPoint x: 1096, endPoint y: 30, distance: 93.0
click at [1100, 30] on div "7076 Actions" at bounding box center [854, 37] width 1375 height 26
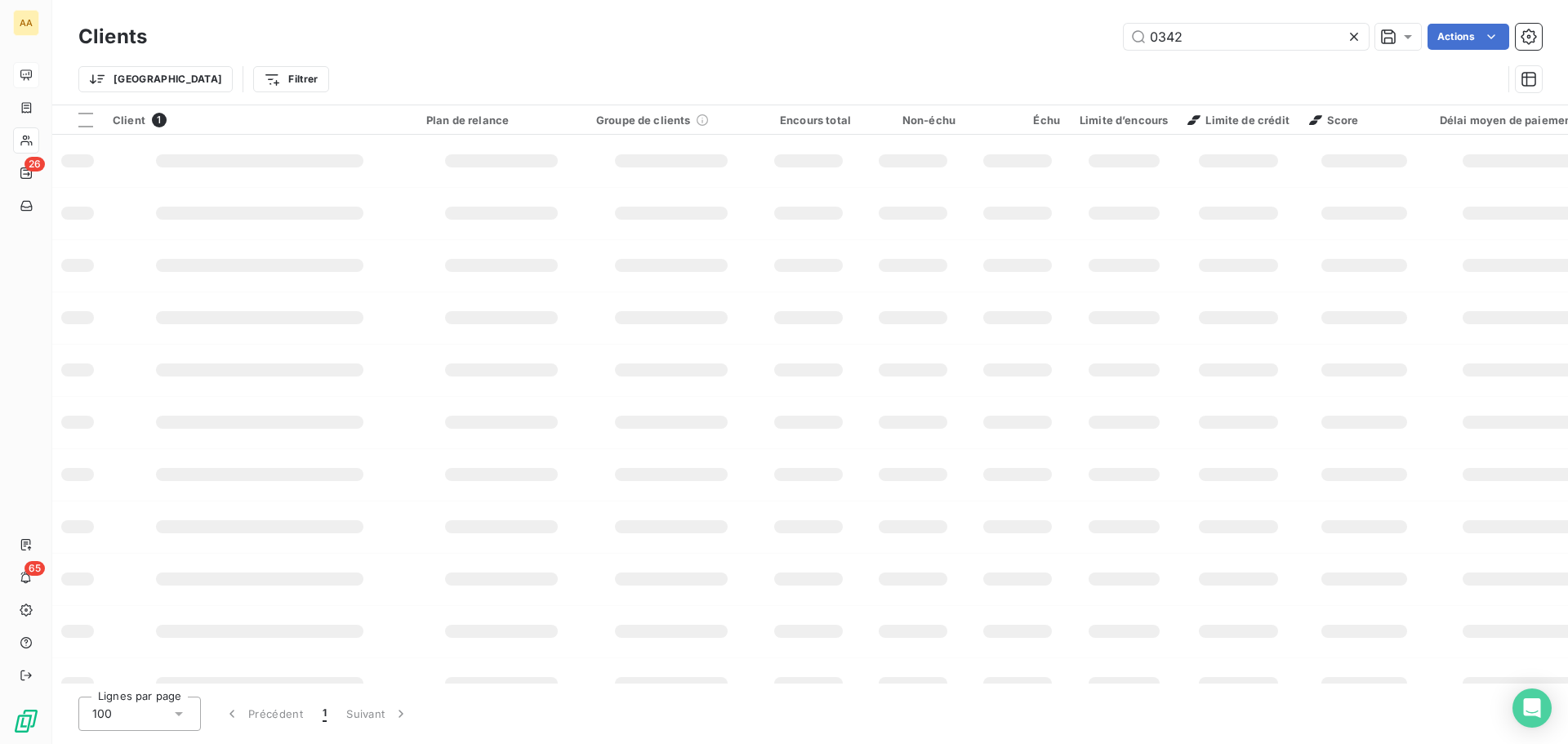
type input "0342"
click at [1181, 36] on input "0342" at bounding box center [1246, 37] width 245 height 26
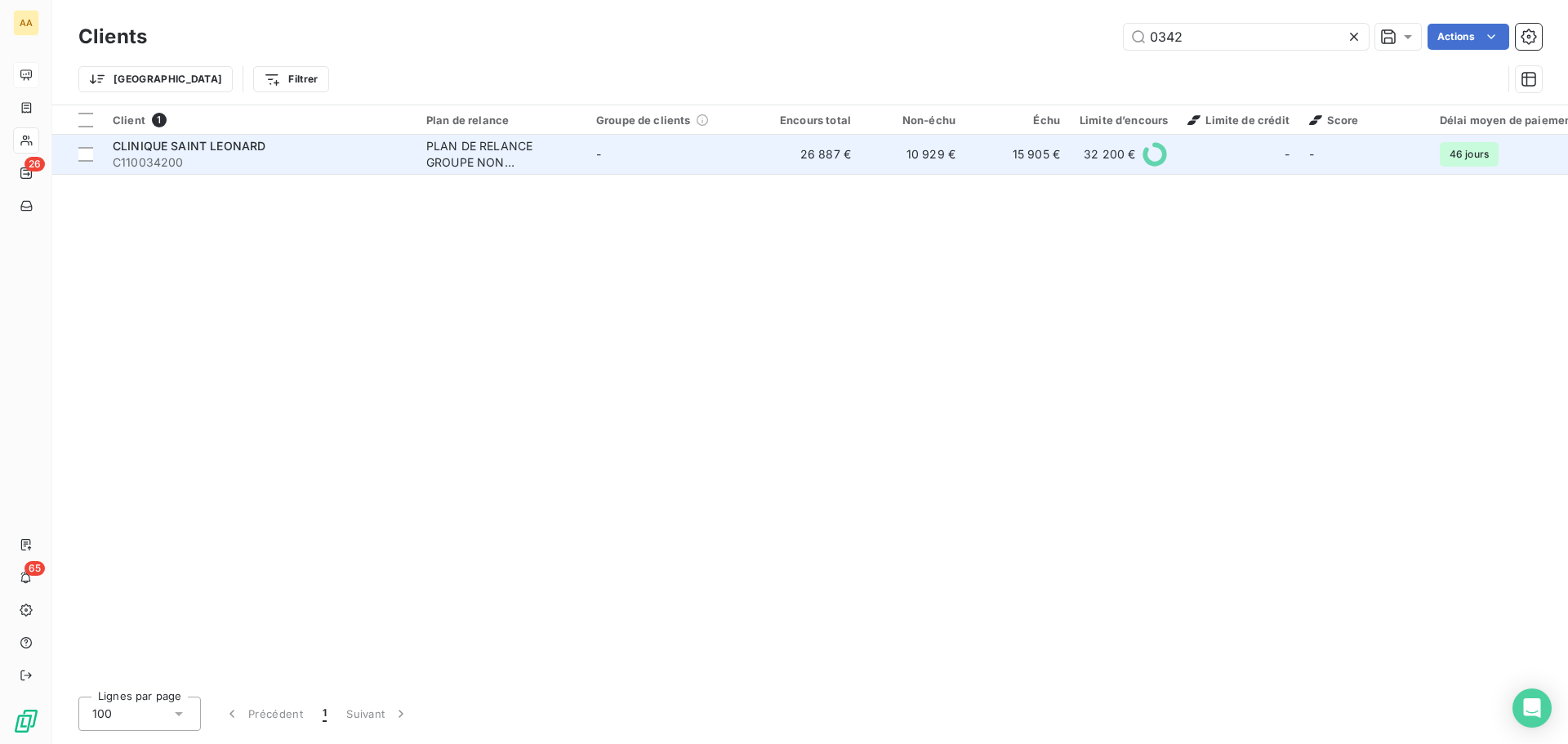
click at [210, 140] on span "CLINIQUE SAINT LEONARD" at bounding box center [189, 145] width 153 height 14
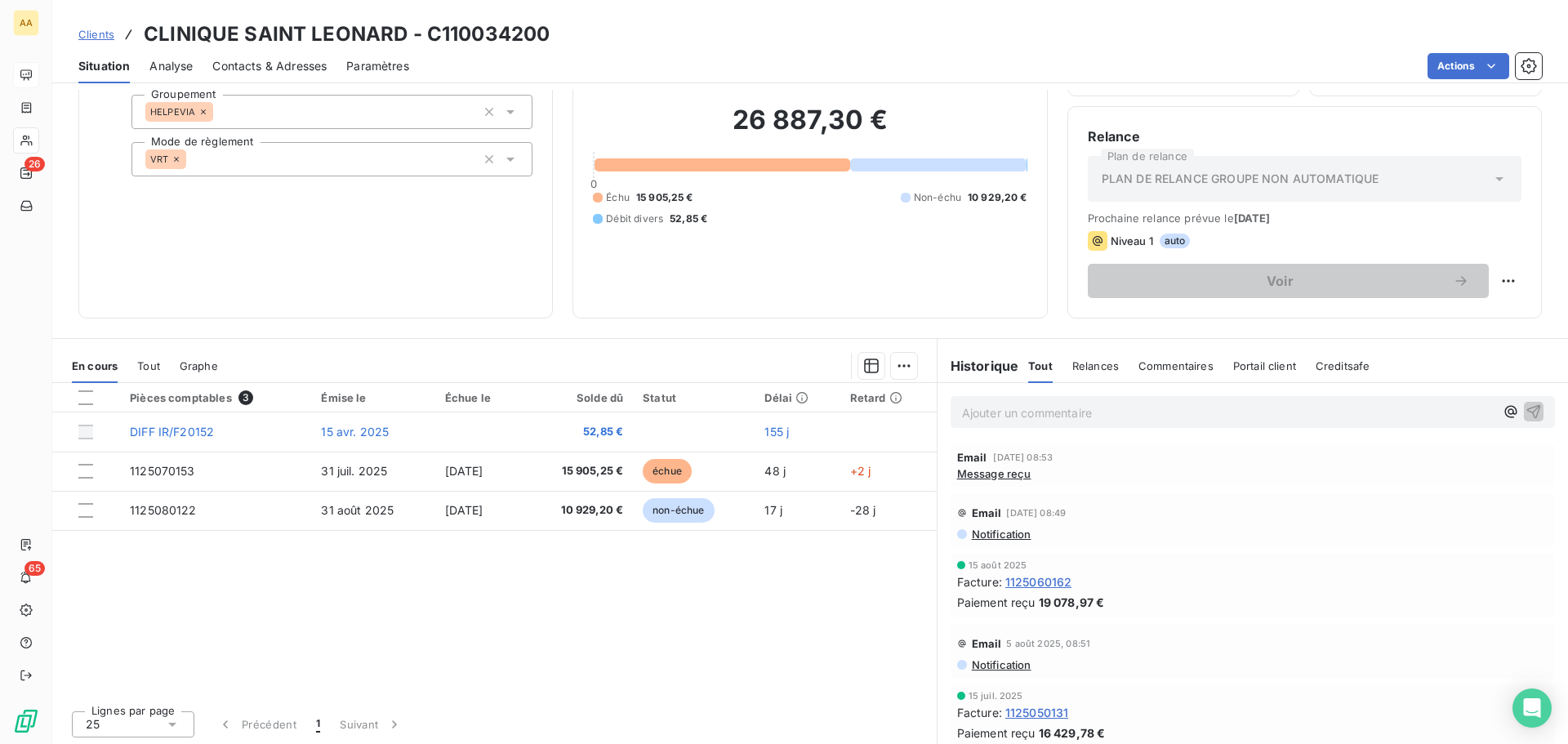
scroll to position [110, 0]
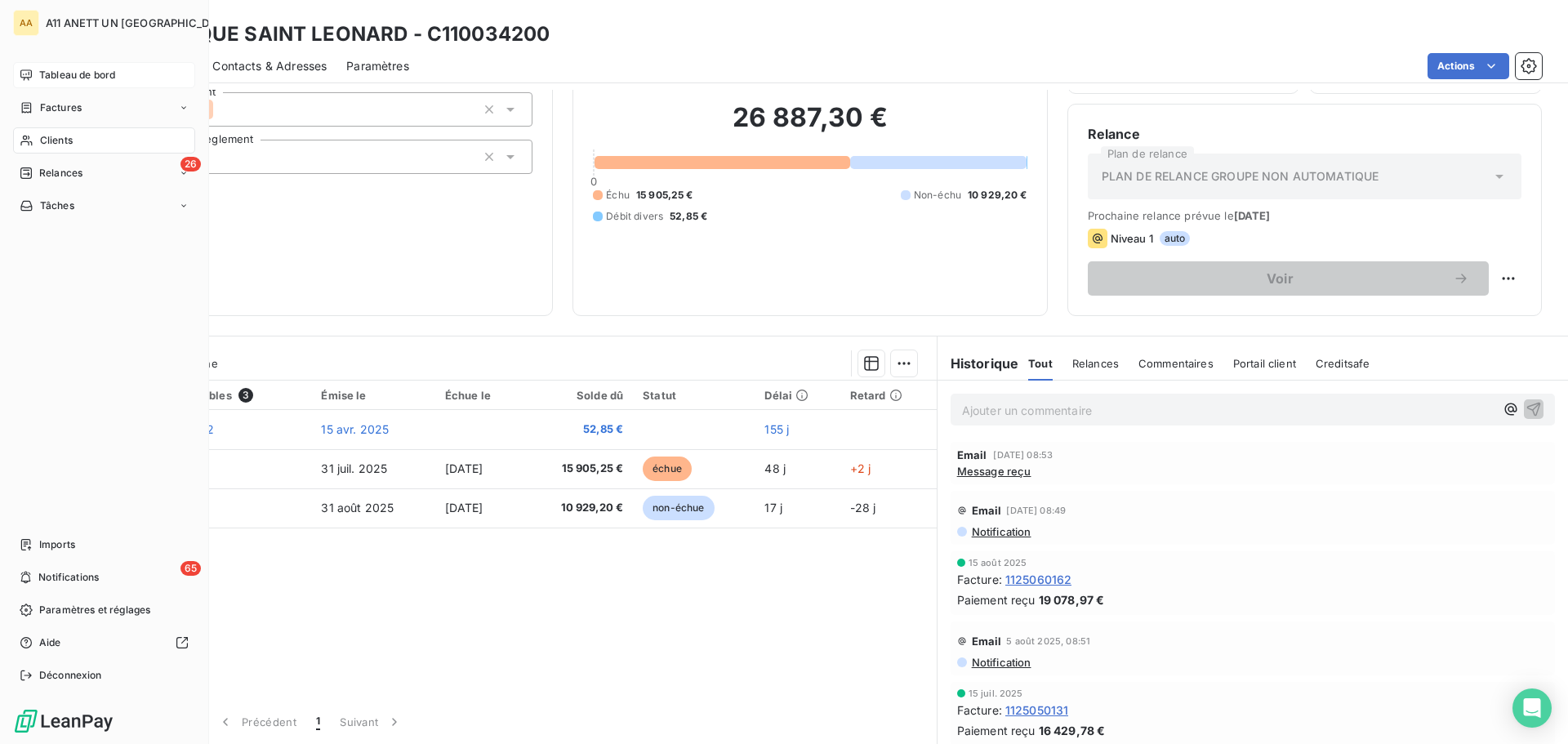
click at [56, 139] on span "Clients" at bounding box center [57, 140] width 33 height 15
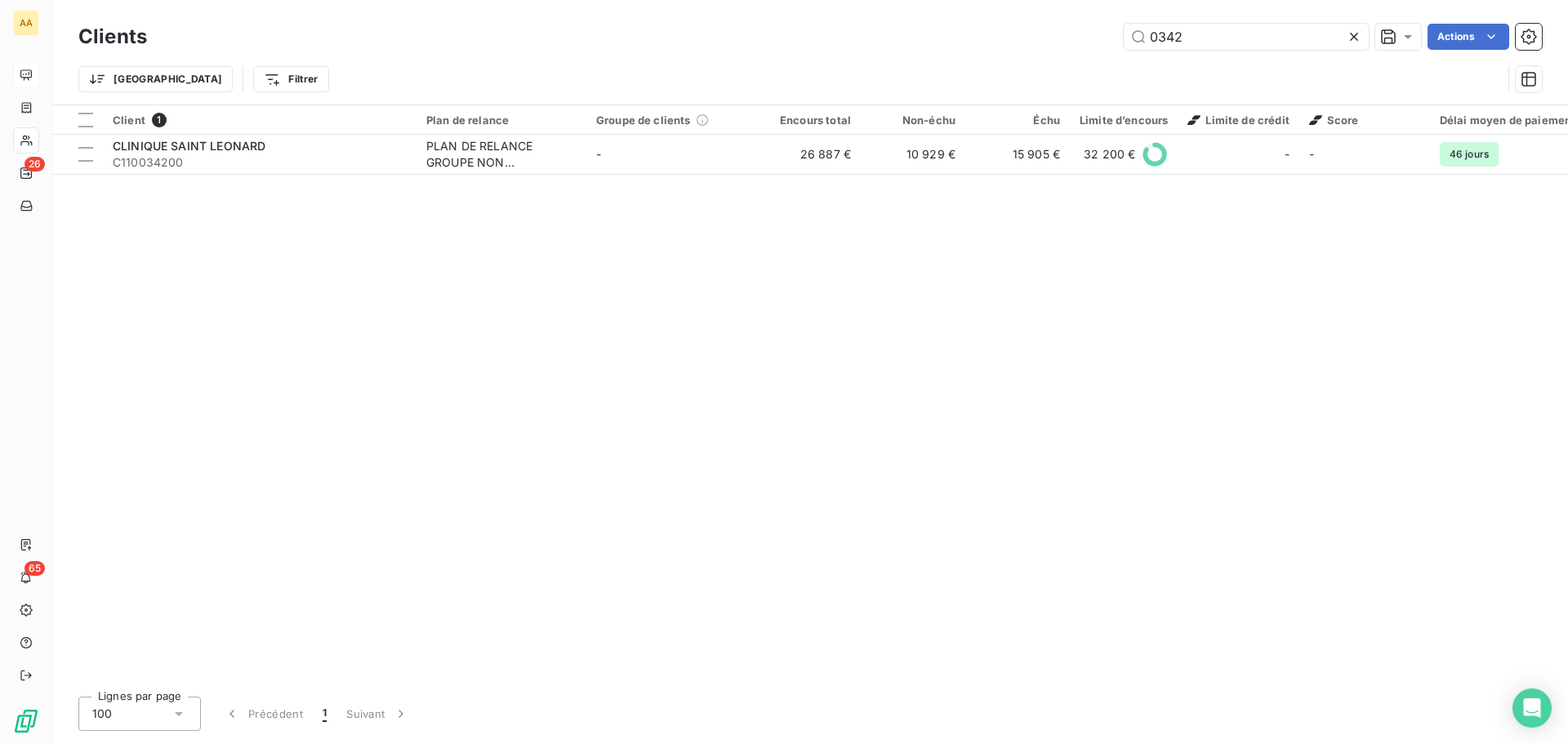
drag, startPoint x: 1207, startPoint y: 36, endPoint x: 980, endPoint y: 51, distance: 227.5
click at [980, 51] on div "Clients 0342 Actions" at bounding box center [809, 37] width 1464 height 34
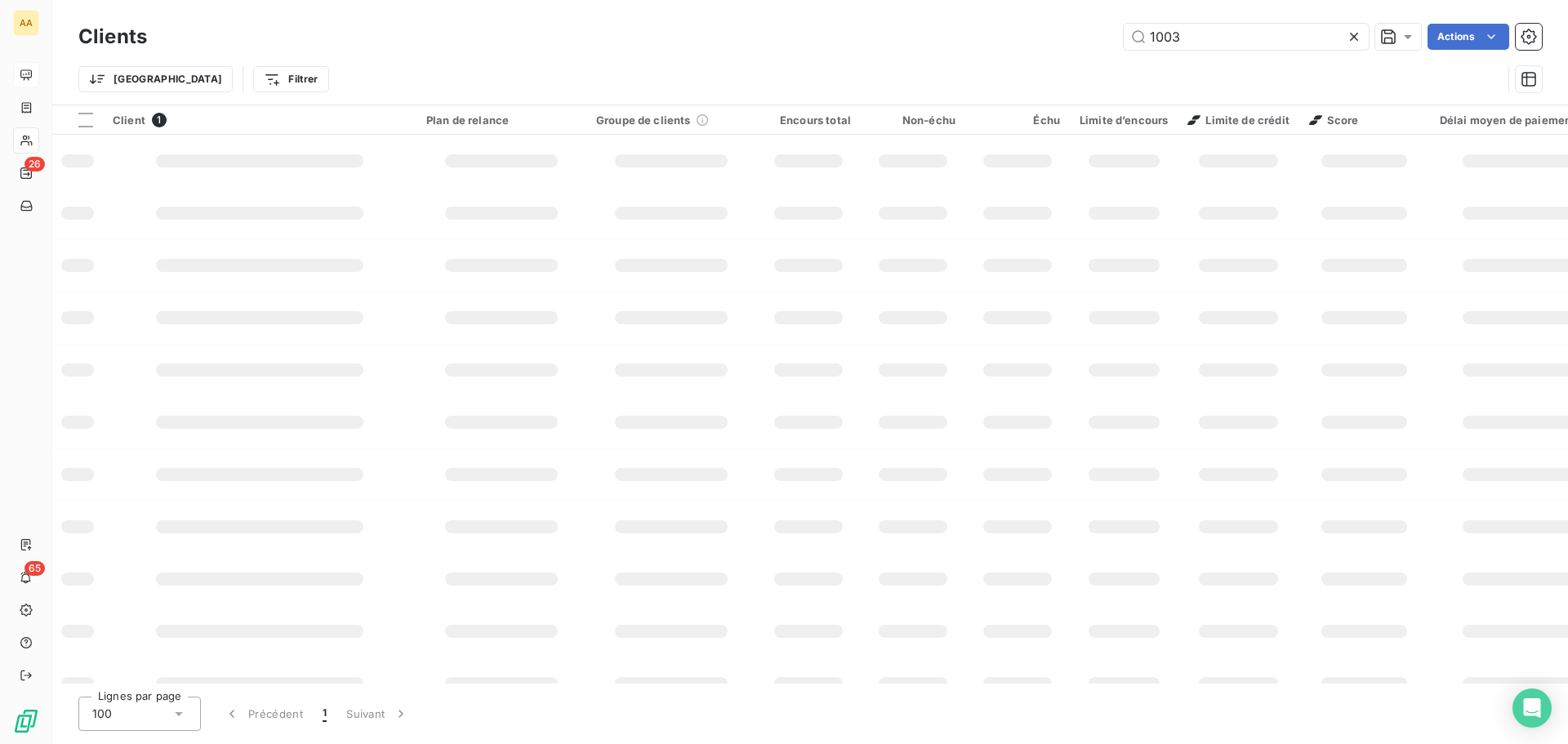
type input "1003"
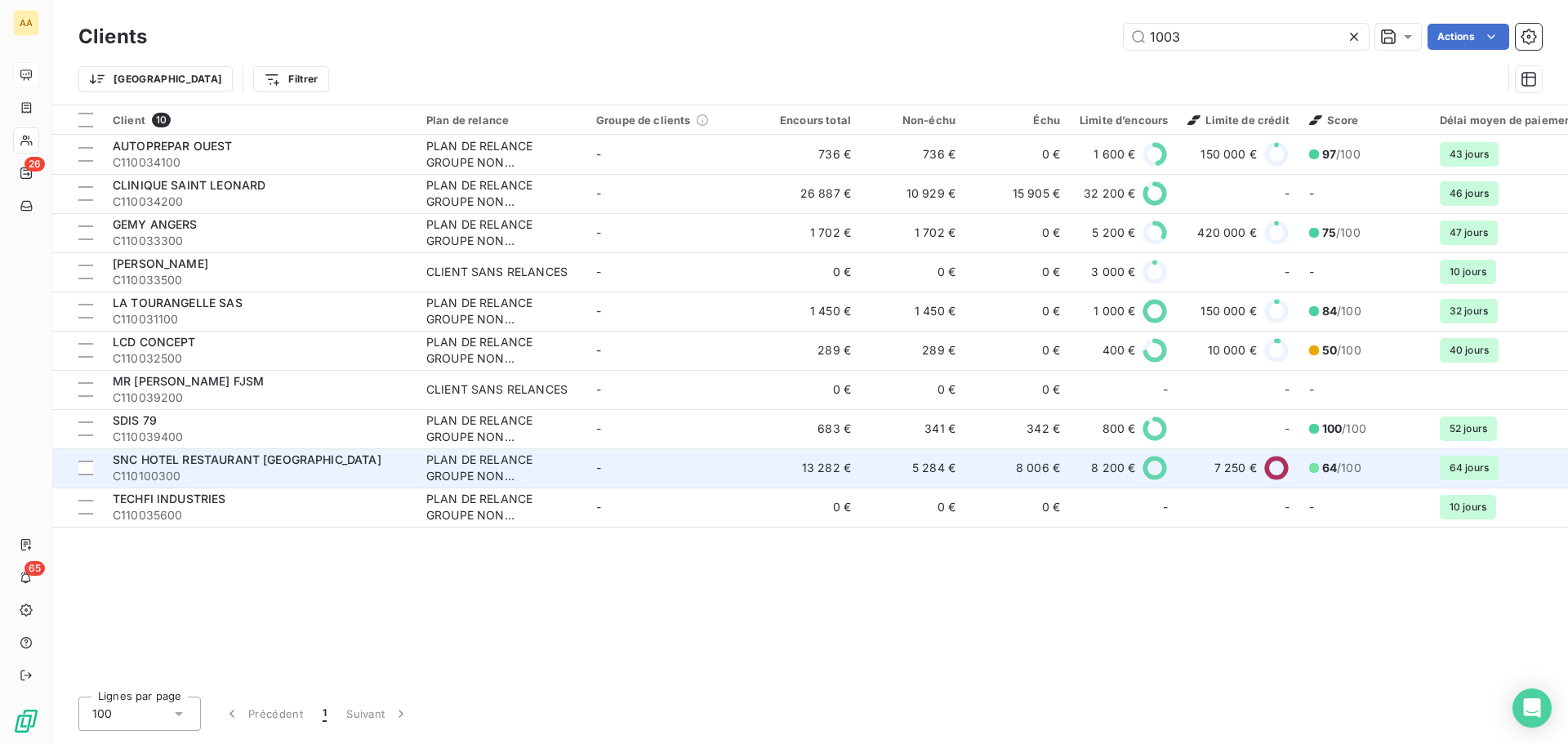
click at [212, 454] on span "SNC HOTEL RESTAURANT [GEOGRAPHIC_DATA]" at bounding box center [246, 459] width 268 height 14
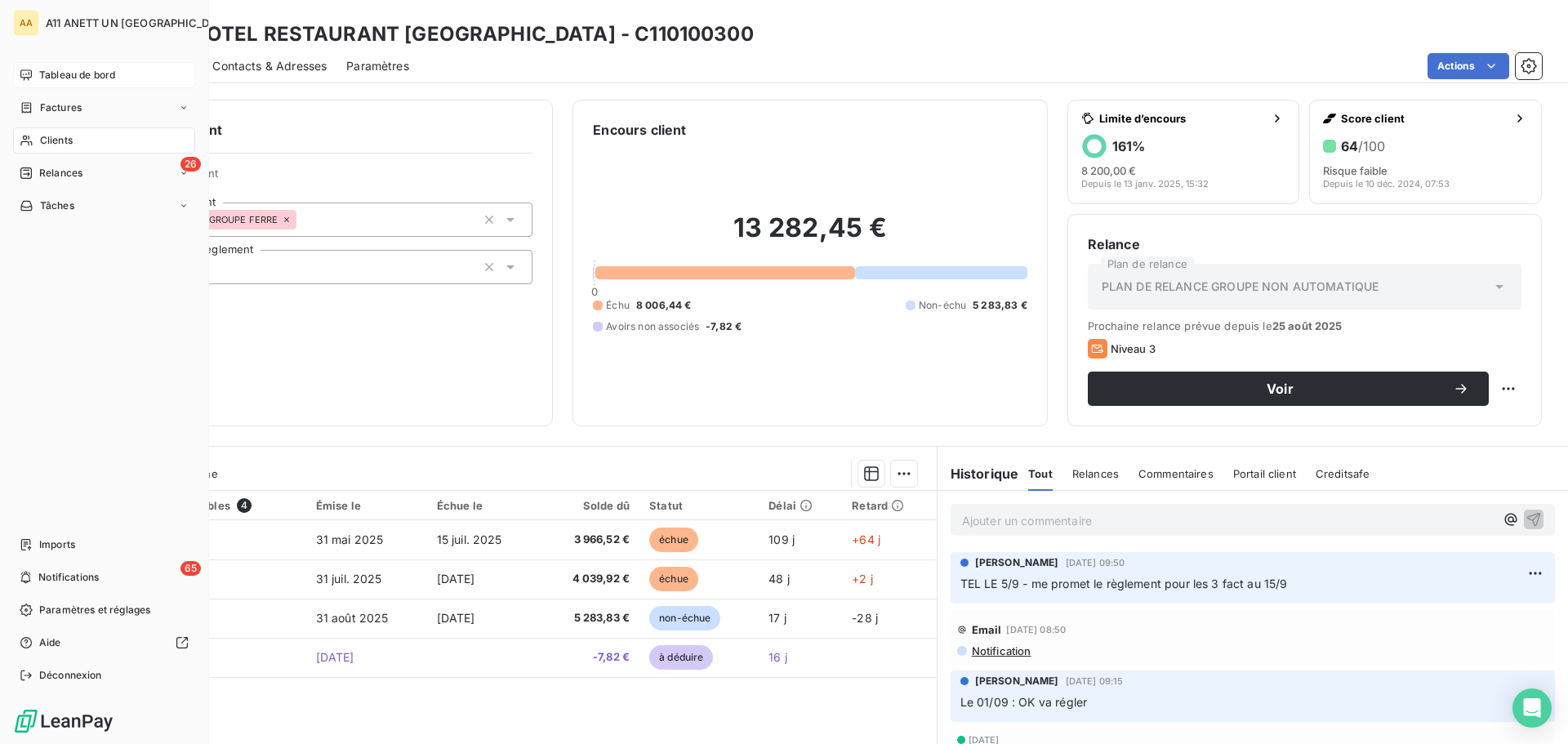
click at [58, 139] on span "Clients" at bounding box center [57, 140] width 33 height 15
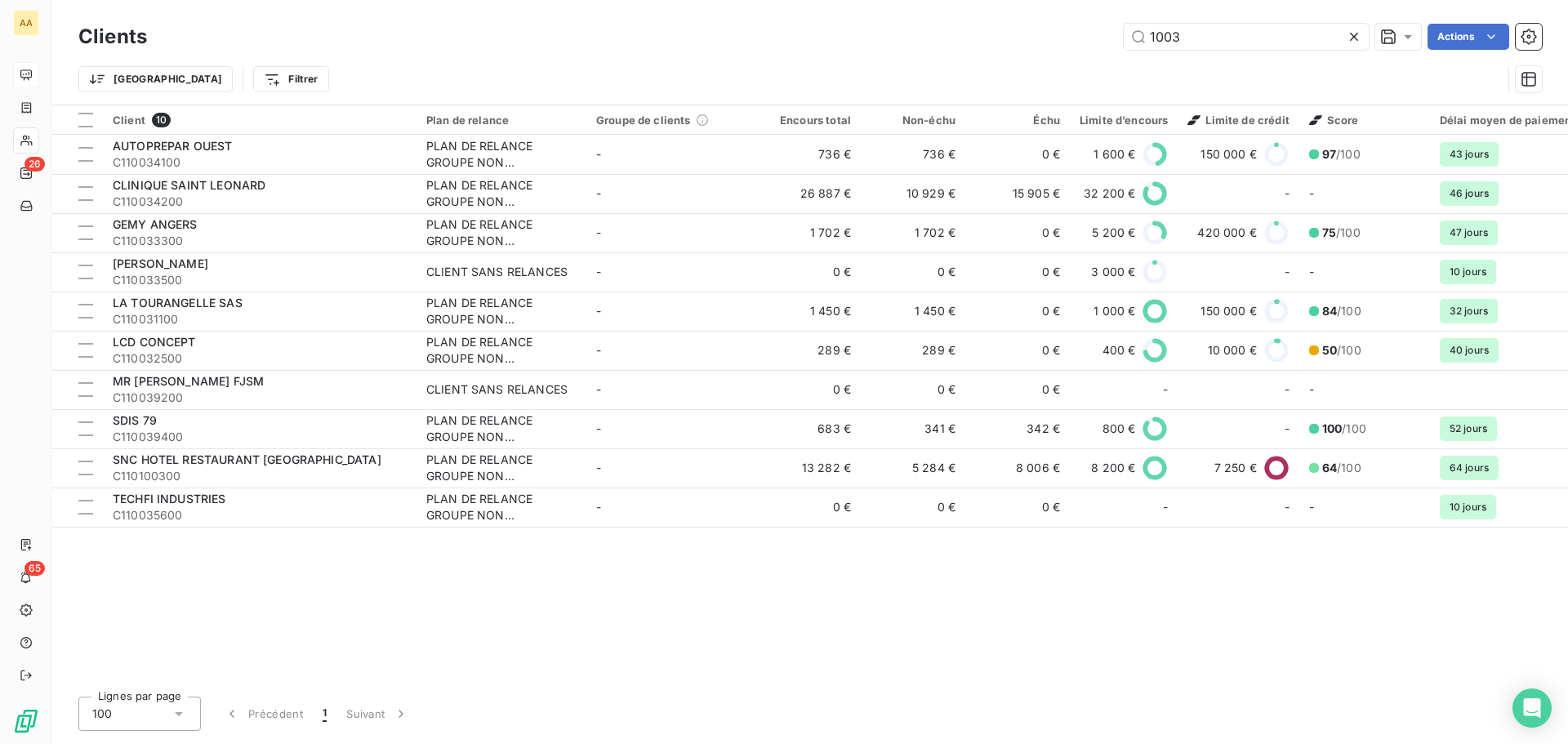
drag, startPoint x: 1187, startPoint y: 34, endPoint x: 1015, endPoint y: 37, distance: 172.0
click at [1015, 37] on div "1003 Actions" at bounding box center [854, 37] width 1375 height 26
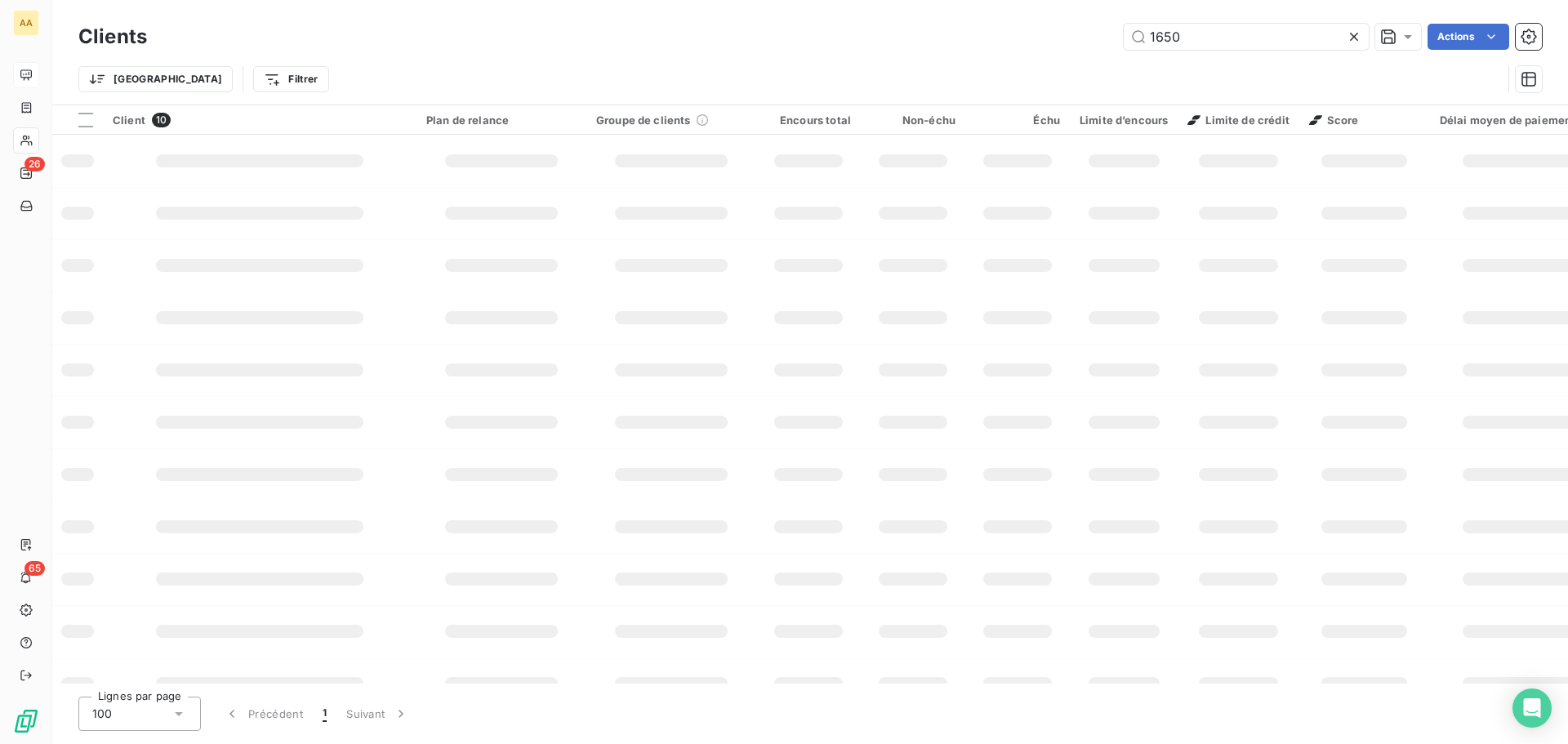
type input "1650"
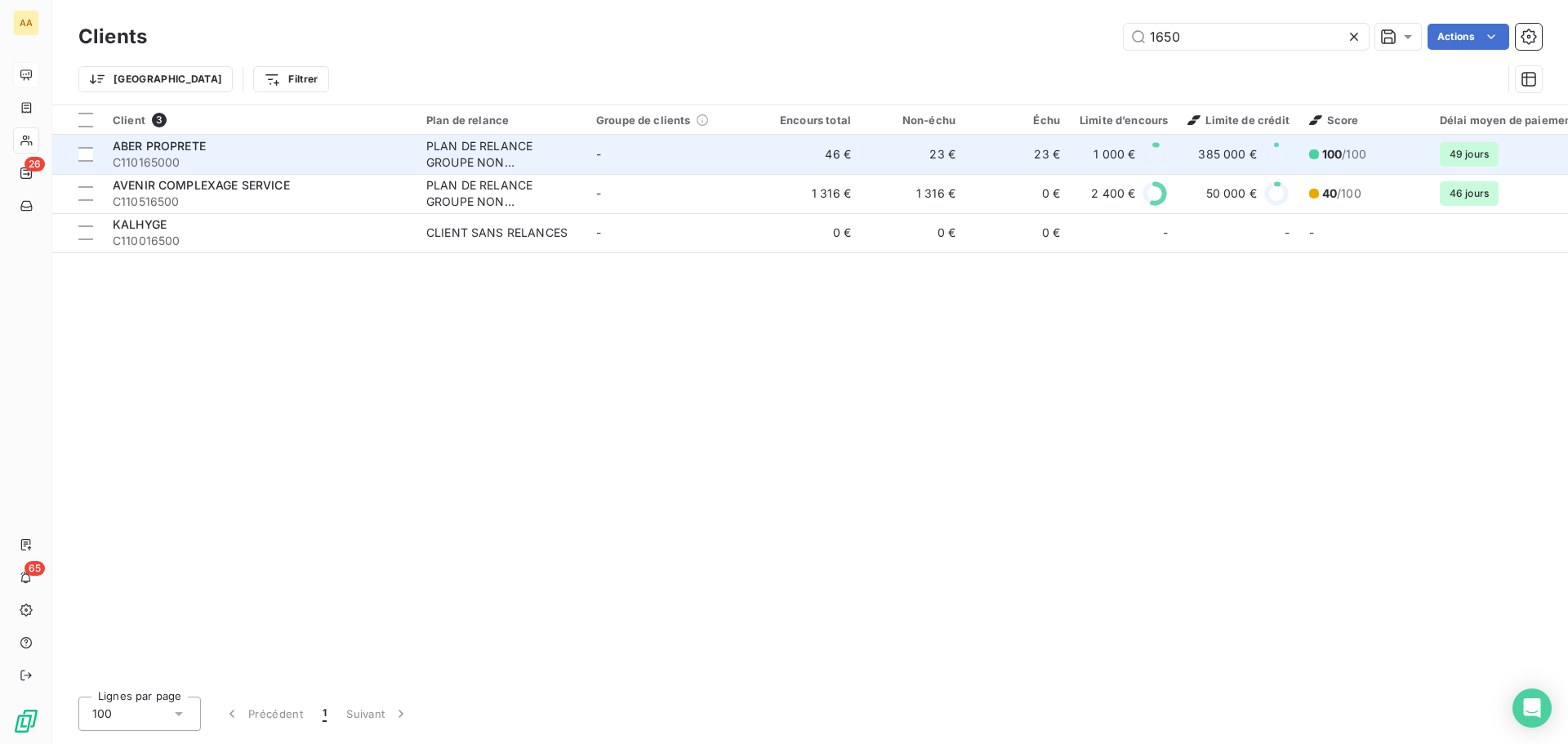
click at [173, 140] on span "ABER PROPRETE" at bounding box center [158, 145] width 93 height 14
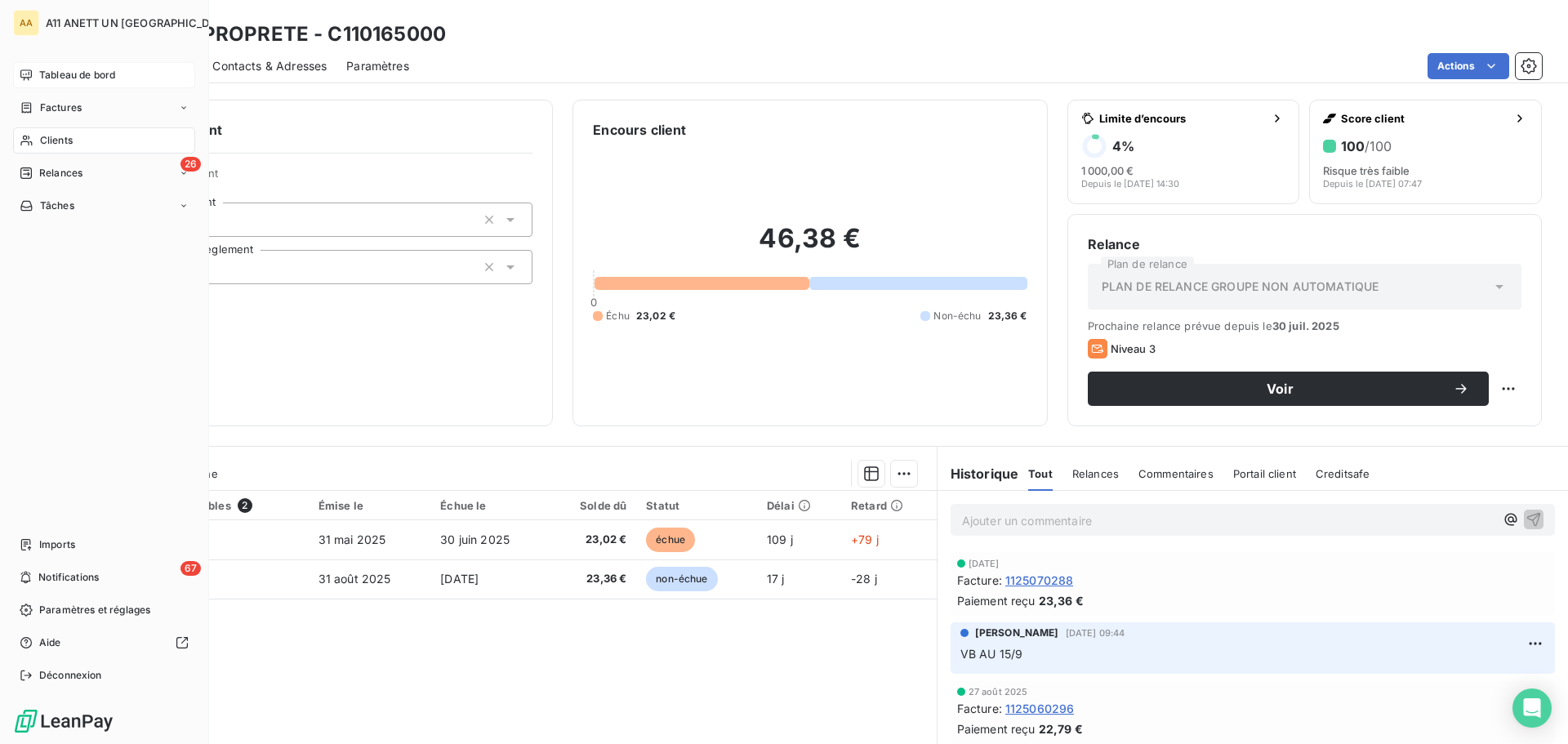
click at [58, 140] on span "Clients" at bounding box center [57, 140] width 33 height 15
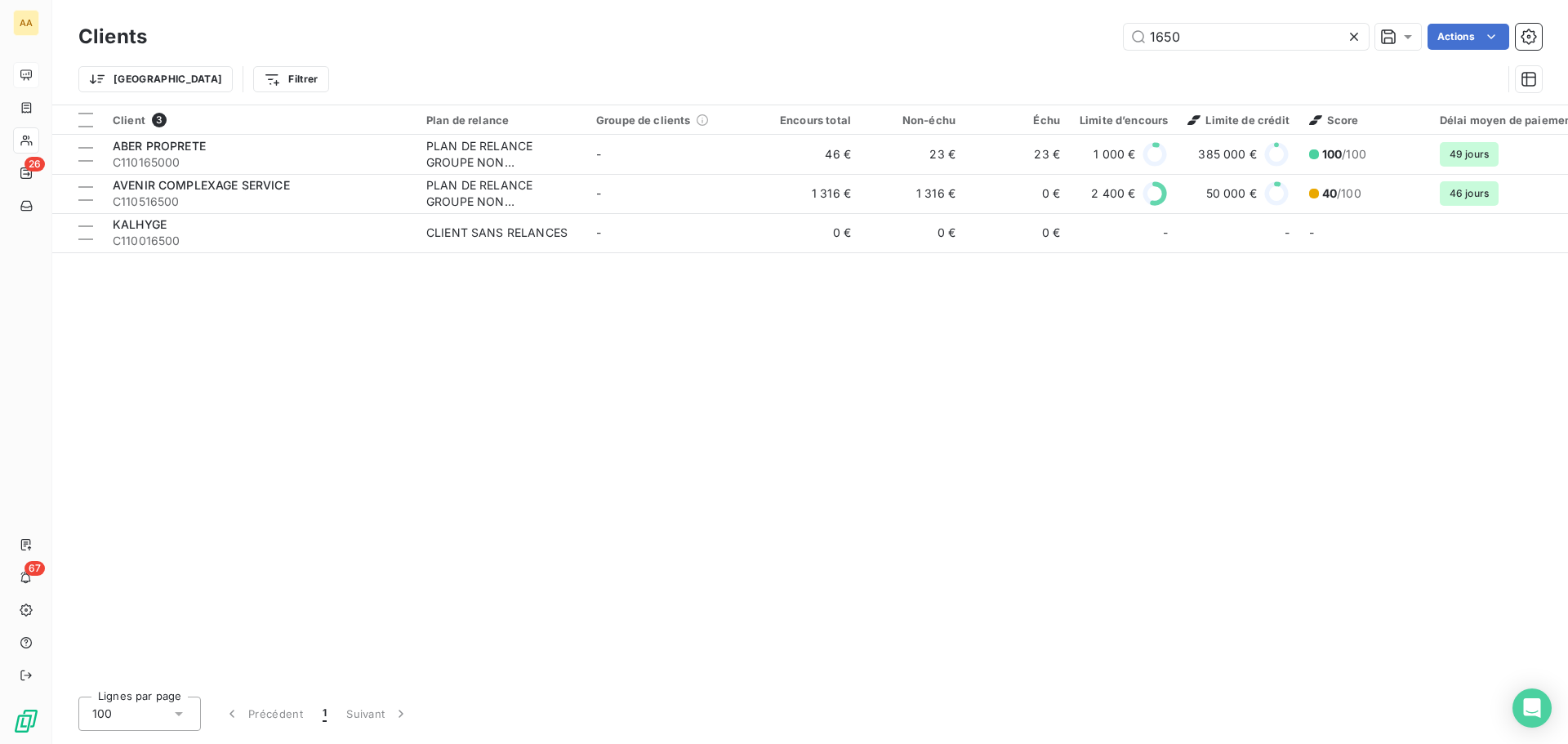
drag, startPoint x: 1213, startPoint y: 31, endPoint x: 1034, endPoint y: 51, distance: 180.1
click at [1034, 51] on div "Clients 1650 Actions" at bounding box center [809, 37] width 1464 height 34
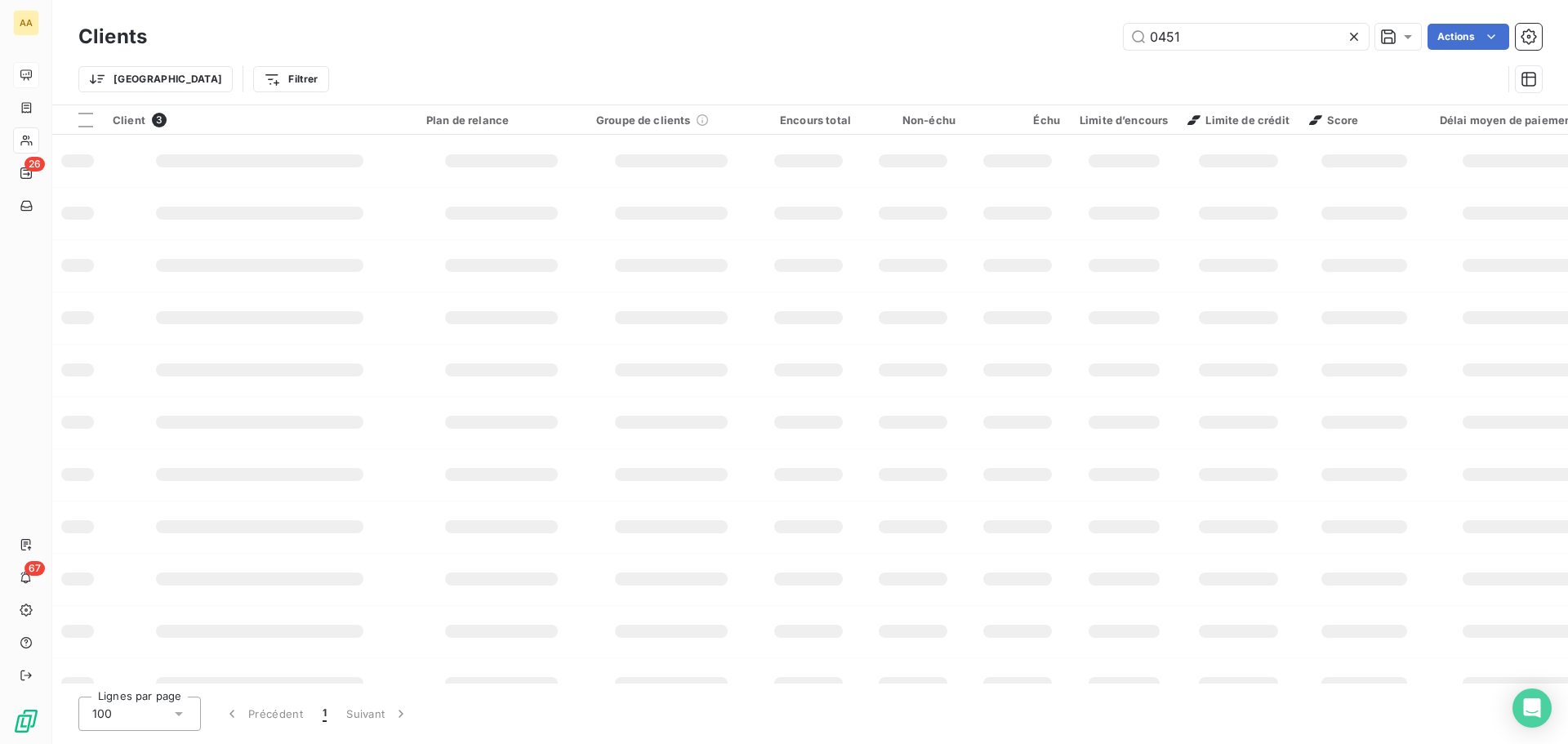
type input "0451"
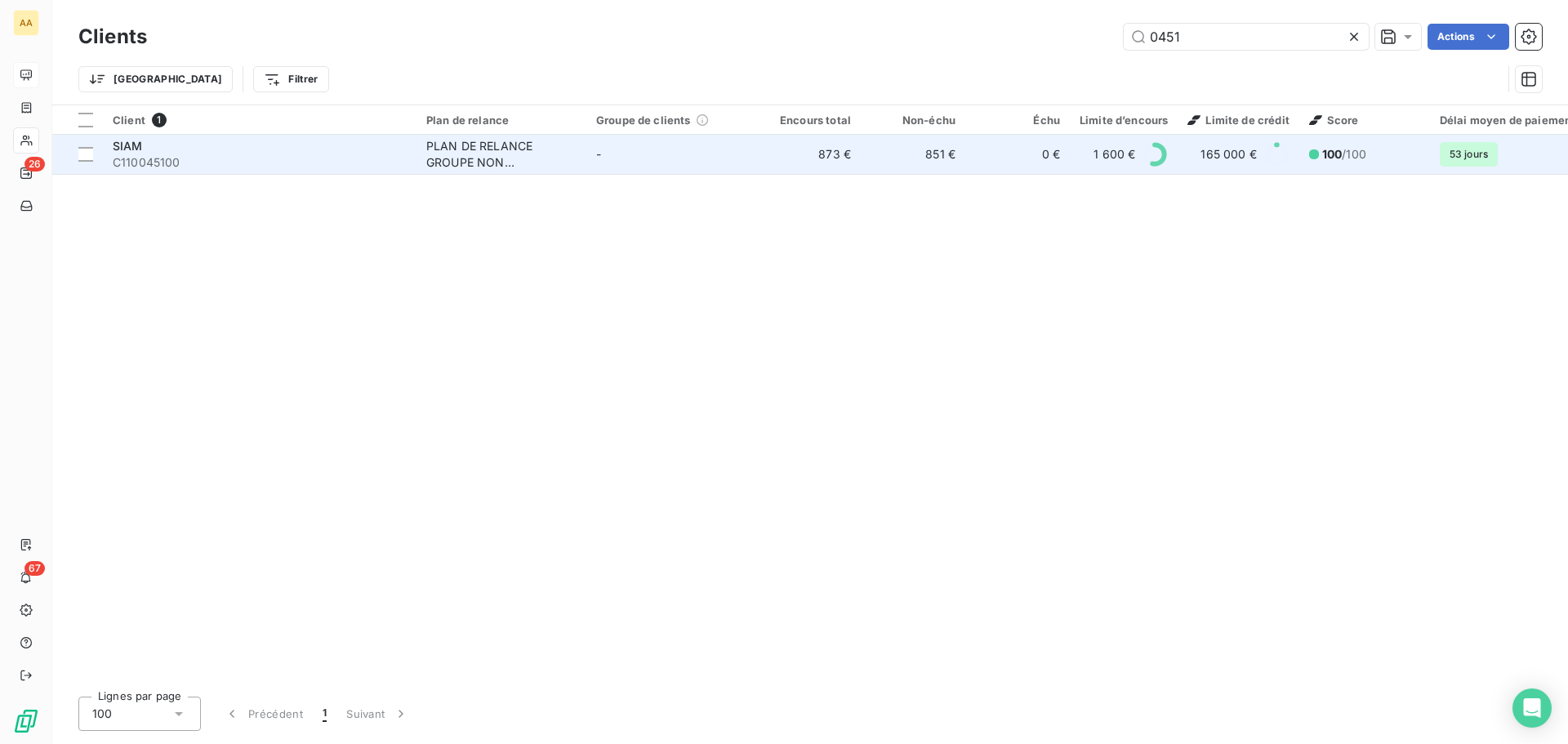
click at [143, 154] on span "C110045100" at bounding box center [259, 163] width 294 height 16
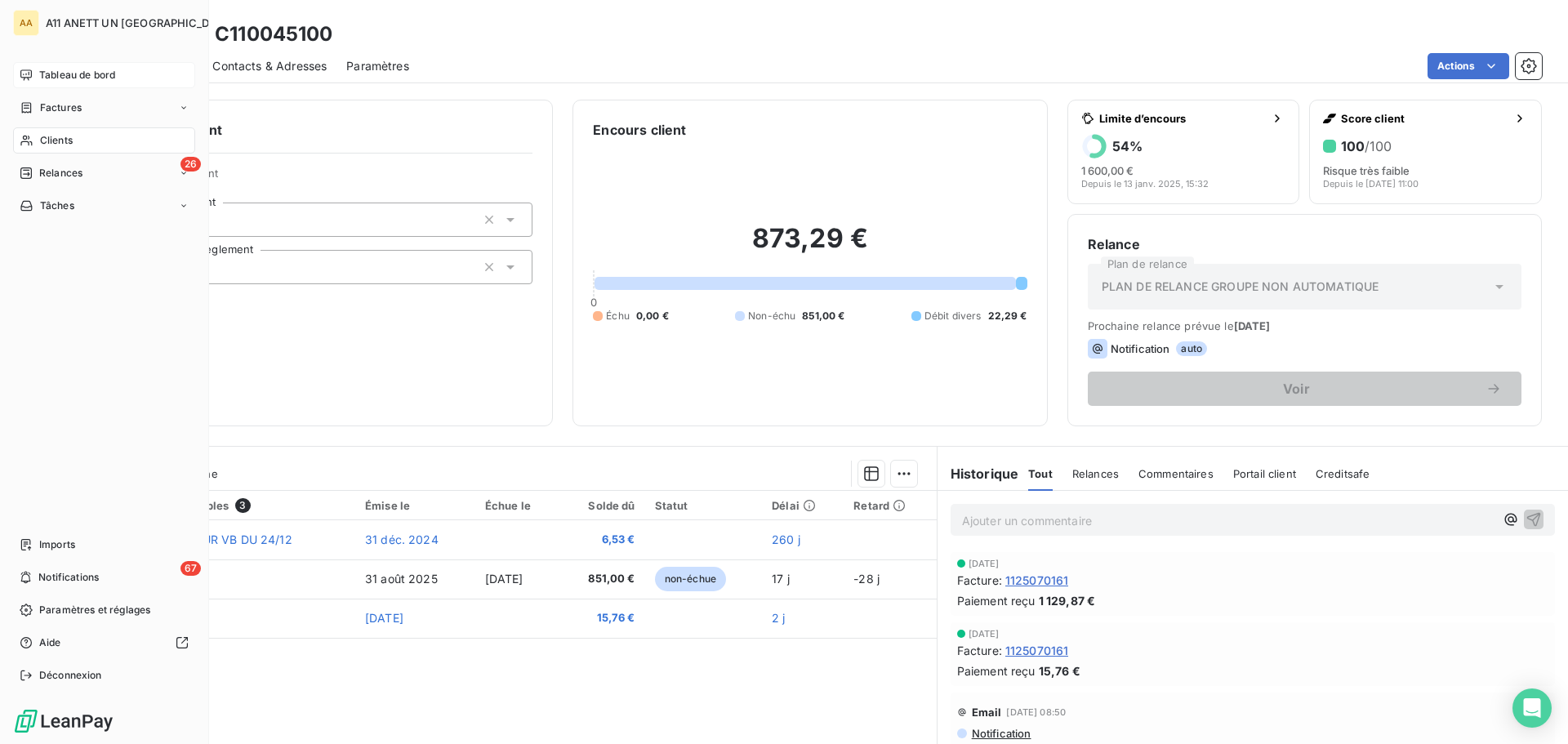
click at [60, 135] on span "Clients" at bounding box center [57, 140] width 33 height 15
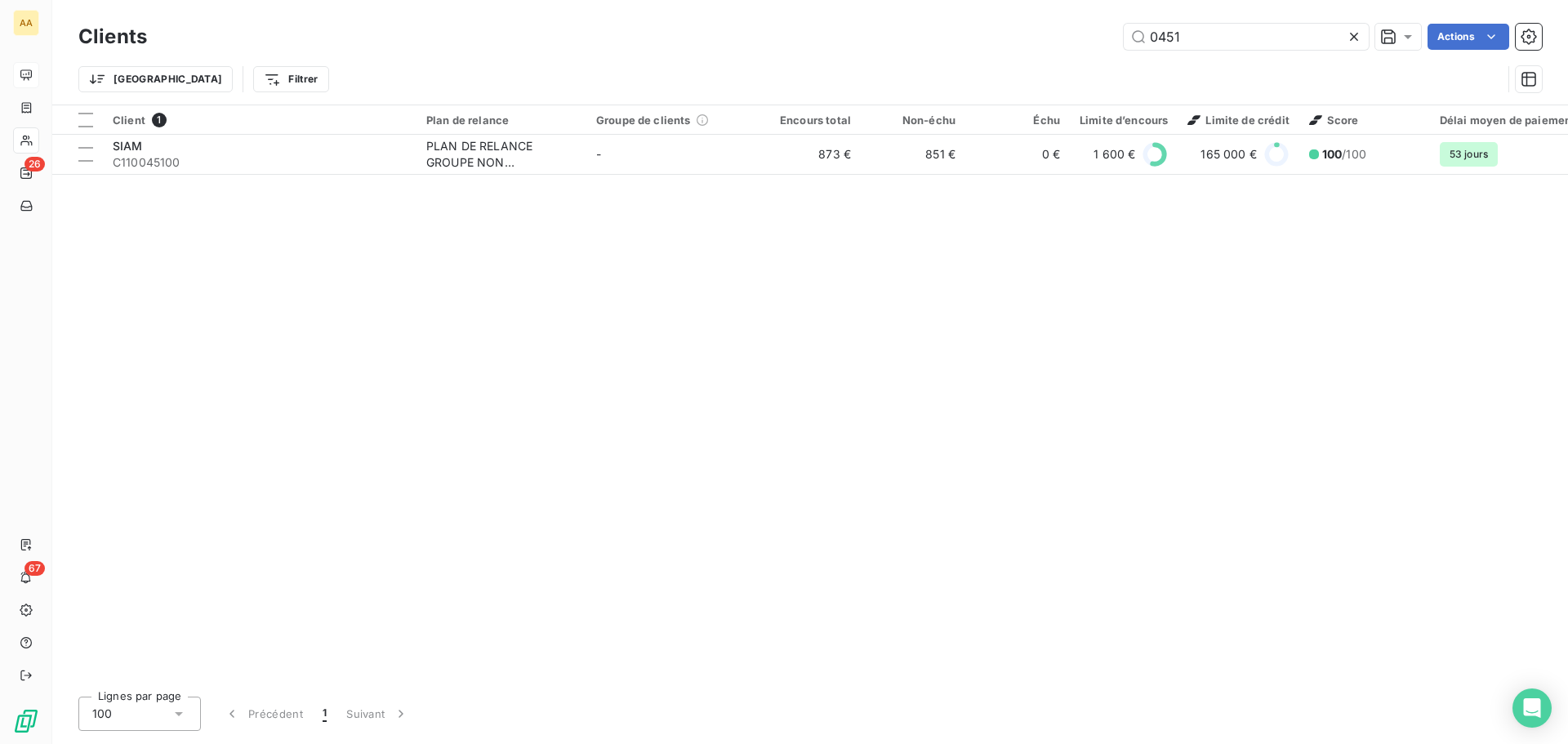
drag, startPoint x: 1231, startPoint y: 34, endPoint x: 1028, endPoint y: 58, distance: 204.4
click at [1028, 58] on div "Clients 0451 Actions Trier Filtrer" at bounding box center [809, 62] width 1464 height 85
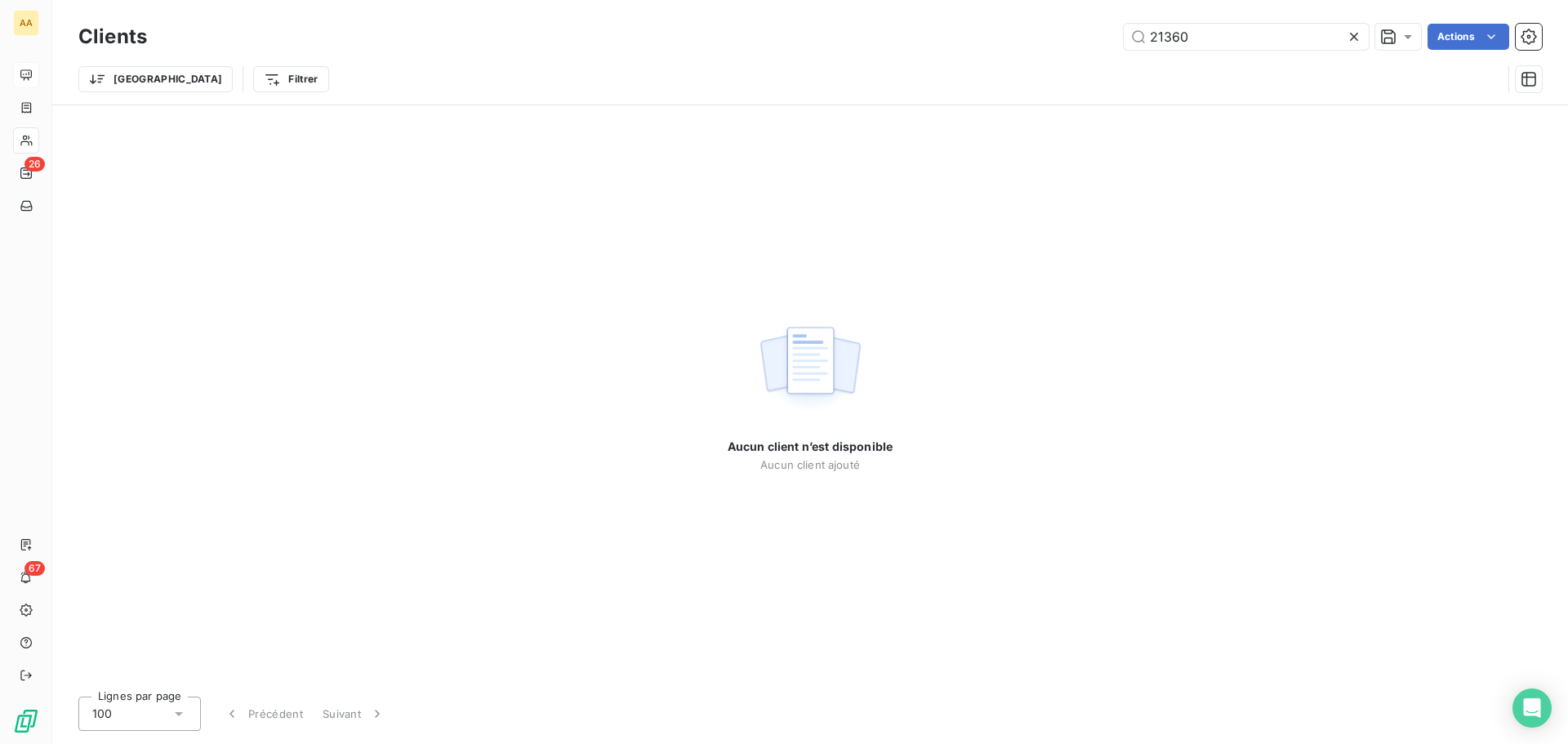
drag, startPoint x: 1226, startPoint y: 38, endPoint x: 1060, endPoint y: 34, distance: 166.0
click at [1062, 34] on div "21360 Actions" at bounding box center [854, 37] width 1375 height 26
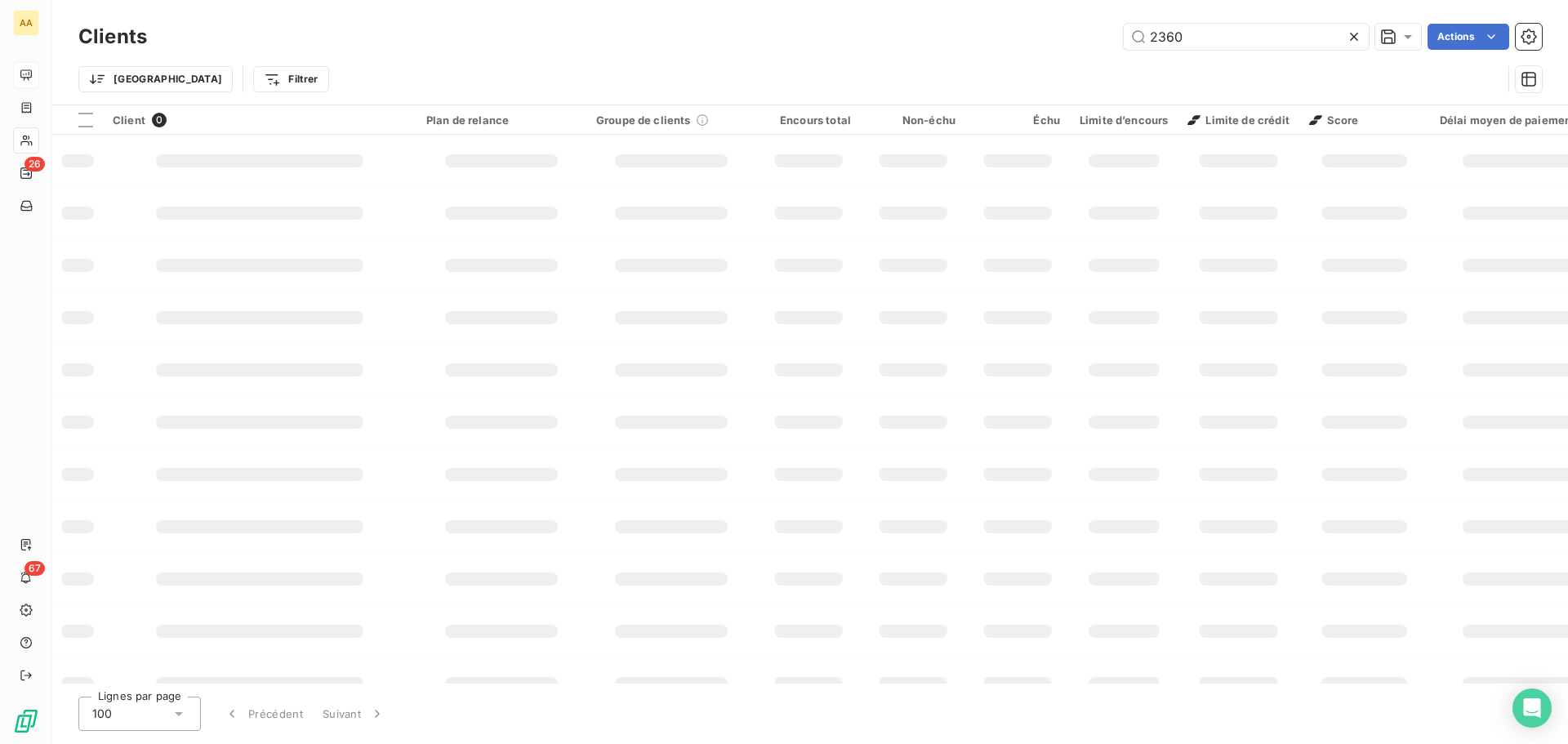
type input "2360"
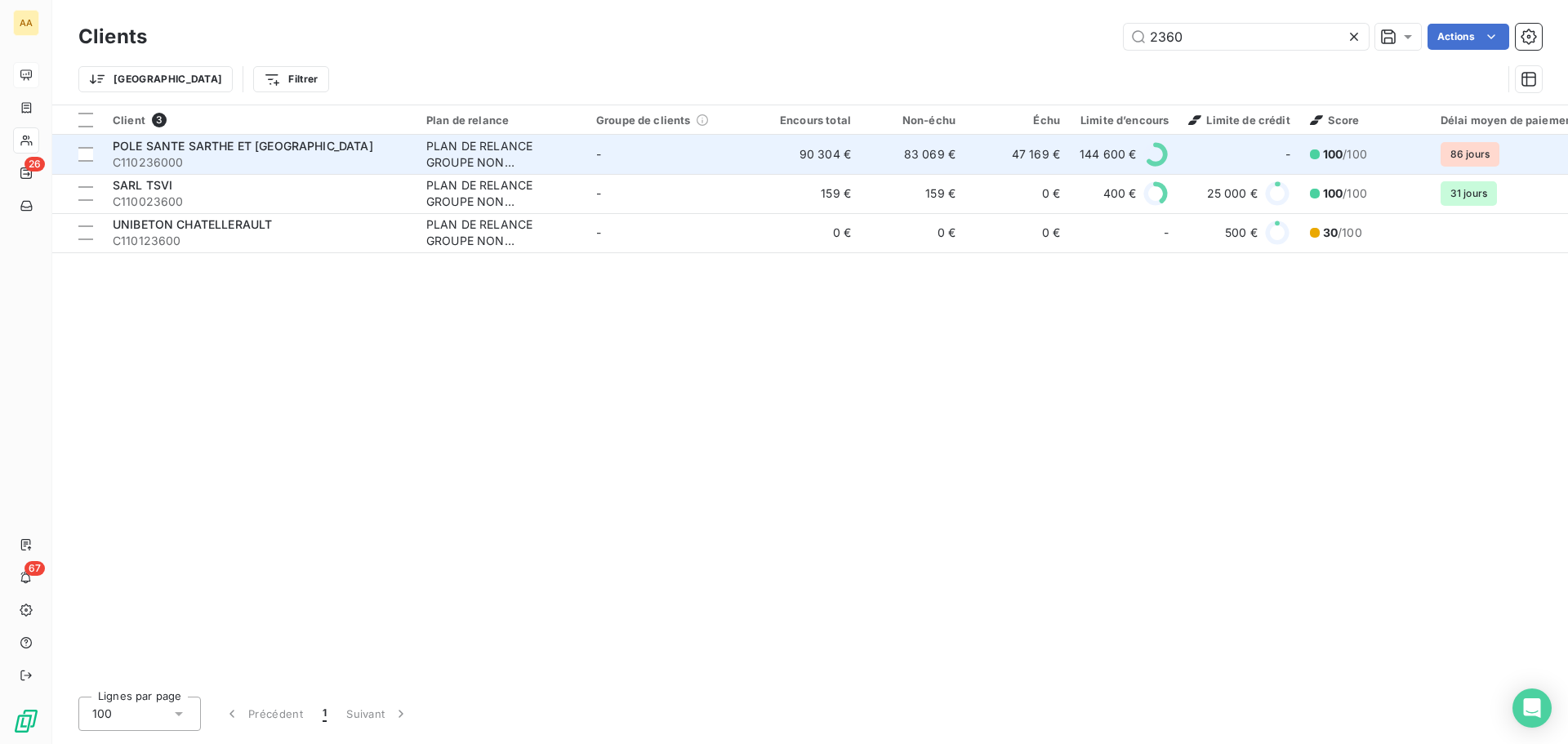
click at [144, 155] on span "C110236000" at bounding box center [259, 163] width 294 height 16
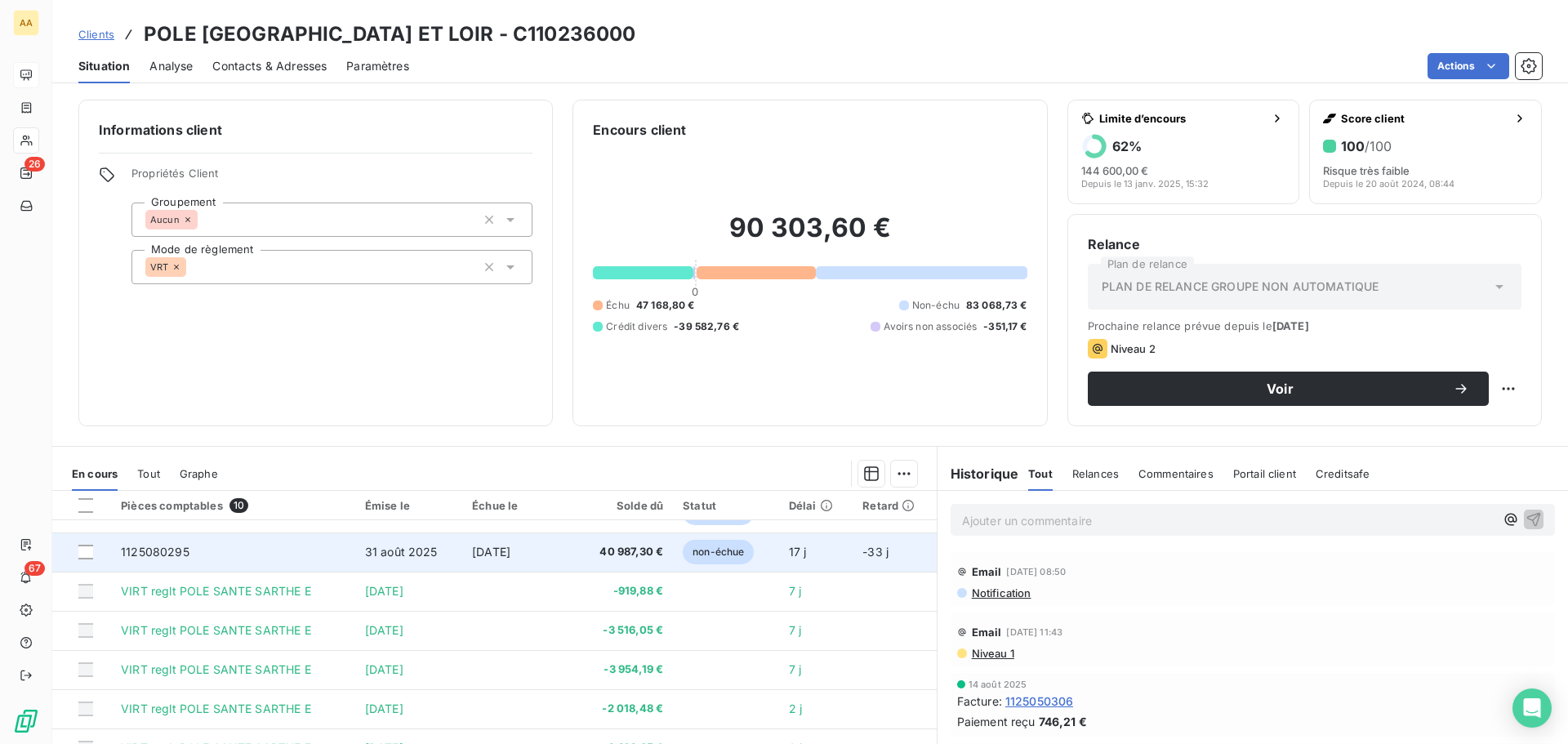
scroll to position [108, 0]
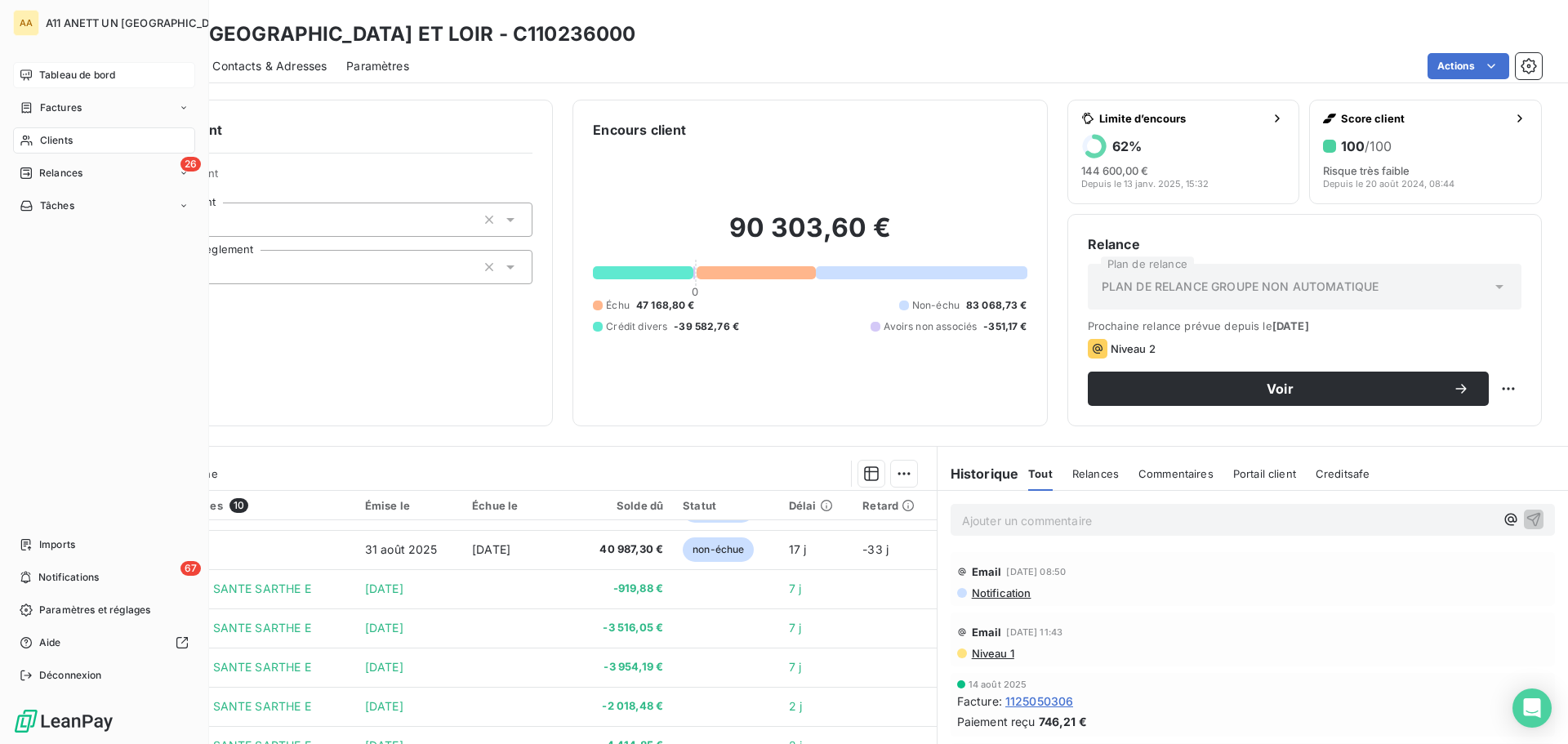
click at [48, 140] on span "Clients" at bounding box center [57, 140] width 33 height 15
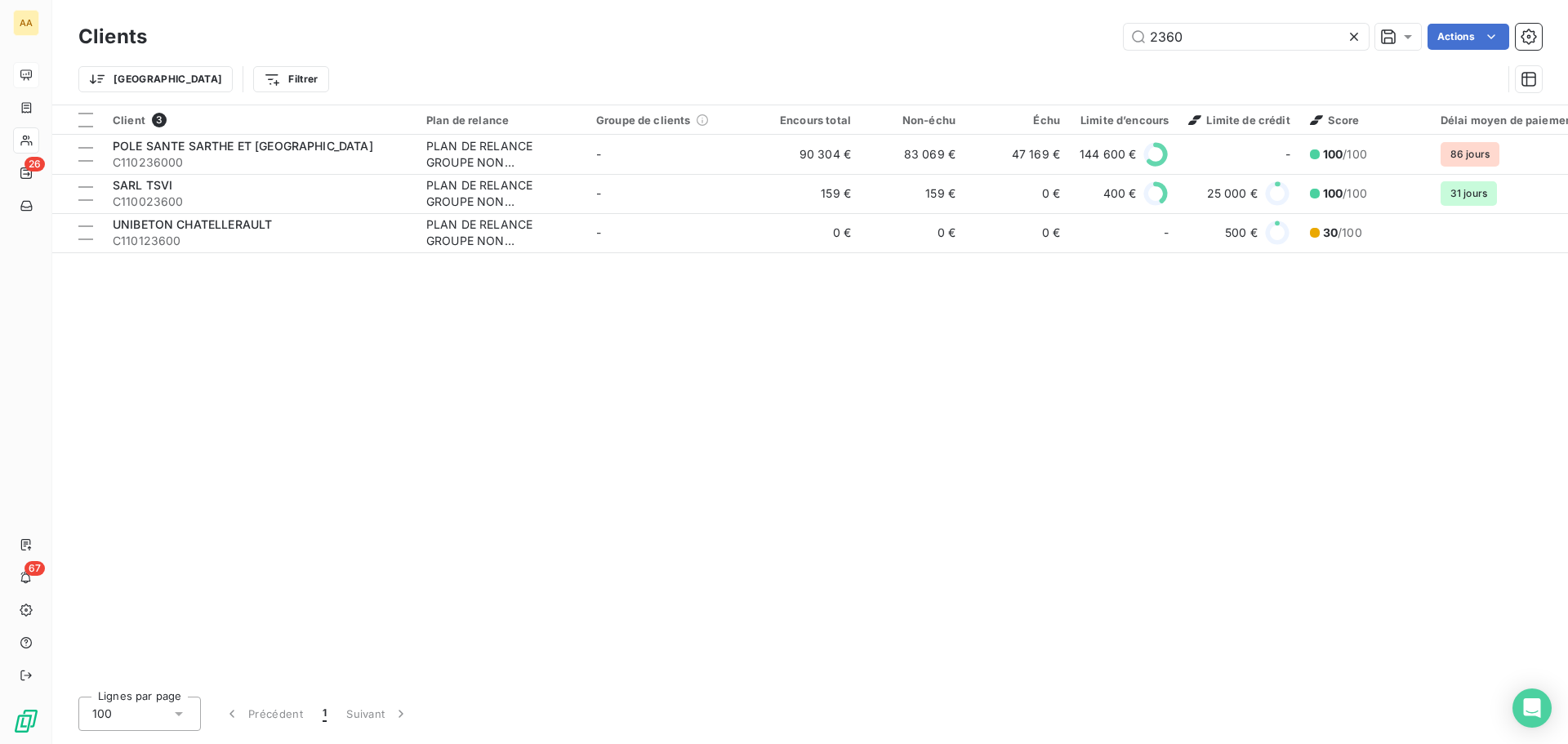
drag, startPoint x: 1230, startPoint y: 39, endPoint x: 970, endPoint y: 32, distance: 260.1
click at [970, 32] on div "2360 Actions" at bounding box center [854, 37] width 1375 height 26
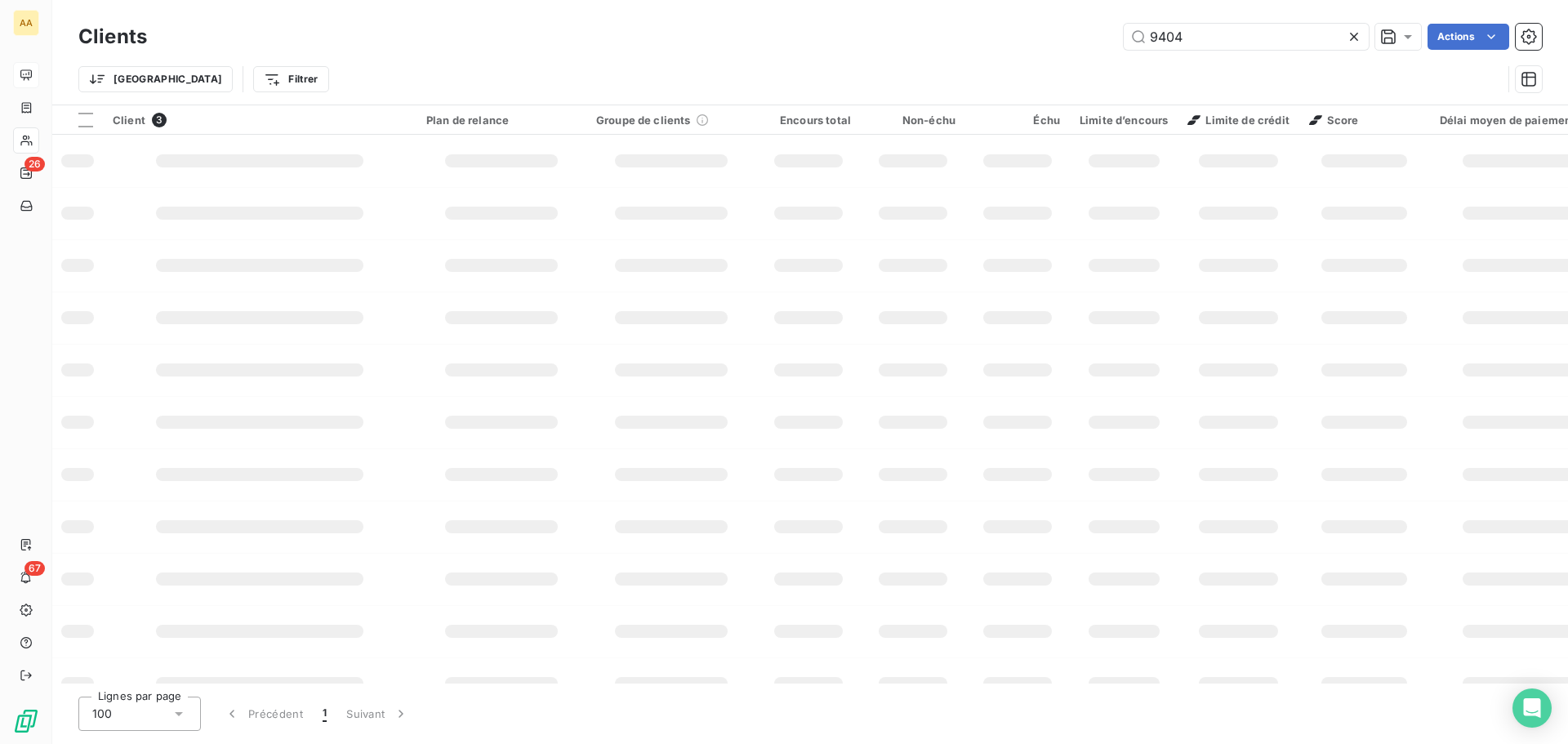
type input "9404"
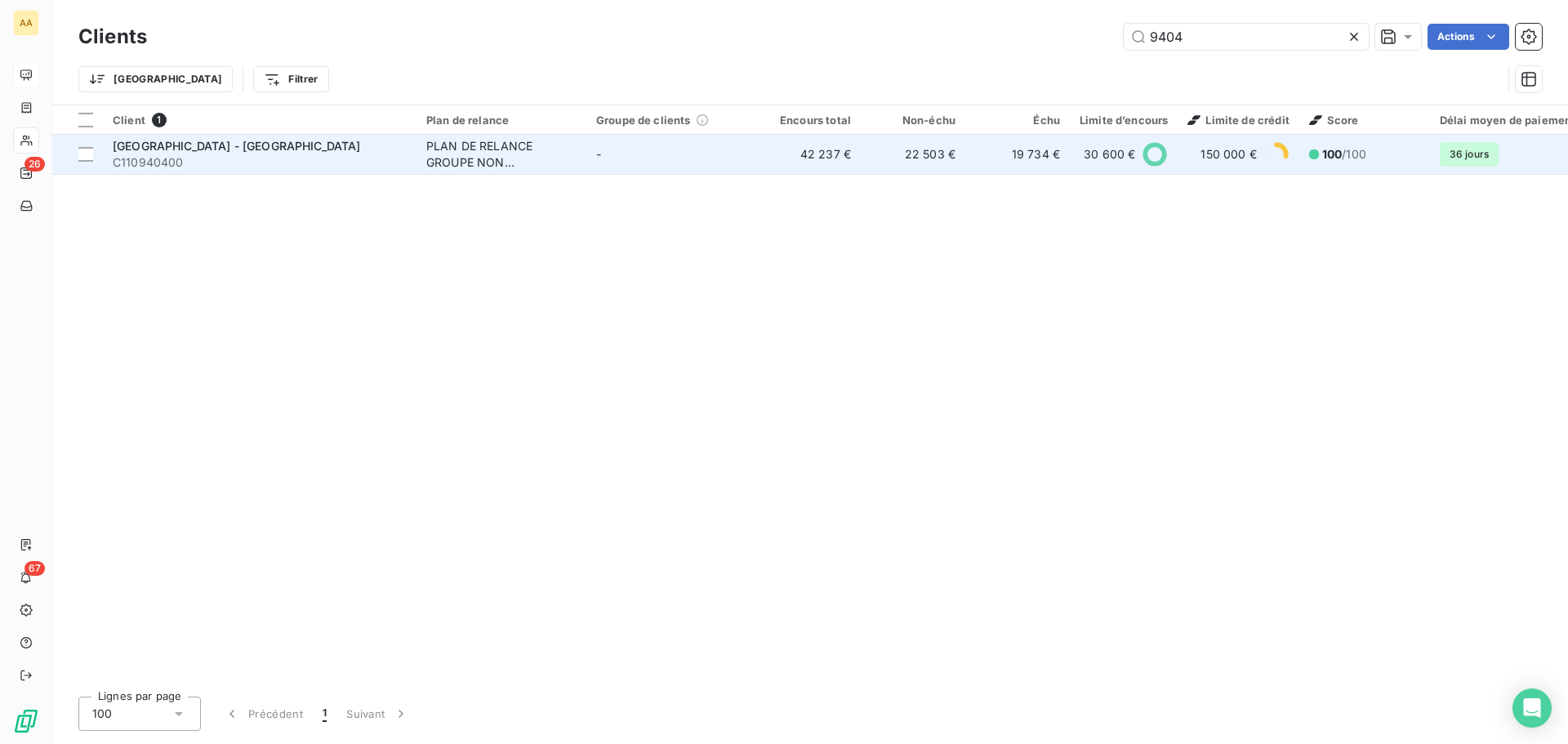
click at [260, 141] on span "[GEOGRAPHIC_DATA] - [GEOGRAPHIC_DATA]" at bounding box center [236, 145] width 248 height 14
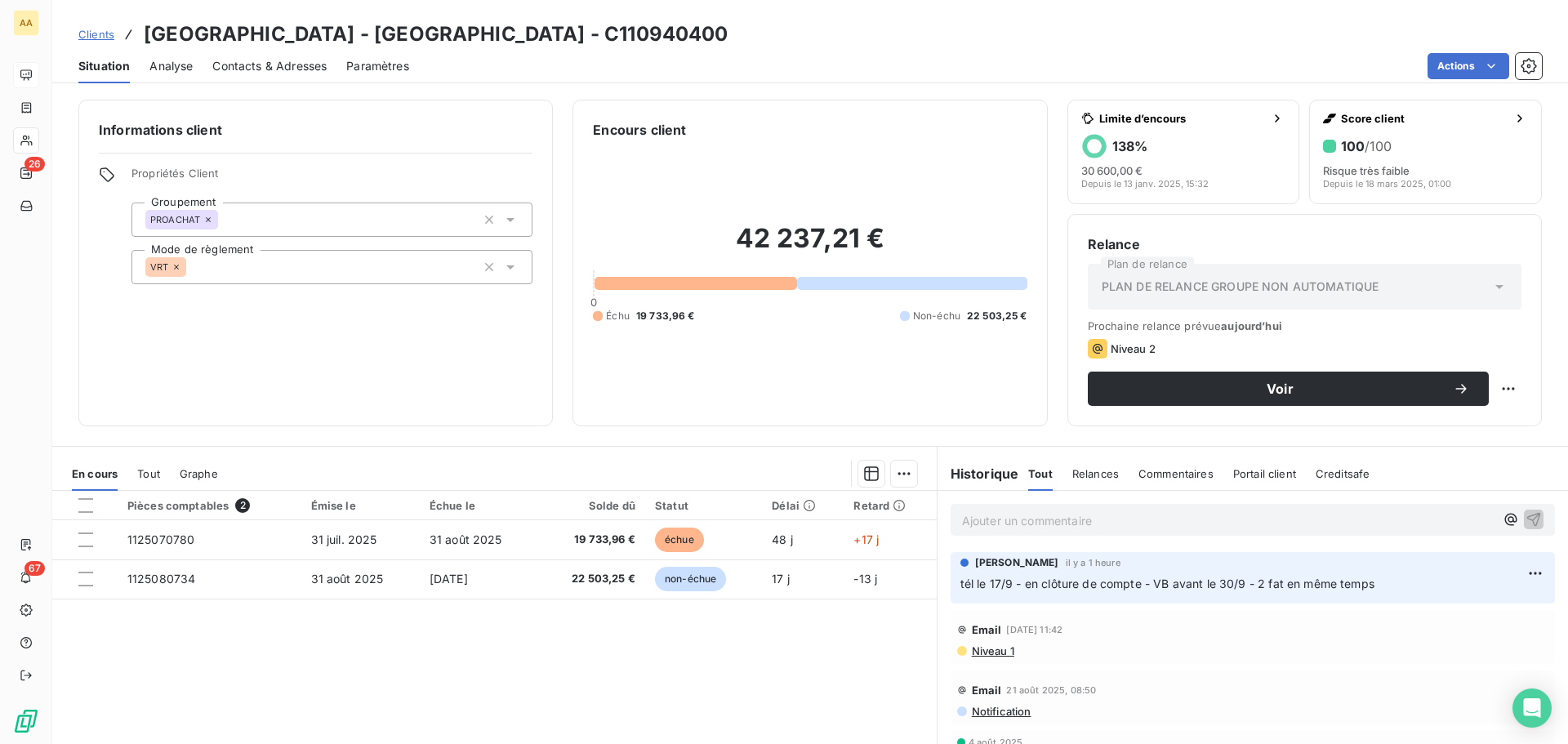
click at [335, 426] on div "Informations client Propriétés Client Groupement PROACHAT Mode de règlement VRT…" at bounding box center [810, 416] width 1515 height 654
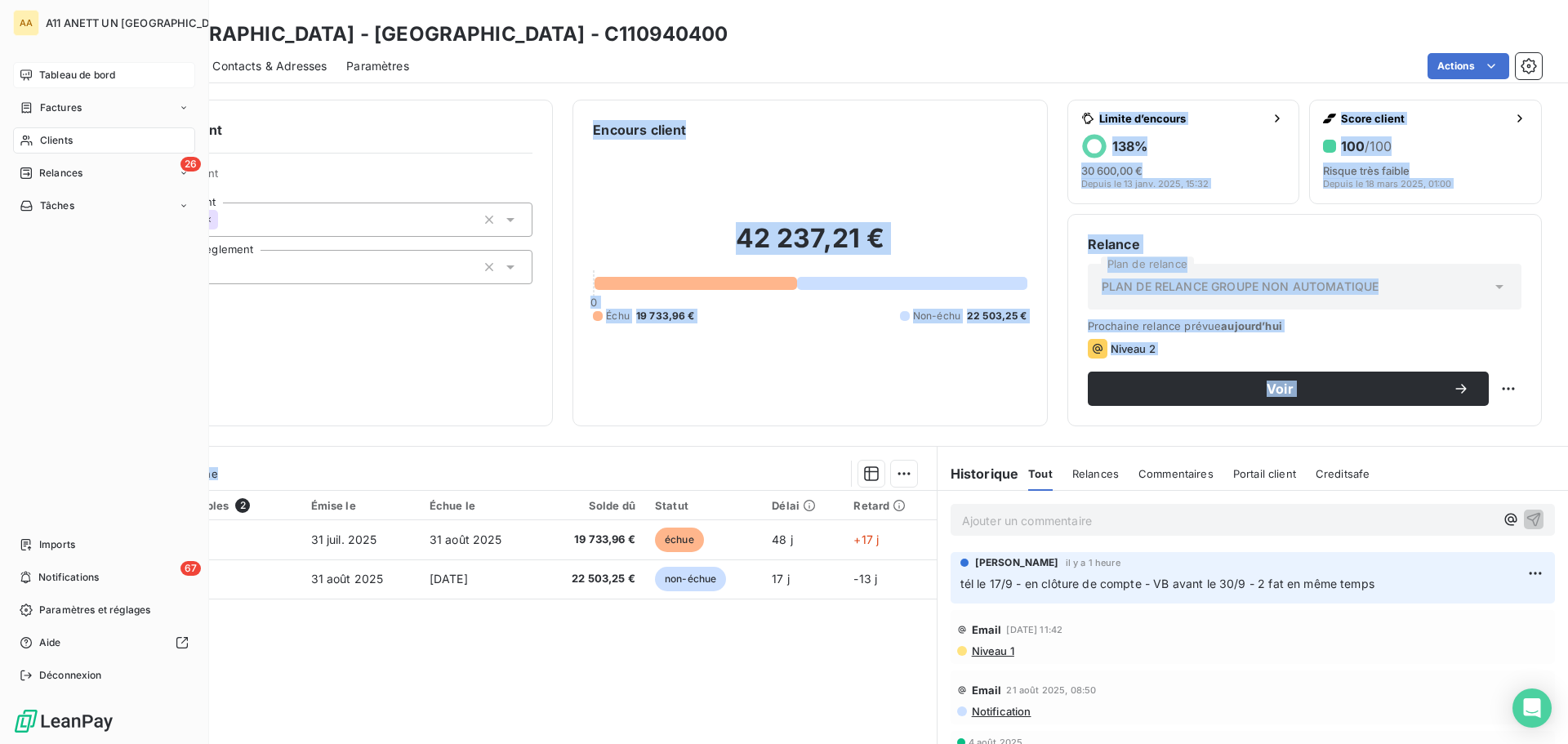
click at [60, 138] on span "Clients" at bounding box center [57, 140] width 33 height 15
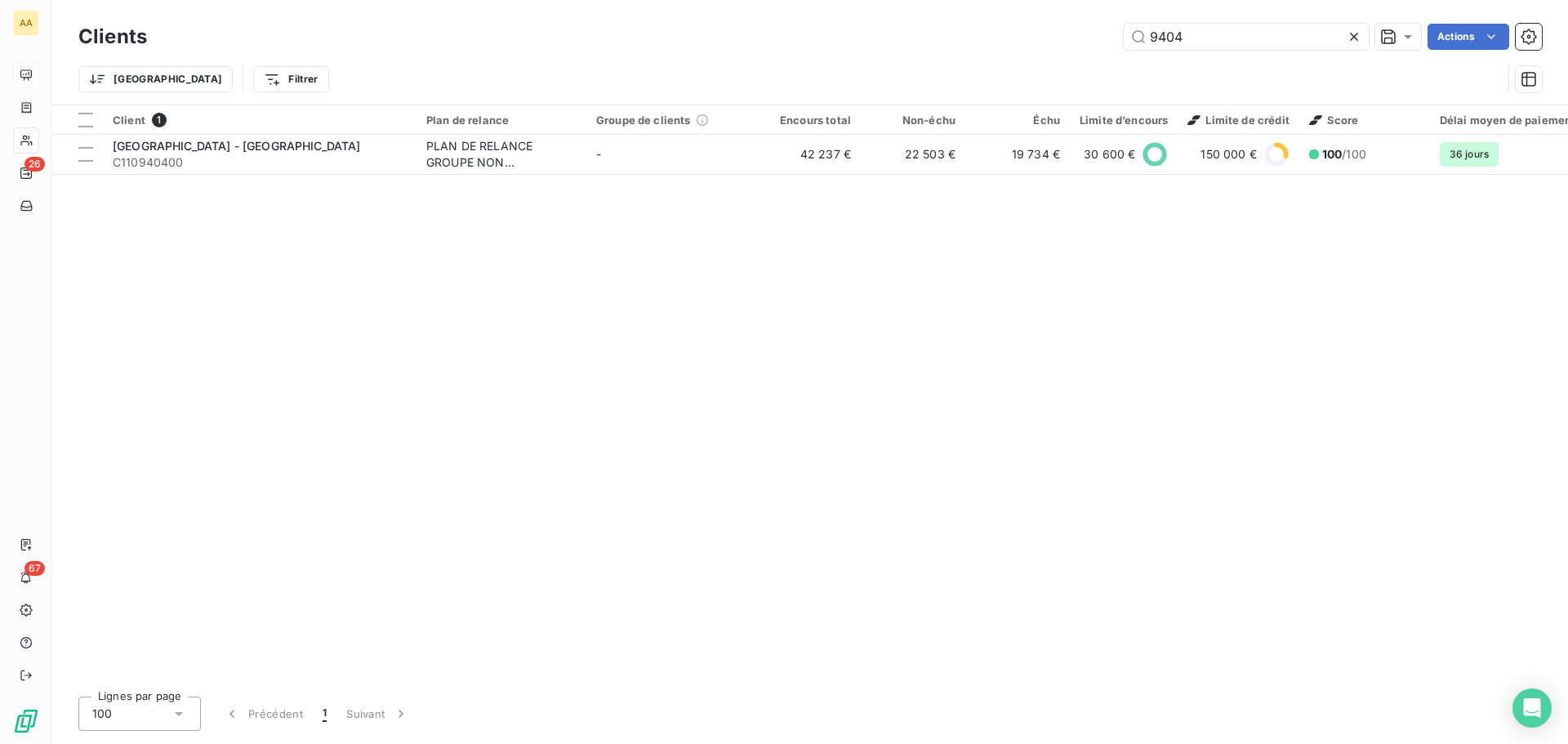
drag, startPoint x: 1191, startPoint y: 34, endPoint x: 1071, endPoint y: 30, distance: 120.1
click at [1071, 30] on div "9404 Actions" at bounding box center [854, 37] width 1375 height 26
type input "8"
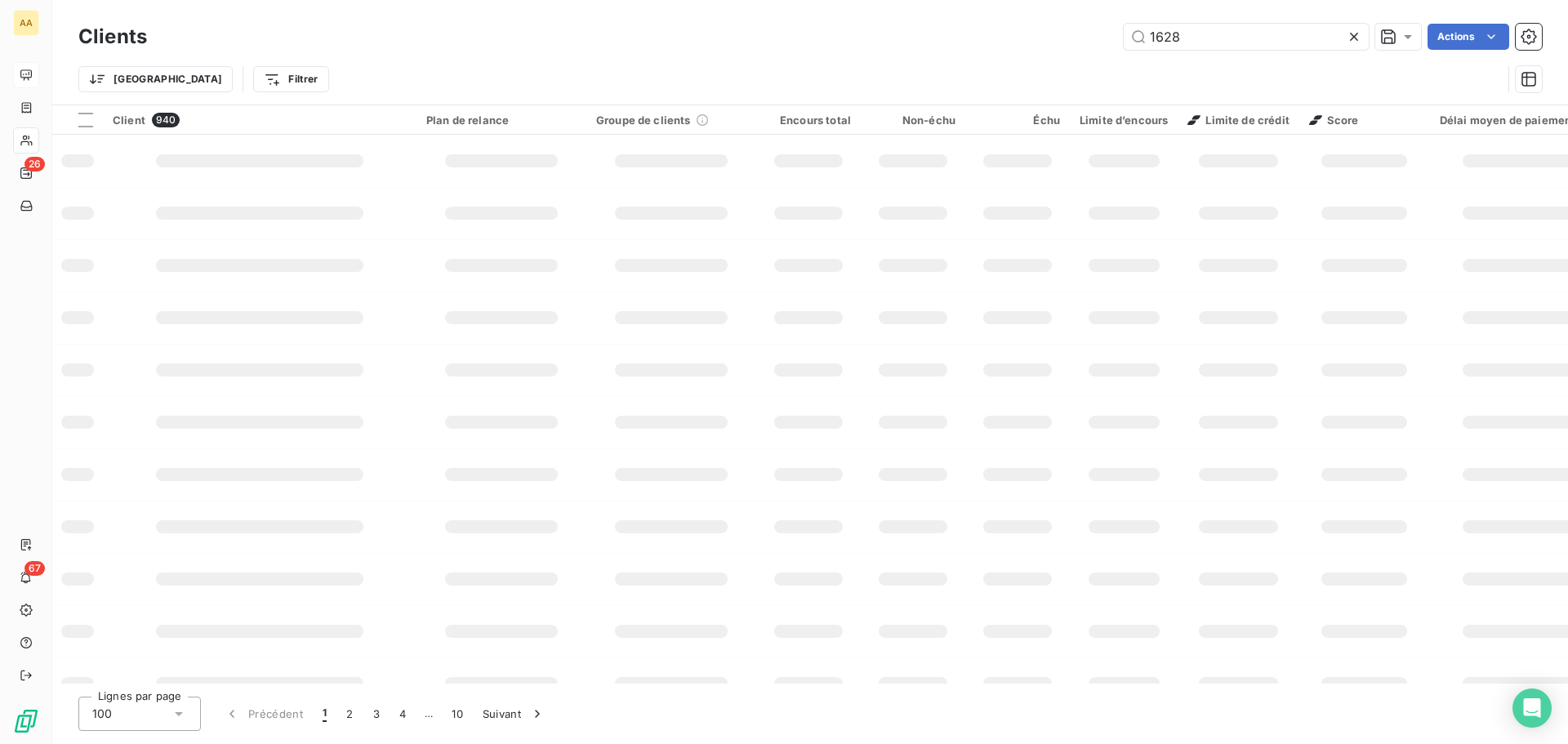
type input "1628"
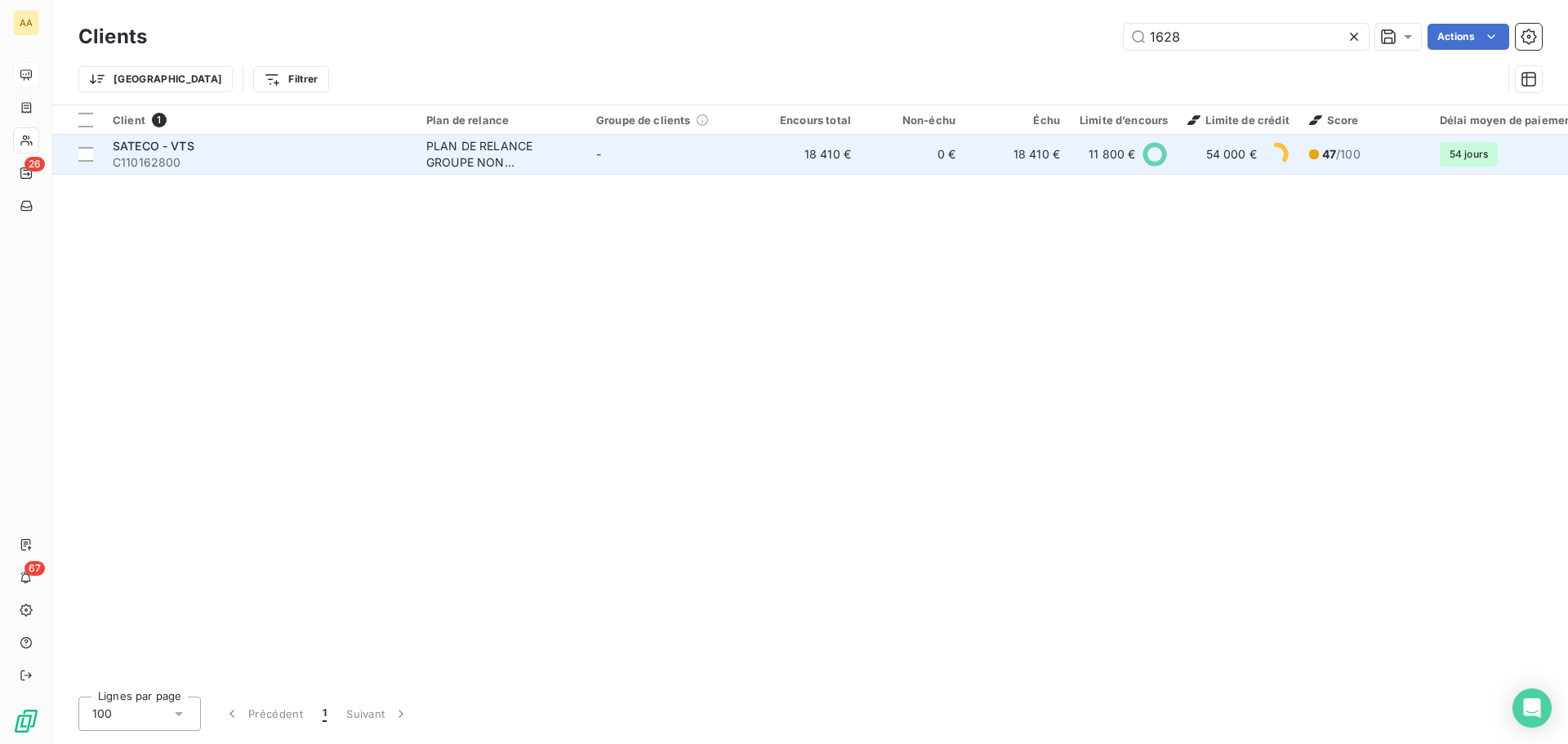
click at [164, 153] on div "SATECO - VTS" at bounding box center [259, 146] width 294 height 16
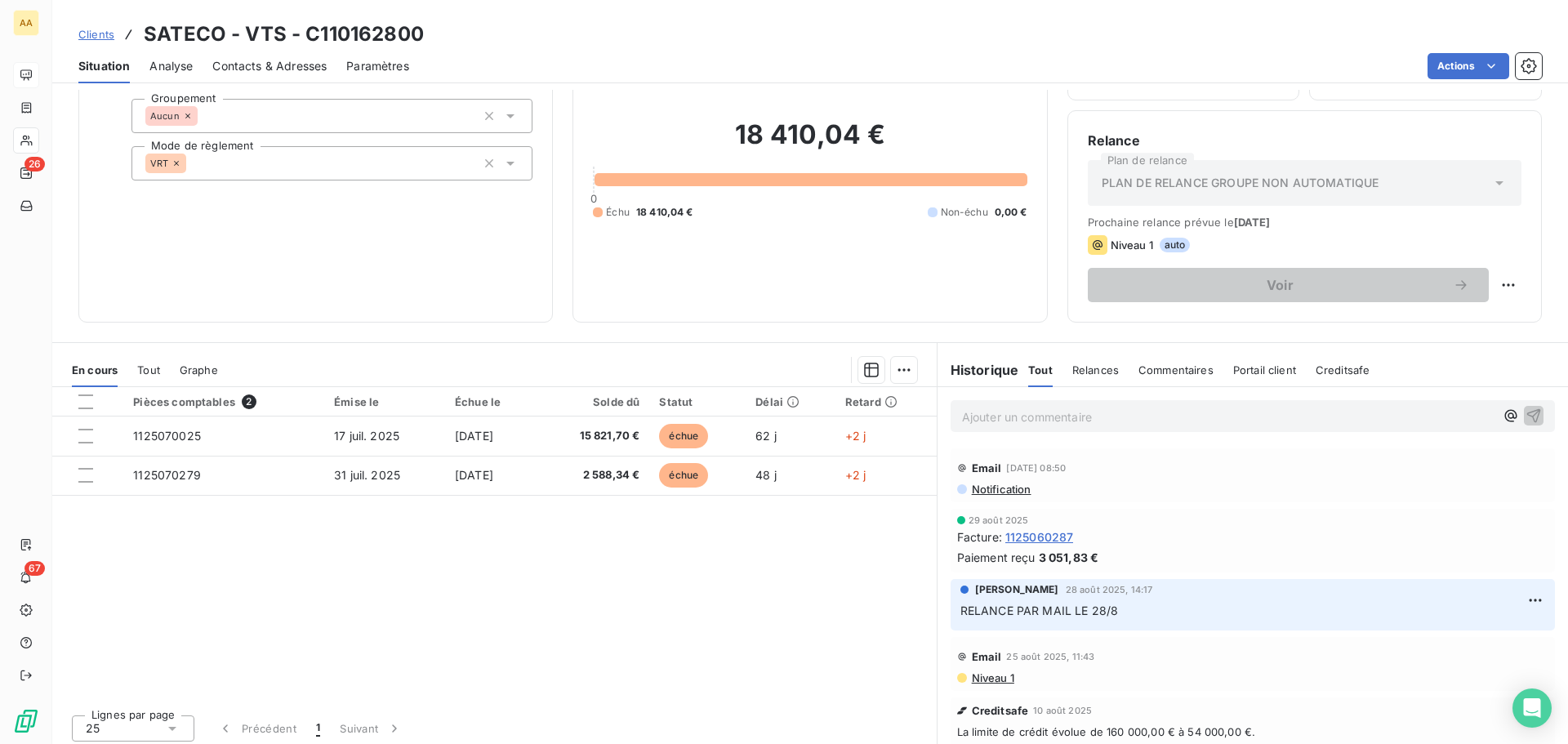
scroll to position [110, 0]
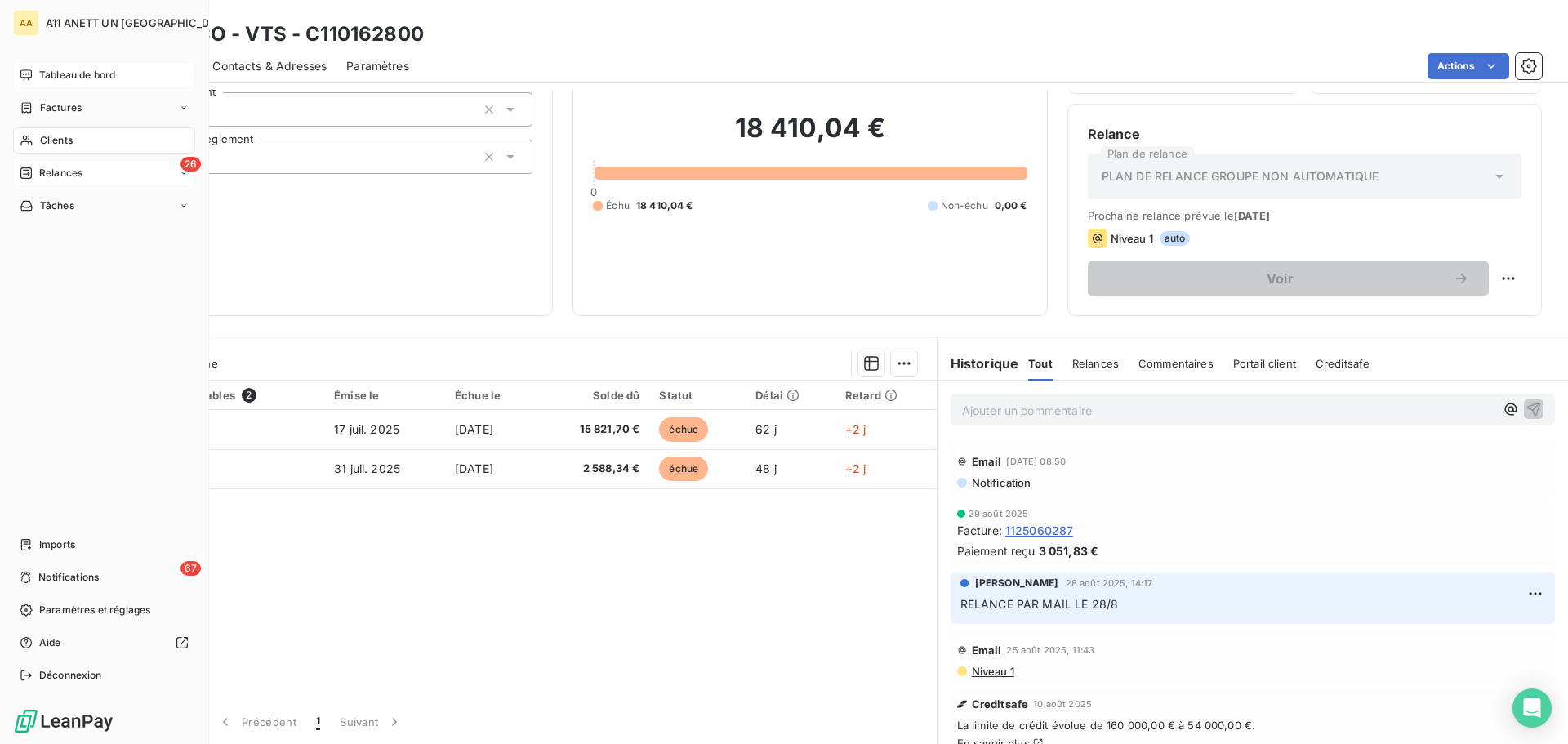
drag, startPoint x: 45, startPoint y: 143, endPoint x: 118, endPoint y: 162, distance: 75.4
click at [45, 143] on span "Clients" at bounding box center [57, 140] width 33 height 15
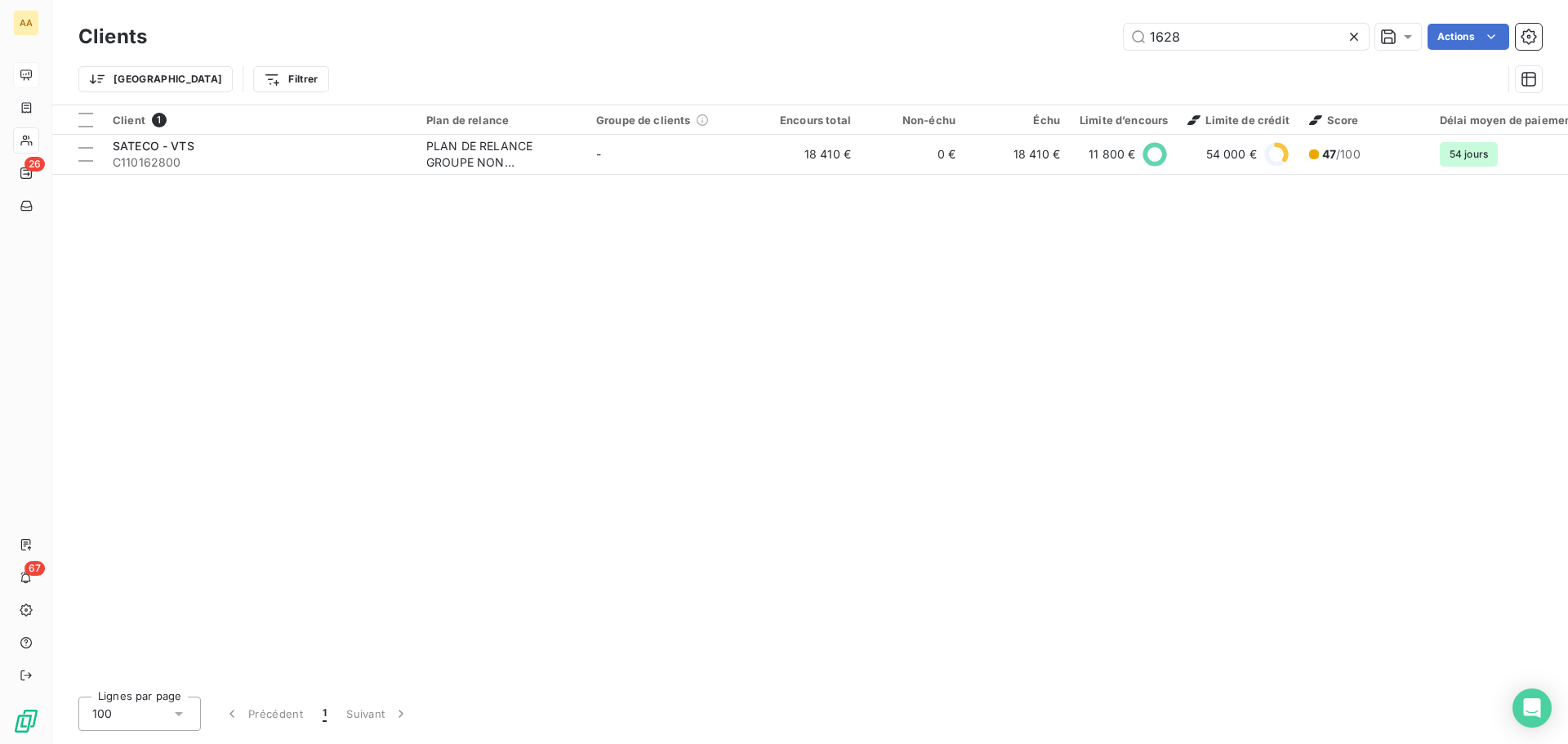
drag, startPoint x: 1197, startPoint y: 45, endPoint x: 1018, endPoint y: 34, distance: 179.3
click at [1018, 34] on div "1628 Actions" at bounding box center [854, 37] width 1375 height 26
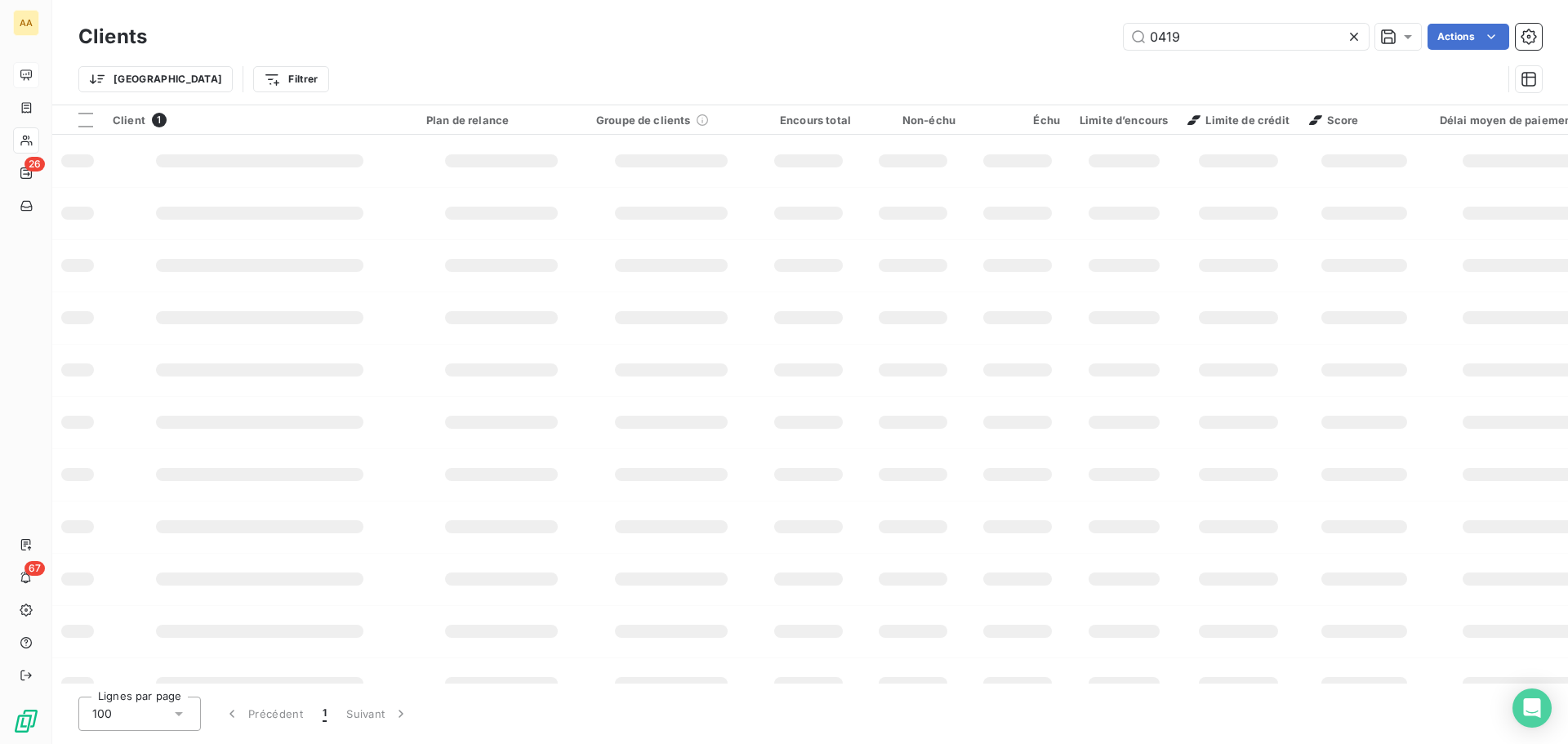
type input "0419"
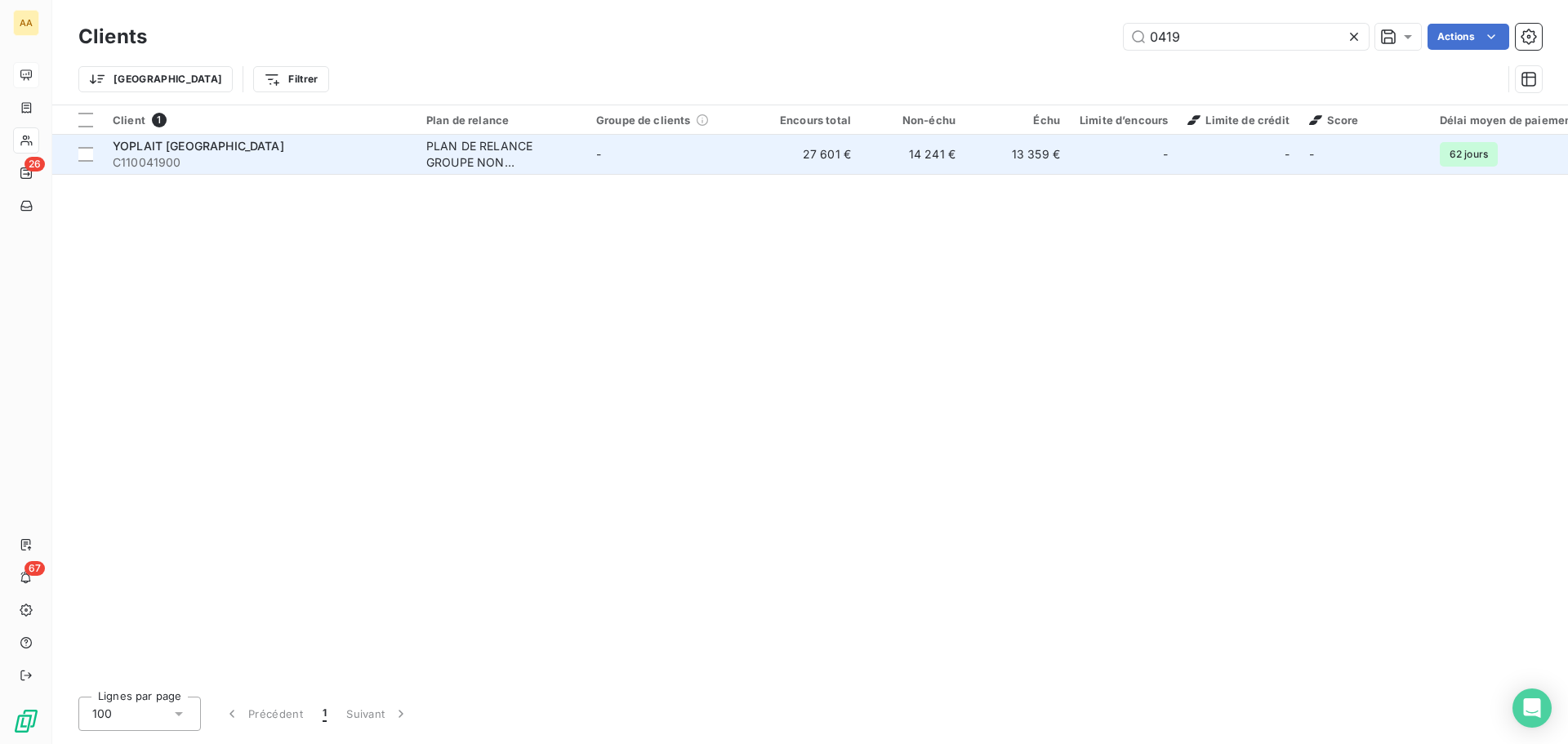
click at [217, 145] on span "YOPLAIT [GEOGRAPHIC_DATA]" at bounding box center [198, 145] width 172 height 14
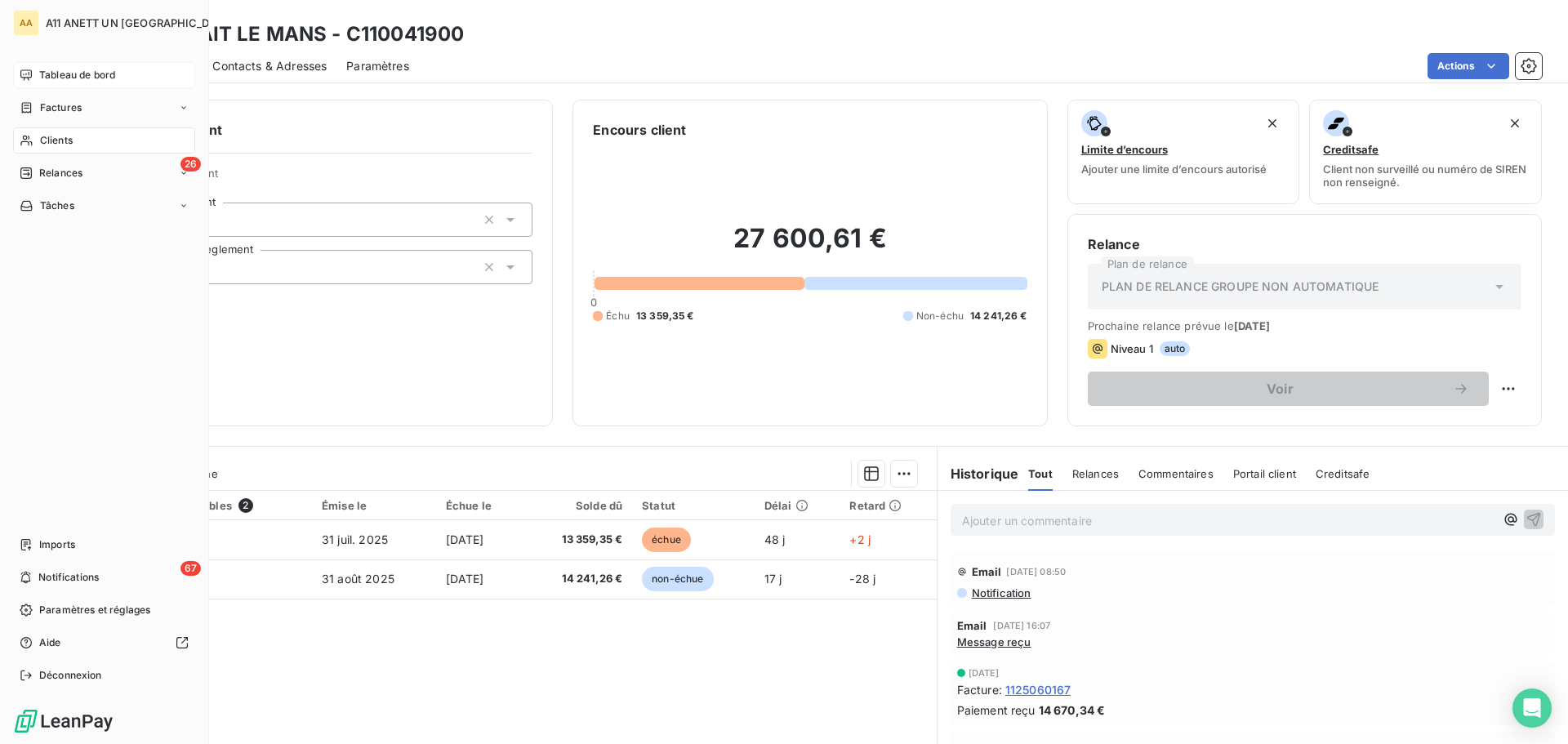
click at [62, 145] on span "Clients" at bounding box center [57, 140] width 33 height 15
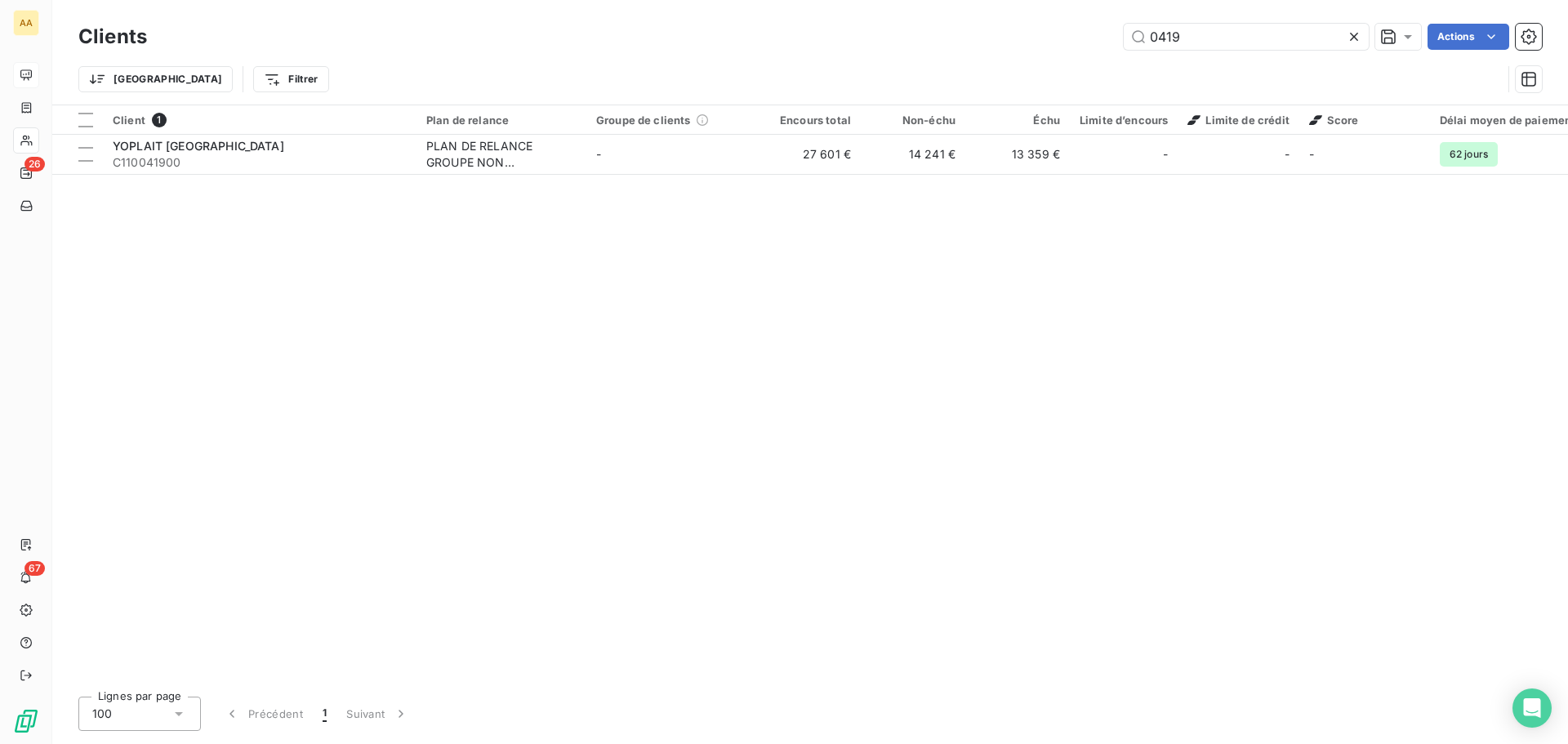
drag, startPoint x: 1224, startPoint y: 33, endPoint x: 988, endPoint y: 39, distance: 236.1
click at [988, 39] on div "0419 Actions" at bounding box center [854, 37] width 1375 height 26
type input "7"
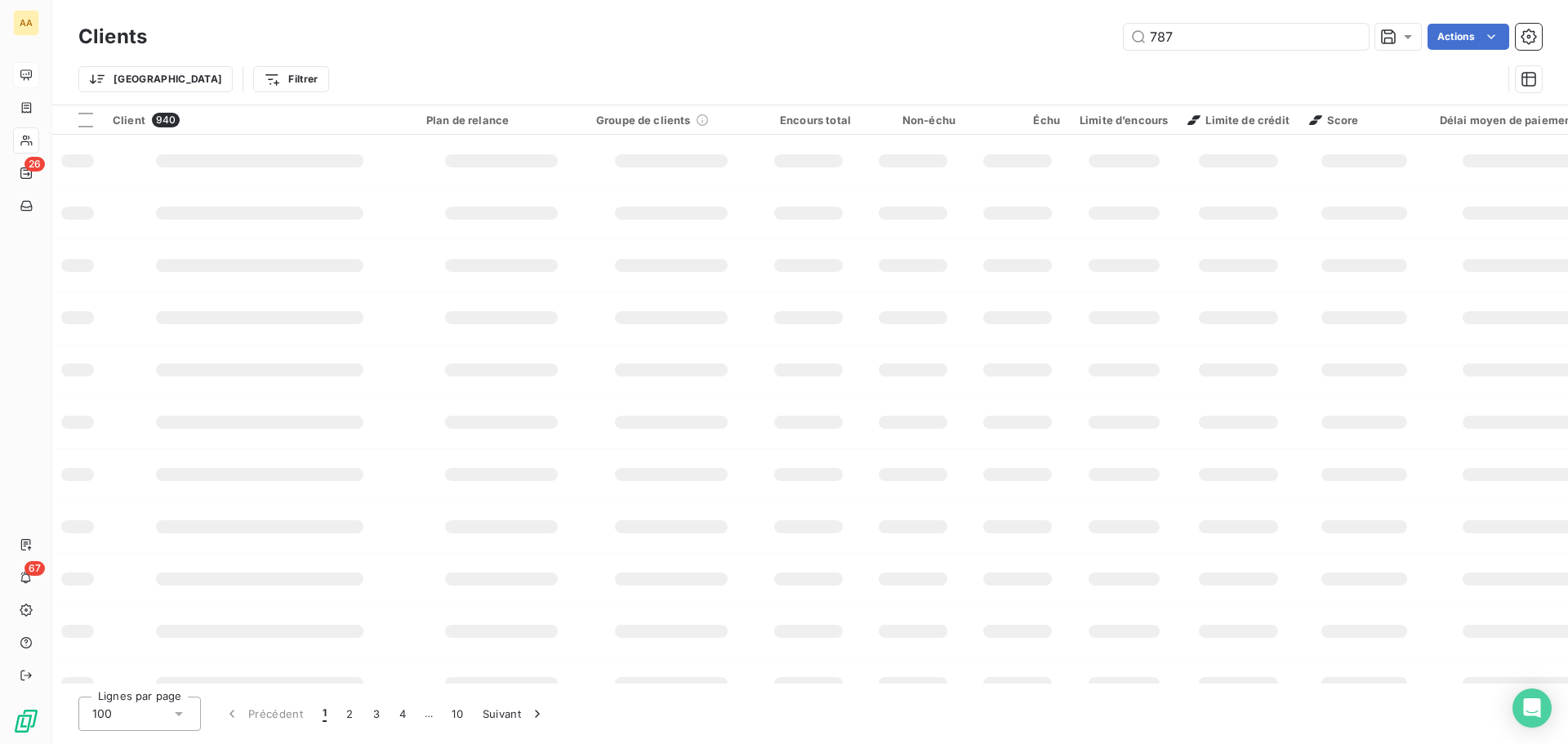
type input "7879"
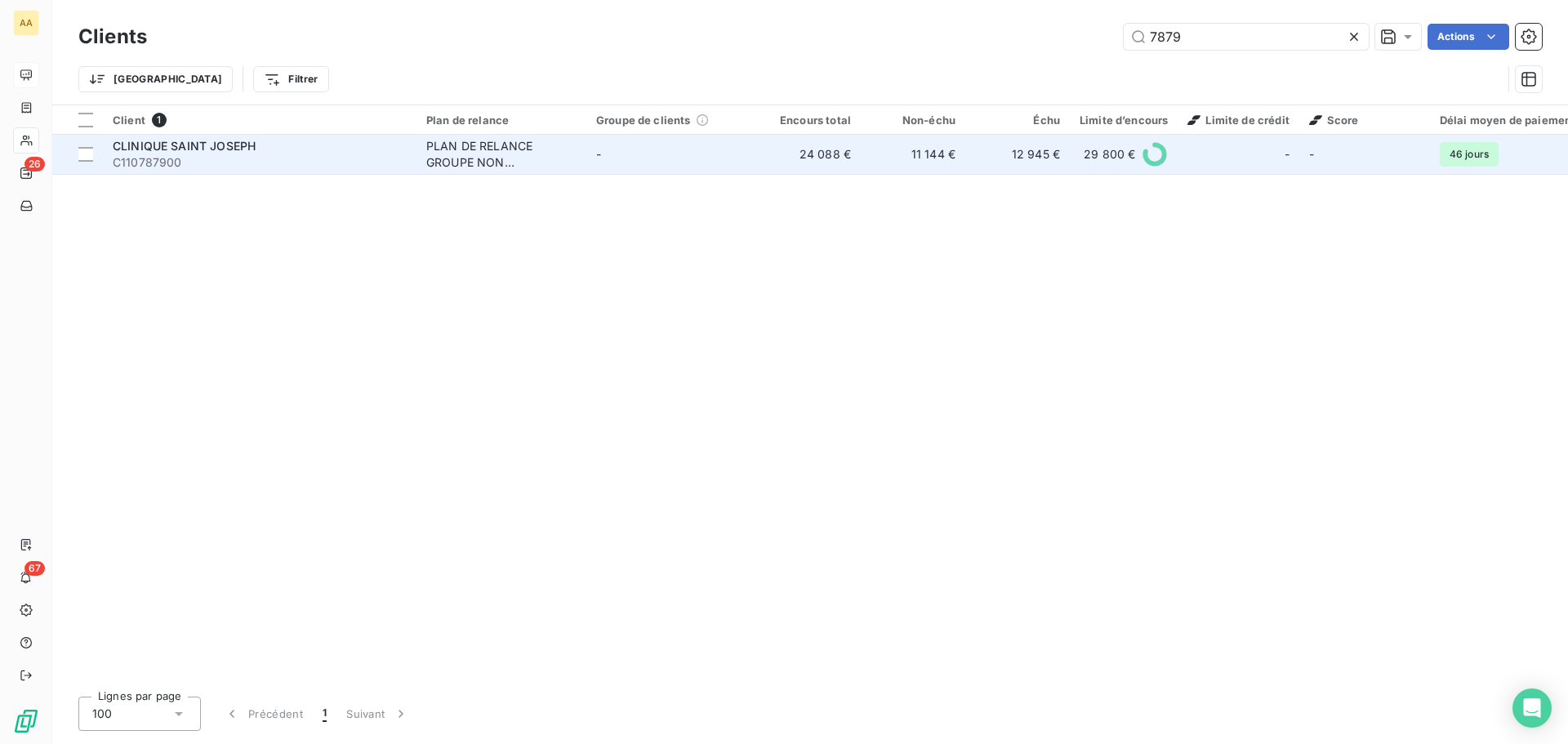
click at [212, 136] on td "CLINIQUE SAINT JOSEPH C110787900" at bounding box center [259, 154] width 314 height 39
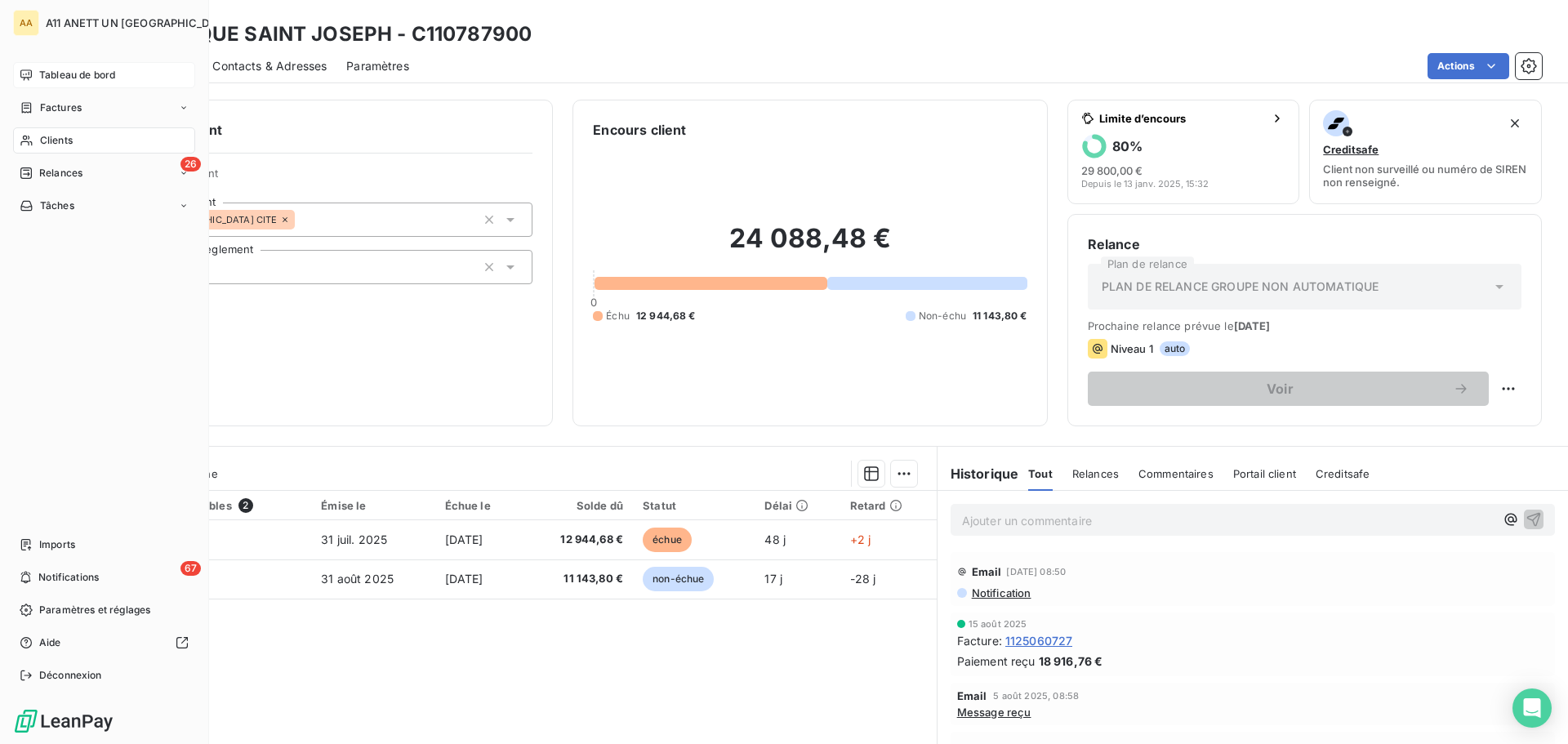
click at [33, 140] on icon at bounding box center [26, 140] width 14 height 13
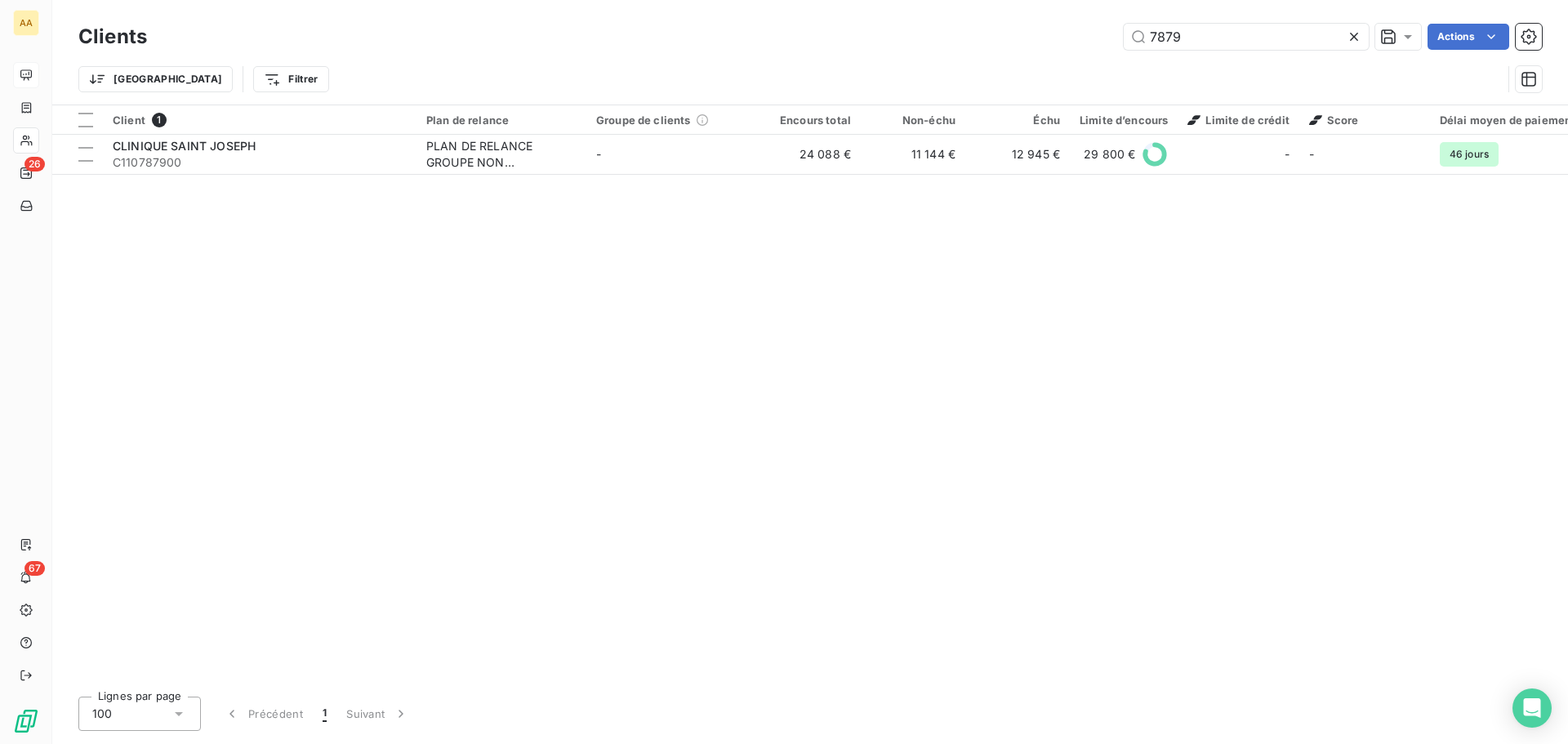
drag, startPoint x: 1199, startPoint y: 37, endPoint x: 1070, endPoint y: 35, distance: 129.0
click at [1070, 35] on div "7879 Actions" at bounding box center [854, 37] width 1375 height 26
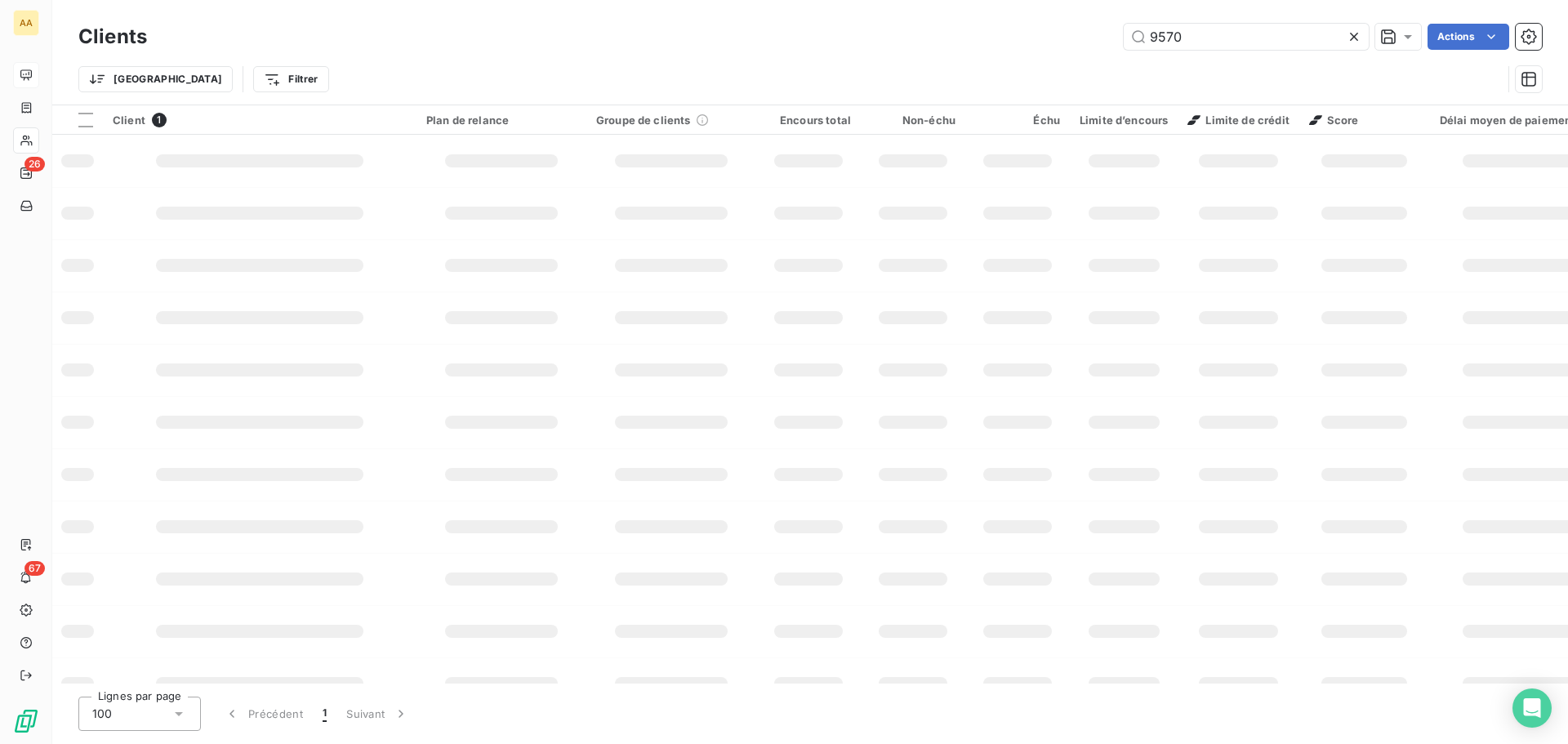
type input "9570"
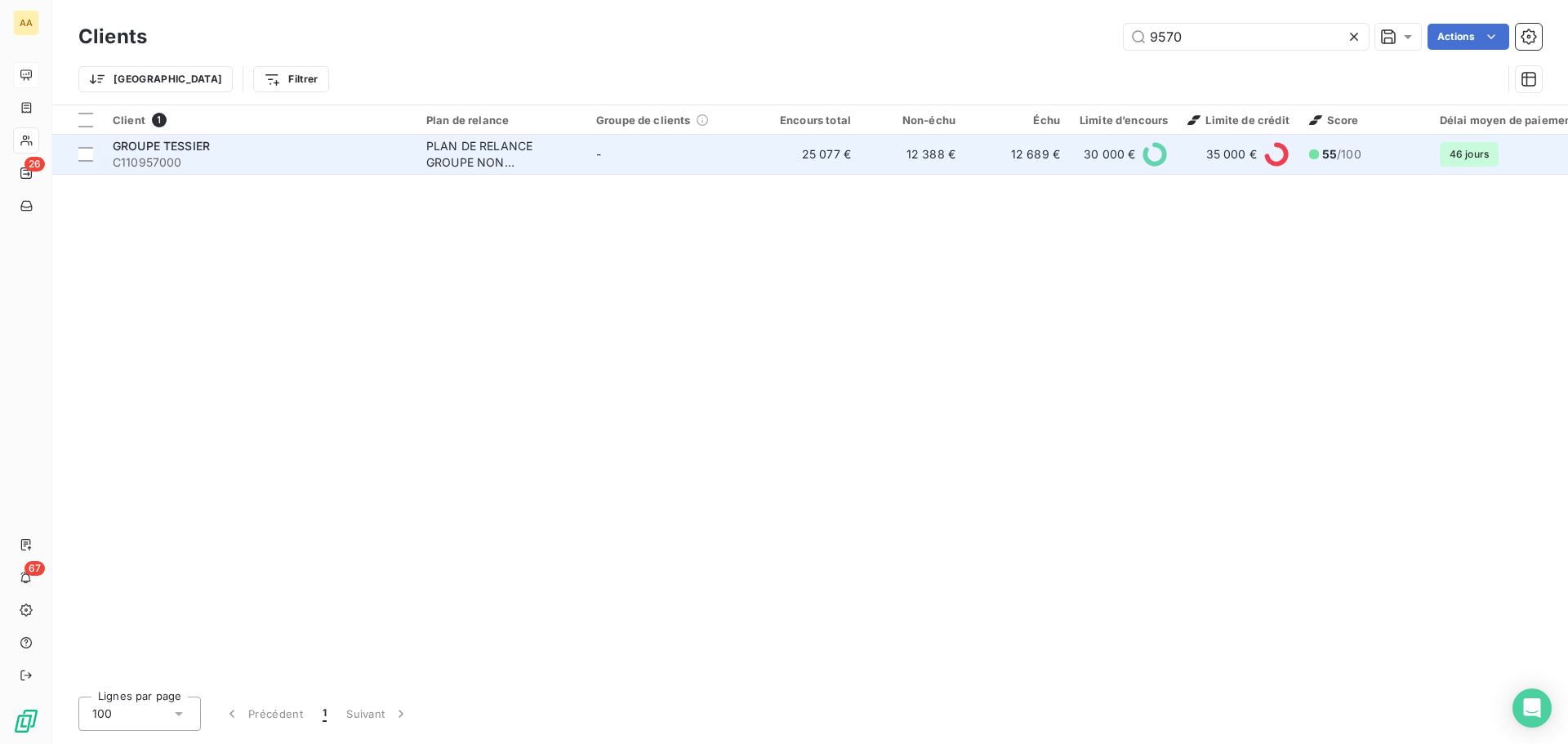
click at [210, 140] on span "GROUPE TESSIER" at bounding box center [161, 145] width 97 height 14
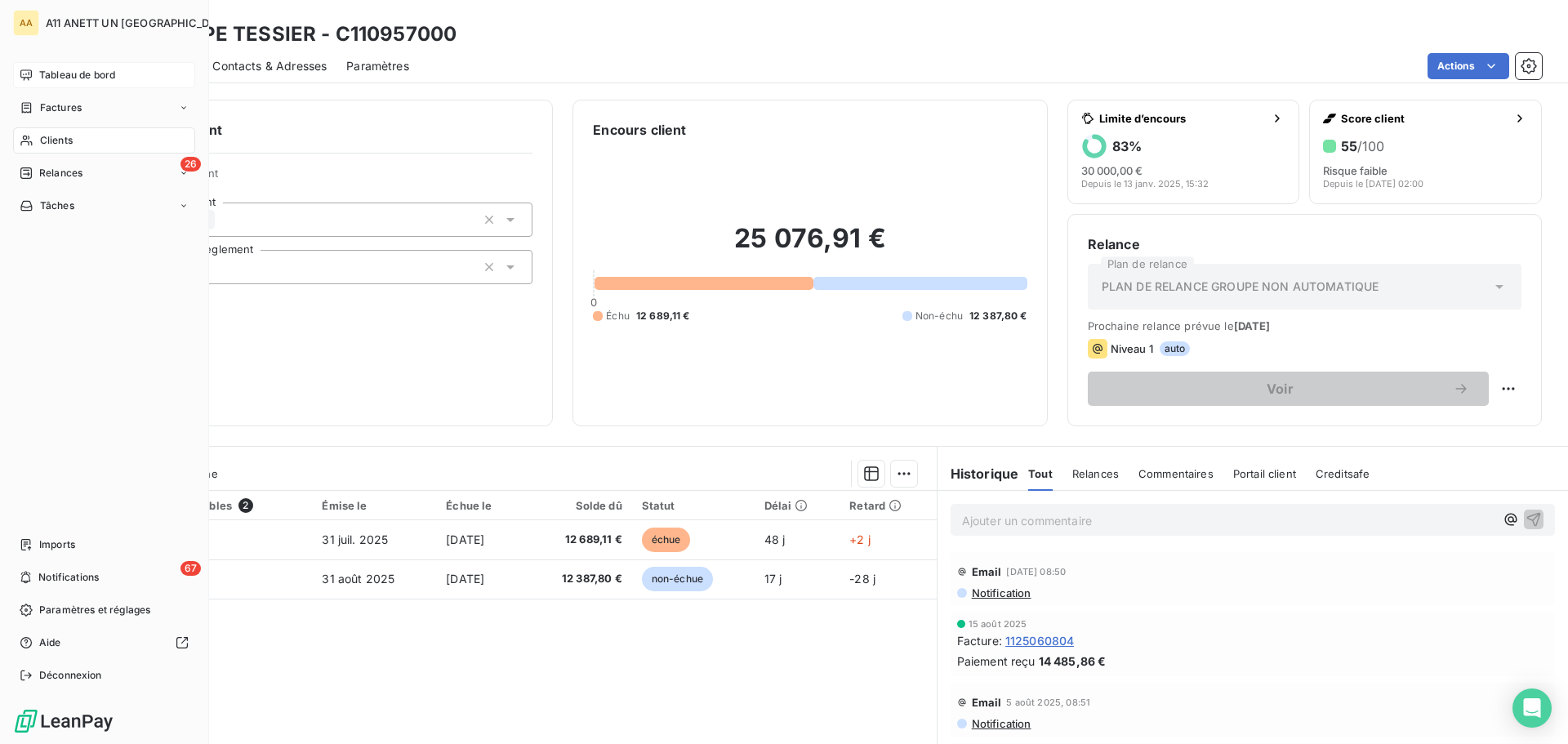
click at [63, 135] on span "Clients" at bounding box center [57, 140] width 33 height 15
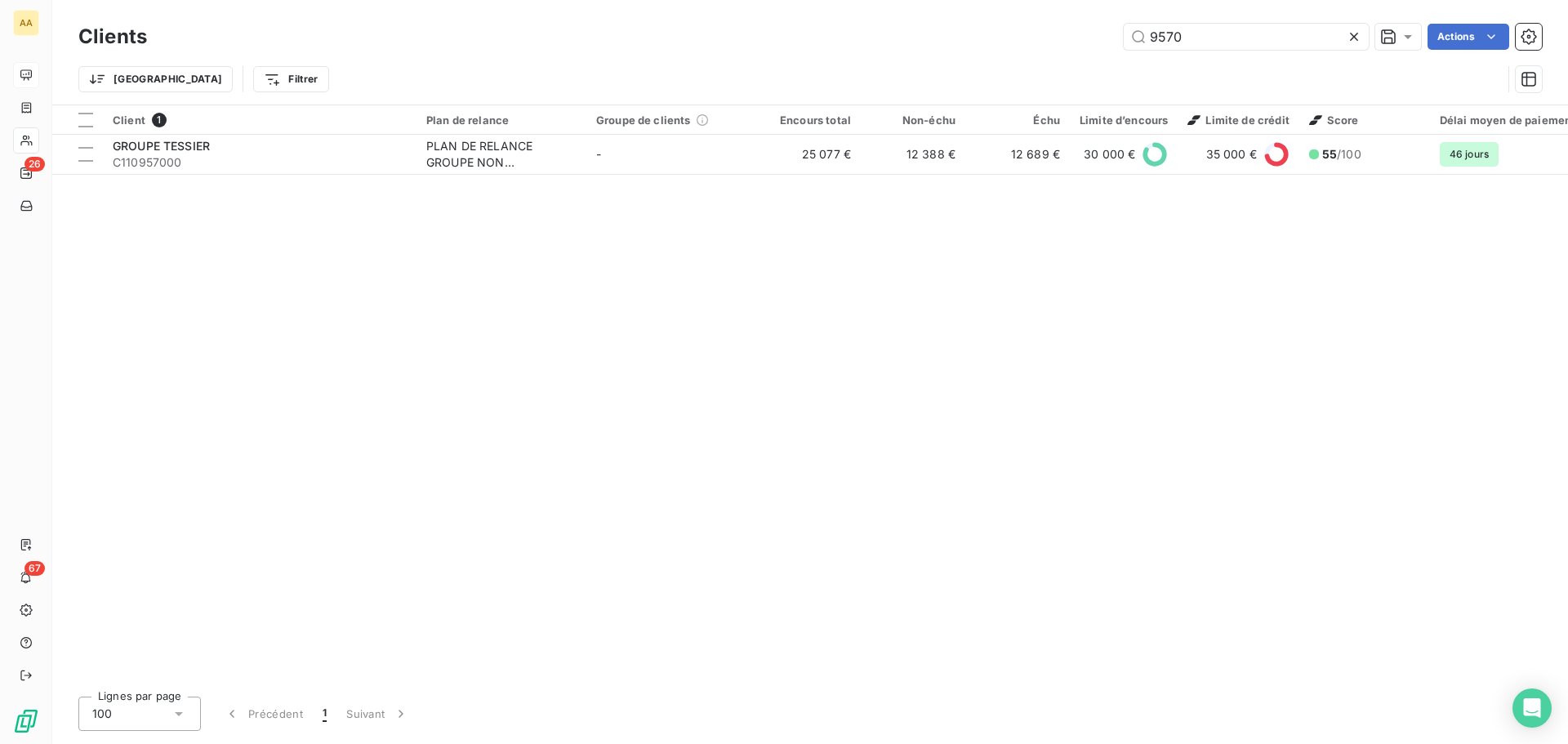
drag, startPoint x: 1216, startPoint y: 32, endPoint x: 1014, endPoint y: 48, distance: 202.6
click at [1014, 48] on div "9570 Actions" at bounding box center [854, 37] width 1375 height 26
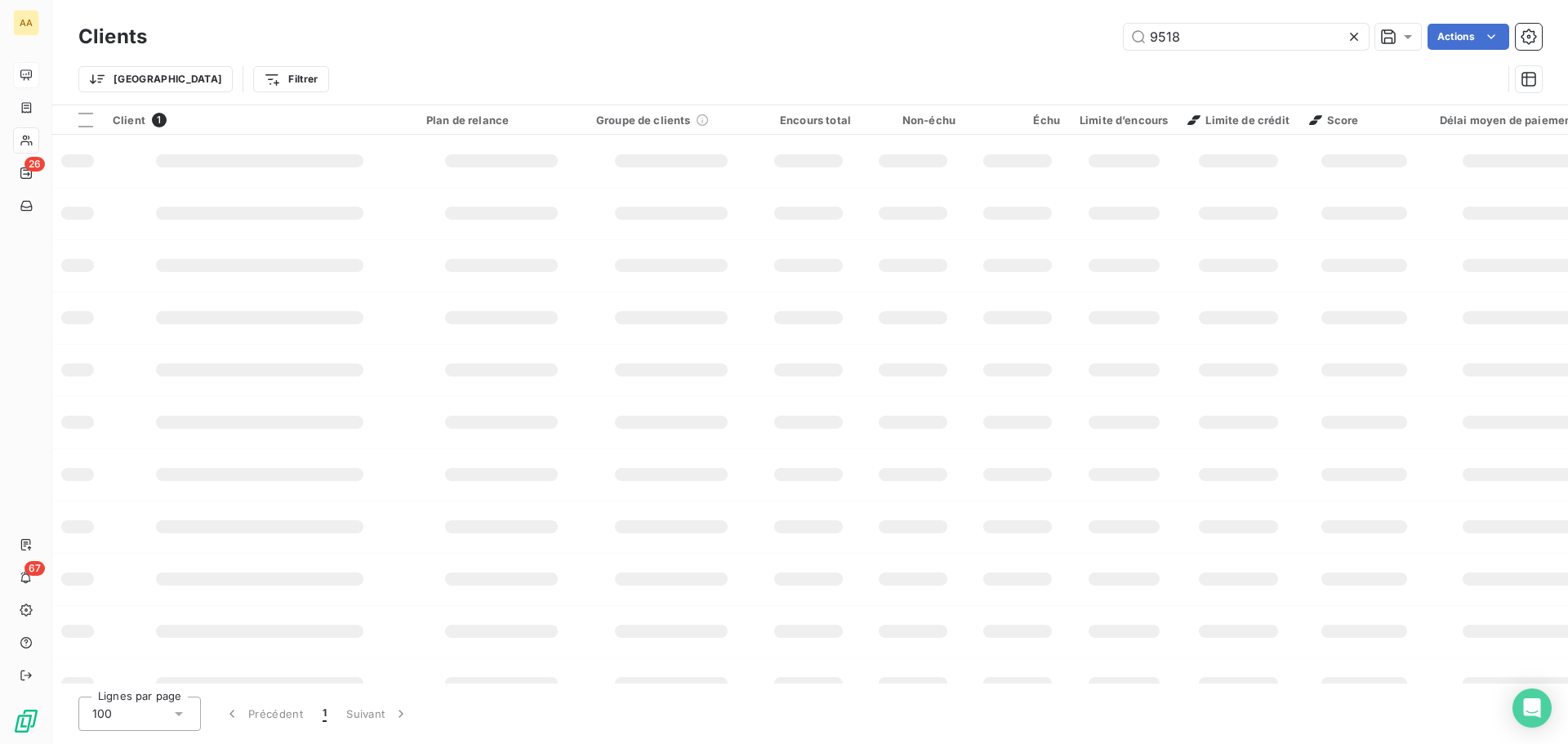
type input "9518"
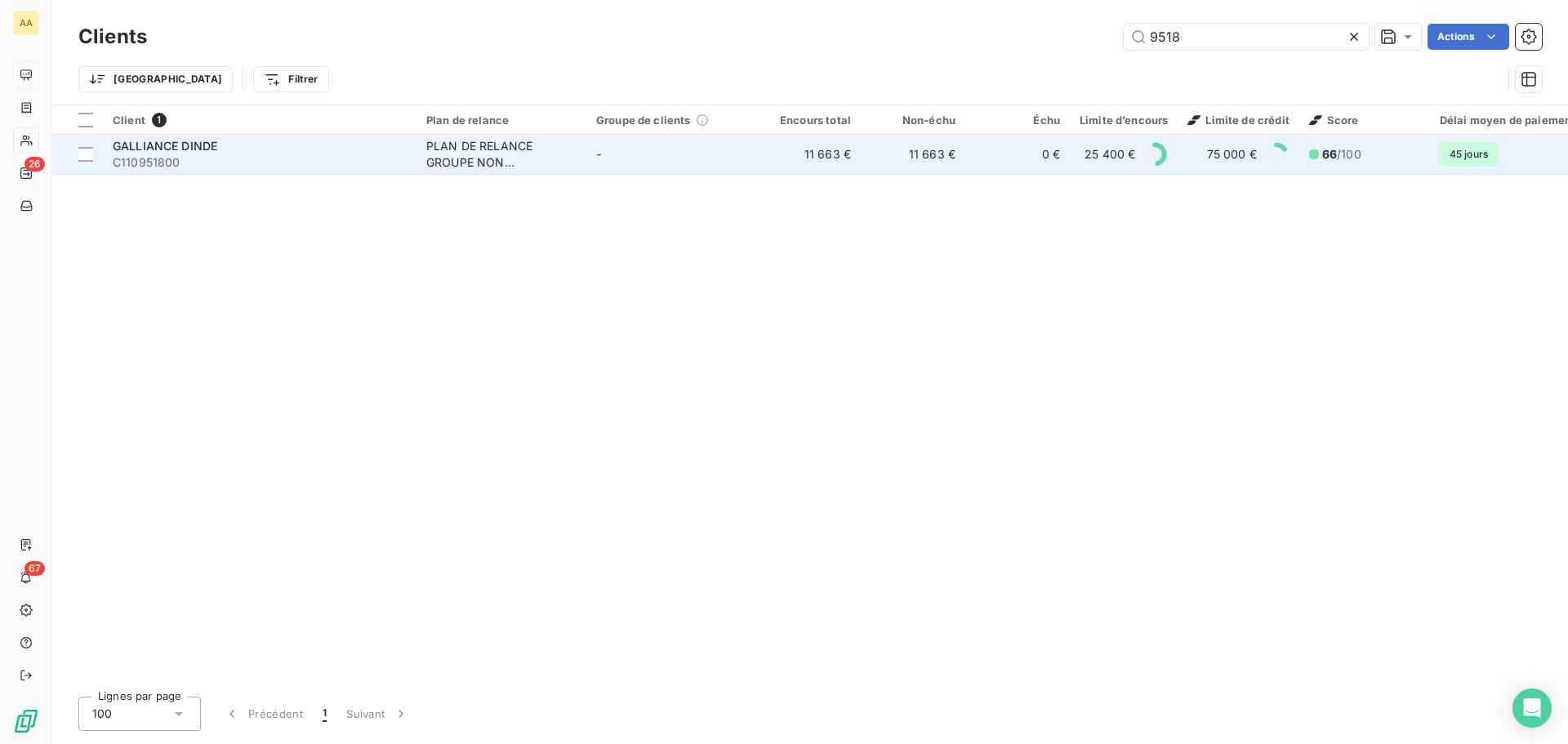
click at [188, 141] on span "GALLIANCE DINDE" at bounding box center [164, 145] width 104 height 14
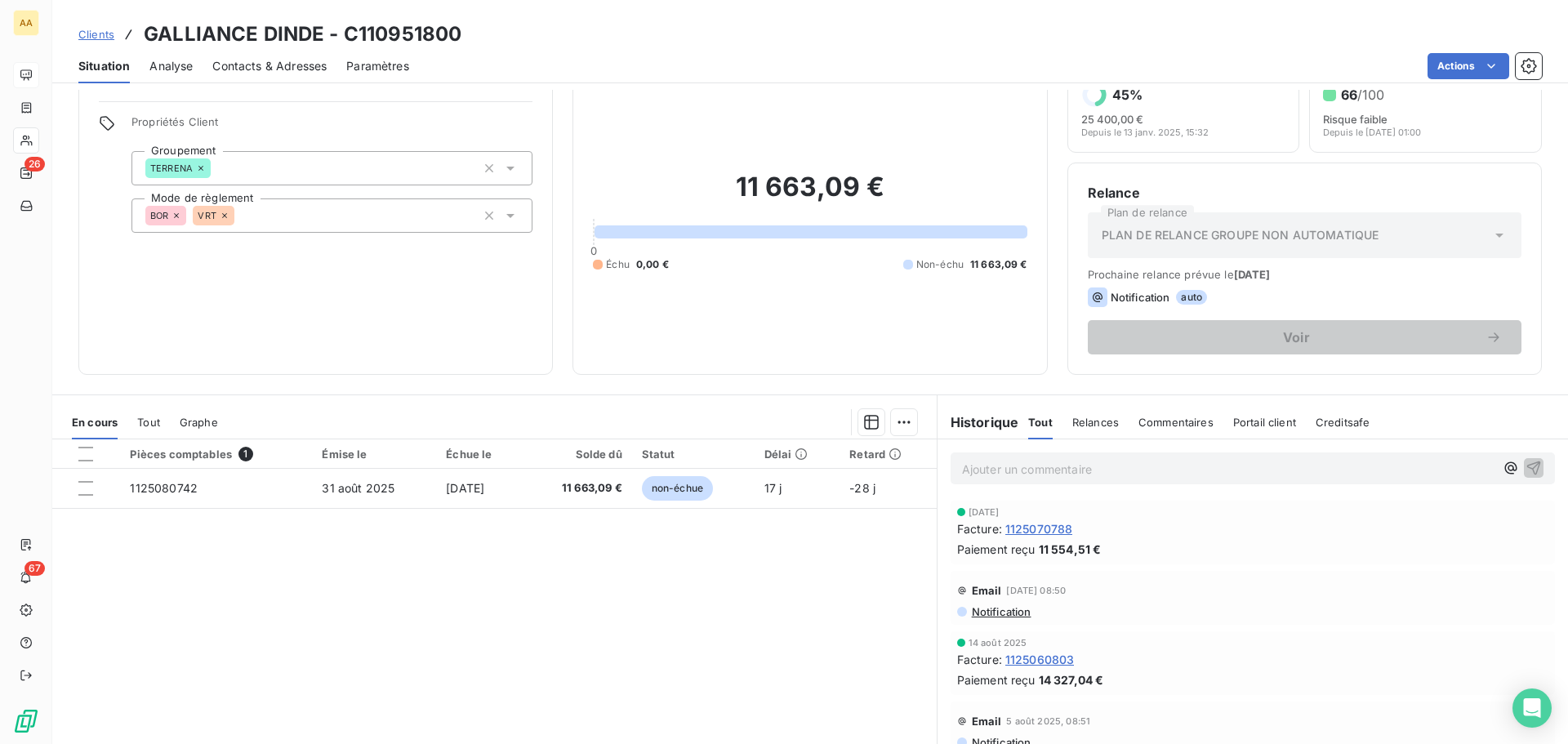
scroll to position [110, 0]
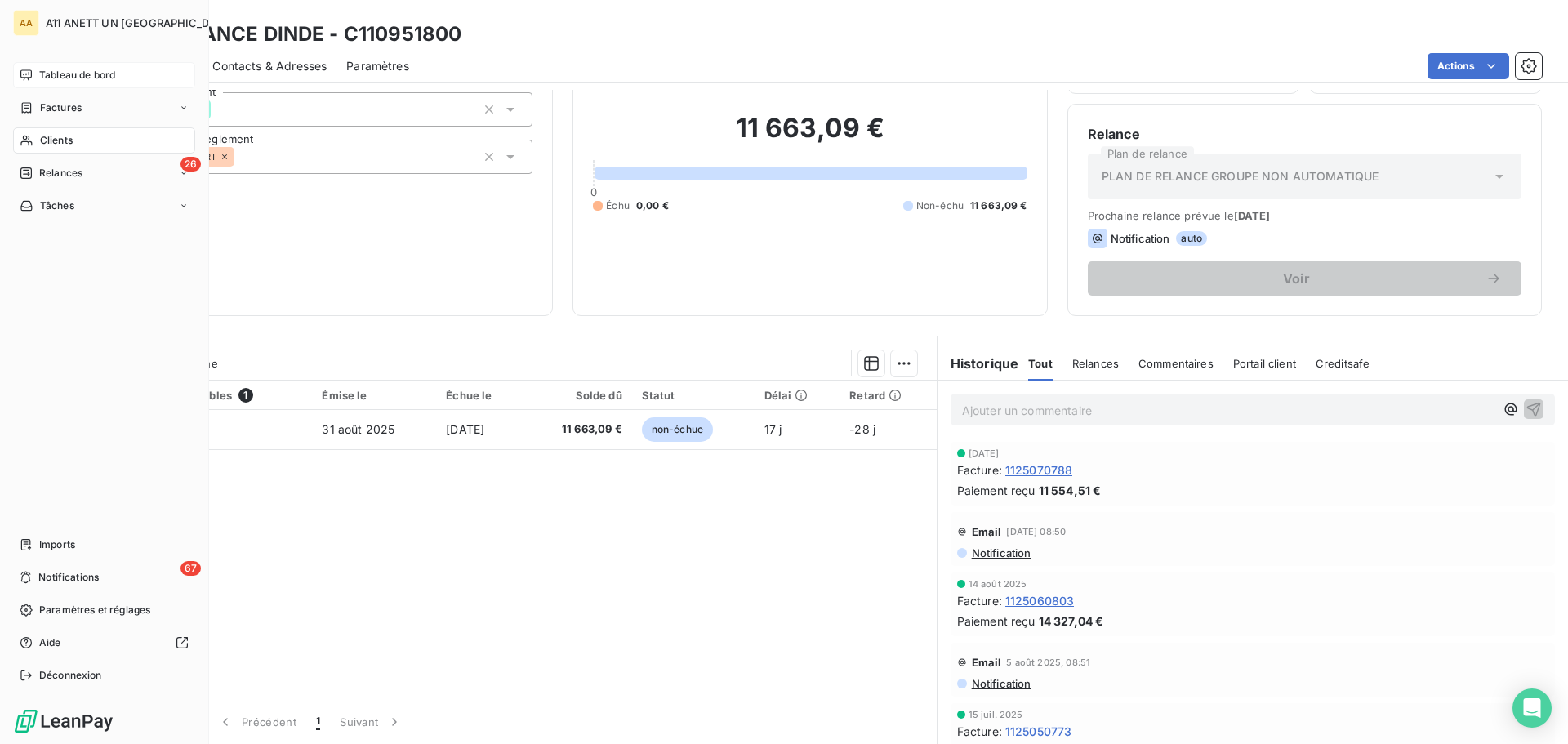
click at [52, 135] on span "Clients" at bounding box center [57, 140] width 33 height 15
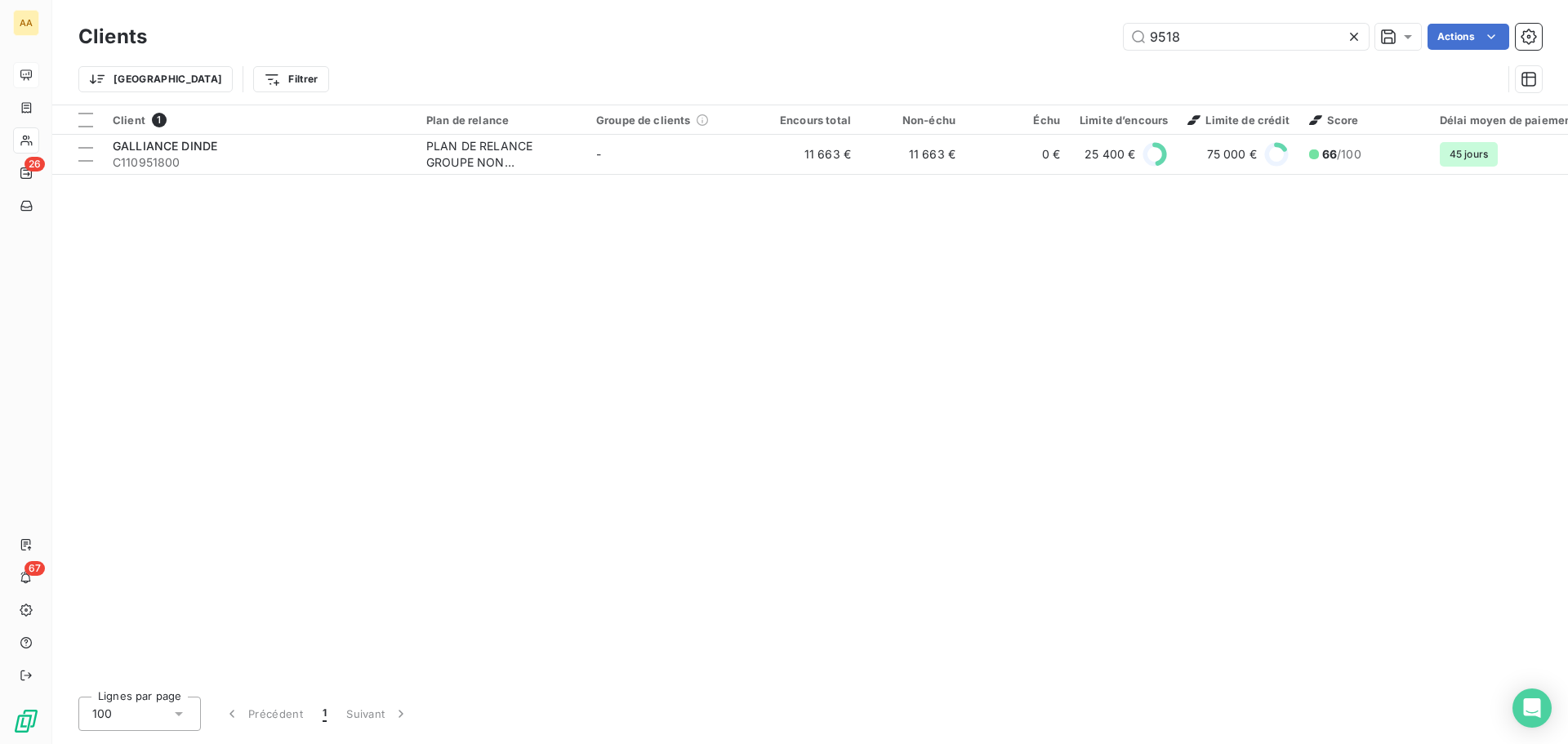
drag, startPoint x: 1203, startPoint y: 32, endPoint x: 1075, endPoint y: 34, distance: 128.0
click at [1075, 34] on div "9518 Actions" at bounding box center [854, 37] width 1375 height 26
type input "2441"
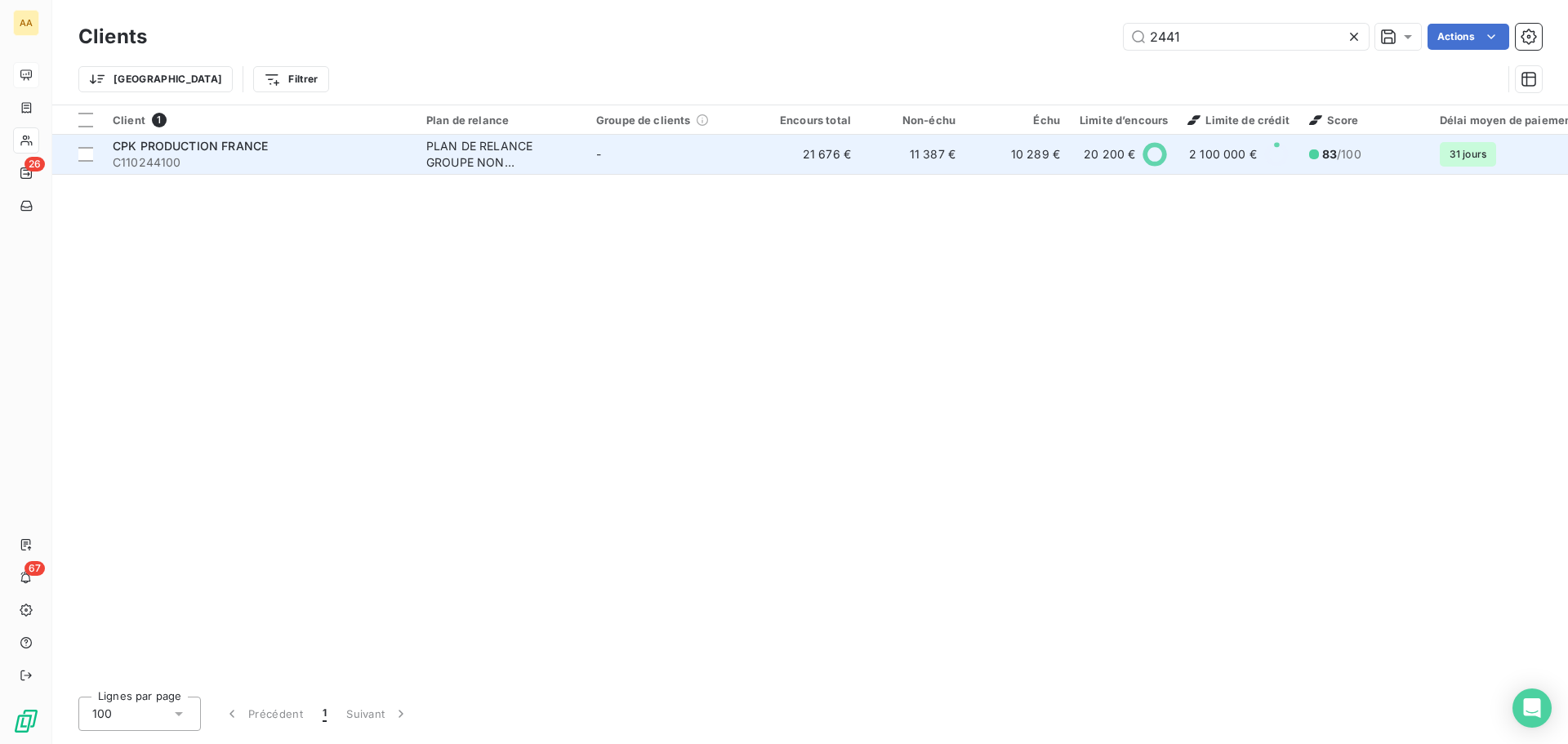
click at [287, 155] on span "C110244100" at bounding box center [259, 163] width 294 height 16
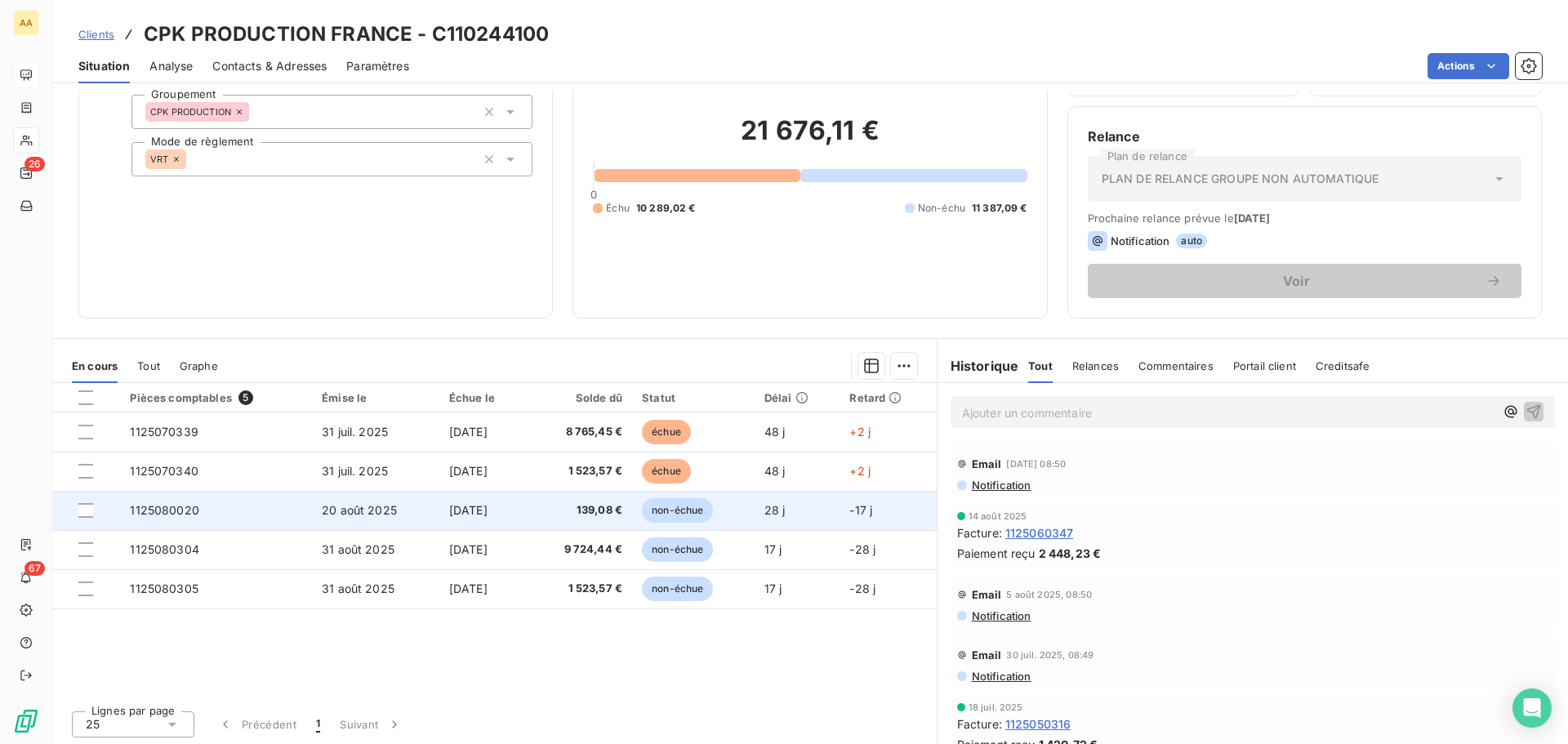
scroll to position [110, 0]
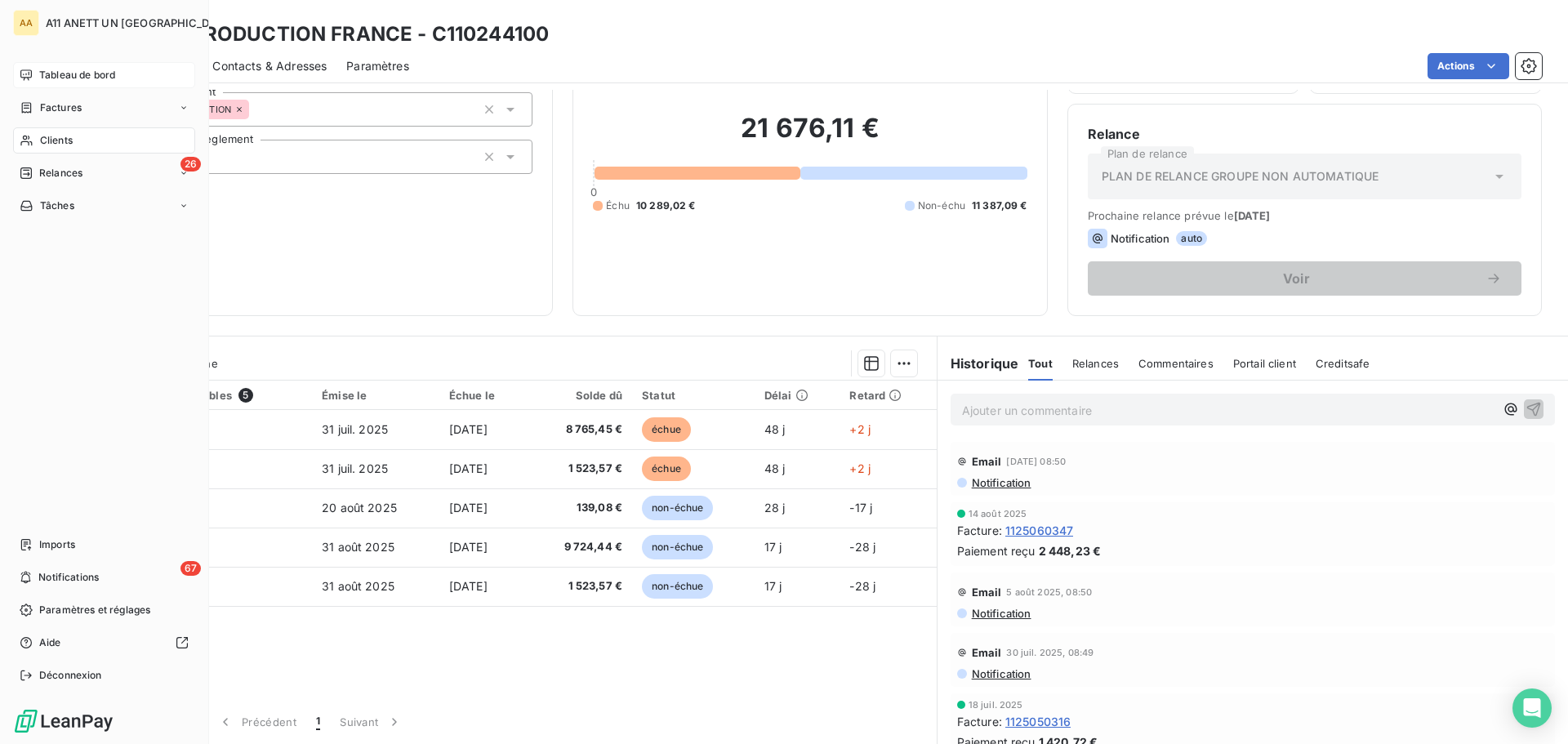
click at [51, 140] on span "Clients" at bounding box center [57, 140] width 33 height 15
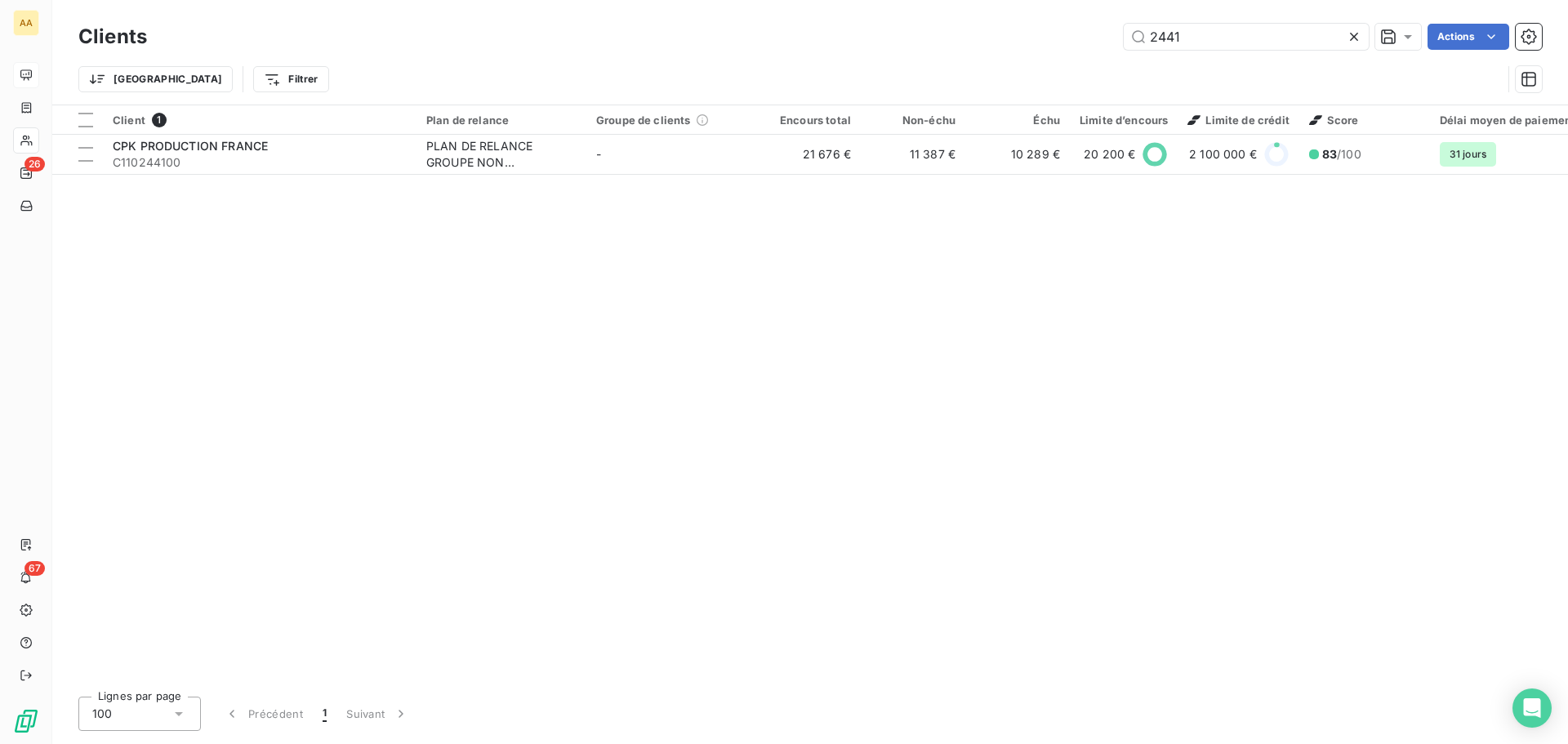
drag, startPoint x: 1201, startPoint y: 43, endPoint x: 1004, endPoint y: 33, distance: 197.3
click at [1004, 33] on div "2441 Actions" at bounding box center [854, 37] width 1375 height 26
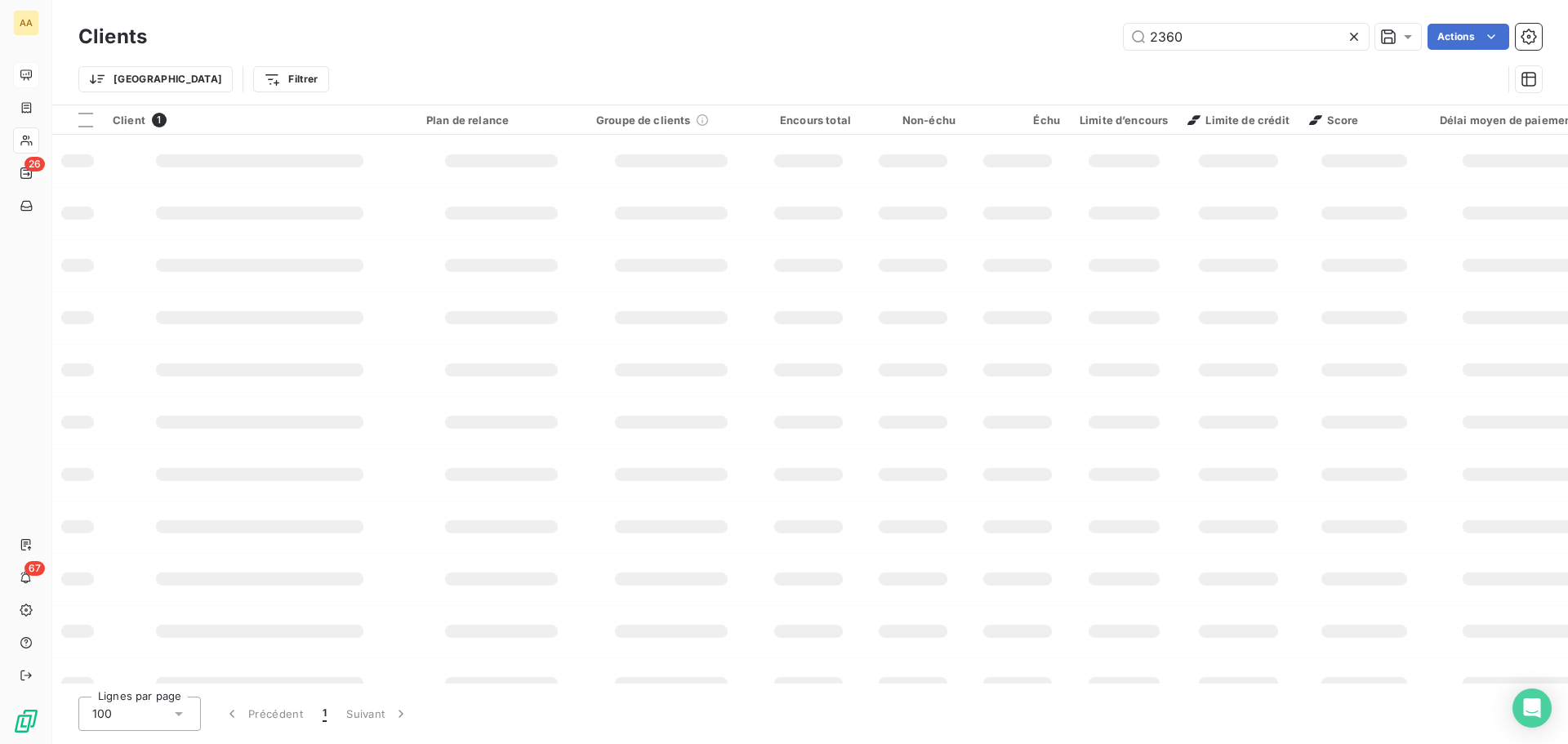
type input "2360"
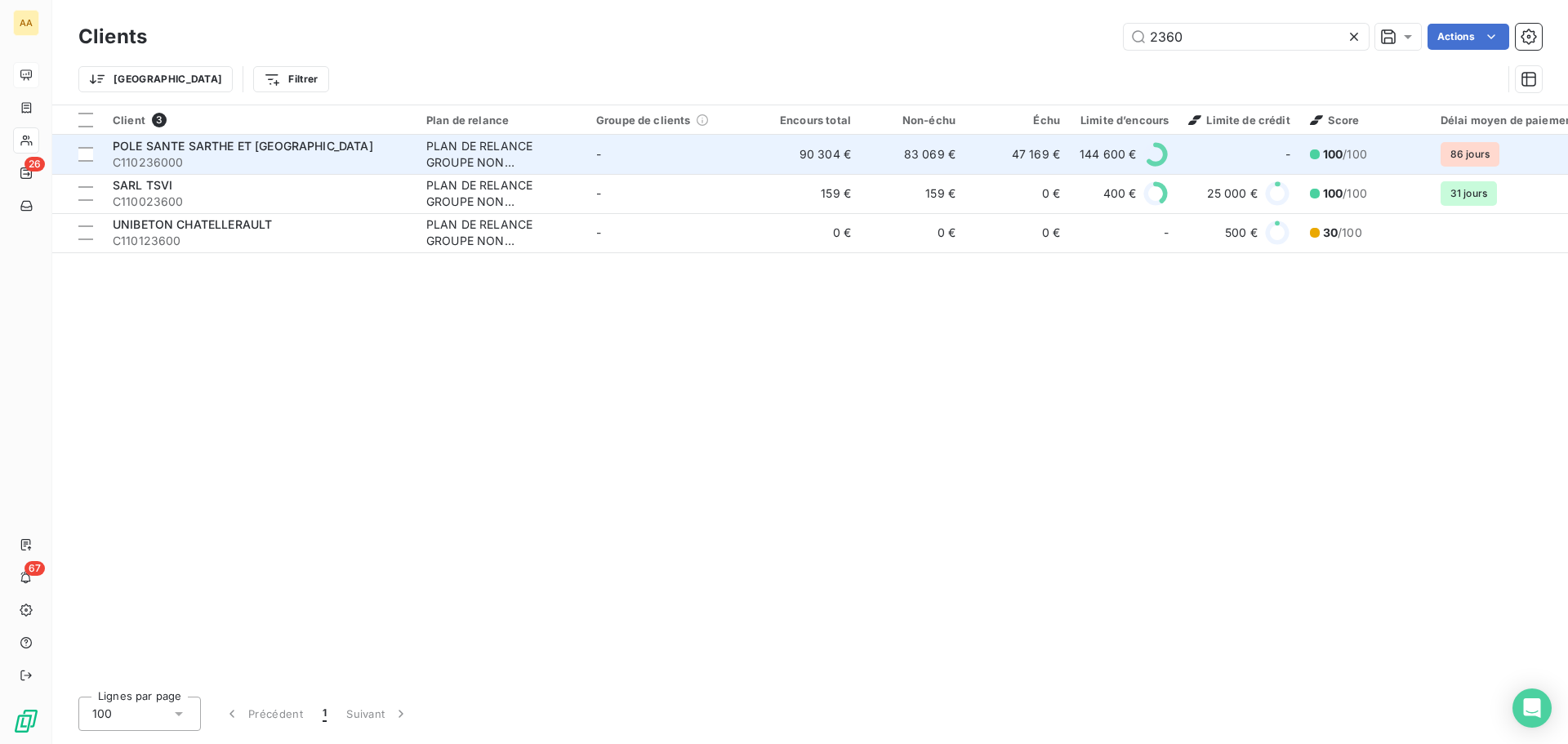
click at [174, 145] on span "POLE SANTE SARTHE ET [GEOGRAPHIC_DATA]" at bounding box center [242, 145] width 260 height 14
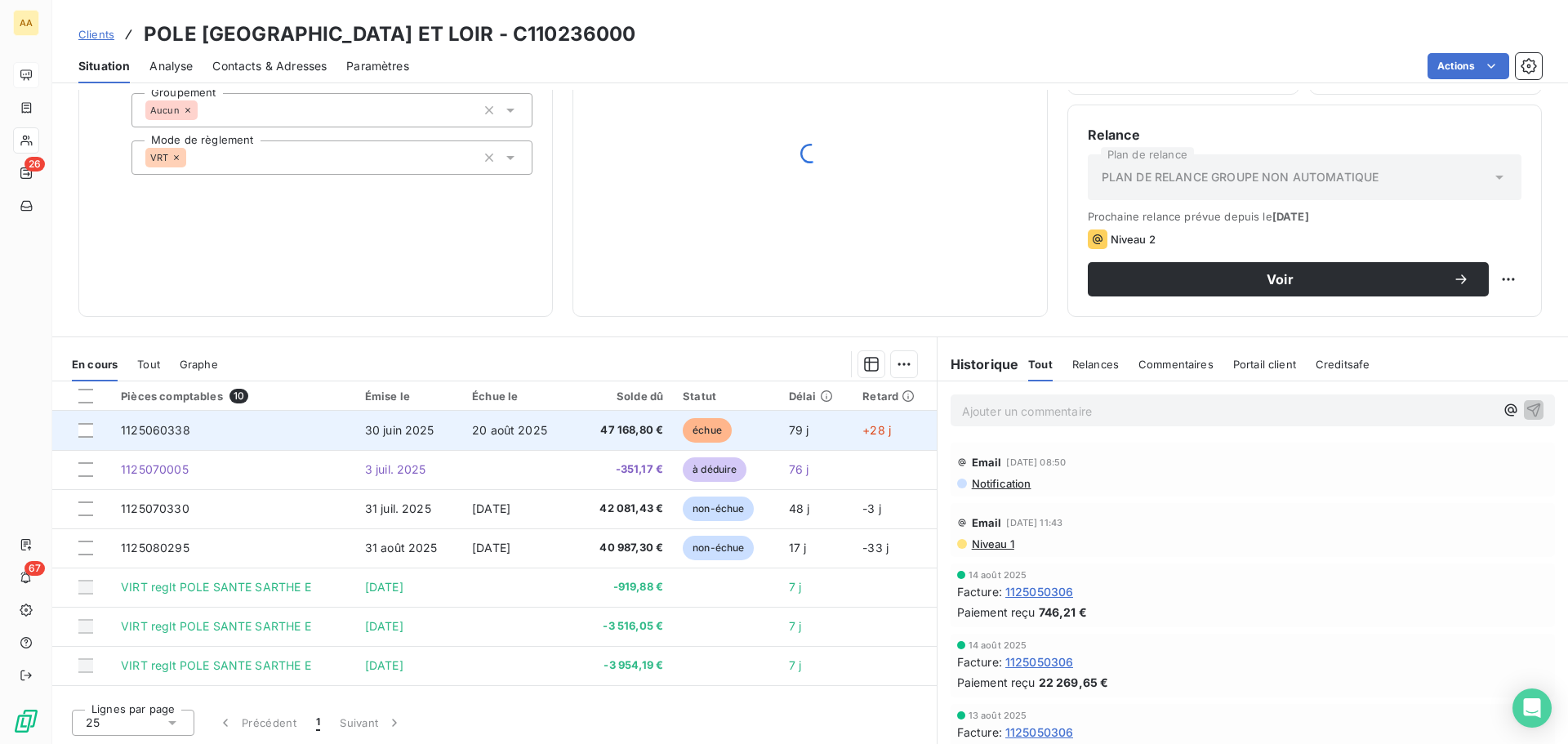
scroll to position [110, 0]
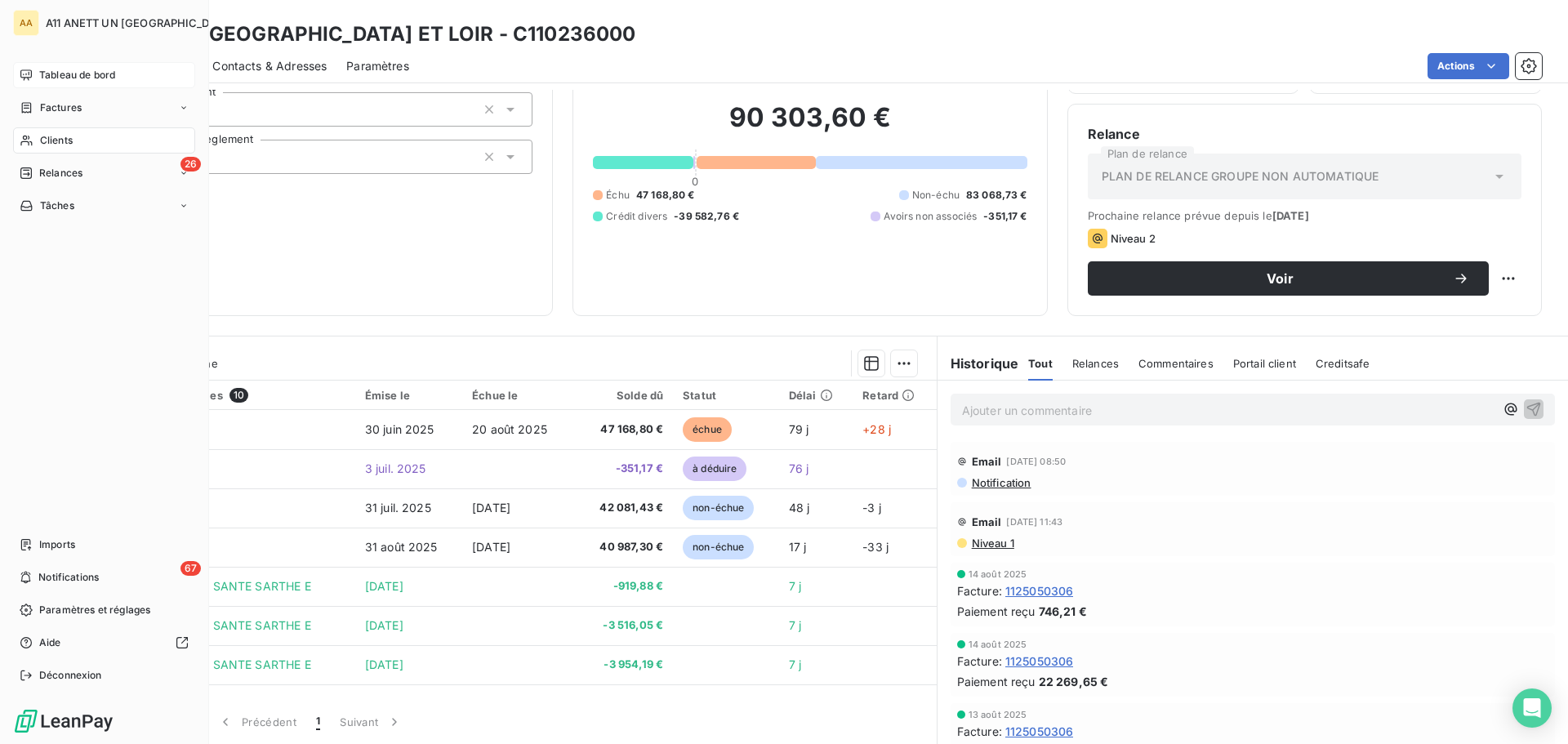
click at [57, 139] on span "Clients" at bounding box center [57, 140] width 33 height 15
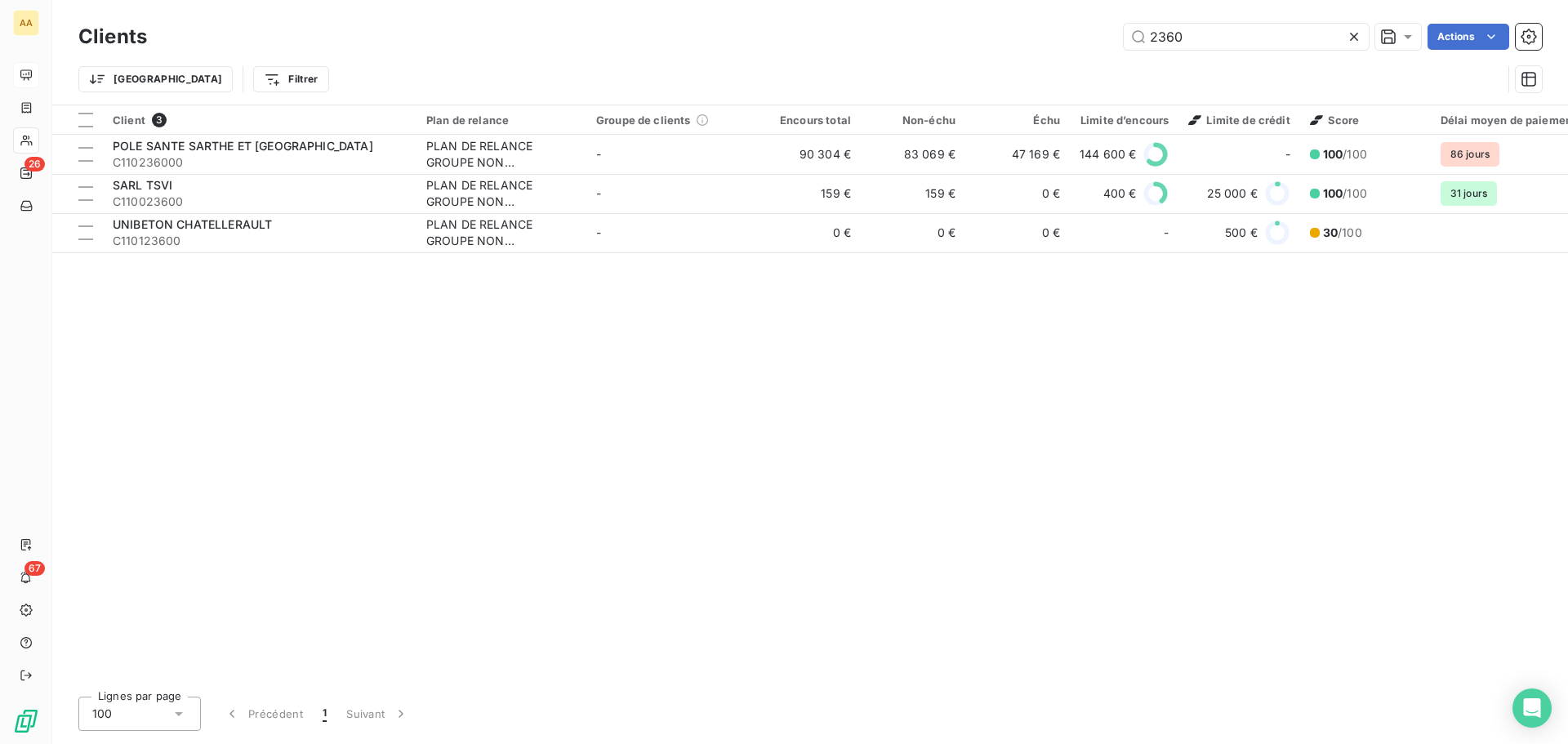
drag, startPoint x: 1194, startPoint y: 42, endPoint x: 1046, endPoint y: 57, distance: 148.8
click at [1052, 57] on div "Clients 2360 Actions Trier Filtrer" at bounding box center [809, 62] width 1464 height 85
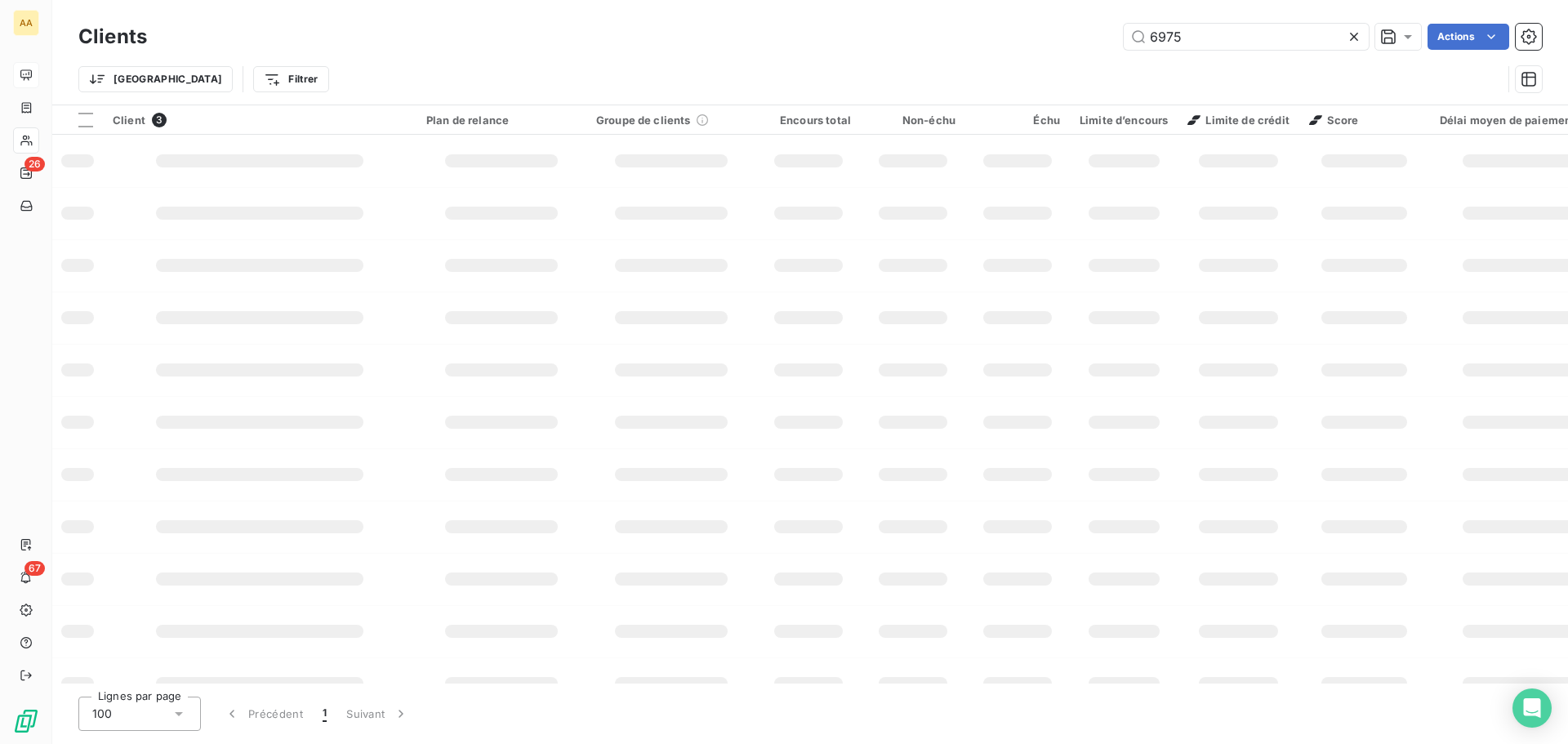
type input "6975"
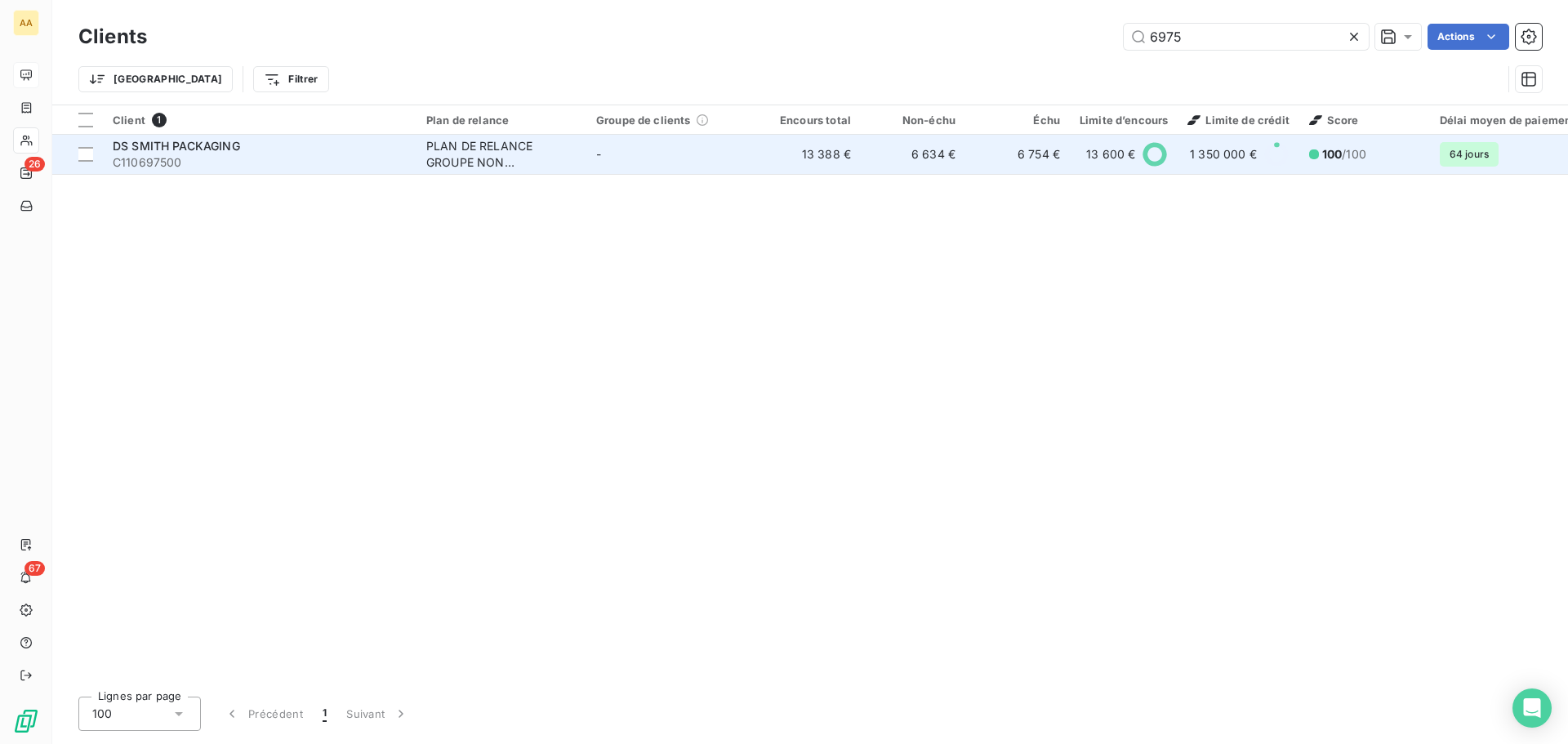
click at [207, 142] on span "DS SMITH PACKAGING" at bounding box center [176, 145] width 127 height 14
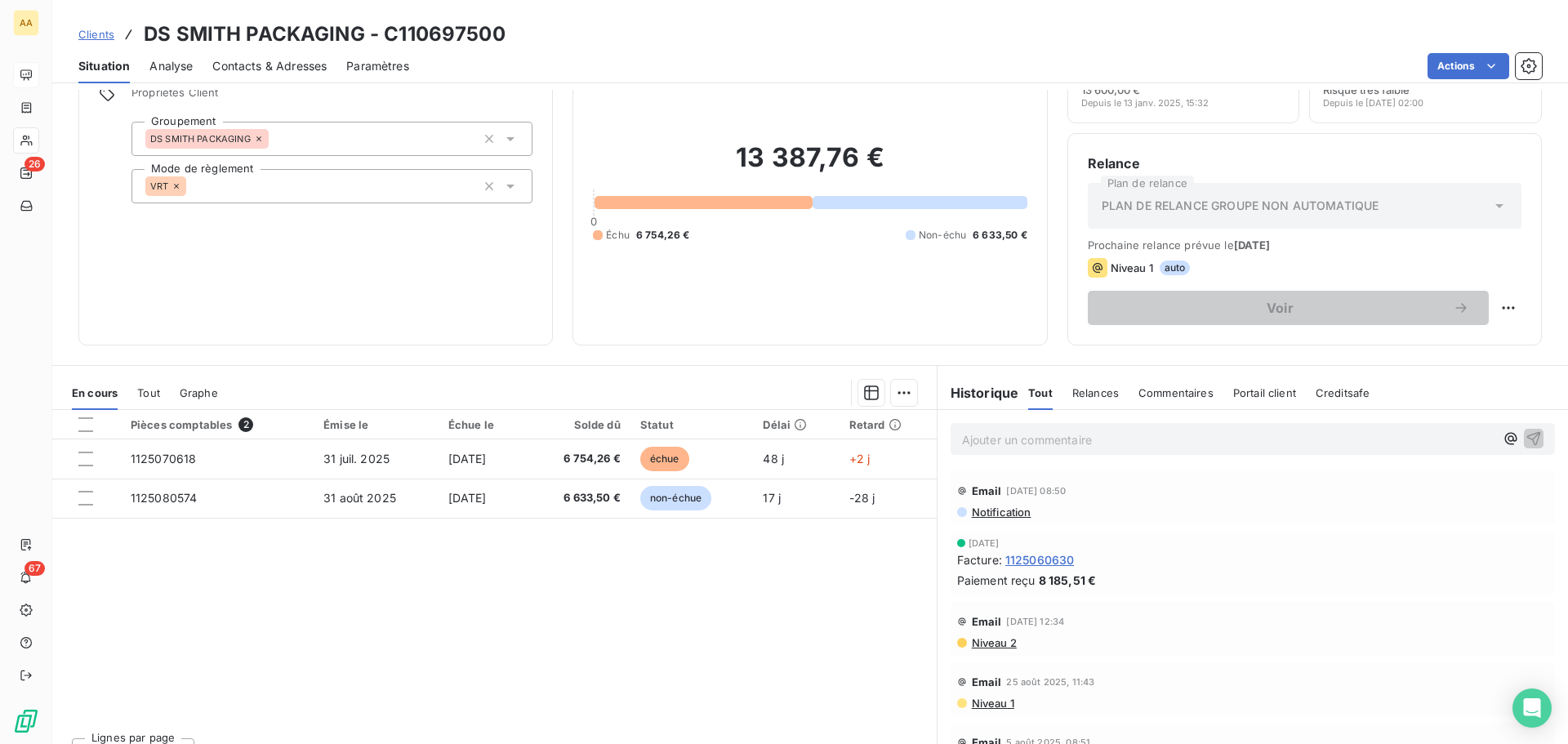
scroll to position [81, 0]
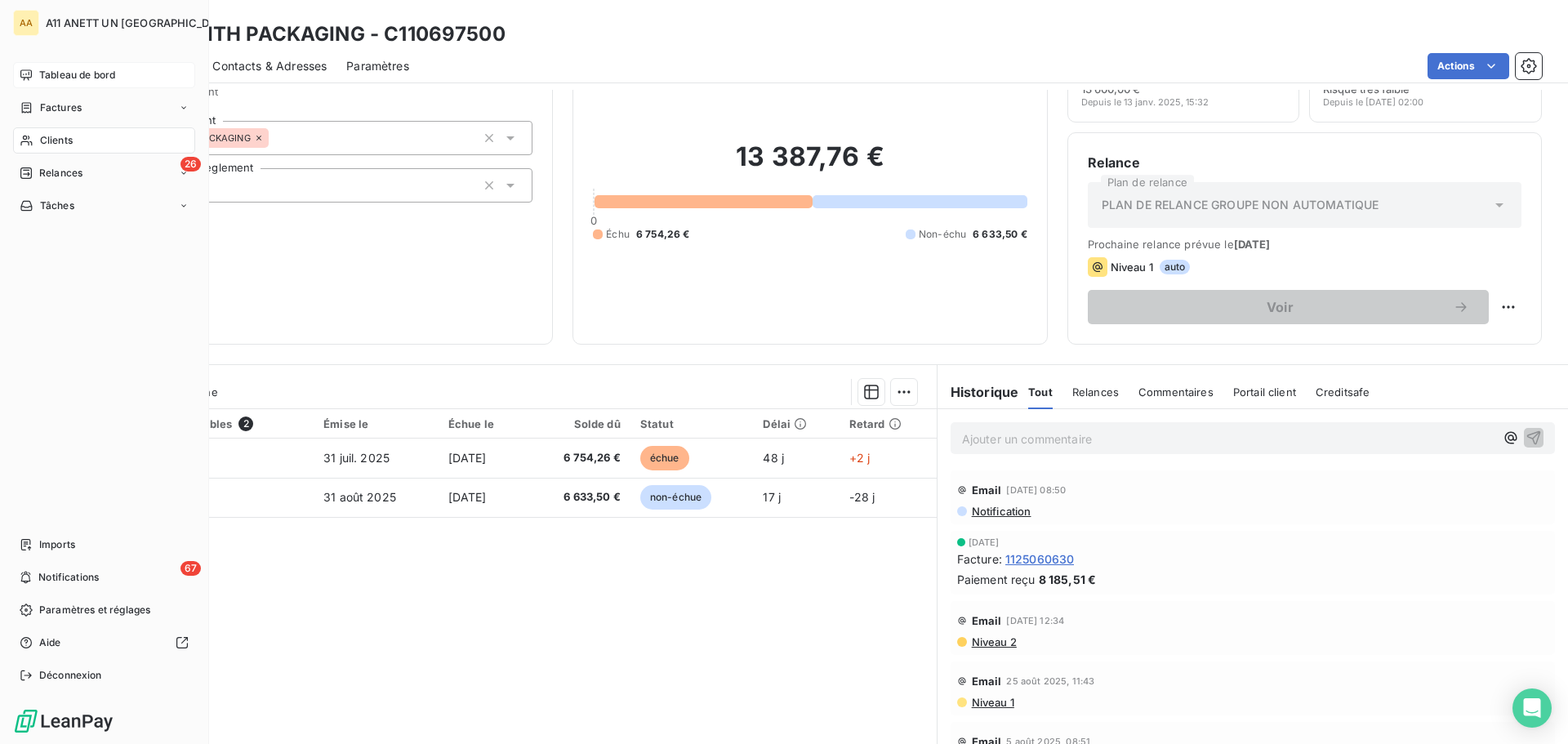
click at [69, 137] on span "Clients" at bounding box center [57, 140] width 33 height 15
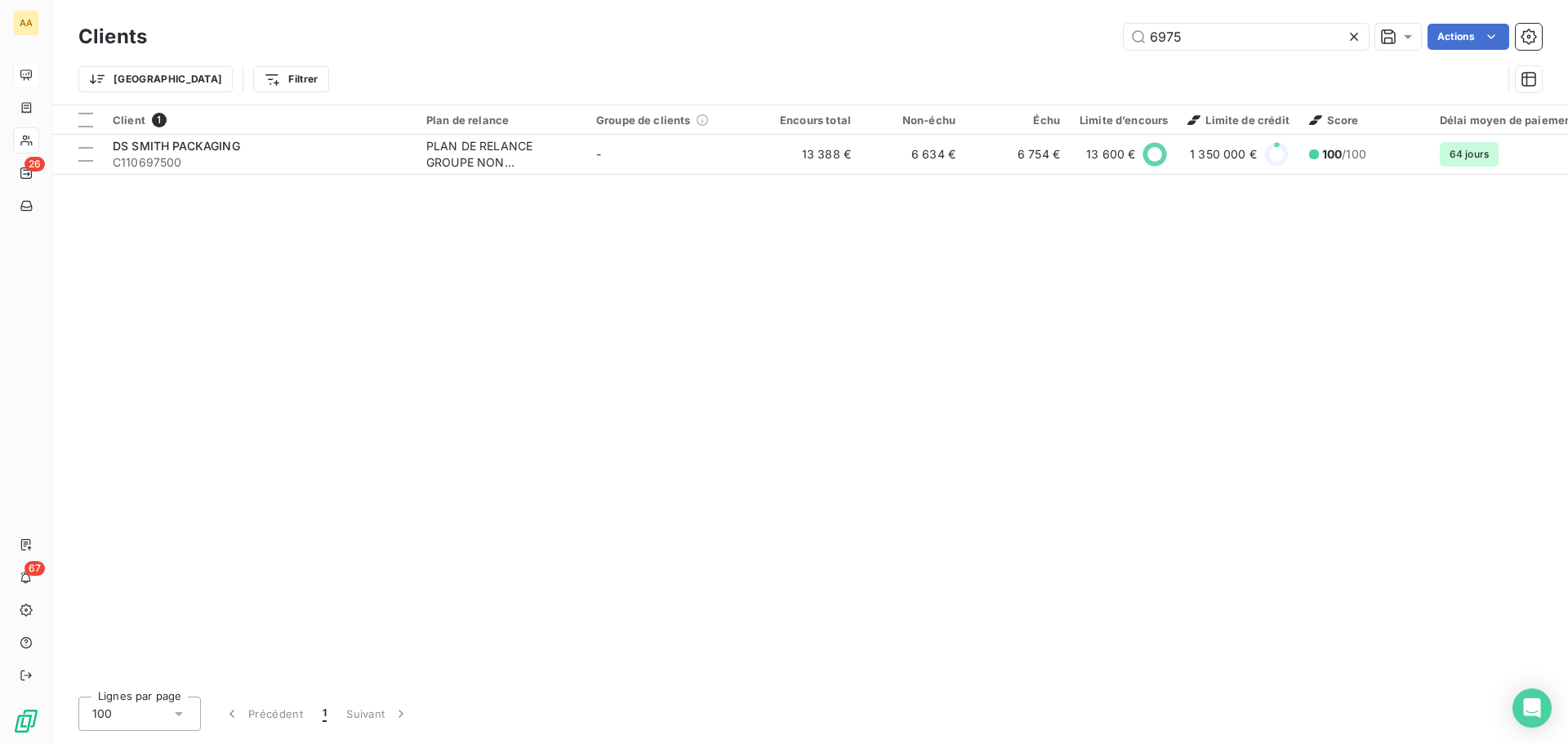
drag, startPoint x: 1208, startPoint y: 45, endPoint x: 1061, endPoint y: 34, distance: 147.4
click at [1069, 34] on div "6975 Actions" at bounding box center [854, 37] width 1375 height 26
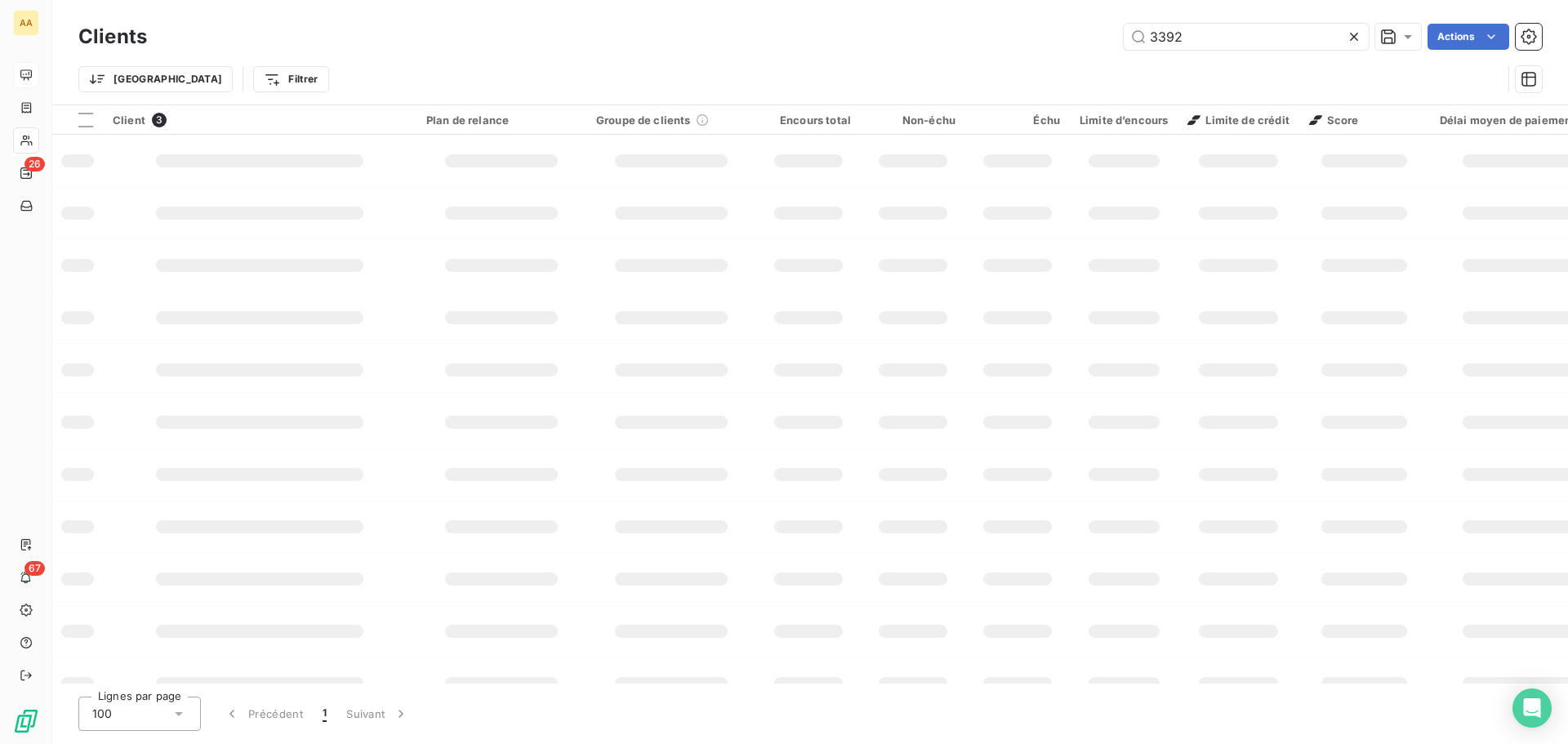
type input "3392"
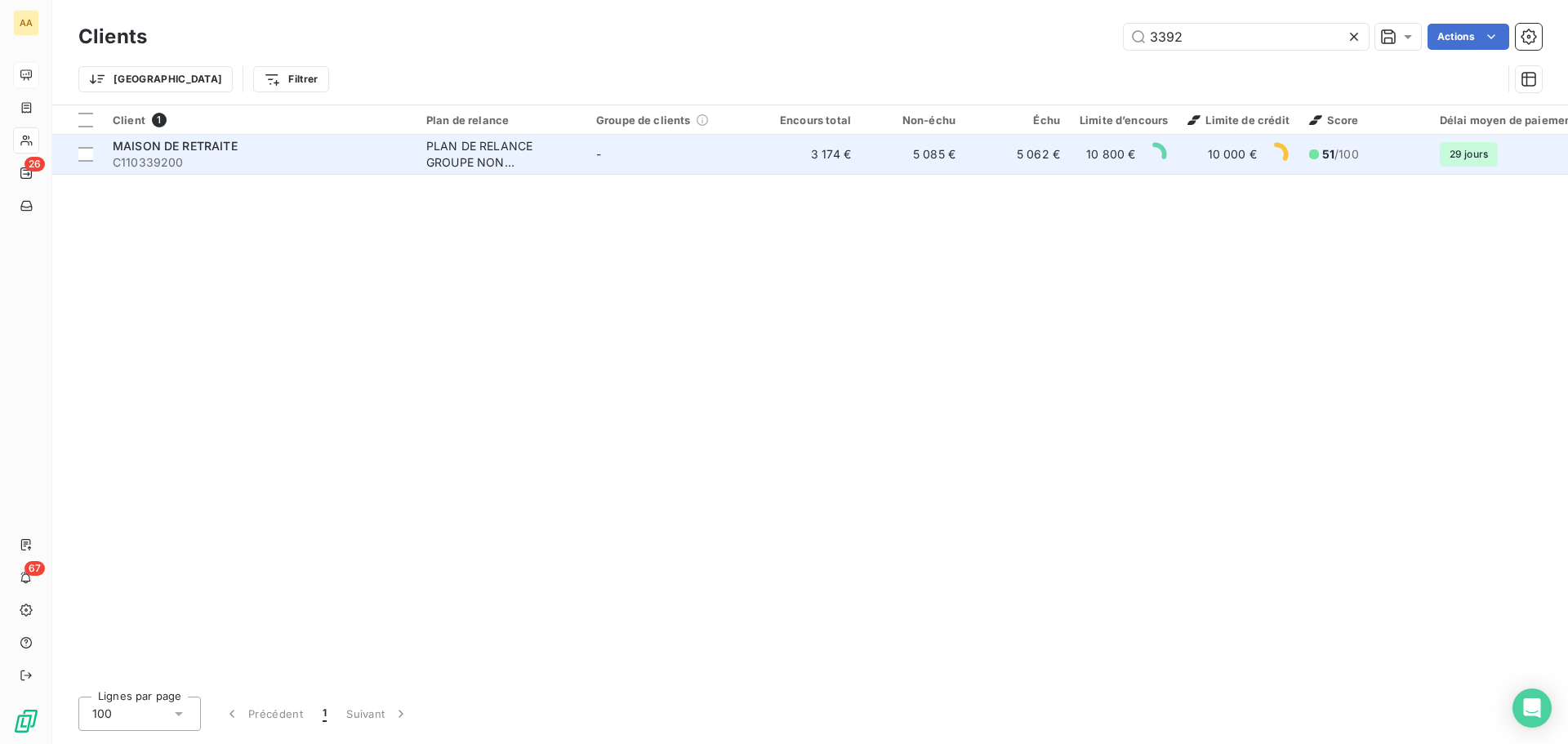
click at [194, 145] on span "MAISON DE RETRAITE" at bounding box center [175, 145] width 125 height 14
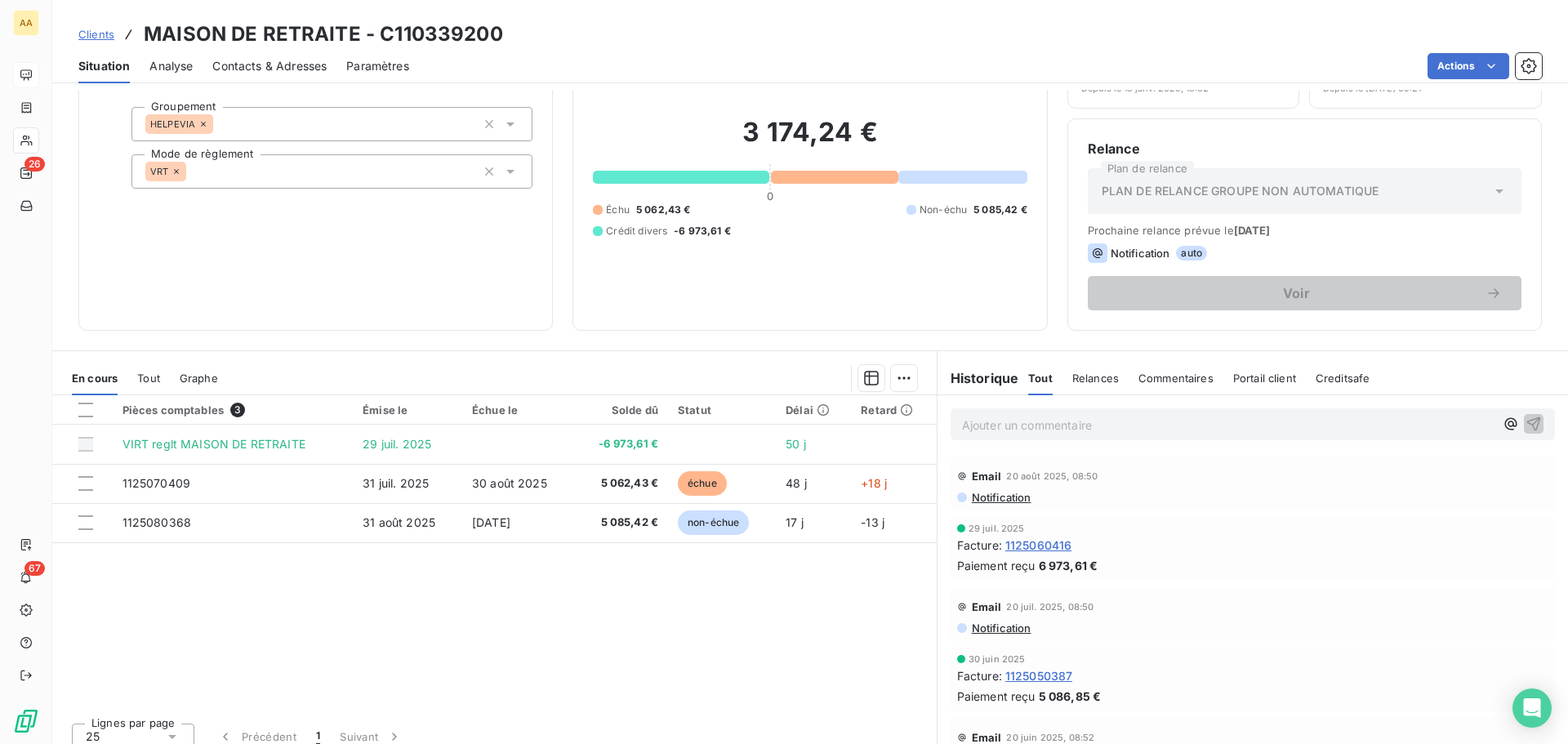
scroll to position [110, 0]
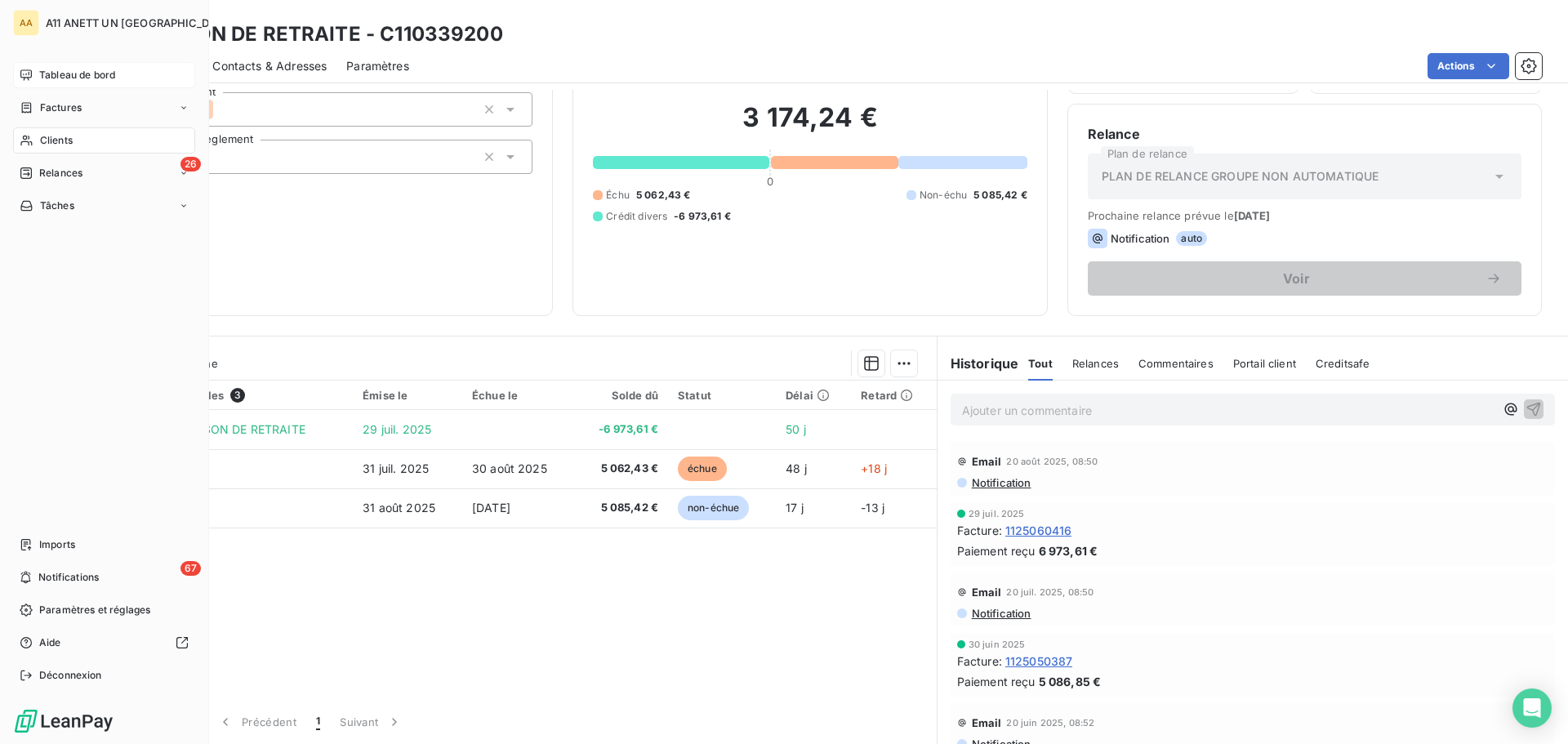
click at [49, 141] on span "Clients" at bounding box center [57, 140] width 33 height 15
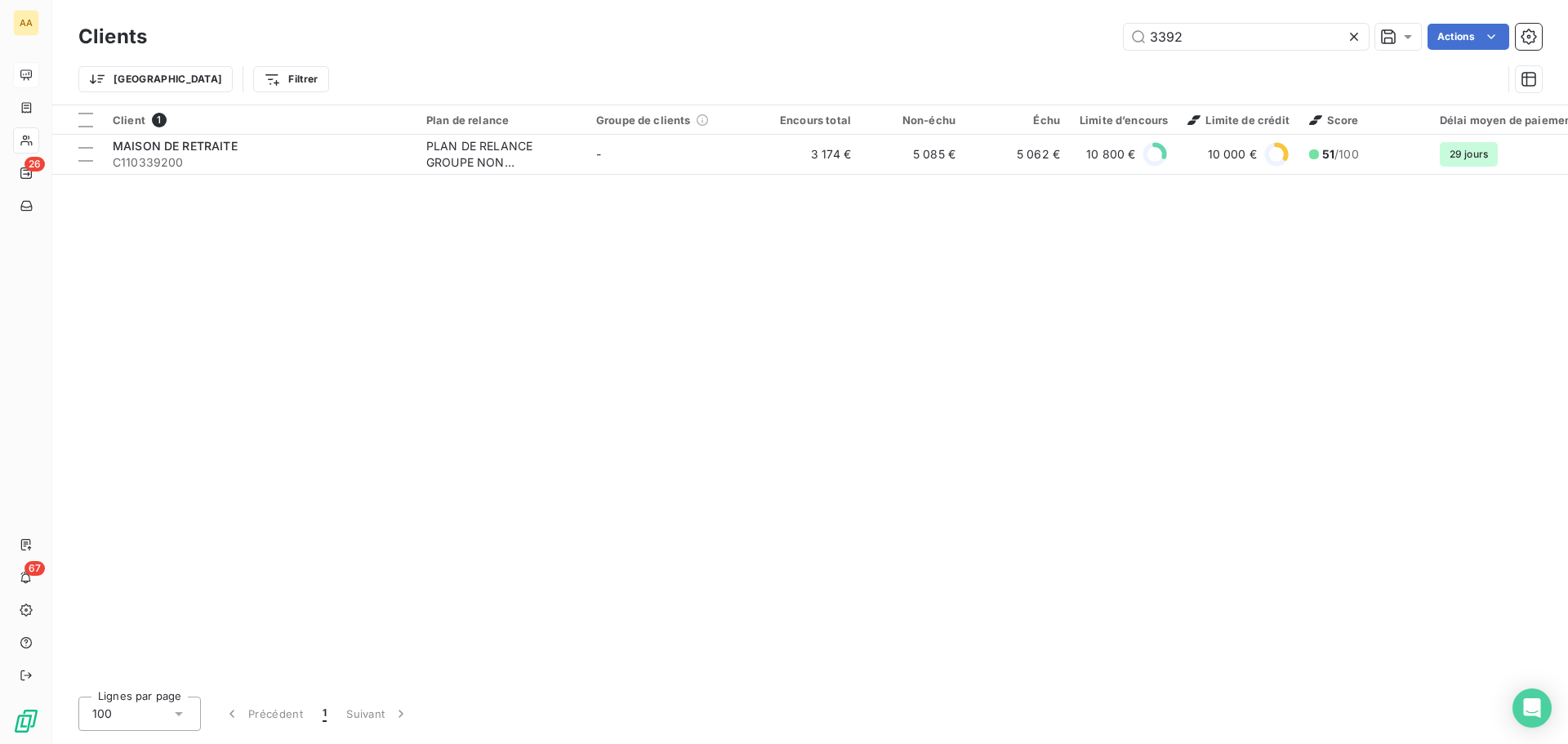
drag, startPoint x: 1194, startPoint y: 30, endPoint x: 1006, endPoint y: 39, distance: 188.2
click at [1006, 39] on div "3392 Actions" at bounding box center [854, 37] width 1375 height 26
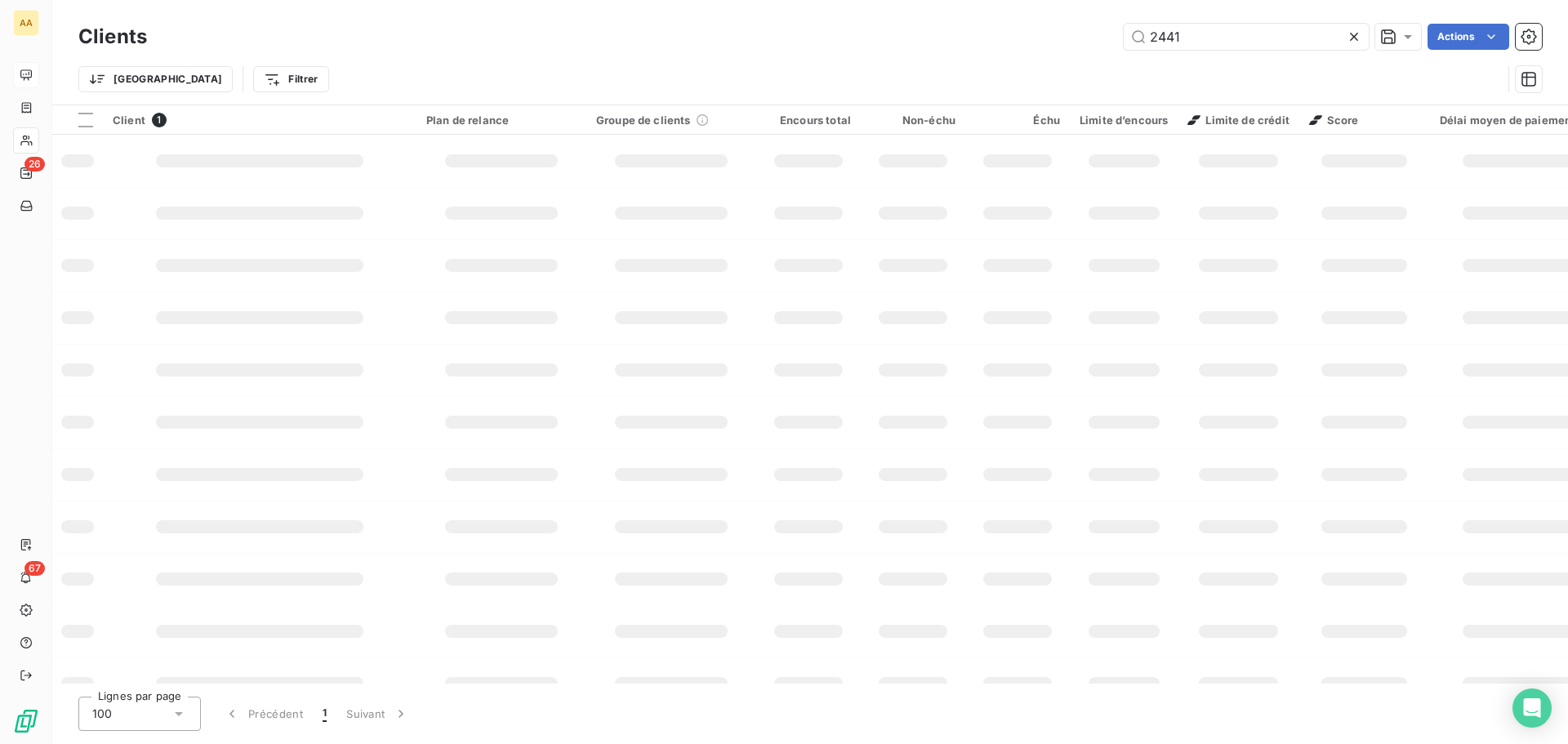
type input "2441"
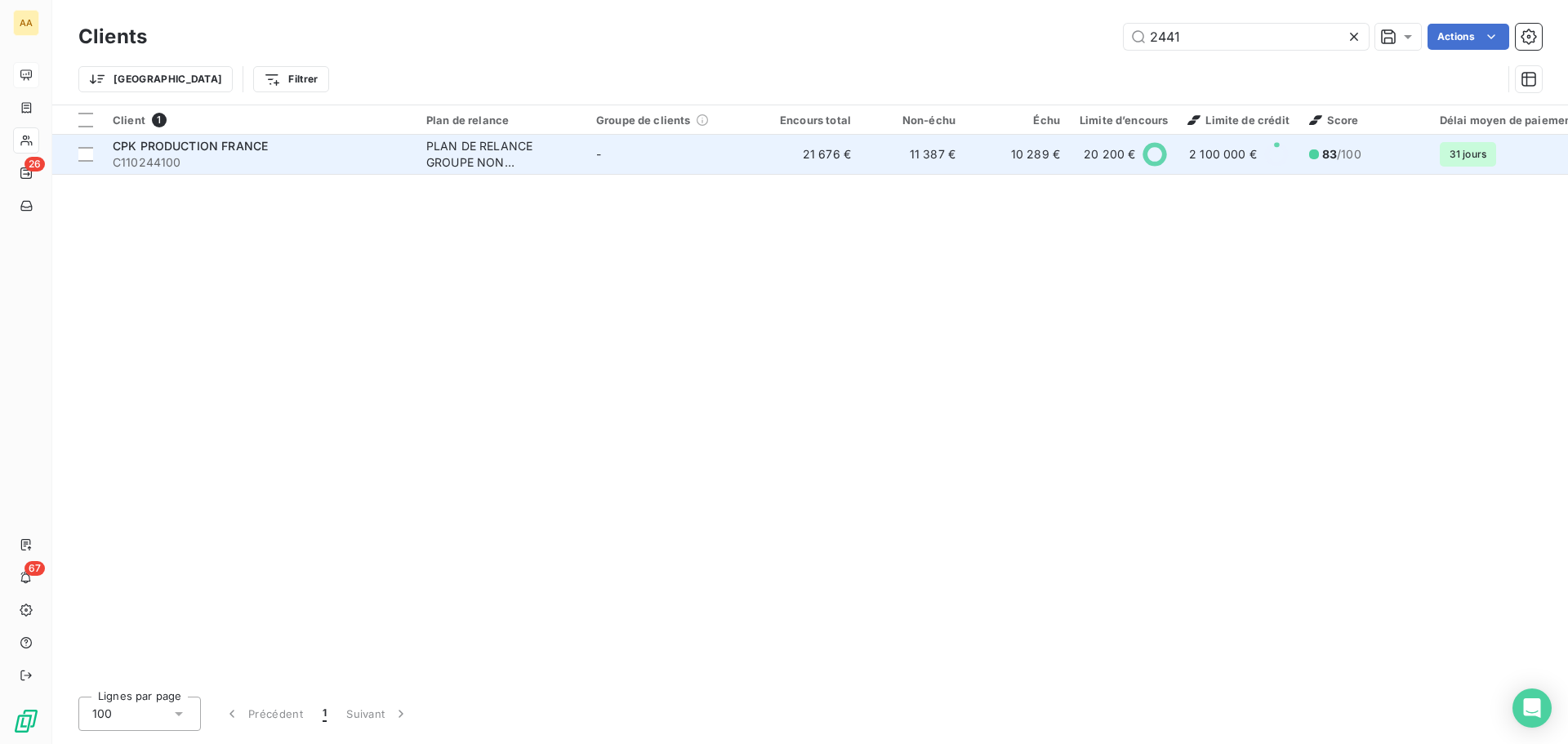
click at [218, 145] on span "CPK PRODUCTION FRANCE" at bounding box center [190, 145] width 155 height 14
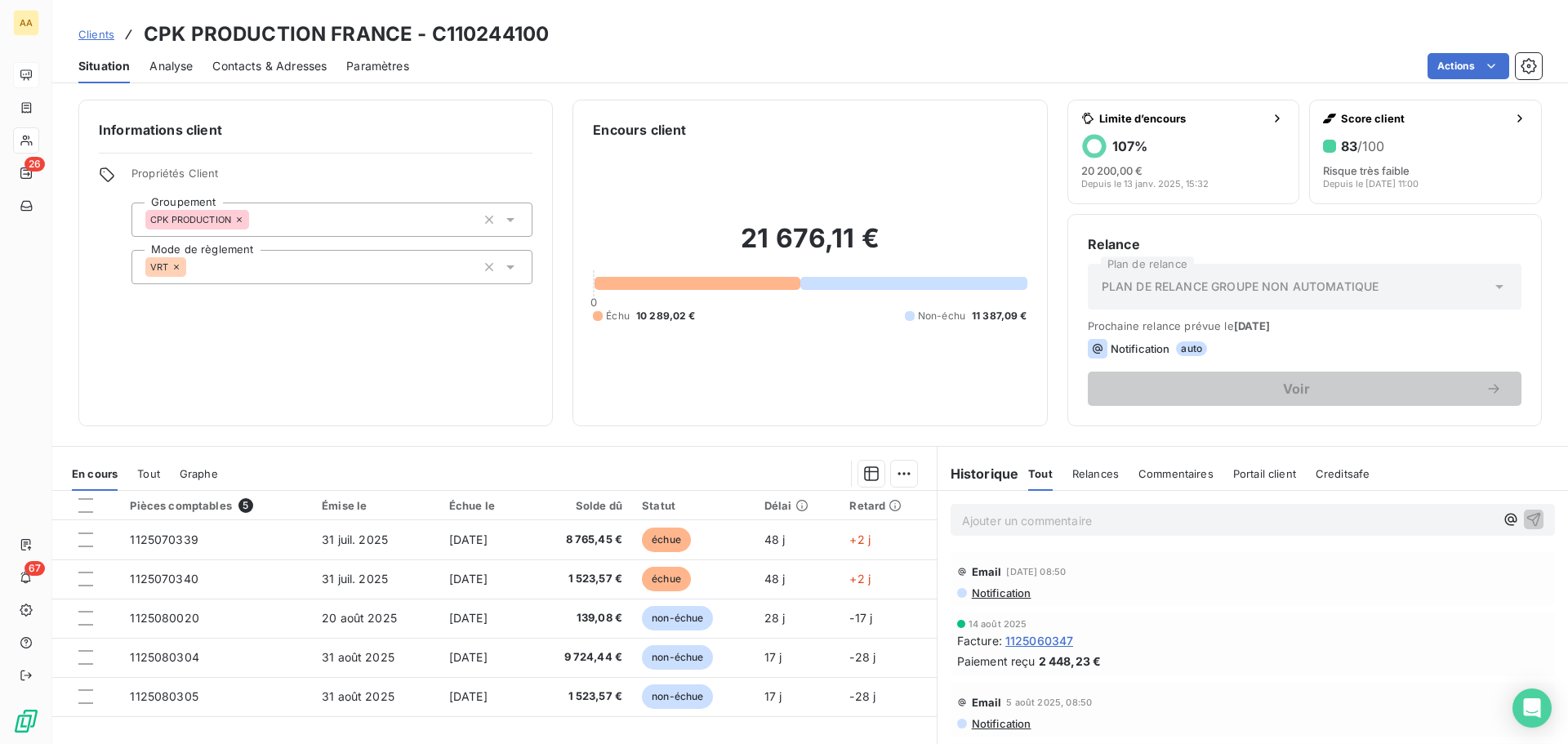
click at [523, 355] on div "Informations client Propriétés Client Groupement CPK PRODUCTION Mode de règleme…" at bounding box center [315, 263] width 475 height 327
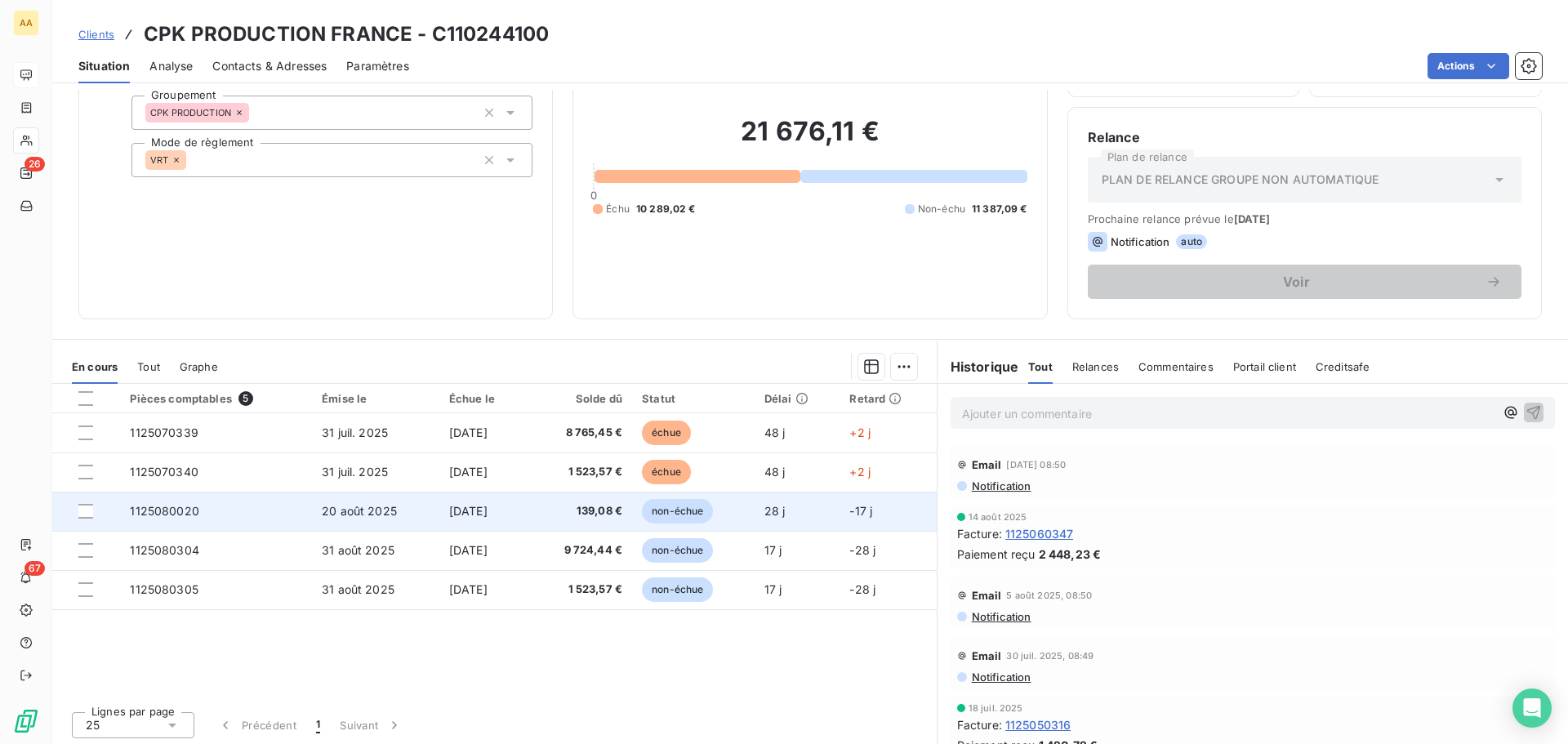
scroll to position [110, 0]
